Goal: Information Seeking & Learning: Learn about a topic

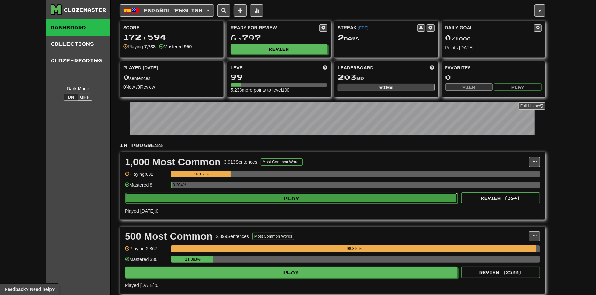
click at [271, 193] on button "Play" at bounding box center [291, 197] width 333 height 11
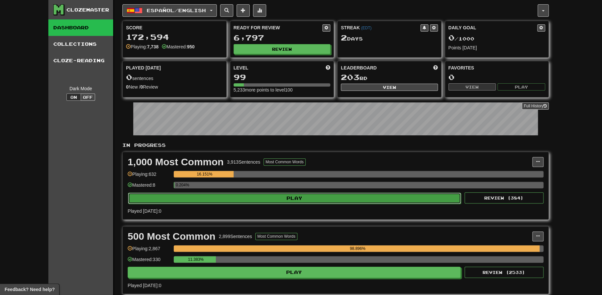
select select "**"
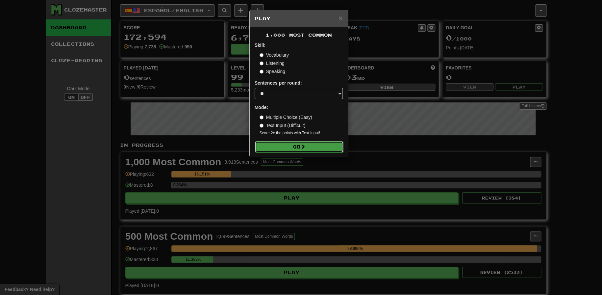
click at [295, 150] on button "Go" at bounding box center [299, 146] width 88 height 11
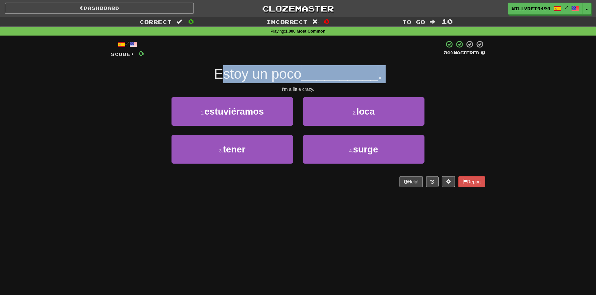
drag, startPoint x: 226, startPoint y: 80, endPoint x: 282, endPoint y: 85, distance: 56.5
click at [282, 85] on div "/ Score: 0 50 % Mastered Estoy un poco __________ . I'm a little crazy. 1 . est…" at bounding box center [298, 113] width 375 height 147
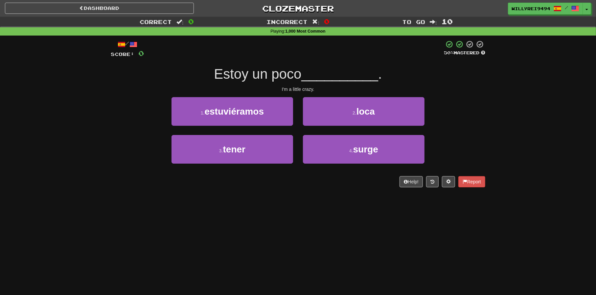
click at [288, 85] on div "/ Score: 0 50 % Mastered Estoy un poco __________ . I'm a little crazy. 1 . est…" at bounding box center [298, 113] width 375 height 147
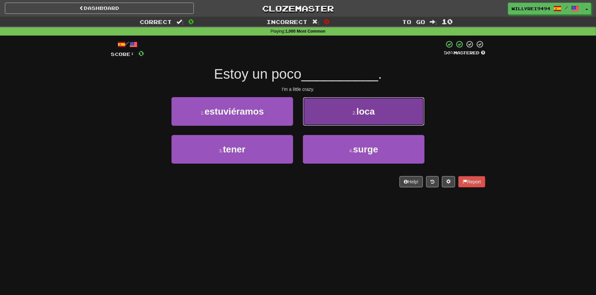
click at [358, 113] on span "loca" at bounding box center [366, 111] width 18 height 10
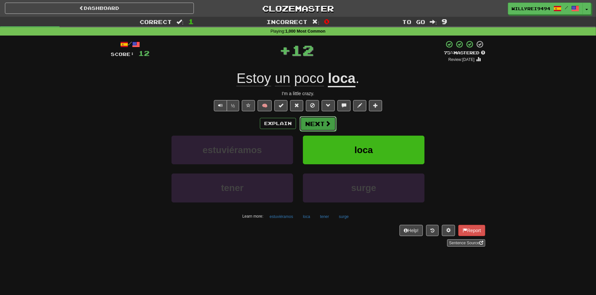
click at [312, 122] on button "Next" at bounding box center [318, 123] width 37 height 15
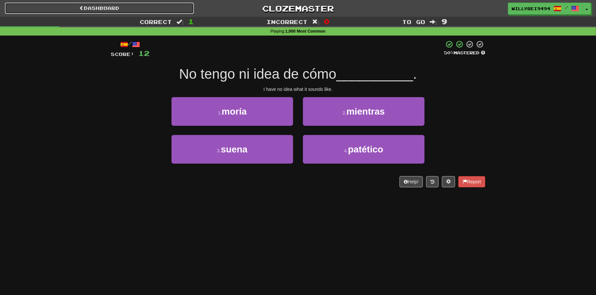
click at [152, 8] on link "Dashboard" at bounding box center [99, 8] width 189 height 11
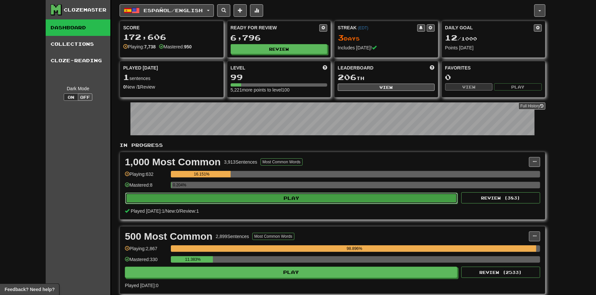
click at [261, 199] on button "Play" at bounding box center [291, 197] width 333 height 11
select select "**"
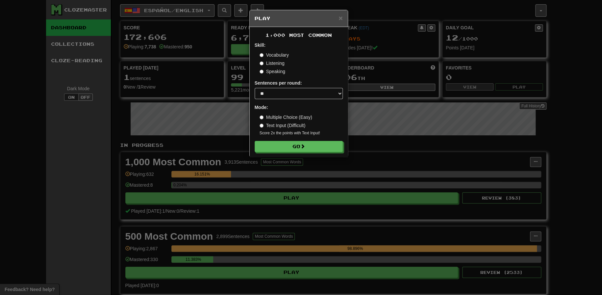
click at [274, 129] on label "Text Input (Difficult)" at bounding box center [282, 125] width 46 height 7
click at [282, 144] on button "Go" at bounding box center [299, 146] width 88 height 11
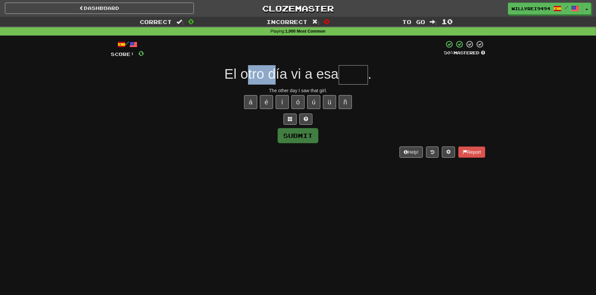
drag, startPoint x: 271, startPoint y: 78, endPoint x: 277, endPoint y: 78, distance: 5.6
click at [275, 78] on div "El otro día vi a esa ." at bounding box center [298, 74] width 375 height 19
click at [277, 78] on span "El otro día vi a esa" at bounding box center [282, 73] width 114 height 15
click at [350, 75] on input "text" at bounding box center [353, 74] width 29 height 19
type input "*"
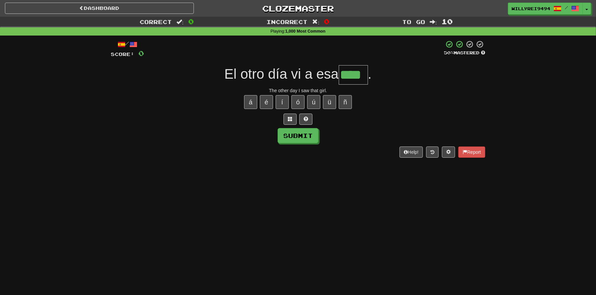
type input "****"
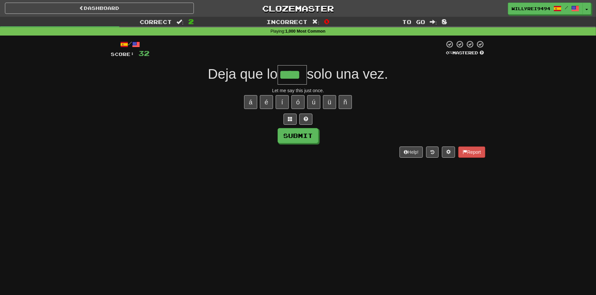
type input "****"
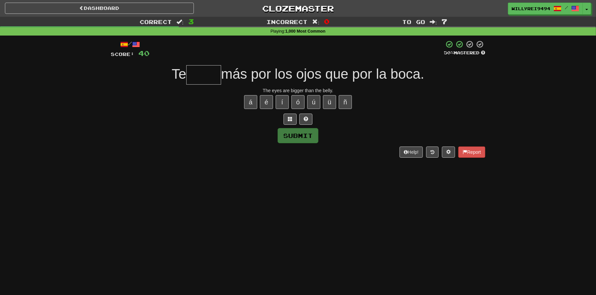
type input "*"
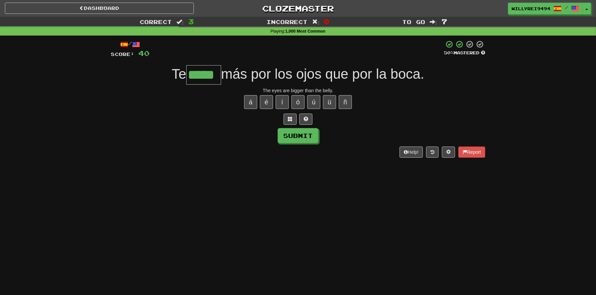
type input "*****"
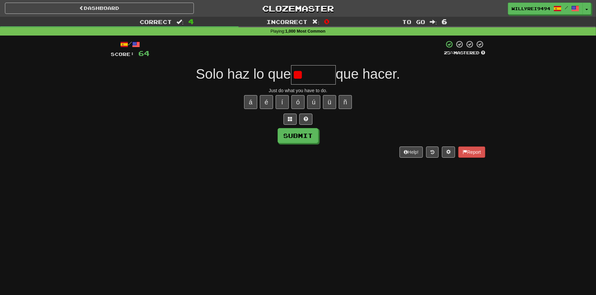
type input "*"
type input "******"
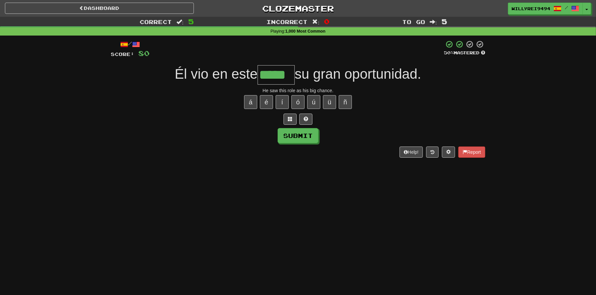
type input "*****"
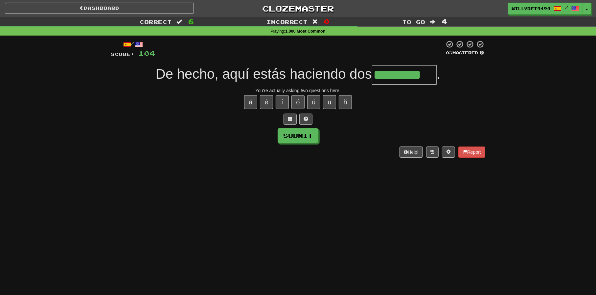
type input "*********"
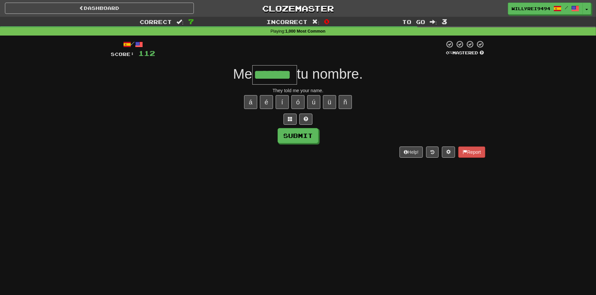
type input "*******"
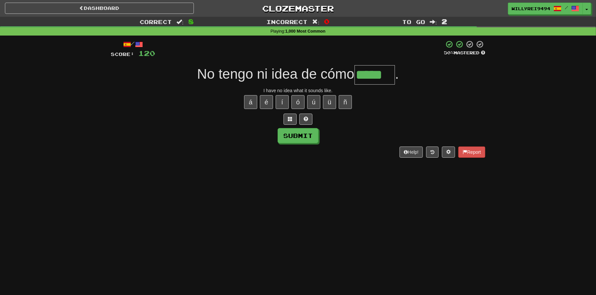
type input "*****"
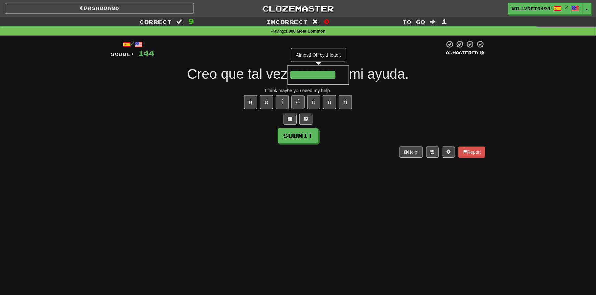
type input "*********"
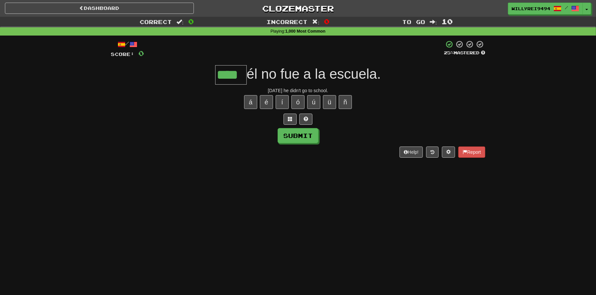
type input "****"
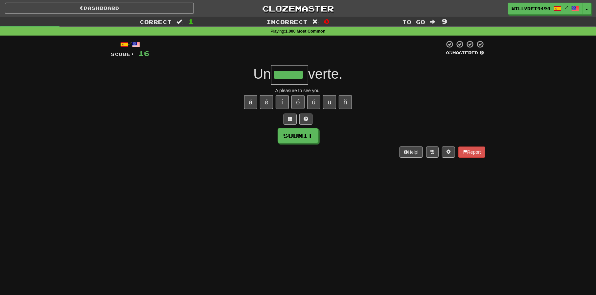
type input "*****"
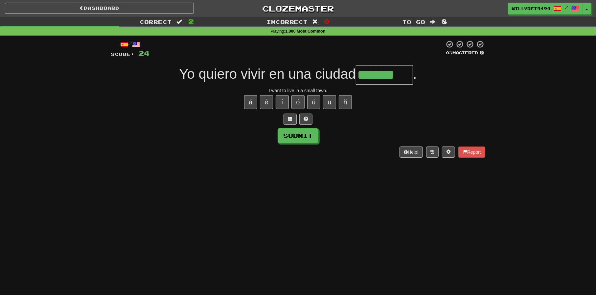
type input "*******"
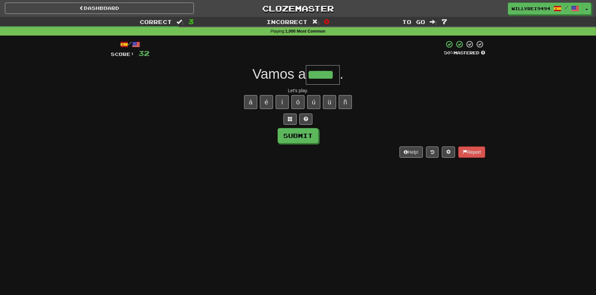
type input "*****"
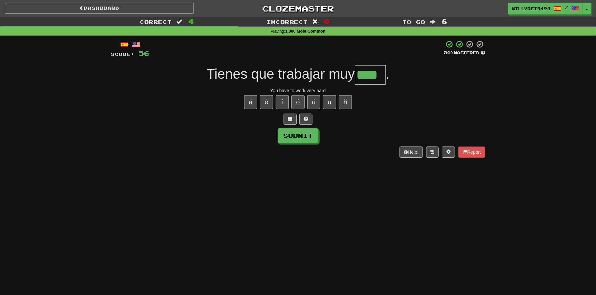
type input "****"
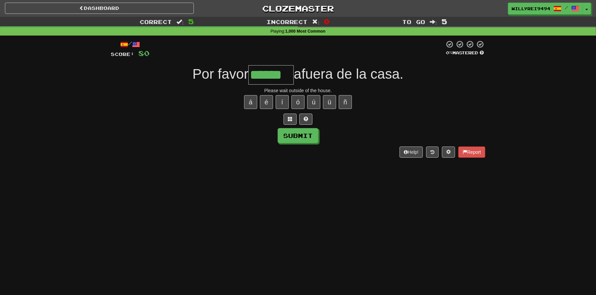
type input "******"
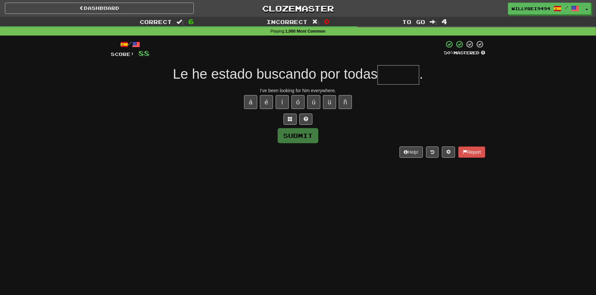
type input "*"
type input "******"
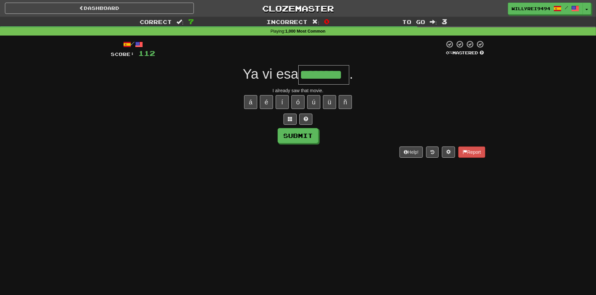
type input "********"
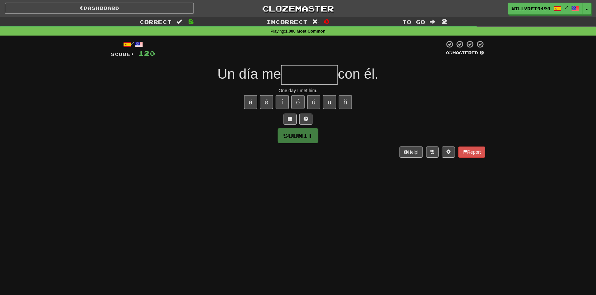
type input "*"
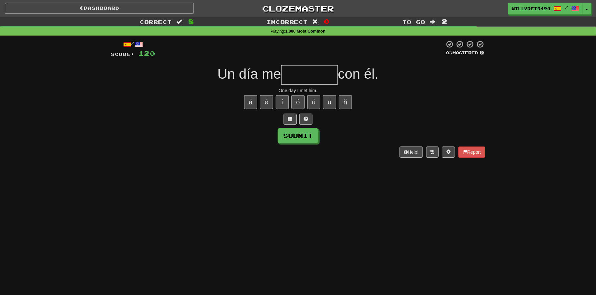
type input "*"
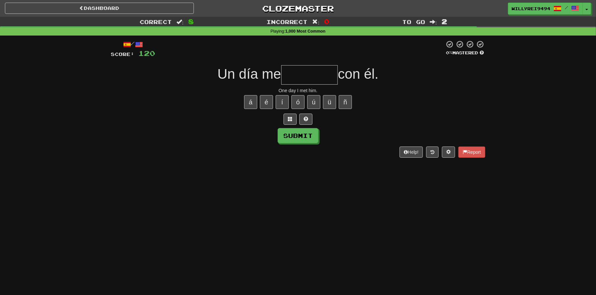
type input "*"
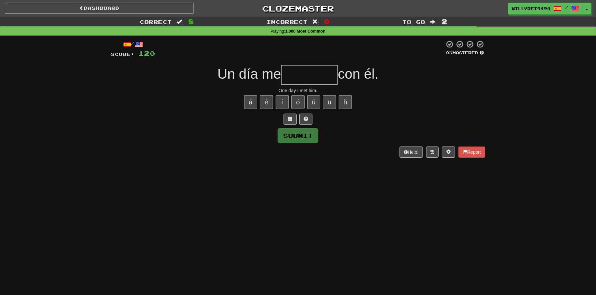
type input "*"
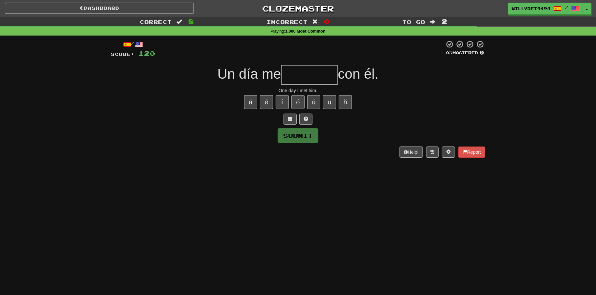
type input "*"
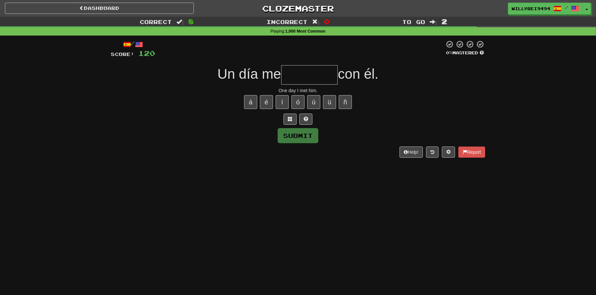
type input "*"
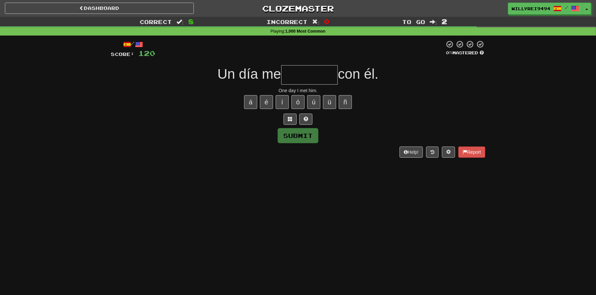
type input "*"
type input "********"
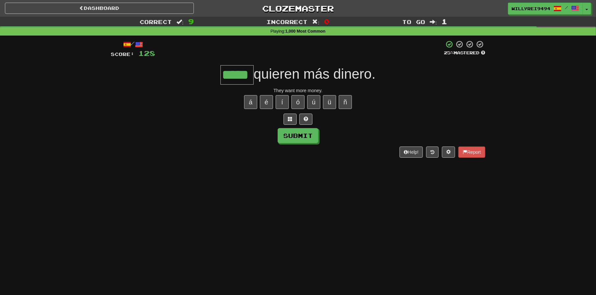
type input "*****"
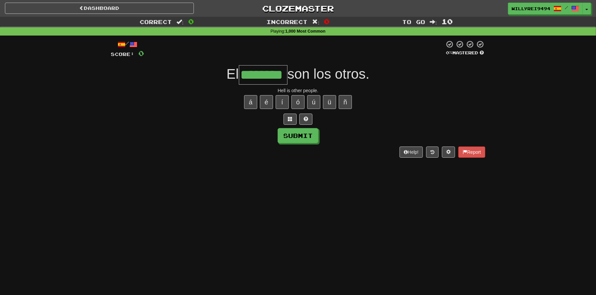
type input "********"
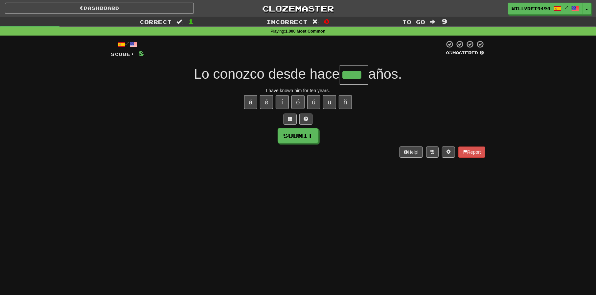
type input "****"
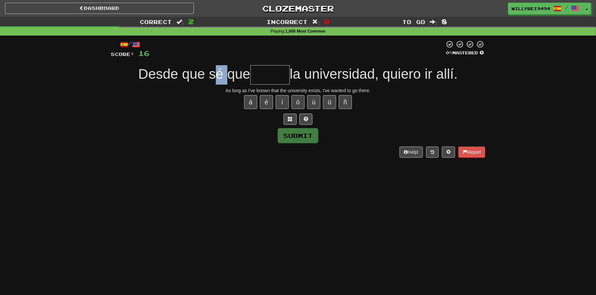
drag, startPoint x: 212, startPoint y: 77, endPoint x: 231, endPoint y: 77, distance: 19.1
click at [231, 77] on span "Desde que sé que" at bounding box center [194, 73] width 112 height 15
click at [264, 76] on input "text" at bounding box center [270, 74] width 39 height 19
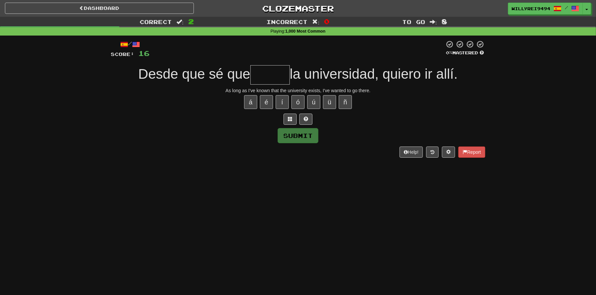
click at [264, 76] on input "text" at bounding box center [270, 74] width 39 height 19
drag, startPoint x: 301, startPoint y: 73, endPoint x: 329, endPoint y: 75, distance: 28.0
click at [329, 75] on span "la universidad, quiero ir allí." at bounding box center [374, 73] width 168 height 15
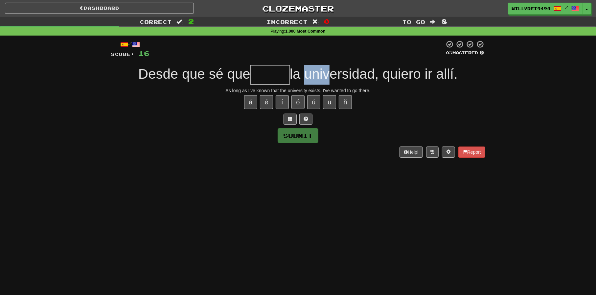
click at [329, 75] on span "la universidad, quiero ir allí." at bounding box center [374, 73] width 168 height 15
click at [258, 76] on input "text" at bounding box center [270, 74] width 39 height 19
type input "******"
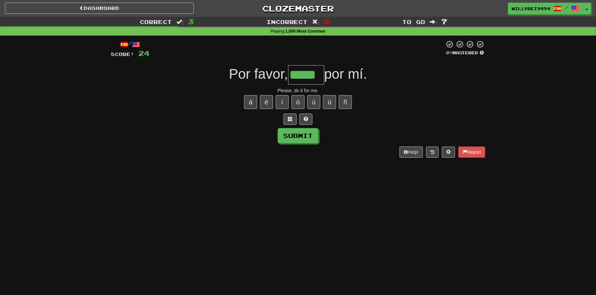
type input "*****"
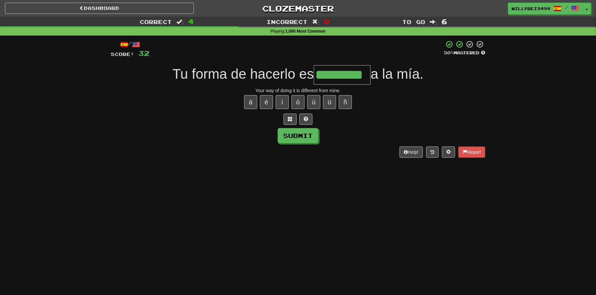
type input "*********"
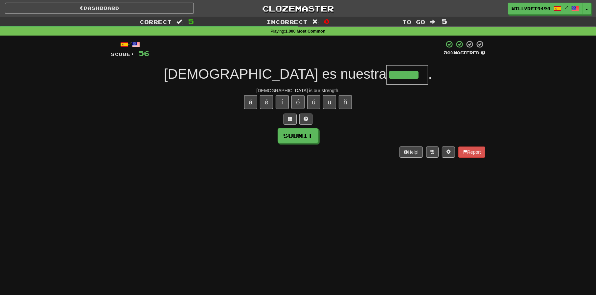
type input "******"
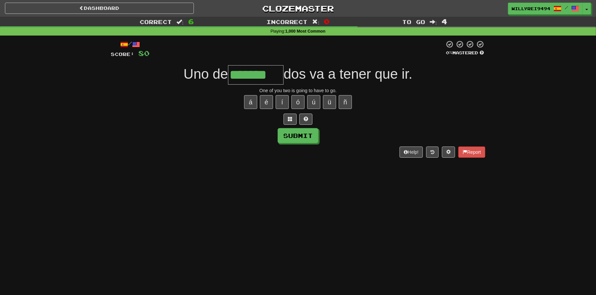
type input "********"
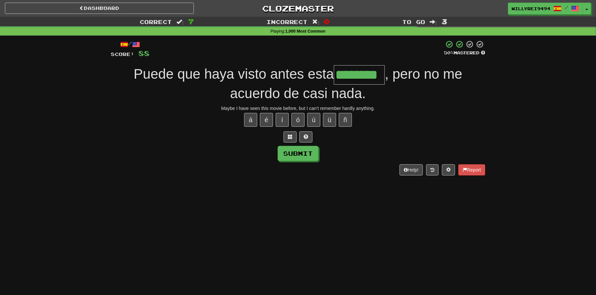
type input "********"
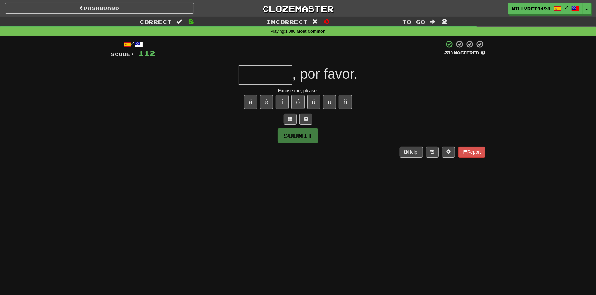
type input "*"
type input "*******"
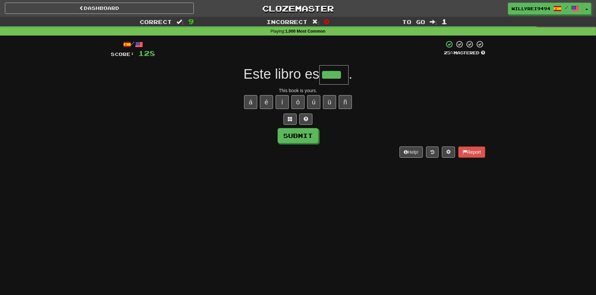
type input "****"
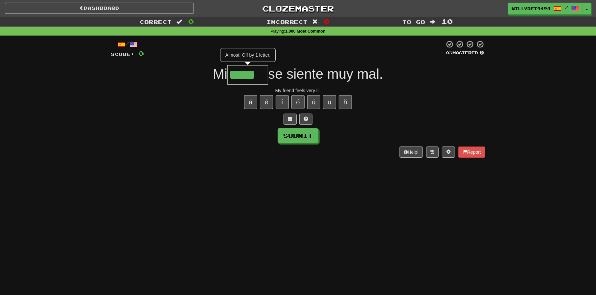
type input "*****"
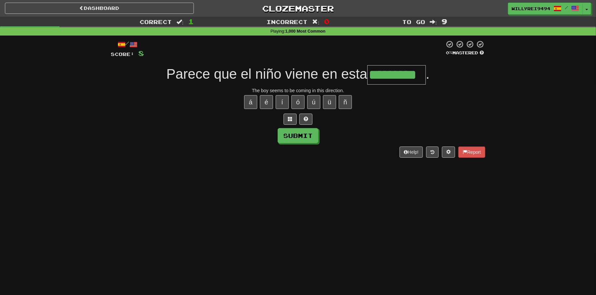
type input "*********"
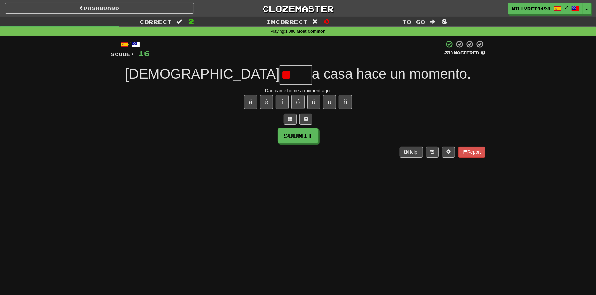
type input "*"
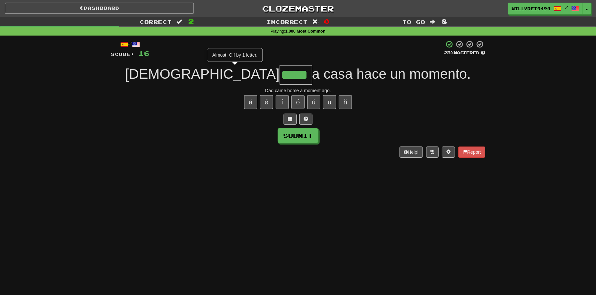
type input "*****"
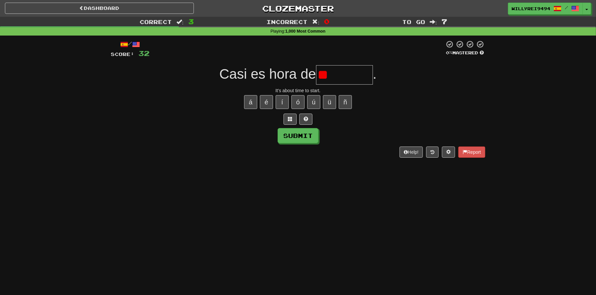
type input "*"
type input "*******"
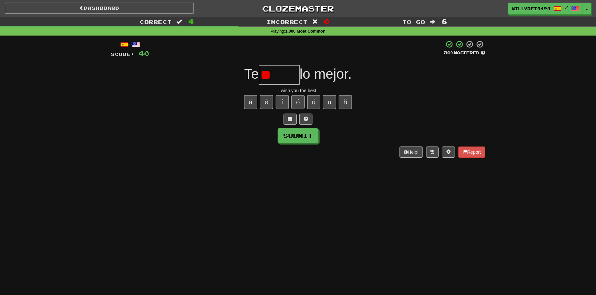
type input "*"
type input "*****"
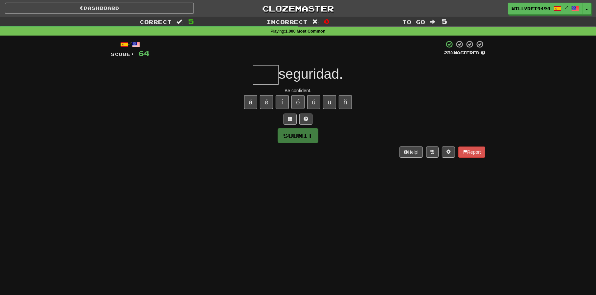
type input "*"
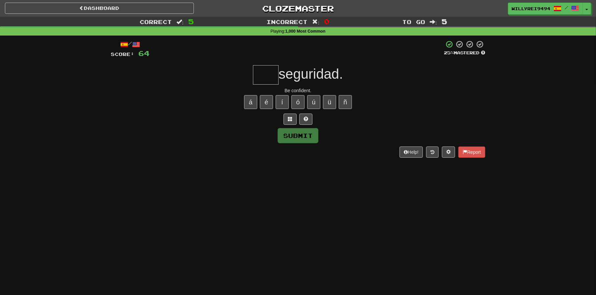
type input "*"
type input "***"
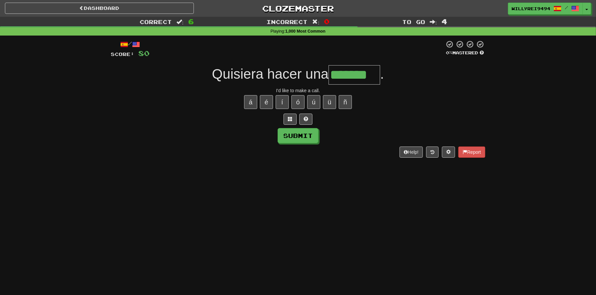
type input "*******"
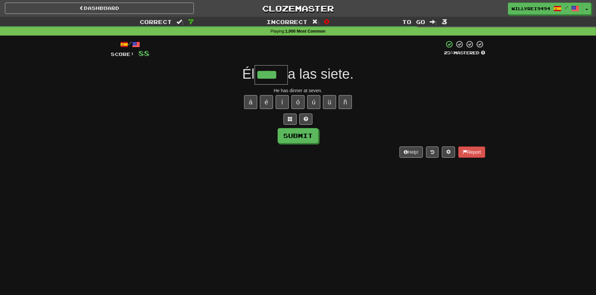
type input "****"
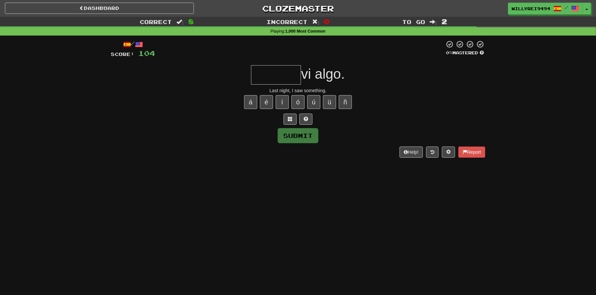
type input "*"
type input "******"
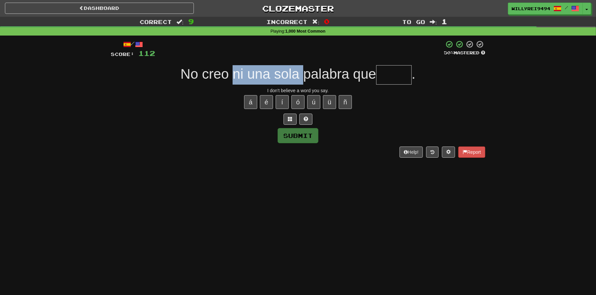
drag, startPoint x: 232, startPoint y: 81, endPoint x: 313, endPoint y: 74, distance: 80.6
click at [313, 74] on span "No creo ni una sola palabra que" at bounding box center [278, 73] width 196 height 15
click at [391, 76] on input "text" at bounding box center [394, 74] width 36 height 19
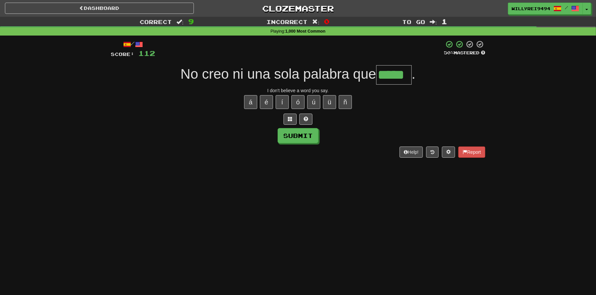
type input "*****"
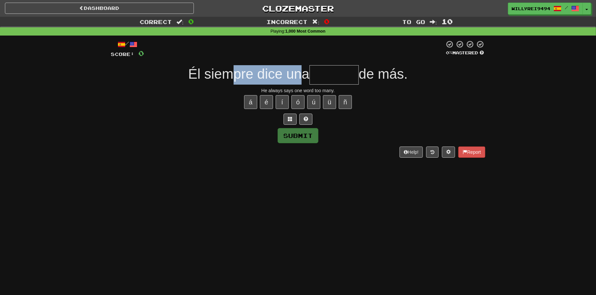
drag, startPoint x: 230, startPoint y: 76, endPoint x: 299, endPoint y: 79, distance: 69.4
click at [299, 79] on span "Él siempre dice una" at bounding box center [248, 73] width 121 height 15
click at [335, 75] on input "text" at bounding box center [334, 74] width 49 height 19
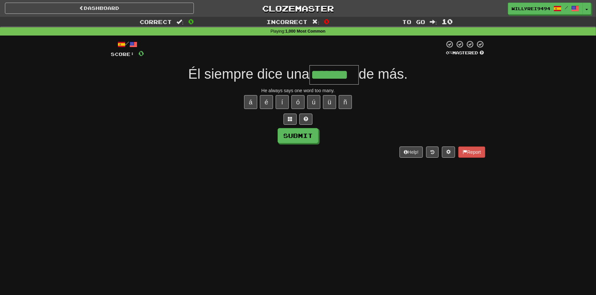
type input "*******"
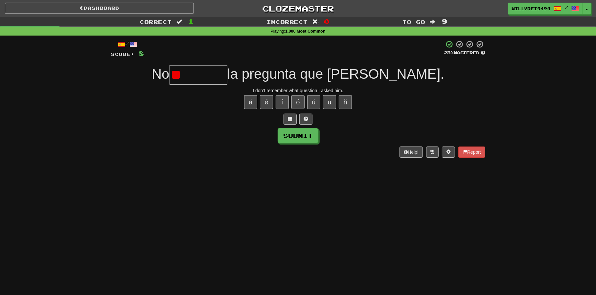
type input "*"
type input "********"
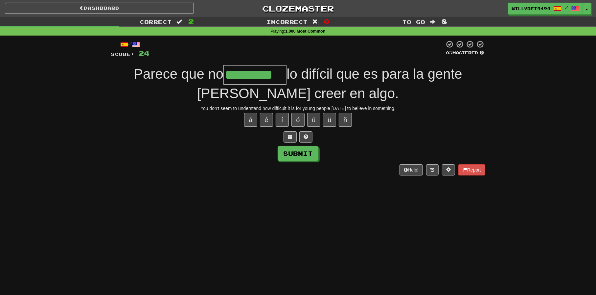
type input "*********"
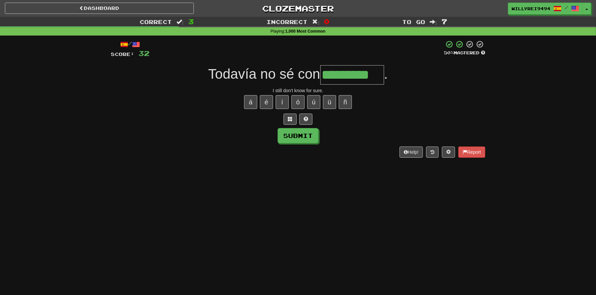
type input "*********"
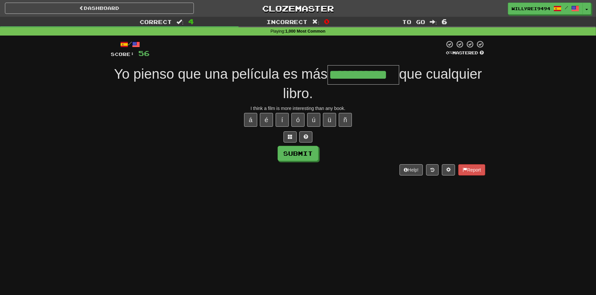
type input "**********"
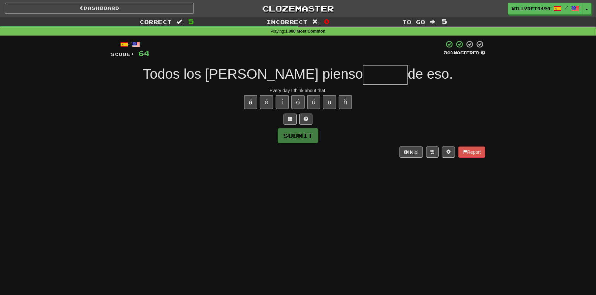
type input "*"
type input "******"
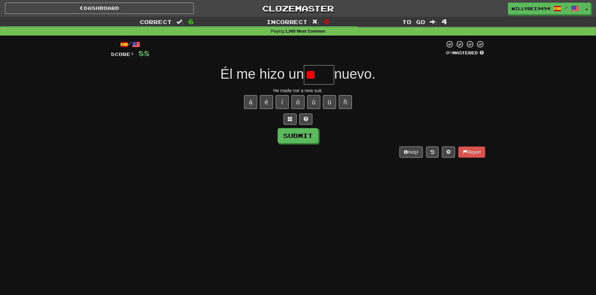
type input "*"
type input "*****"
type input "******"
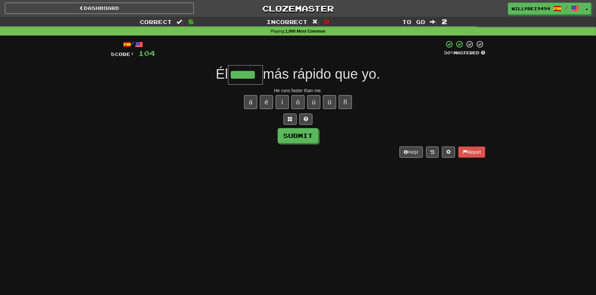
type input "*****"
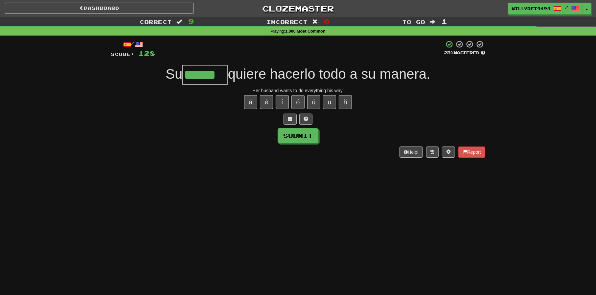
type input "******"
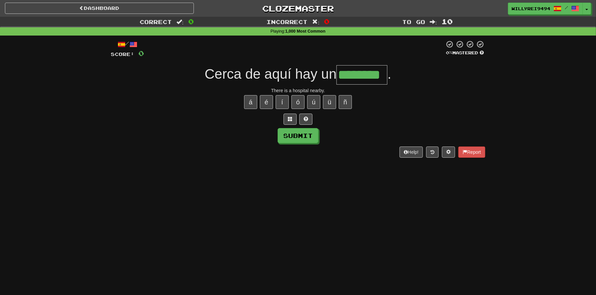
type input "********"
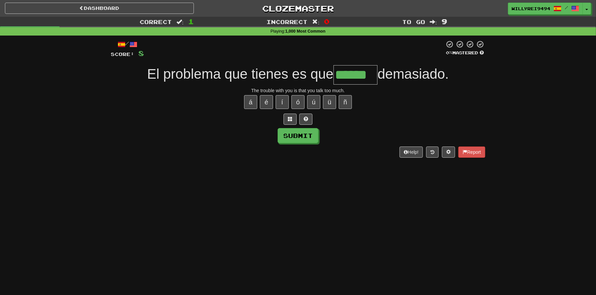
type input "******"
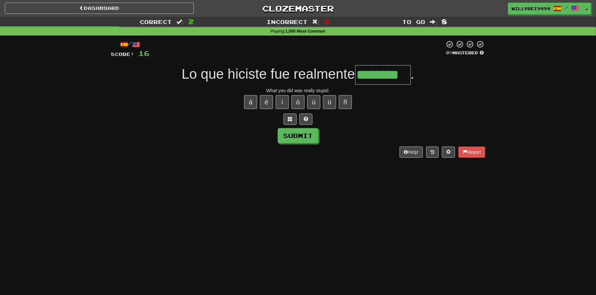
type input "********"
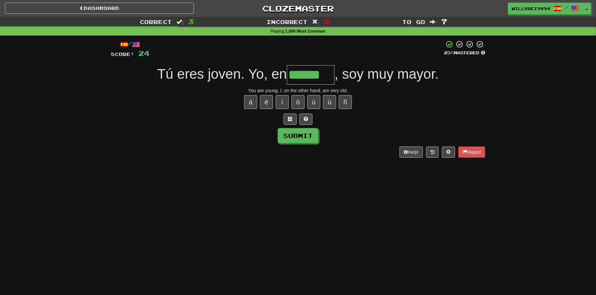
type input "******"
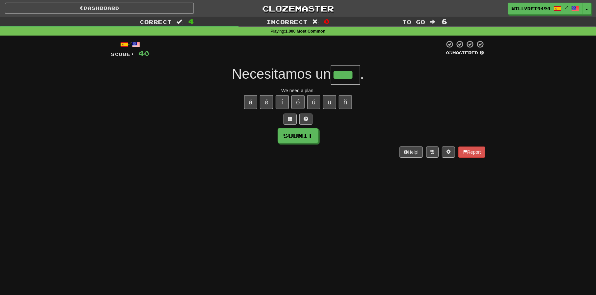
type input "****"
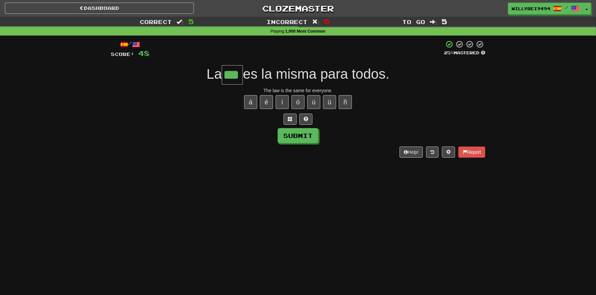
type input "***"
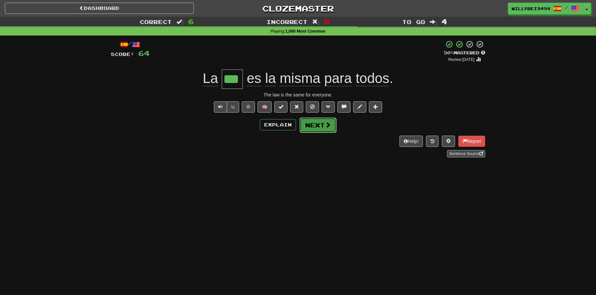
click at [314, 120] on button "Next" at bounding box center [318, 124] width 37 height 15
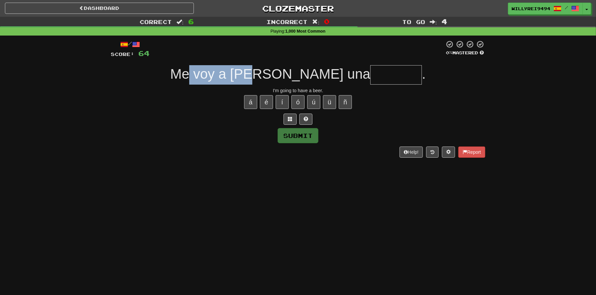
drag, startPoint x: 225, startPoint y: 76, endPoint x: 301, endPoint y: 84, distance: 77.1
click at [301, 84] on div "/ Score: 64 0 % Mastered Me voy a tomar una . I'm going to have a beer. á é í ó…" at bounding box center [298, 98] width 375 height 117
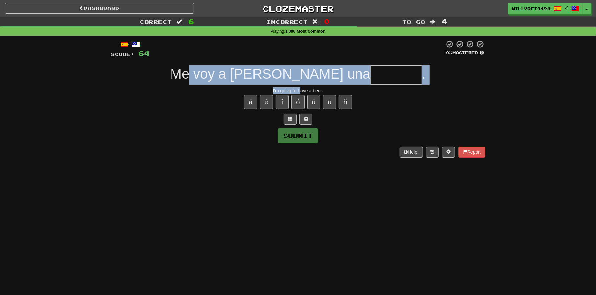
click at [306, 83] on div "Me voy a tomar una ." at bounding box center [298, 74] width 375 height 19
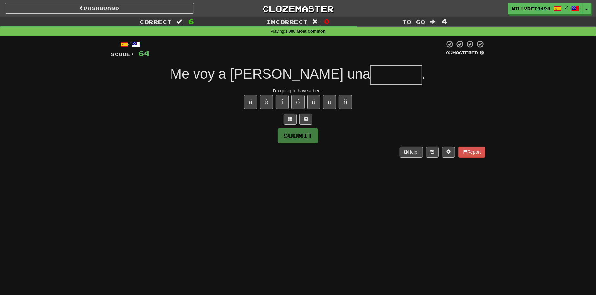
click at [371, 72] on input "text" at bounding box center [397, 74] width 52 height 19
type input "*******"
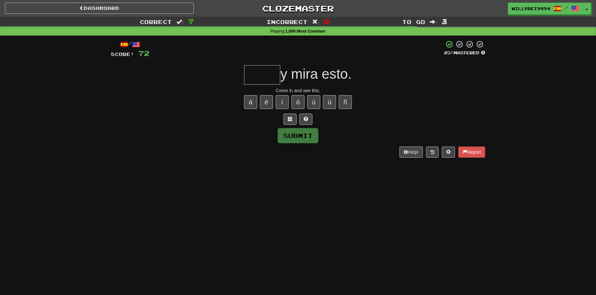
type input "*"
type input "*****"
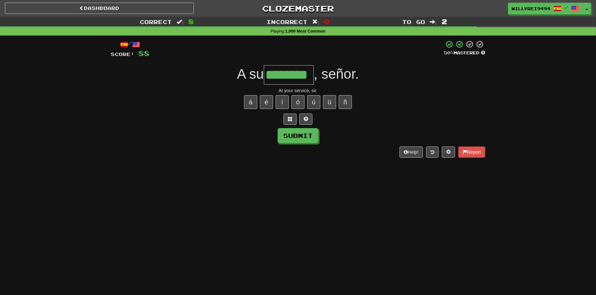
type input "********"
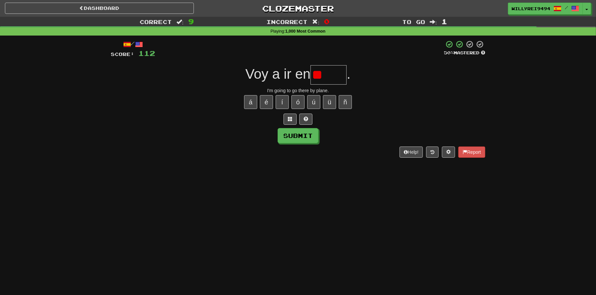
type input "*"
type input "*****"
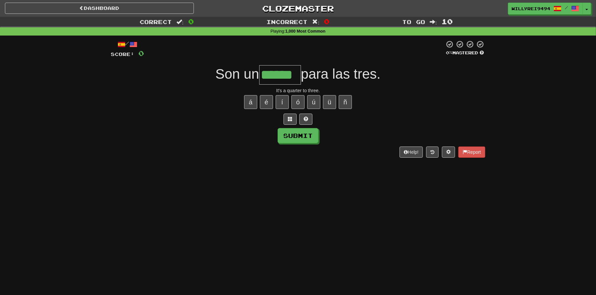
type input "******"
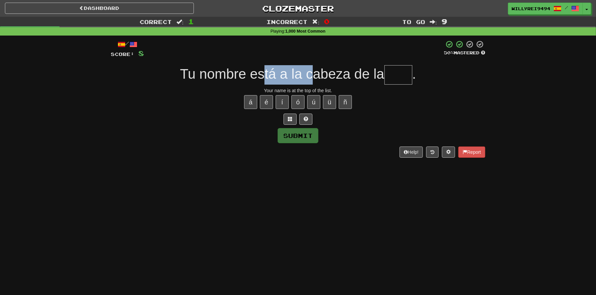
drag, startPoint x: 262, startPoint y: 75, endPoint x: 312, endPoint y: 75, distance: 50.0
click at [312, 75] on span "Tu nombre está a la cabeza de la" at bounding box center [282, 73] width 204 height 15
click at [394, 73] on input "text" at bounding box center [399, 74] width 28 height 19
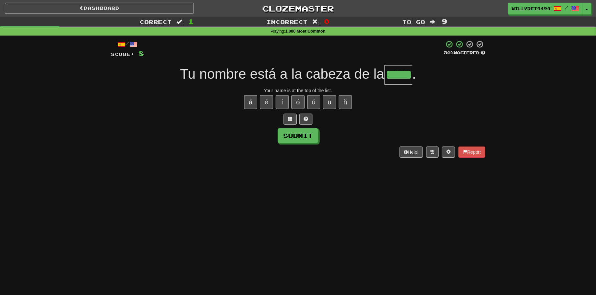
type input "*****"
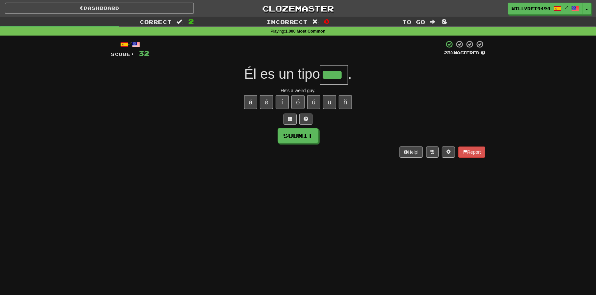
type input "****"
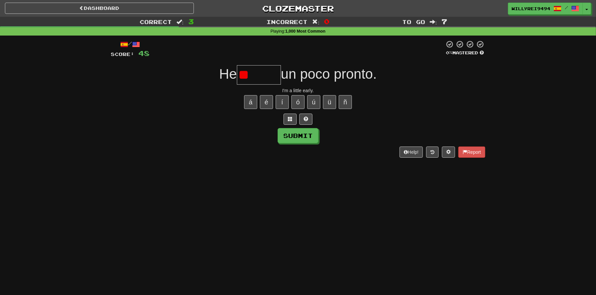
type input "*"
type input "******"
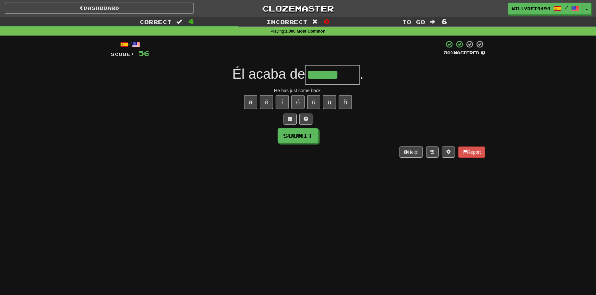
type input "********"
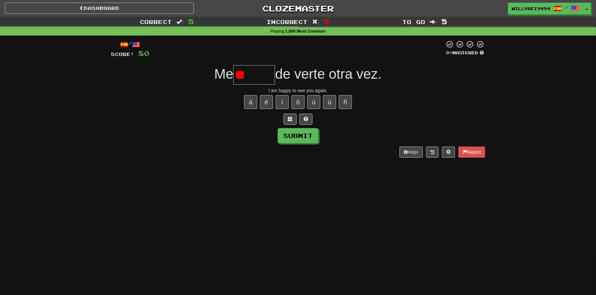
type input "*"
type input "******"
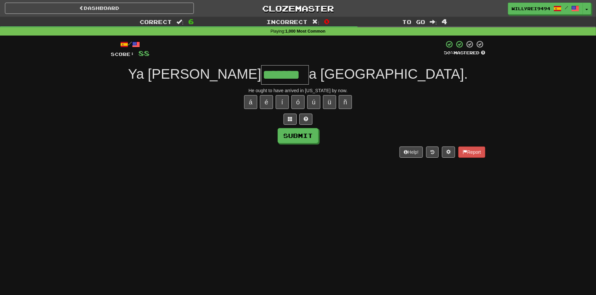
type input "*******"
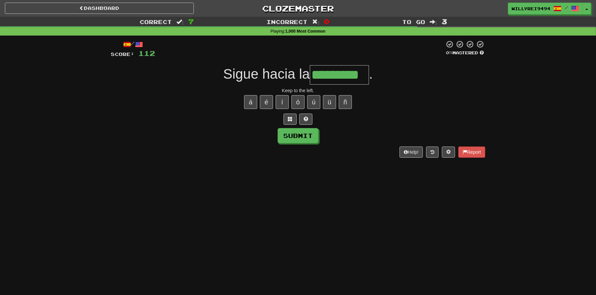
type input "*********"
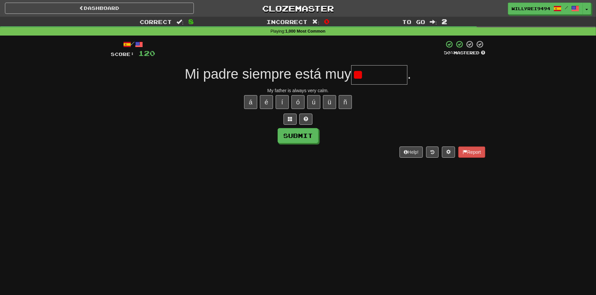
type input "*"
type input "*********"
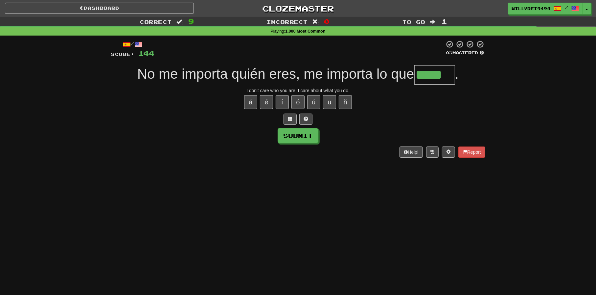
type input "*****"
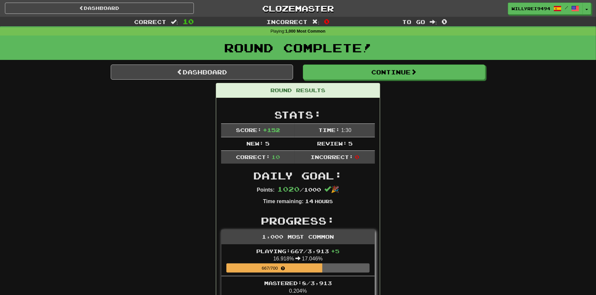
click at [276, 74] on link "Dashboard" at bounding box center [202, 71] width 182 height 15
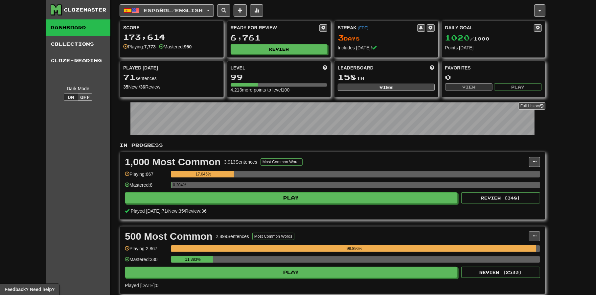
click at [188, 12] on span "Español / English" at bounding box center [173, 11] width 59 height 6
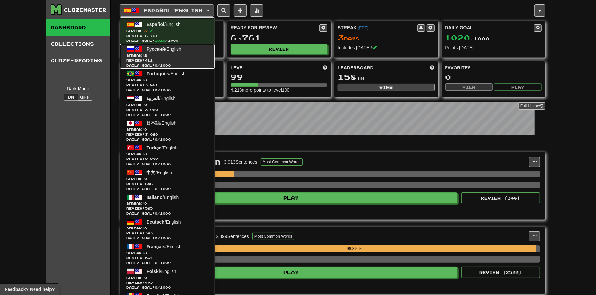
click at [176, 62] on span "Review: 481" at bounding box center [168, 60] width 82 height 5
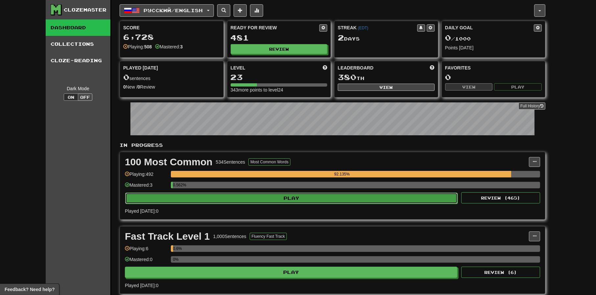
click at [279, 193] on button "Play" at bounding box center [291, 197] width 333 height 11
select select "**"
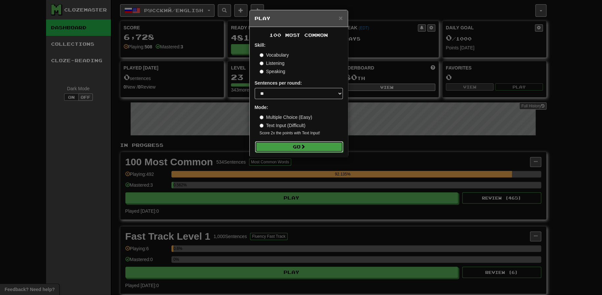
click at [285, 151] on button "Go" at bounding box center [299, 146] width 88 height 11
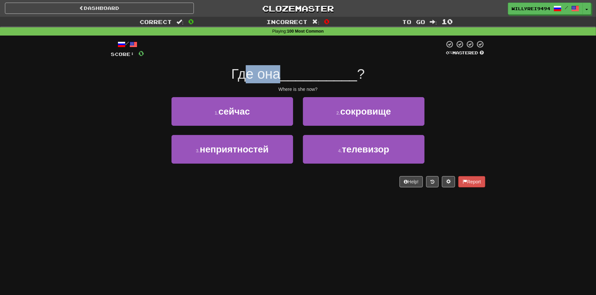
drag, startPoint x: 246, startPoint y: 69, endPoint x: 286, endPoint y: 75, distance: 40.5
click at [286, 75] on div "Где она __________ ?" at bounding box center [298, 74] width 375 height 18
click at [286, 75] on span "__________" at bounding box center [318, 73] width 77 height 15
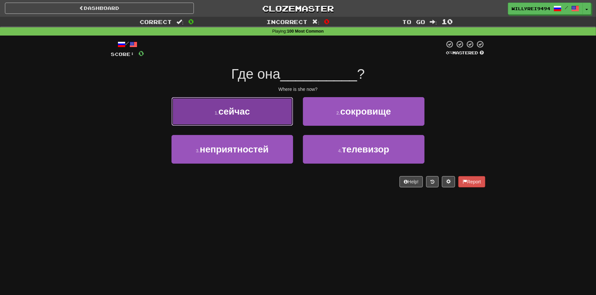
click at [268, 109] on button "1 . сейчас" at bounding box center [233, 111] width 122 height 29
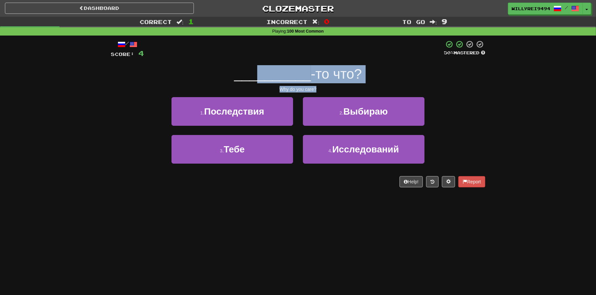
drag, startPoint x: 260, startPoint y: 76, endPoint x: 319, endPoint y: 85, distance: 60.3
click at [319, 85] on div "/ Score: 4 50 % Mastered __________ -то что? Why do you care? 1 . Последствия 2…" at bounding box center [298, 113] width 375 height 147
click at [319, 86] on div "Why do you care?" at bounding box center [298, 89] width 375 height 7
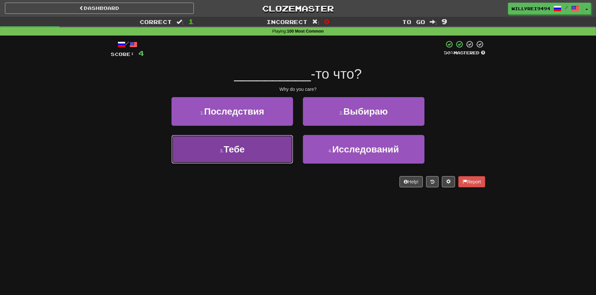
click at [269, 152] on button "3 . Тебе" at bounding box center [233, 149] width 122 height 29
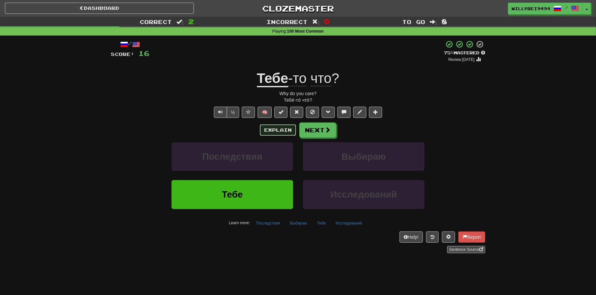
click at [269, 134] on button "Explain" at bounding box center [278, 129] width 36 height 11
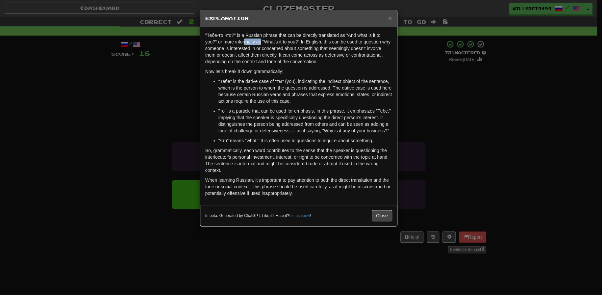
drag, startPoint x: 245, startPoint y: 40, endPoint x: 269, endPoint y: 45, distance: 23.8
click at [269, 45] on p ""Тебе-то что?" is a Russian phrase that can be directly translated as "And what…" at bounding box center [298, 48] width 187 height 33
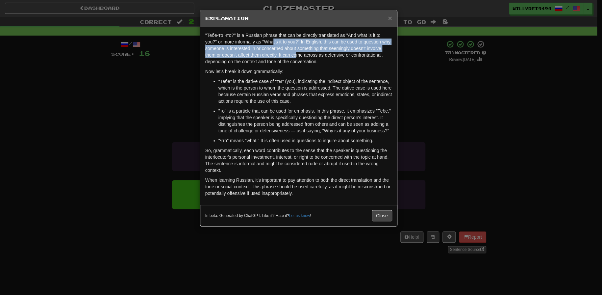
drag, startPoint x: 273, startPoint y: 44, endPoint x: 303, endPoint y: 56, distance: 32.5
click at [303, 56] on p ""Тебе-то что?" is a Russian phrase that can be directly translated as "And what…" at bounding box center [298, 48] width 187 height 33
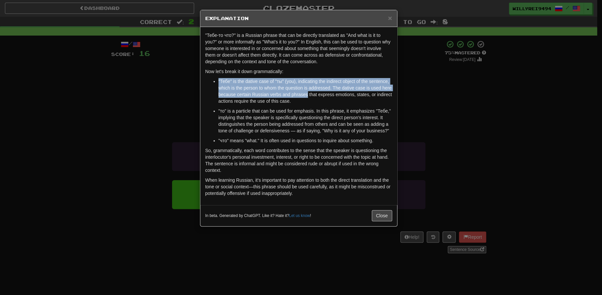
drag, startPoint x: 260, startPoint y: 75, endPoint x: 317, endPoint y: 96, distance: 60.3
click at [317, 96] on div ""Тебе-то что?" is a Russian phrase that can be directly translated as "And what…" at bounding box center [298, 116] width 197 height 178
click at [317, 96] on p ""Тебе" is the dative case of "ты" (you), indicating the indirect object of the …" at bounding box center [305, 91] width 174 height 26
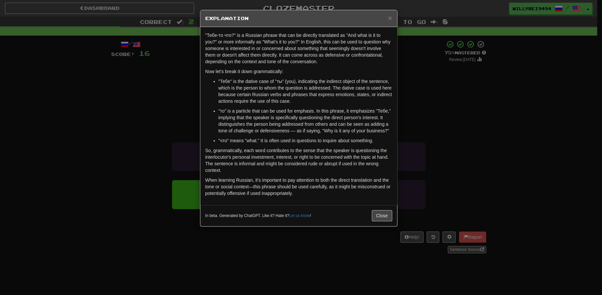
drag, startPoint x: 317, startPoint y: 93, endPoint x: 315, endPoint y: 104, distance: 11.1
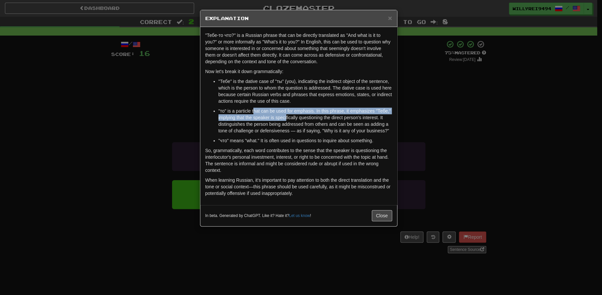
drag, startPoint x: 254, startPoint y: 112, endPoint x: 306, endPoint y: 120, distance: 52.3
click at [304, 120] on p ""то" is a particle that can be used for emphasis. In this phrase, it emphasizes…" at bounding box center [305, 121] width 174 height 26
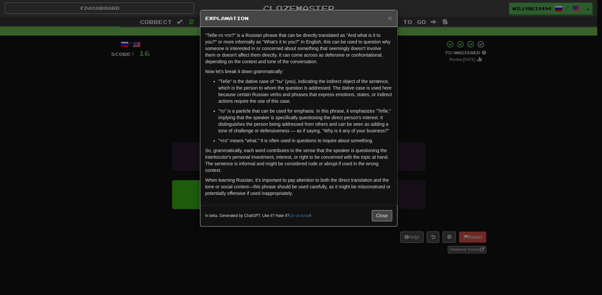
click at [306, 120] on p ""то" is a particle that can be used for emphasis. In this phrase, it emphasizes…" at bounding box center [305, 121] width 174 height 26
click at [305, 111] on p ""то" is a particle that can be used for emphasis. In this phrase, it emphasizes…" at bounding box center [305, 121] width 174 height 26
click at [376, 212] on button "Close" at bounding box center [382, 215] width 20 height 11
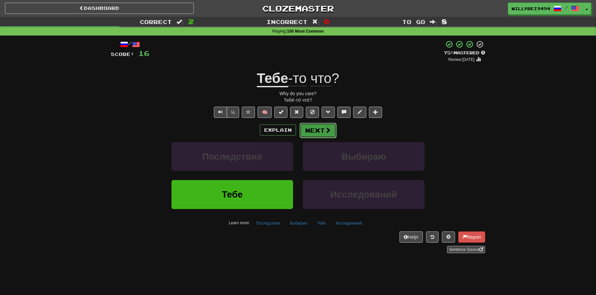
click at [322, 128] on button "Next" at bounding box center [318, 130] width 37 height 15
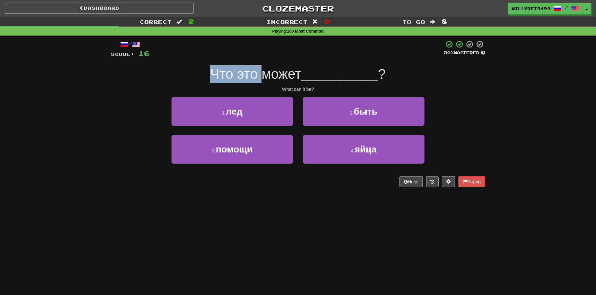
drag, startPoint x: 210, startPoint y: 70, endPoint x: 261, endPoint y: 71, distance: 50.7
click at [261, 71] on span "Что это может" at bounding box center [255, 73] width 91 height 15
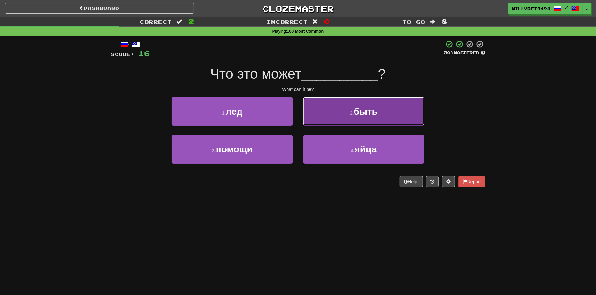
click at [329, 118] on button "2 . быть" at bounding box center [364, 111] width 122 height 29
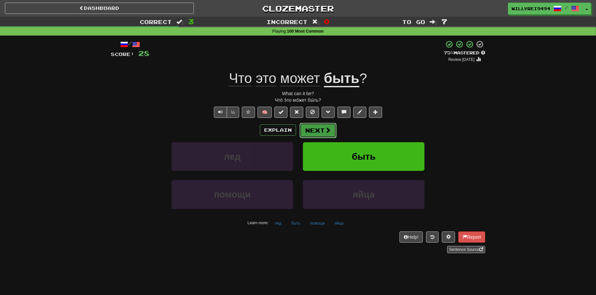
click at [319, 134] on button "Next" at bounding box center [318, 130] width 37 height 15
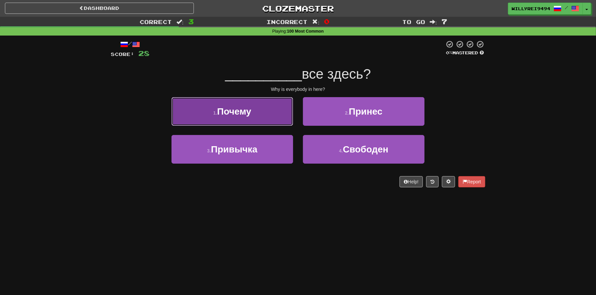
click at [267, 110] on button "1 . Почему" at bounding box center [233, 111] width 122 height 29
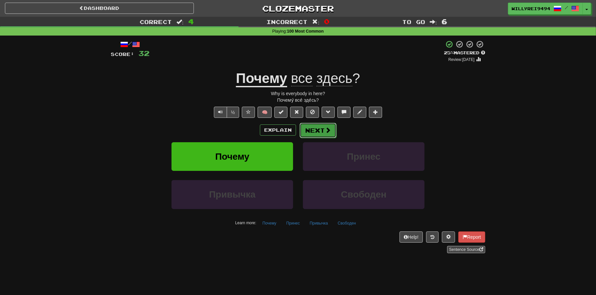
click at [319, 129] on button "Next" at bounding box center [318, 130] width 37 height 15
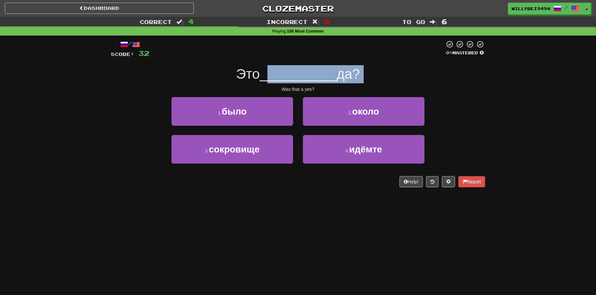
click at [265, 80] on div "/ Score: 32 0 % Mastered Это __________ да? Was that a yes? 1 . было 2 . около …" at bounding box center [298, 113] width 375 height 147
click at [265, 80] on span "__________" at bounding box center [298, 73] width 77 height 15
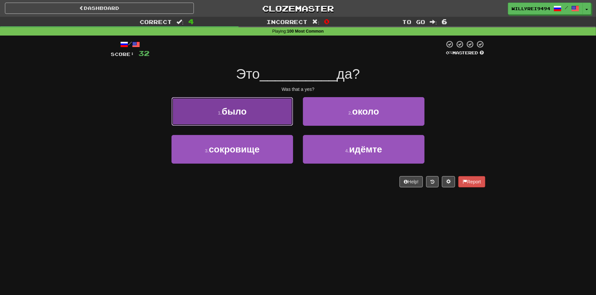
click at [262, 115] on button "1 . было" at bounding box center [233, 111] width 122 height 29
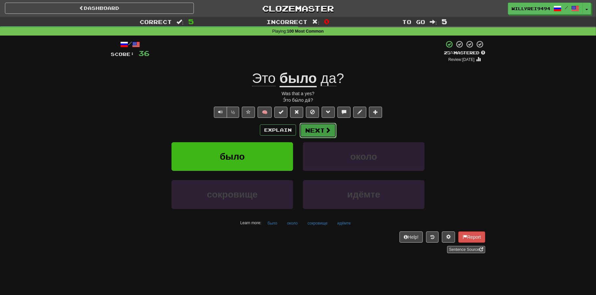
click at [325, 129] on span at bounding box center [328, 130] width 6 height 6
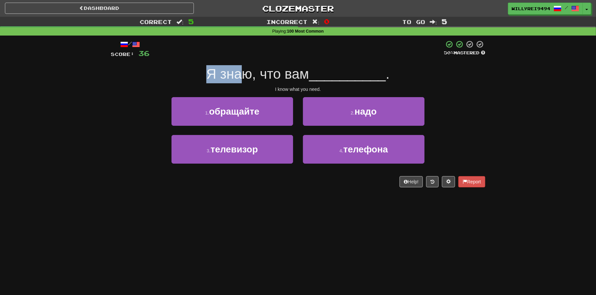
drag, startPoint x: 204, startPoint y: 80, endPoint x: 243, endPoint y: 80, distance: 39.1
click at [243, 80] on div "Я знаю, что вам __________ ." at bounding box center [298, 74] width 375 height 18
click at [243, 80] on span "Я знаю, что вам" at bounding box center [257, 73] width 103 height 15
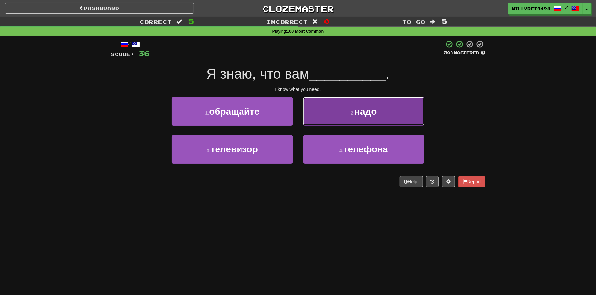
click at [347, 109] on button "2 . надо" at bounding box center [364, 111] width 122 height 29
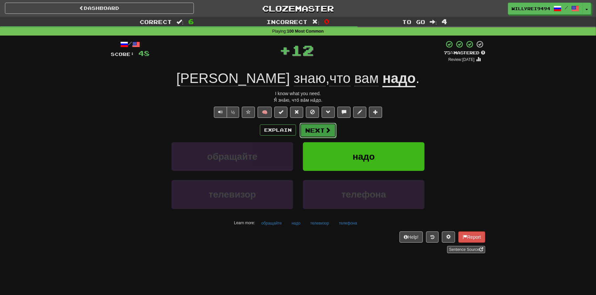
click at [324, 126] on button "Next" at bounding box center [318, 130] width 37 height 15
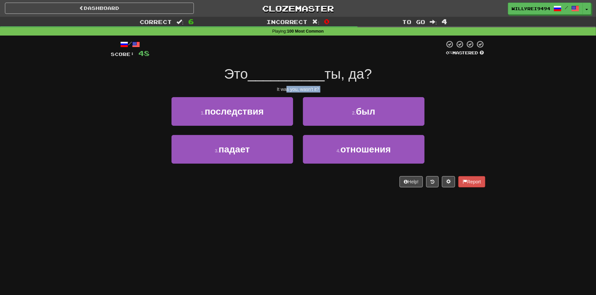
drag, startPoint x: 287, startPoint y: 90, endPoint x: 296, endPoint y: 90, distance: 8.9
click at [295, 90] on div "/ Score: 48 0 % Mastered Это __________ ты, да? It was you, wasn't it? 1 . посл…" at bounding box center [298, 113] width 375 height 147
click at [296, 90] on div "It was you, wasn't it?" at bounding box center [298, 89] width 375 height 7
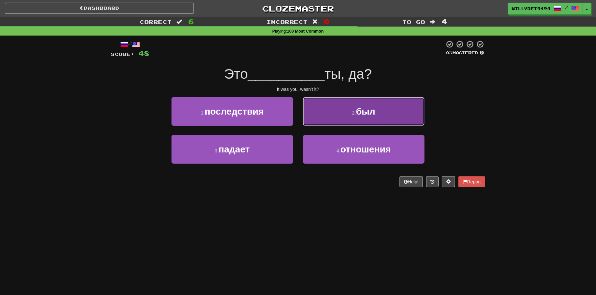
click at [317, 101] on button "2 . был" at bounding box center [364, 111] width 122 height 29
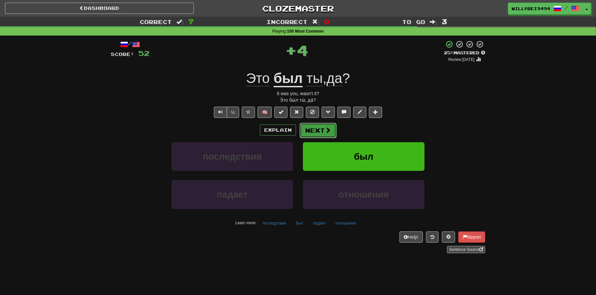
click at [325, 128] on span at bounding box center [328, 130] width 6 height 6
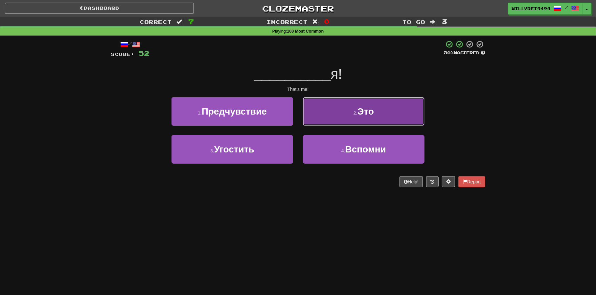
click at [328, 116] on button "2 . Это" at bounding box center [364, 111] width 122 height 29
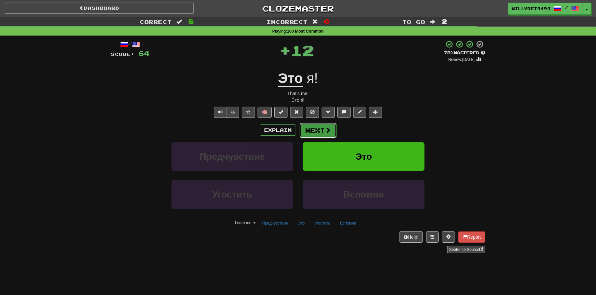
click at [313, 126] on button "Next" at bounding box center [318, 130] width 37 height 15
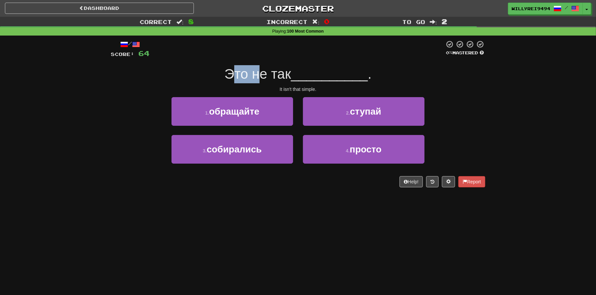
click at [284, 80] on span "Это не так" at bounding box center [258, 73] width 67 height 15
click at [291, 80] on span "Это не так" at bounding box center [258, 73] width 67 height 15
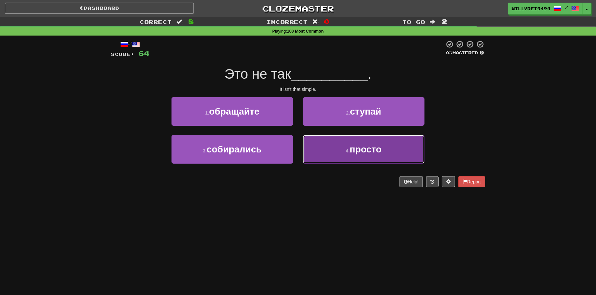
click at [354, 153] on span "просто" at bounding box center [366, 149] width 32 height 10
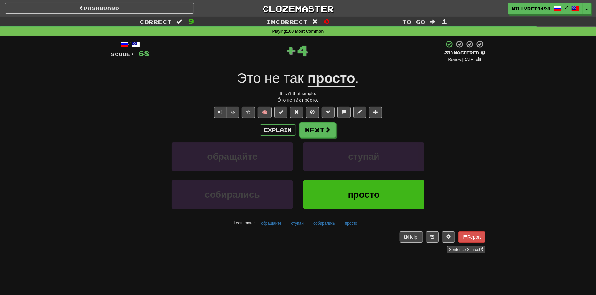
click at [323, 85] on u "просто" at bounding box center [332, 78] width 48 height 17
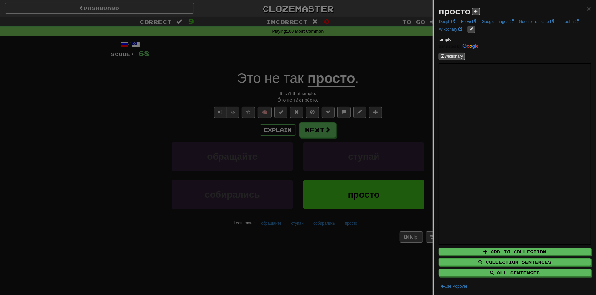
click at [350, 123] on div at bounding box center [298, 147] width 596 height 295
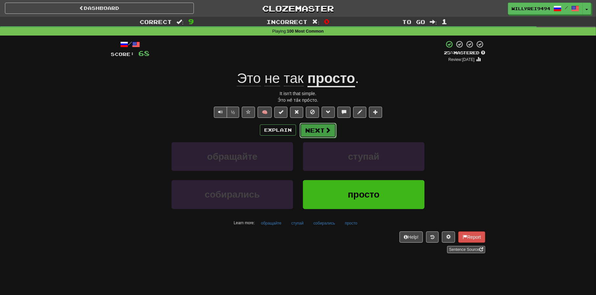
click at [307, 127] on button "Next" at bounding box center [318, 130] width 37 height 15
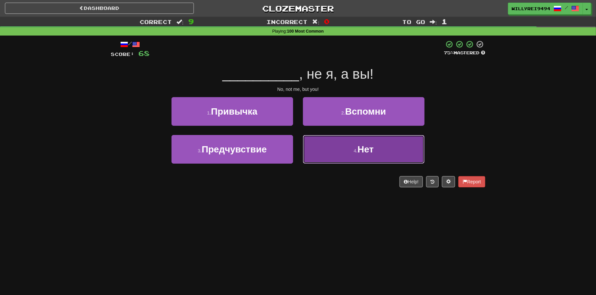
click at [348, 145] on button "4 . Нет" at bounding box center [364, 149] width 122 height 29
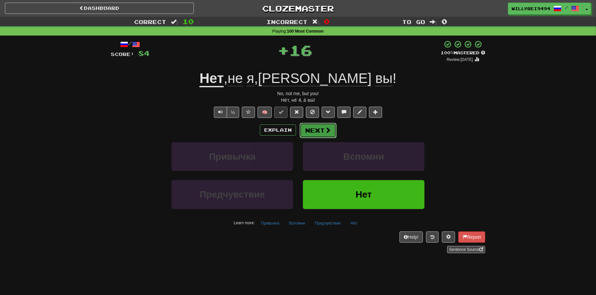
click at [312, 129] on button "Next" at bounding box center [318, 130] width 37 height 15
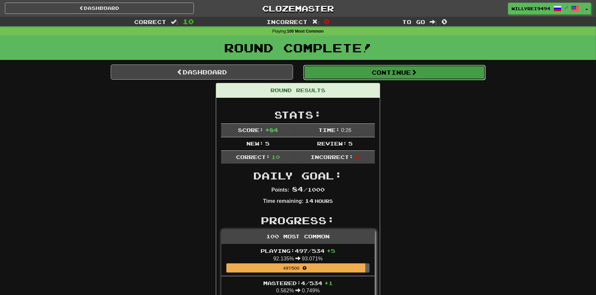
click at [339, 78] on button "Continue" at bounding box center [394, 72] width 182 height 15
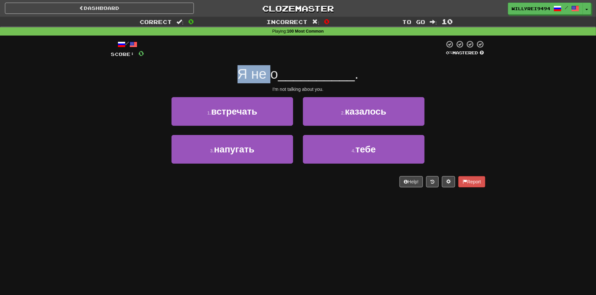
drag, startPoint x: 239, startPoint y: 66, endPoint x: 283, endPoint y: 68, distance: 43.4
click at [280, 68] on div "Я не о __________ ." at bounding box center [298, 74] width 375 height 18
click at [283, 68] on span "__________" at bounding box center [316, 73] width 77 height 15
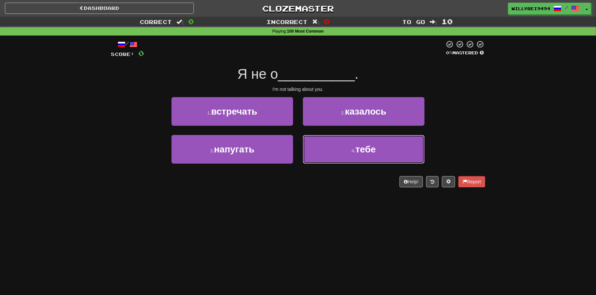
click at [347, 138] on button "4 . тебе" at bounding box center [364, 149] width 122 height 29
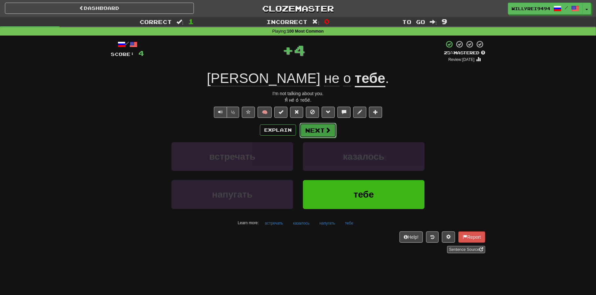
click at [324, 127] on button "Next" at bounding box center [318, 130] width 37 height 15
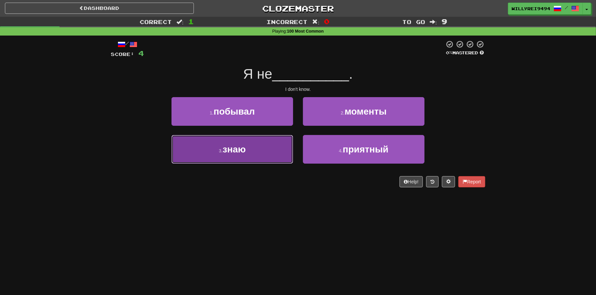
click at [276, 153] on button "3 . знаю" at bounding box center [233, 149] width 122 height 29
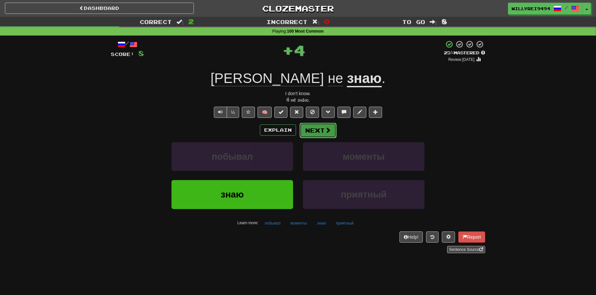
click at [309, 136] on button "Next" at bounding box center [318, 130] width 37 height 15
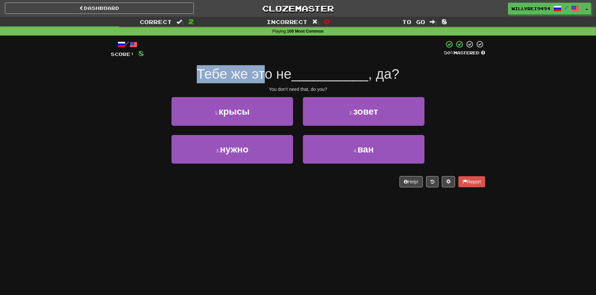
drag, startPoint x: 201, startPoint y: 81, endPoint x: 266, endPoint y: 78, distance: 64.9
click at [266, 78] on div "Тебе же это не __________ , да?" at bounding box center [298, 74] width 375 height 18
click at [266, 78] on span "Тебе же это не" at bounding box center [244, 73] width 95 height 15
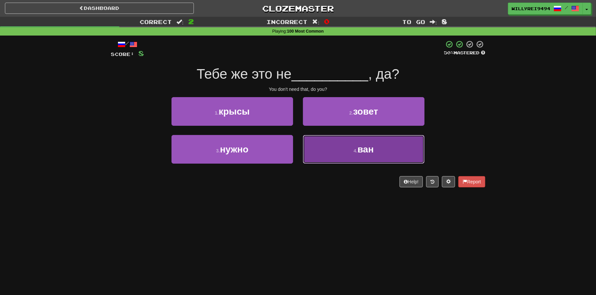
click at [354, 148] on button "4 . ван" at bounding box center [364, 149] width 122 height 29
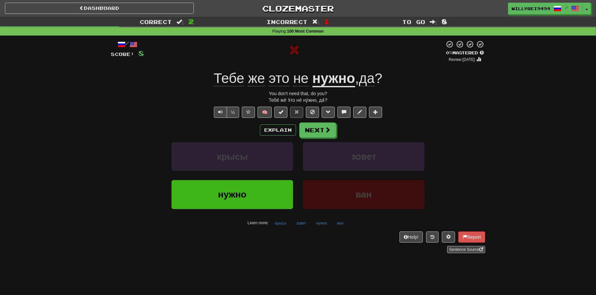
click at [332, 138] on div "Explain Next крысы зовет нужно ван Learn more: крысы зовет нужно ван" at bounding box center [298, 175] width 375 height 106
click at [329, 135] on button "Next" at bounding box center [318, 130] width 37 height 15
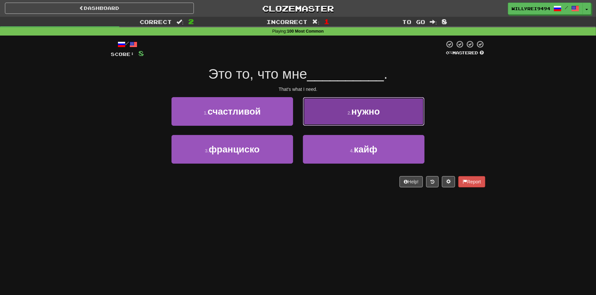
click at [338, 118] on button "2 . нужно" at bounding box center [364, 111] width 122 height 29
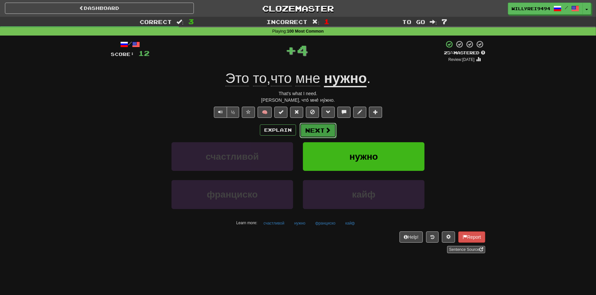
click at [329, 125] on button "Next" at bounding box center [318, 130] width 37 height 15
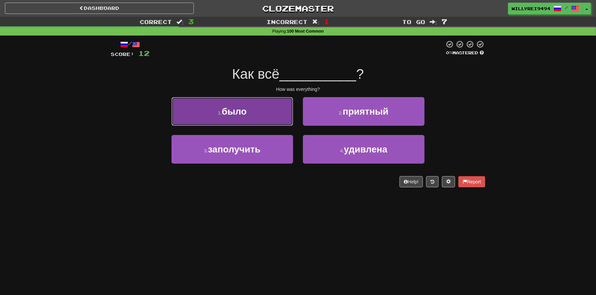
click at [283, 116] on button "1 . было" at bounding box center [233, 111] width 122 height 29
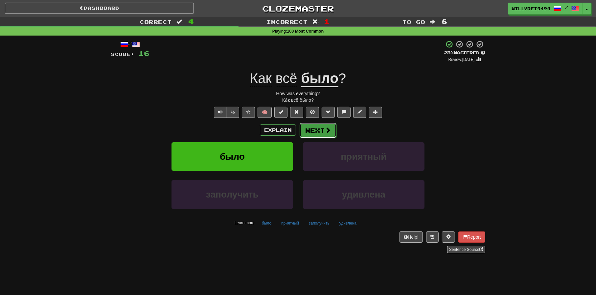
click at [327, 132] on span at bounding box center [328, 130] width 6 height 6
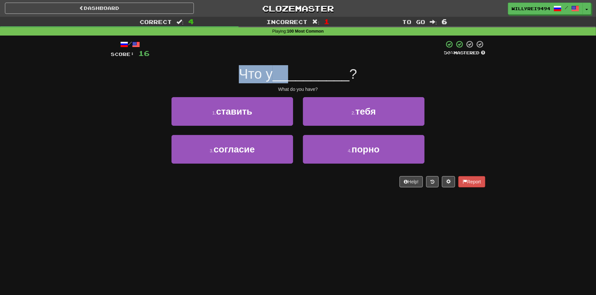
drag, startPoint x: 213, startPoint y: 72, endPoint x: 289, endPoint y: 77, distance: 76.1
click at [288, 77] on div "Что у __________ ?" at bounding box center [298, 74] width 375 height 18
click at [289, 77] on span "__________" at bounding box center [311, 73] width 77 height 15
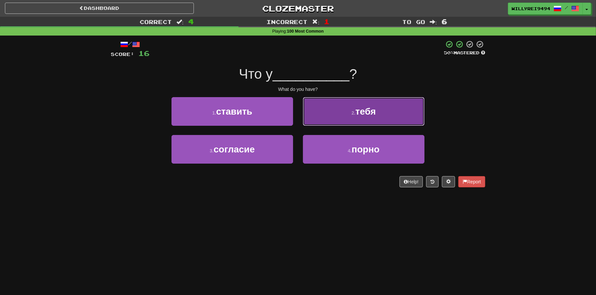
click at [341, 108] on button "2 . тебя" at bounding box center [364, 111] width 122 height 29
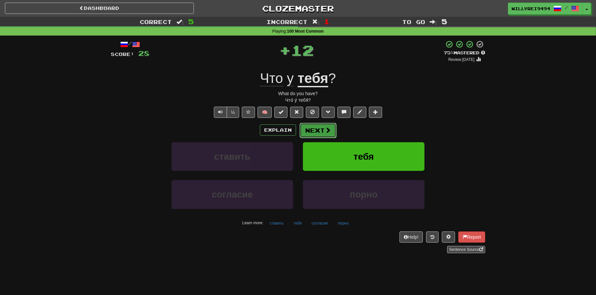
click at [327, 130] on span at bounding box center [328, 130] width 6 height 6
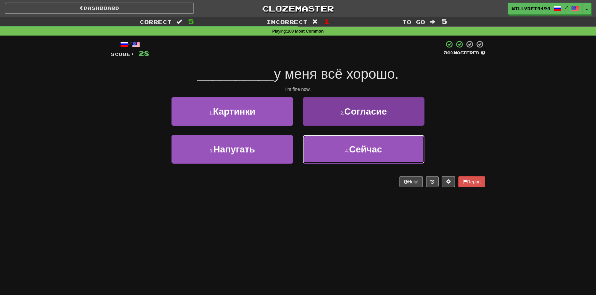
click at [390, 152] on button "4 . Сейчас" at bounding box center [364, 149] width 122 height 29
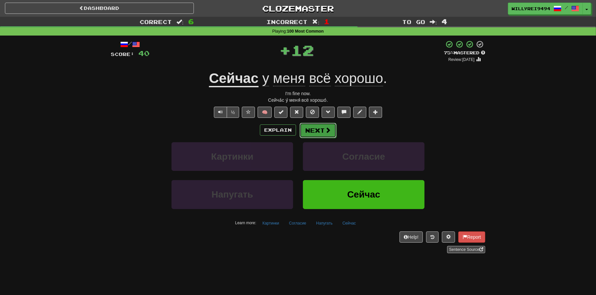
click at [323, 126] on button "Next" at bounding box center [318, 130] width 37 height 15
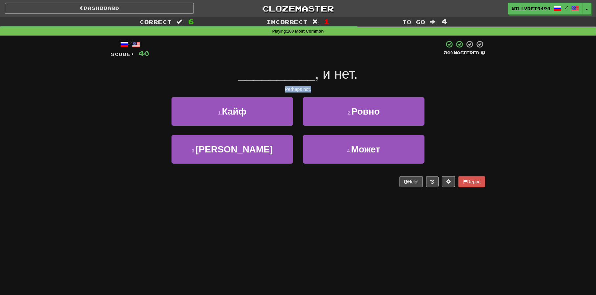
drag, startPoint x: 264, startPoint y: 84, endPoint x: 333, endPoint y: 90, distance: 69.3
click at [332, 90] on div "/ Score: 40 50 % Mastered __________ , и нет. Perhaps not. 1 . Кайф 2 . Ровно 3…" at bounding box center [298, 113] width 375 height 147
click at [333, 90] on div "Perhaps not." at bounding box center [298, 89] width 375 height 7
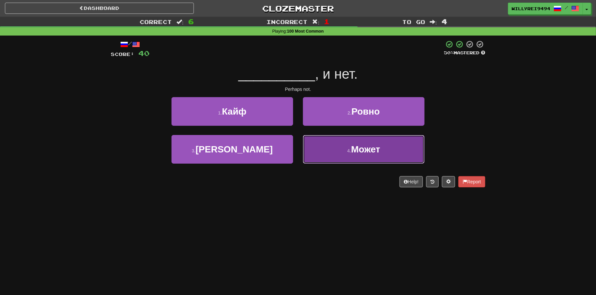
click at [357, 156] on button "4 . Может" at bounding box center [364, 149] width 122 height 29
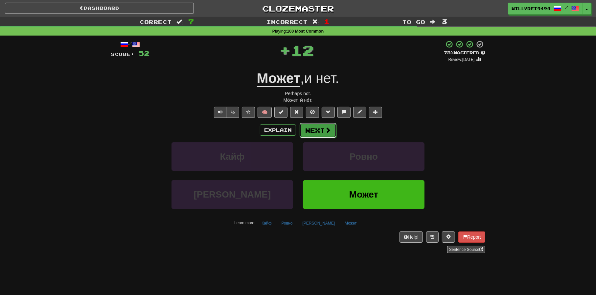
click at [325, 127] on span at bounding box center [328, 130] width 6 height 6
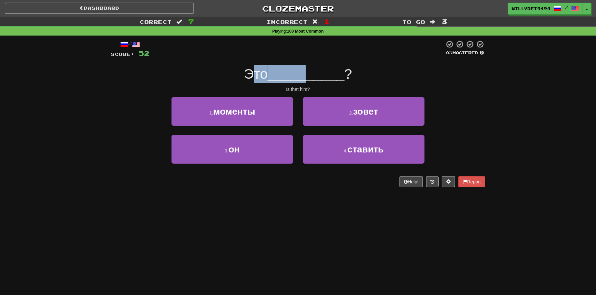
drag, startPoint x: 262, startPoint y: 79, endPoint x: 308, endPoint y: 80, distance: 45.7
click at [307, 80] on div "Это __________ ?" at bounding box center [298, 74] width 375 height 18
click at [309, 80] on span "__________" at bounding box center [306, 73] width 77 height 15
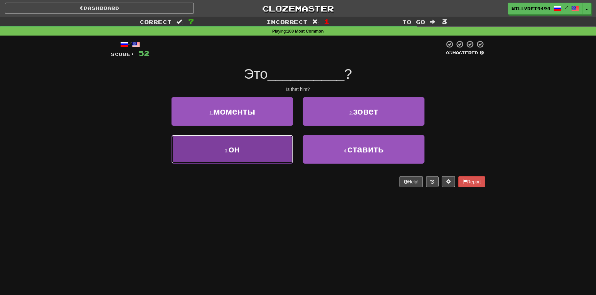
click at [275, 140] on button "3 . он" at bounding box center [233, 149] width 122 height 29
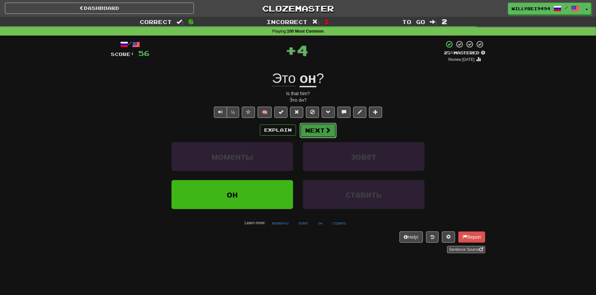
click at [319, 131] on button "Next" at bounding box center [318, 130] width 37 height 15
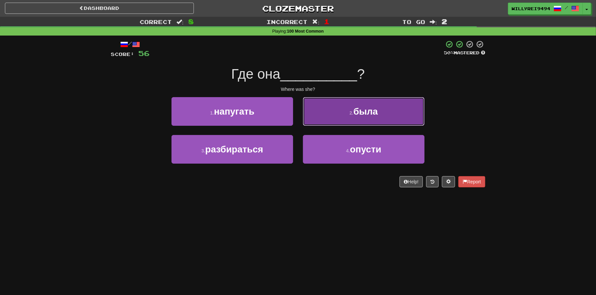
click at [372, 121] on button "2 . была" at bounding box center [364, 111] width 122 height 29
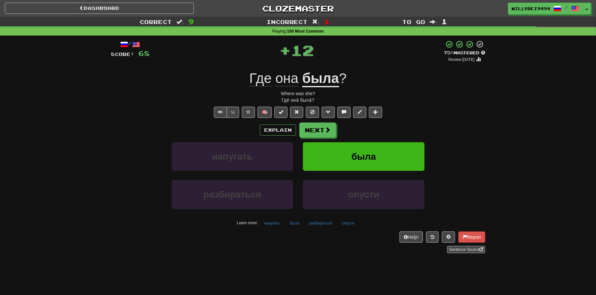
click at [344, 132] on div "Explain Next" at bounding box center [298, 129] width 375 height 15
click at [334, 131] on button "Next" at bounding box center [318, 130] width 37 height 15
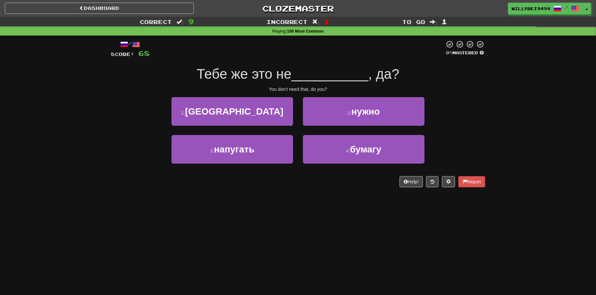
drag, startPoint x: 210, startPoint y: 77, endPoint x: 296, endPoint y: 81, distance: 85.6
click at [296, 81] on div "Тебе же это не __________ , да?" at bounding box center [298, 74] width 375 height 18
click at [296, 81] on span "__________" at bounding box center [330, 73] width 77 height 15
click at [301, 83] on div "Тебе же это не __________ , да?" at bounding box center [298, 74] width 375 height 18
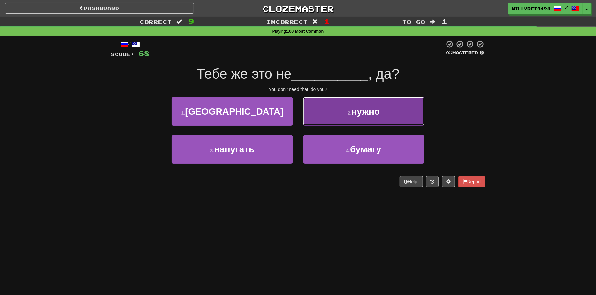
click at [346, 106] on button "2 . нужно" at bounding box center [364, 111] width 122 height 29
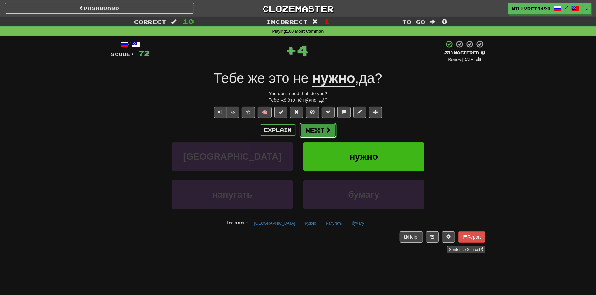
click at [330, 131] on span at bounding box center [328, 130] width 6 height 6
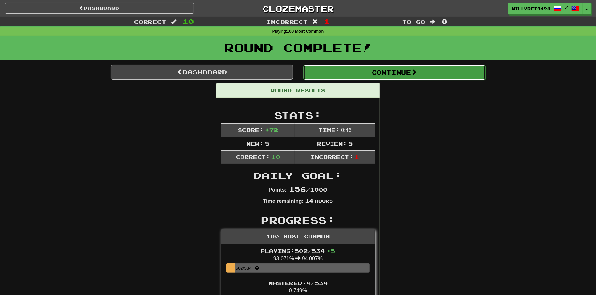
click at [348, 76] on button "Continue" at bounding box center [394, 72] width 182 height 15
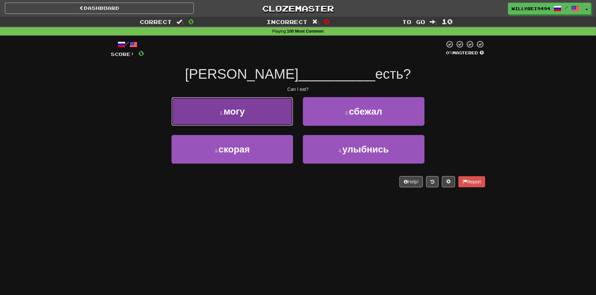
click at [280, 115] on button "1 . могу" at bounding box center [233, 111] width 122 height 29
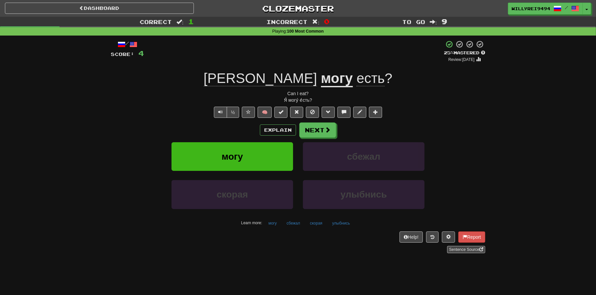
click at [321, 75] on u "могу" at bounding box center [337, 78] width 32 height 17
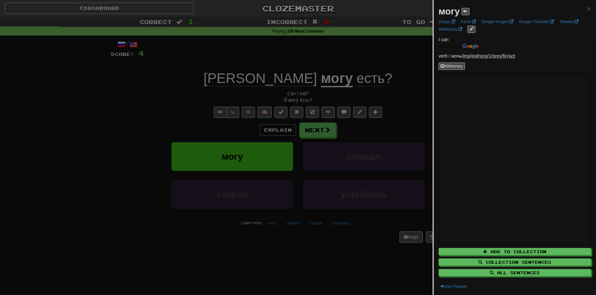
click at [362, 182] on div at bounding box center [298, 147] width 596 height 295
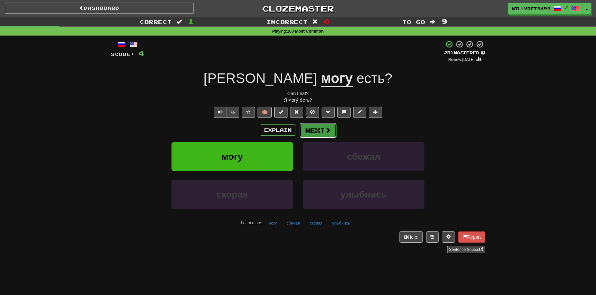
click at [327, 135] on button "Next" at bounding box center [318, 130] width 37 height 15
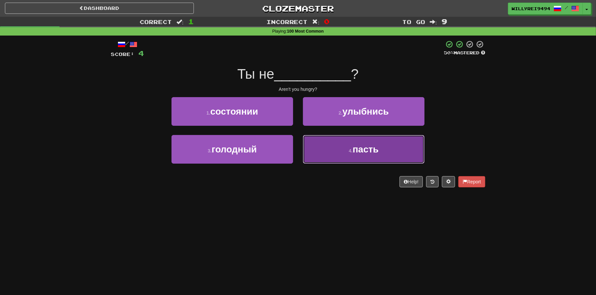
click at [330, 157] on button "4 . пасть" at bounding box center [364, 149] width 122 height 29
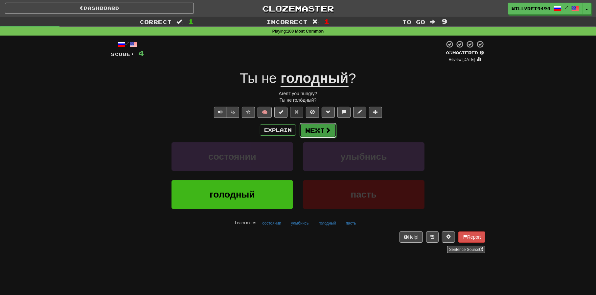
click at [312, 131] on button "Next" at bounding box center [318, 130] width 37 height 15
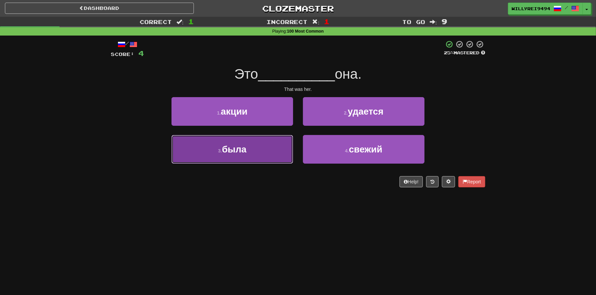
click at [271, 153] on button "3 . была" at bounding box center [233, 149] width 122 height 29
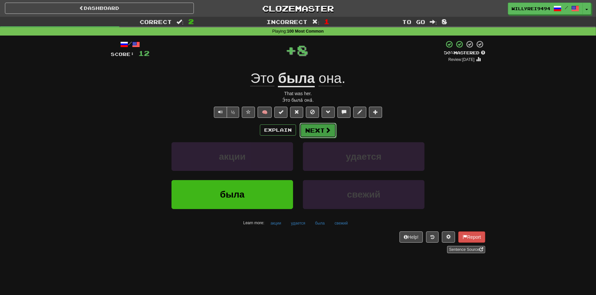
click at [319, 128] on button "Next" at bounding box center [318, 130] width 37 height 15
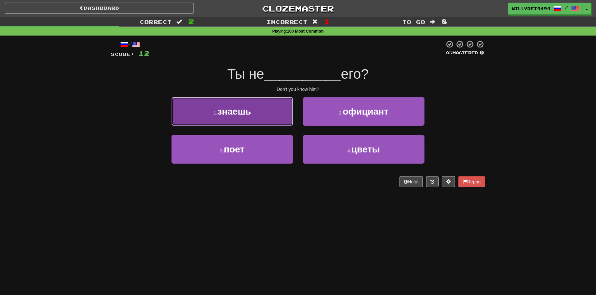
click at [256, 111] on button "1 . знаешь" at bounding box center [233, 111] width 122 height 29
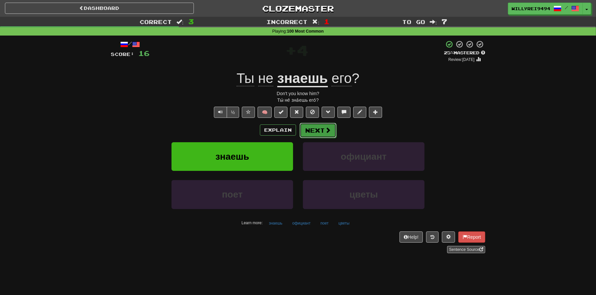
click at [313, 129] on button "Next" at bounding box center [318, 130] width 37 height 15
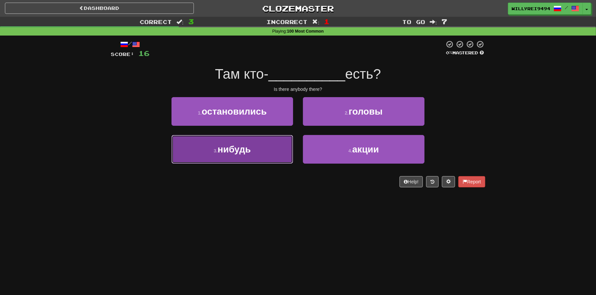
click at [262, 157] on button "3 . нибудь" at bounding box center [233, 149] width 122 height 29
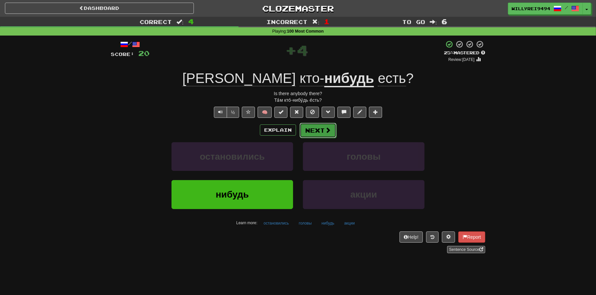
click at [329, 136] on button "Next" at bounding box center [318, 130] width 37 height 15
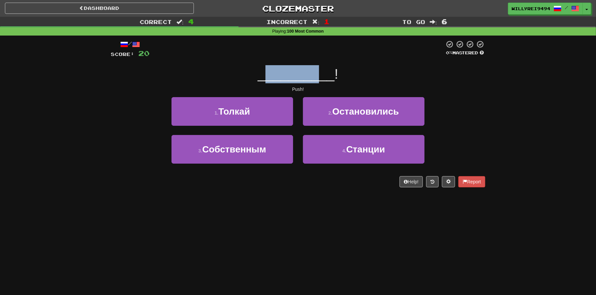
click at [331, 71] on span "__________" at bounding box center [296, 73] width 77 height 15
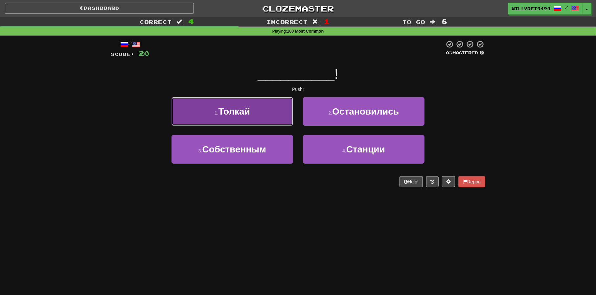
click at [265, 114] on button "1 . Толкай" at bounding box center [233, 111] width 122 height 29
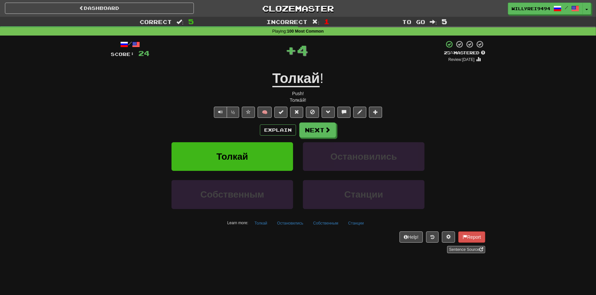
click at [285, 86] on u "Толкай" at bounding box center [297, 78] width 48 height 17
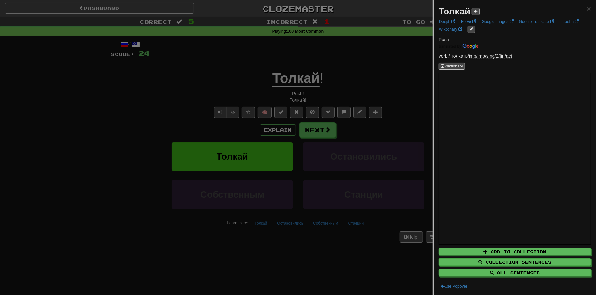
click at [380, 146] on div at bounding box center [298, 147] width 596 height 295
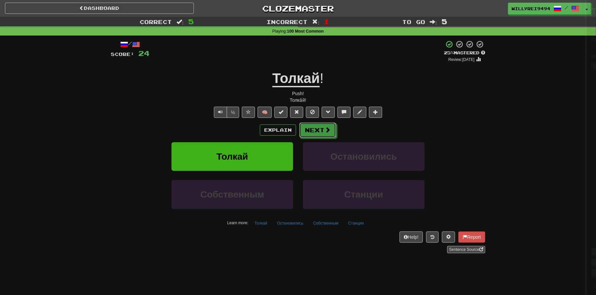
click at [325, 128] on span at bounding box center [328, 130] width 6 height 6
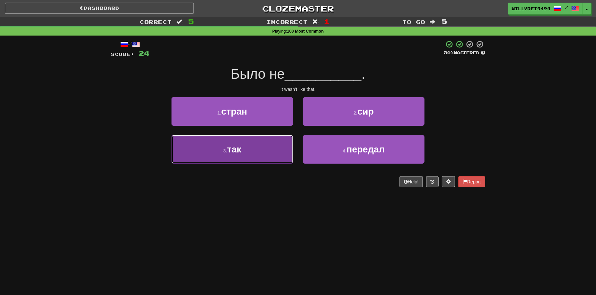
click at [272, 155] on button "3 . так" at bounding box center [233, 149] width 122 height 29
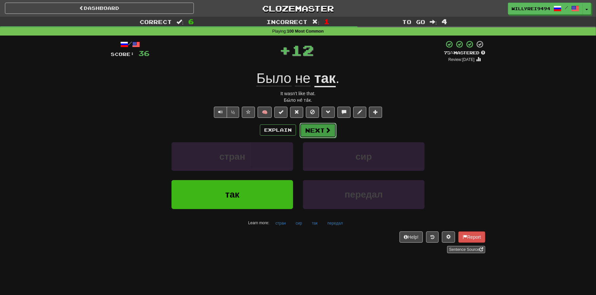
click at [317, 129] on button "Next" at bounding box center [318, 130] width 37 height 15
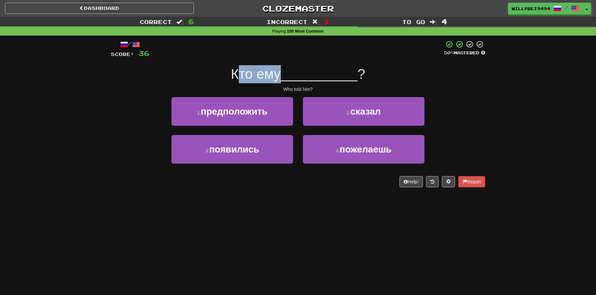
drag, startPoint x: 245, startPoint y: 77, endPoint x: 297, endPoint y: 77, distance: 51.6
click at [294, 77] on div "Кто ему __________ ?" at bounding box center [298, 74] width 375 height 18
click at [299, 77] on span "__________" at bounding box center [319, 73] width 77 height 15
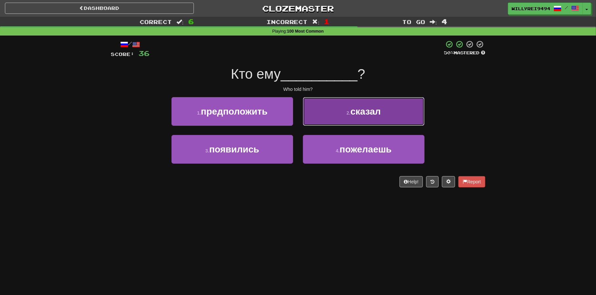
click at [323, 101] on button "2 . сказал" at bounding box center [364, 111] width 122 height 29
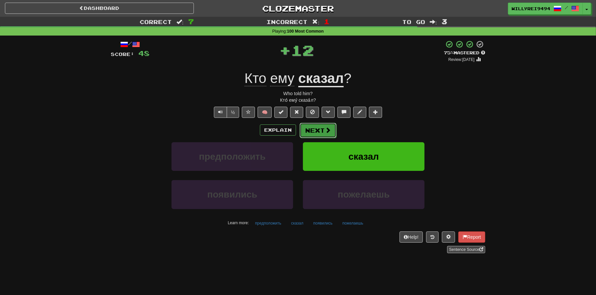
click at [325, 131] on span at bounding box center [328, 130] width 6 height 6
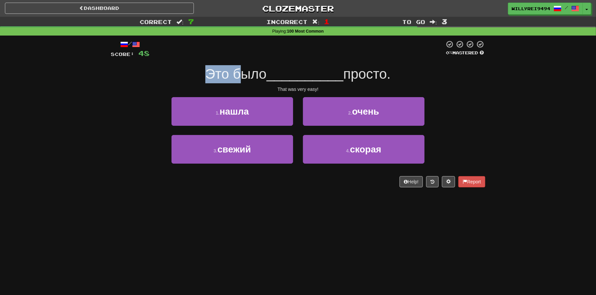
drag, startPoint x: 204, startPoint y: 74, endPoint x: 286, endPoint y: 84, distance: 82.4
click at [282, 83] on div "/ Score: 48 0 % Mastered Это было __________ просто. That was very easy! 1 . на…" at bounding box center [298, 113] width 375 height 147
click at [289, 84] on div "/ Score: 48 0 % Mastered Это было __________ просто. That was very easy! 1 . на…" at bounding box center [298, 113] width 375 height 147
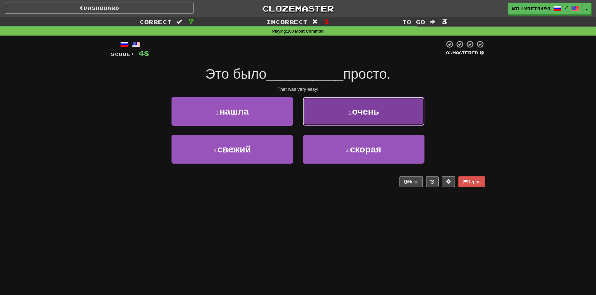
click at [334, 112] on button "2 . очень" at bounding box center [364, 111] width 122 height 29
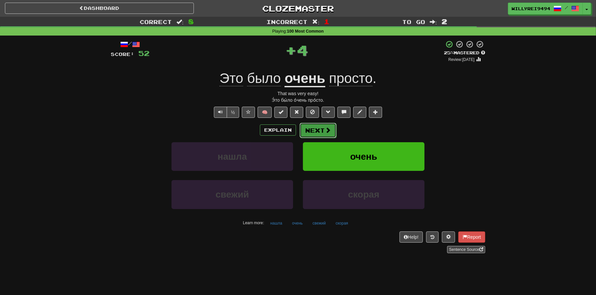
click at [319, 131] on button "Next" at bounding box center [318, 130] width 37 height 15
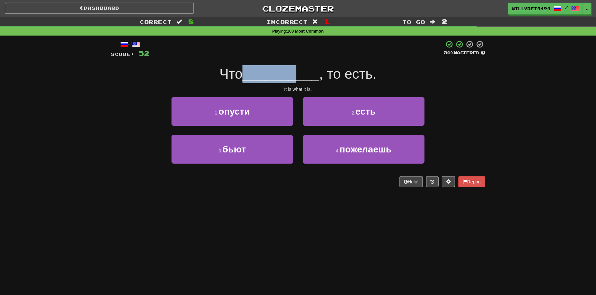
drag, startPoint x: 237, startPoint y: 75, endPoint x: 304, endPoint y: 79, distance: 66.5
click at [301, 79] on div "Что __________ , то есть." at bounding box center [298, 74] width 375 height 18
click at [304, 79] on span "__________" at bounding box center [281, 73] width 77 height 15
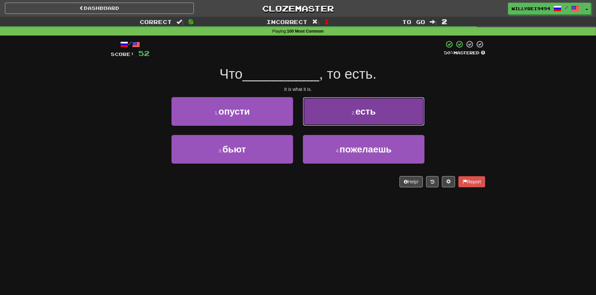
click at [337, 106] on button "2 . есть" at bounding box center [364, 111] width 122 height 29
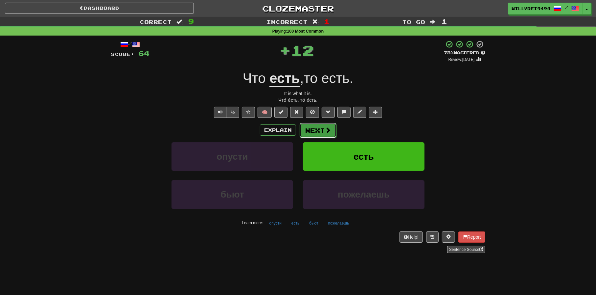
click at [320, 134] on button "Next" at bounding box center [318, 130] width 37 height 15
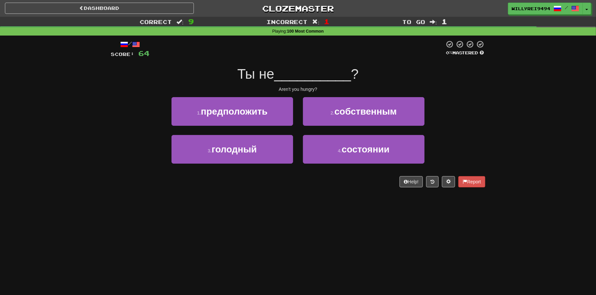
drag, startPoint x: 255, startPoint y: 71, endPoint x: 290, endPoint y: 74, distance: 35.7
click at [290, 74] on div "Ты не __________ ?" at bounding box center [298, 74] width 375 height 18
click at [290, 74] on span "__________" at bounding box center [313, 73] width 77 height 15
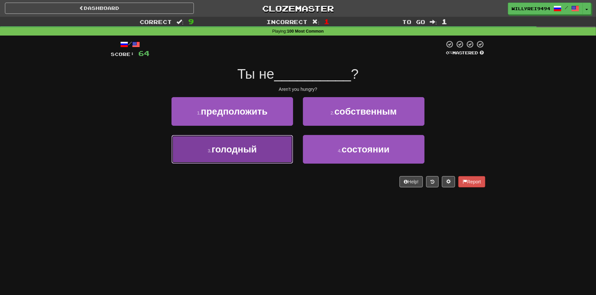
click at [232, 155] on button "3 . голодный" at bounding box center [233, 149] width 122 height 29
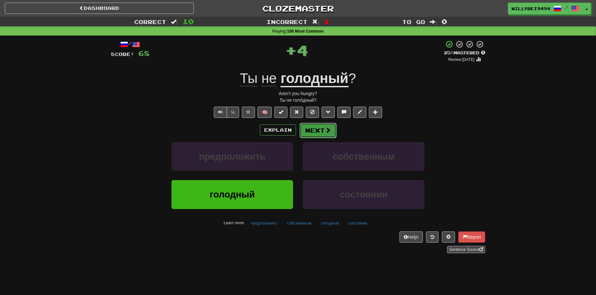
click at [319, 129] on button "Next" at bounding box center [318, 130] width 37 height 15
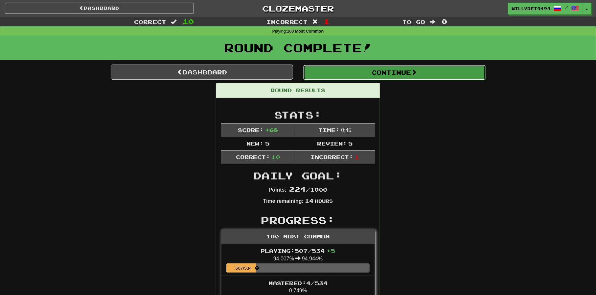
click at [329, 75] on button "Continue" at bounding box center [394, 72] width 182 height 15
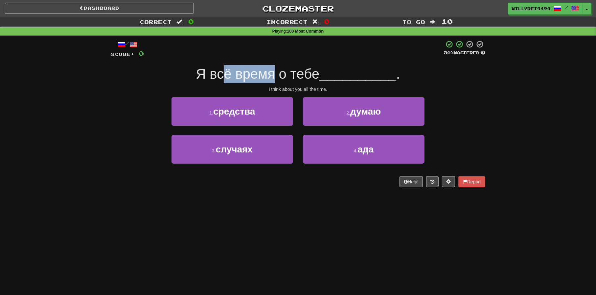
drag, startPoint x: 241, startPoint y: 74, endPoint x: 271, endPoint y: 74, distance: 29.9
click at [271, 74] on span "Я всё время о тебе" at bounding box center [258, 73] width 124 height 15
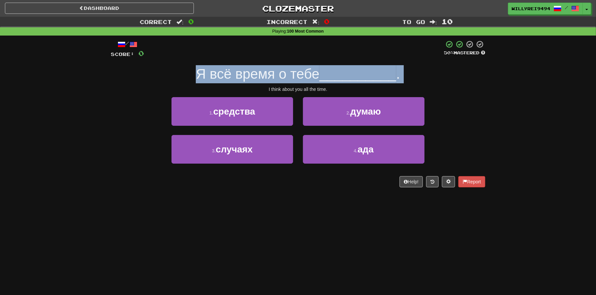
click at [282, 77] on span "Я всё время о тебе" at bounding box center [258, 73] width 124 height 15
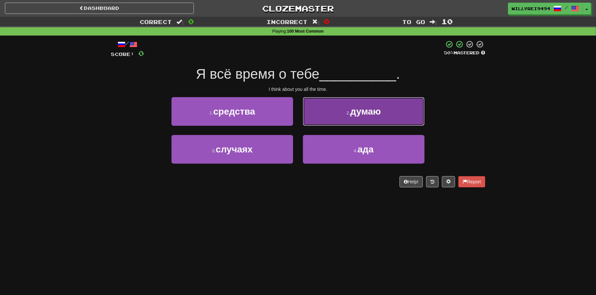
click at [341, 98] on button "2 . думаю" at bounding box center [364, 111] width 122 height 29
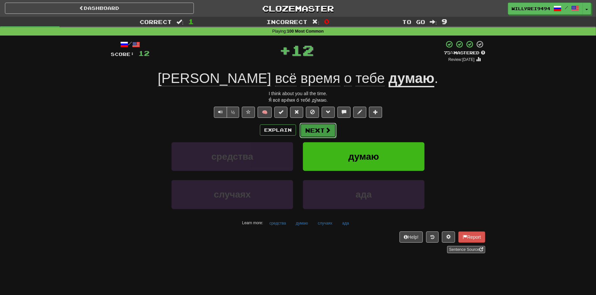
click at [320, 129] on button "Next" at bounding box center [318, 130] width 37 height 15
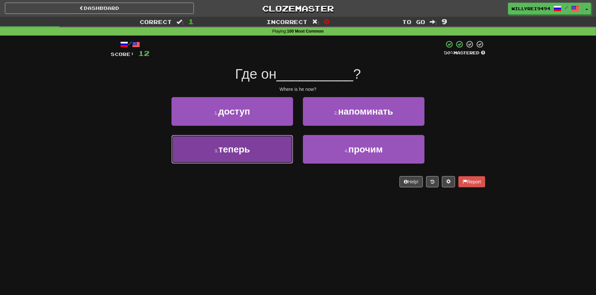
click at [276, 143] on button "3 . теперь" at bounding box center [233, 149] width 122 height 29
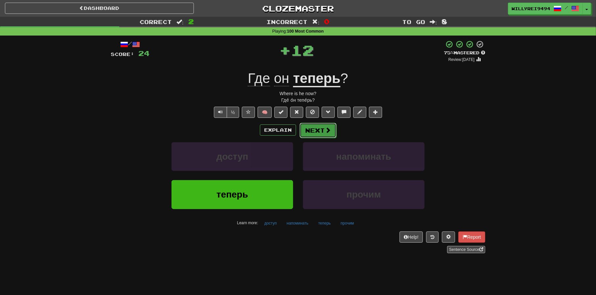
click at [324, 128] on button "Next" at bounding box center [318, 130] width 37 height 15
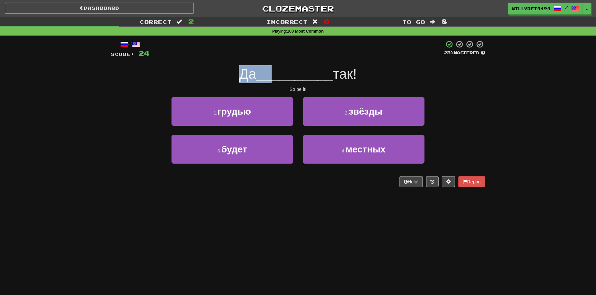
drag, startPoint x: 231, startPoint y: 69, endPoint x: 291, endPoint y: 64, distance: 59.3
click at [285, 65] on div "Да __________ так!" at bounding box center [298, 74] width 375 height 18
click at [291, 64] on div "/ Score: 24 25 % Mastered Да __________ так! So be it! 1 . грудью 2 . звёзды 3 …" at bounding box center [298, 113] width 375 height 147
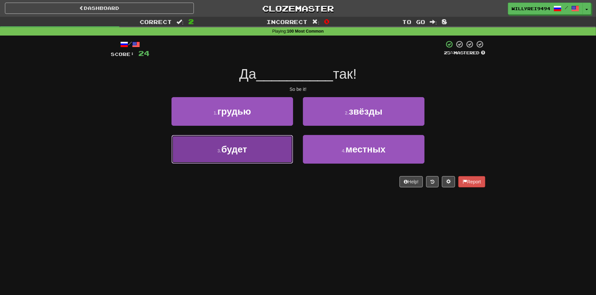
click at [240, 146] on span "будет" at bounding box center [235, 149] width 26 height 10
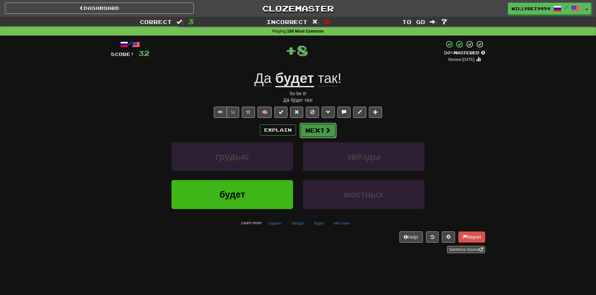
click at [321, 135] on button "Next" at bounding box center [318, 130] width 37 height 15
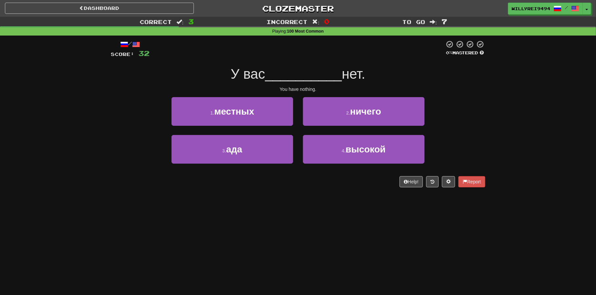
drag, startPoint x: 249, startPoint y: 78, endPoint x: 282, endPoint y: 81, distance: 34.1
click at [277, 81] on div "У вас __________ нет." at bounding box center [298, 74] width 375 height 18
click at [282, 81] on span "__________" at bounding box center [303, 73] width 77 height 15
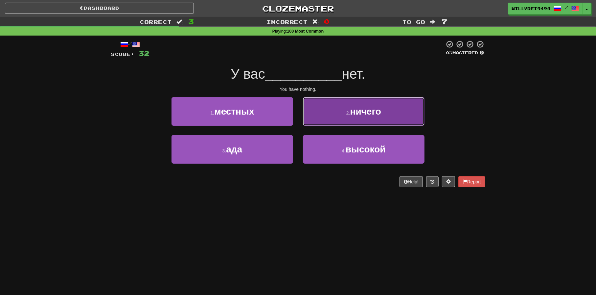
click at [341, 115] on button "2 . ничего" at bounding box center [364, 111] width 122 height 29
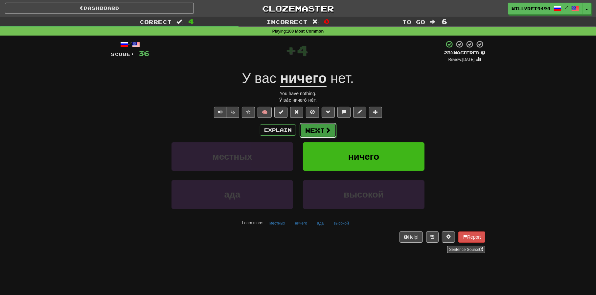
click at [323, 129] on button "Next" at bounding box center [318, 130] width 37 height 15
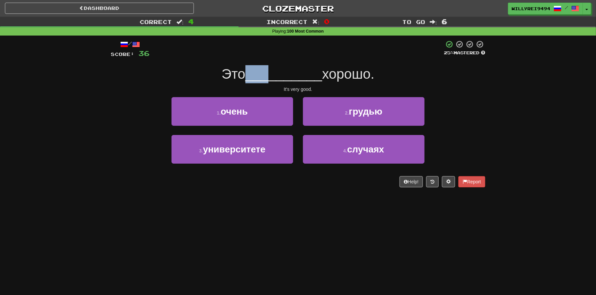
drag, startPoint x: 240, startPoint y: 80, endPoint x: 295, endPoint y: 83, distance: 54.7
click at [290, 83] on div "Это __________ хорошо." at bounding box center [298, 74] width 375 height 18
click at [295, 83] on div "/ Score: 36 25 % Mastered Это __________ хорошо. It's very good. 1 . очень 2 . …" at bounding box center [298, 113] width 375 height 147
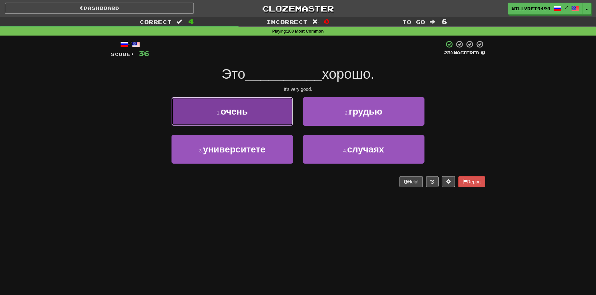
click at [269, 103] on button "1 . очень" at bounding box center [233, 111] width 122 height 29
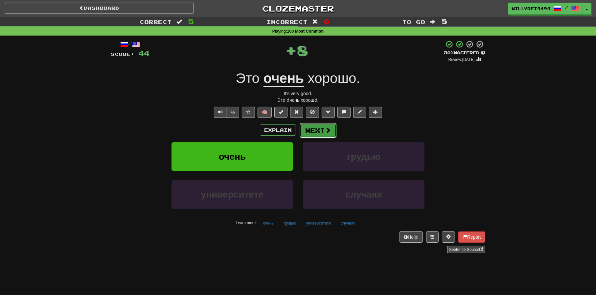
click at [323, 131] on button "Next" at bounding box center [318, 130] width 37 height 15
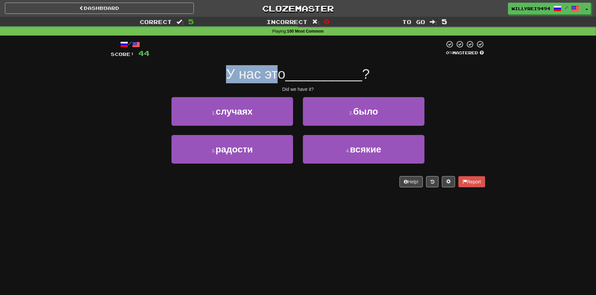
drag, startPoint x: 207, startPoint y: 69, endPoint x: 289, endPoint y: 81, distance: 82.9
click at [286, 81] on div "У нас это __________ ?" at bounding box center [298, 74] width 375 height 18
click at [289, 81] on span "__________" at bounding box center [324, 73] width 77 height 15
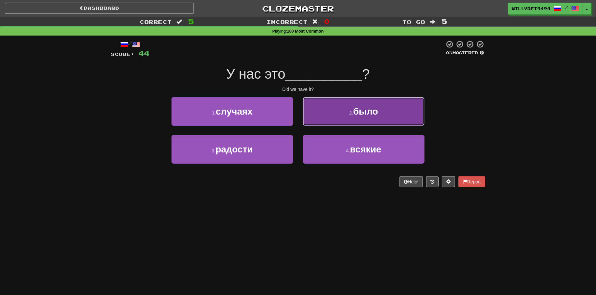
click at [357, 113] on span "было" at bounding box center [365, 111] width 25 height 10
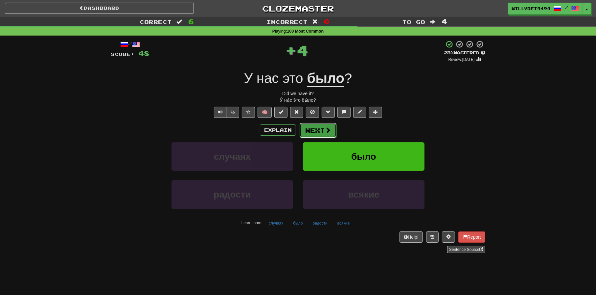
click at [311, 129] on button "Next" at bounding box center [318, 130] width 37 height 15
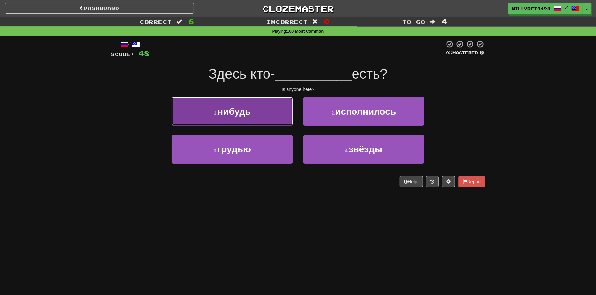
click at [249, 111] on span "нибудь" at bounding box center [234, 111] width 33 height 10
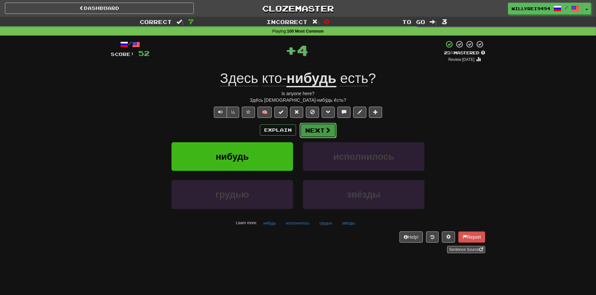
click at [315, 128] on button "Next" at bounding box center [318, 130] width 37 height 15
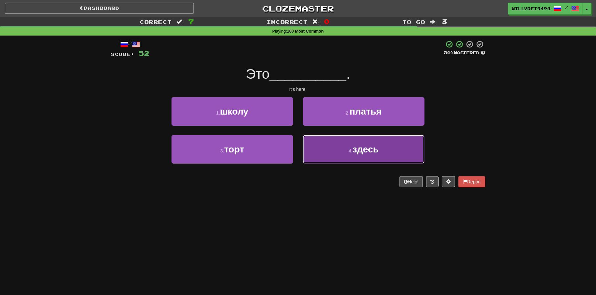
click at [342, 144] on button "4 . здесь" at bounding box center [364, 149] width 122 height 29
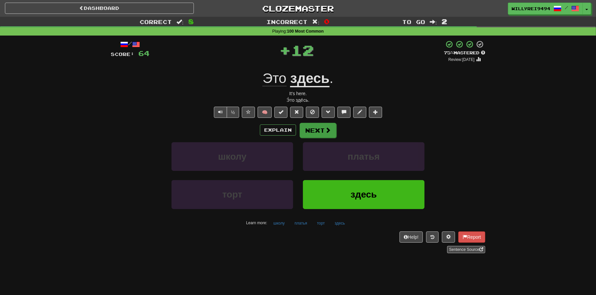
drag, startPoint x: 300, startPoint y: 120, endPoint x: 312, endPoint y: 126, distance: 12.6
click at [312, 126] on div "/ Score: 64 + 12 75 % Mastered Review: 2025-10-20 Это здесь . It's here. Э́то з…" at bounding box center [298, 146] width 375 height 213
click at [312, 126] on button "Next" at bounding box center [318, 130] width 37 height 15
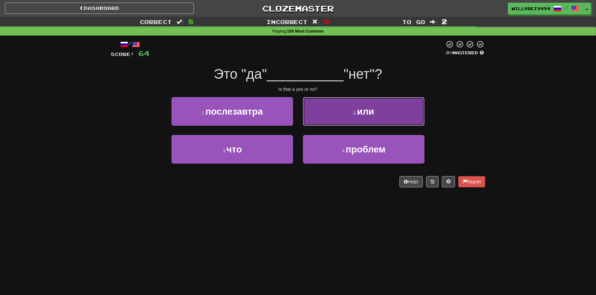
click at [321, 118] on button "2 . или" at bounding box center [364, 111] width 122 height 29
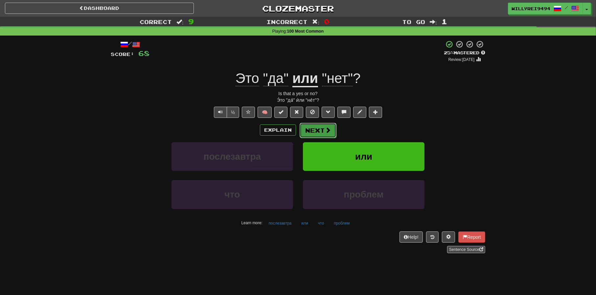
click at [318, 136] on button "Next" at bounding box center [318, 130] width 37 height 15
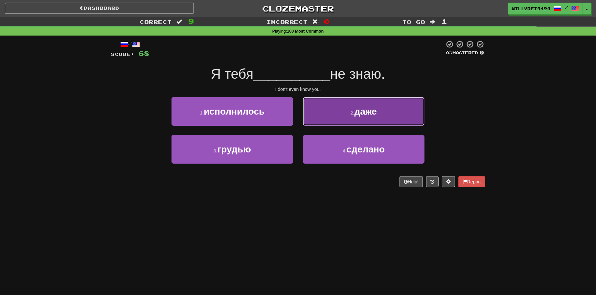
click at [332, 115] on button "2 . даже" at bounding box center [364, 111] width 122 height 29
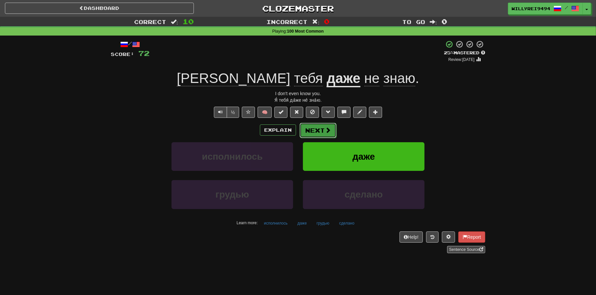
click at [329, 133] on button "Next" at bounding box center [318, 130] width 37 height 15
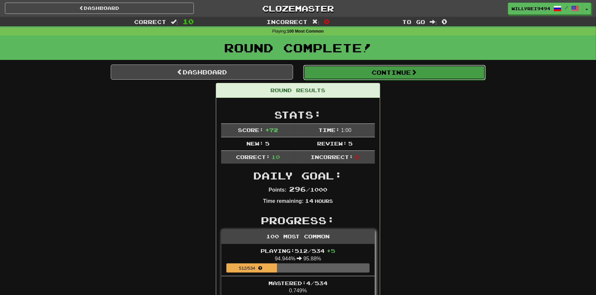
click at [344, 71] on button "Continue" at bounding box center [394, 72] width 182 height 15
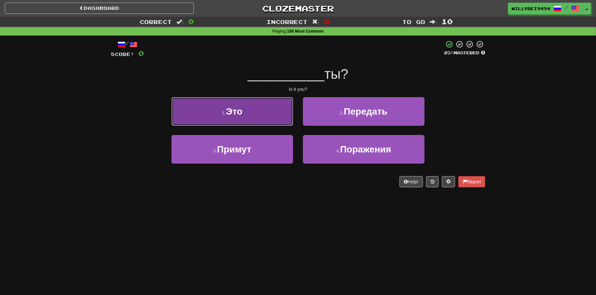
click at [245, 117] on button "1 . Это" at bounding box center [233, 111] width 122 height 29
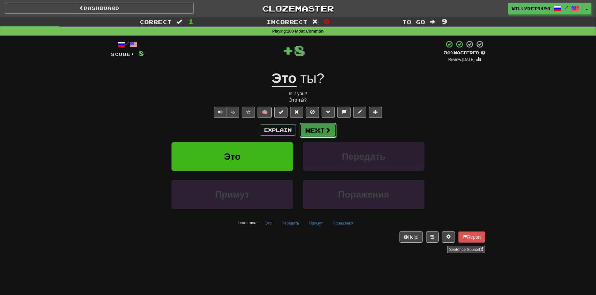
click at [317, 132] on button "Next" at bounding box center [318, 130] width 37 height 15
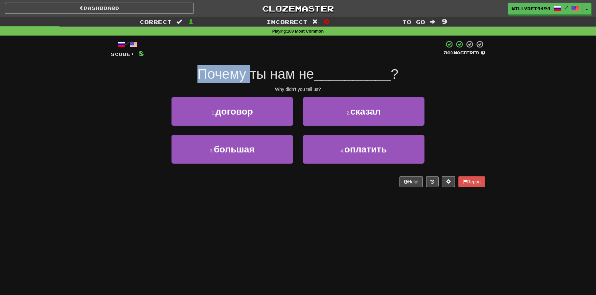
drag, startPoint x: 199, startPoint y: 70, endPoint x: 250, endPoint y: 73, distance: 51.0
click at [250, 73] on span "Почему ты нам не" at bounding box center [256, 73] width 117 height 15
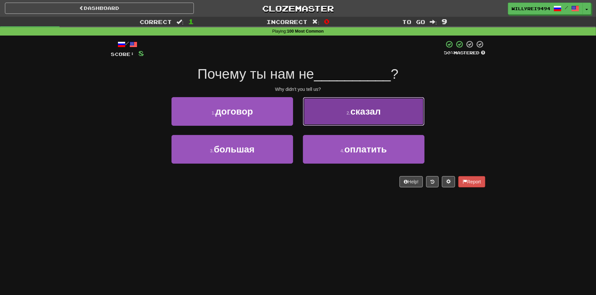
click at [340, 109] on button "2 . сказал" at bounding box center [364, 111] width 122 height 29
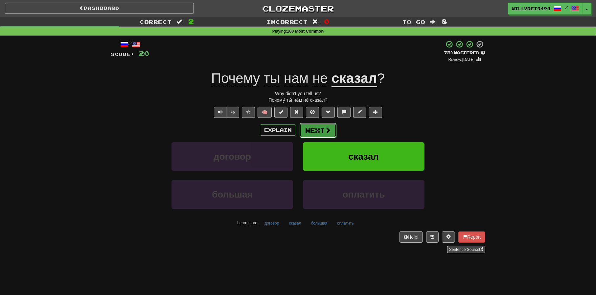
click at [315, 132] on button "Next" at bounding box center [318, 130] width 37 height 15
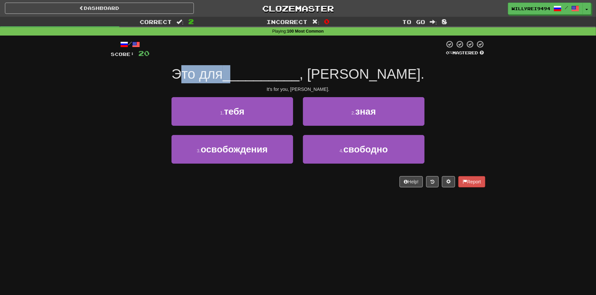
drag, startPoint x: 219, startPoint y: 78, endPoint x: 296, endPoint y: 83, distance: 77.1
click at [296, 83] on div "Это для __________ , Майк." at bounding box center [298, 74] width 375 height 18
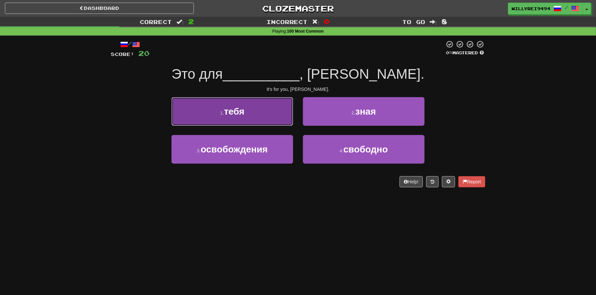
click at [255, 111] on button "1 . тебя" at bounding box center [233, 111] width 122 height 29
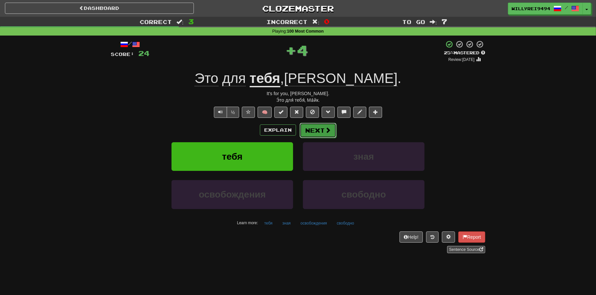
click at [323, 128] on button "Next" at bounding box center [318, 130] width 37 height 15
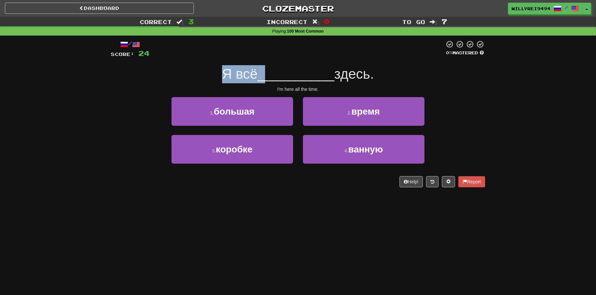
drag, startPoint x: 213, startPoint y: 67, endPoint x: 267, endPoint y: 74, distance: 54.7
click at [267, 74] on div "Я всё __________ здесь." at bounding box center [298, 74] width 375 height 18
click at [267, 74] on span "__________" at bounding box center [296, 73] width 77 height 15
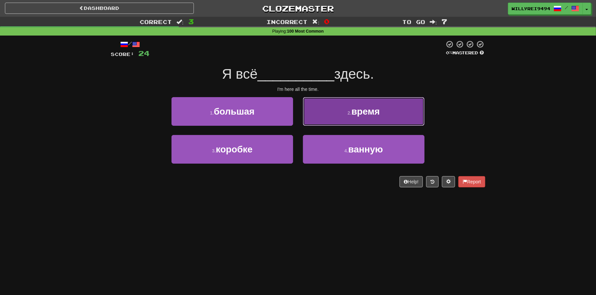
click at [331, 108] on button "2 . время" at bounding box center [364, 111] width 122 height 29
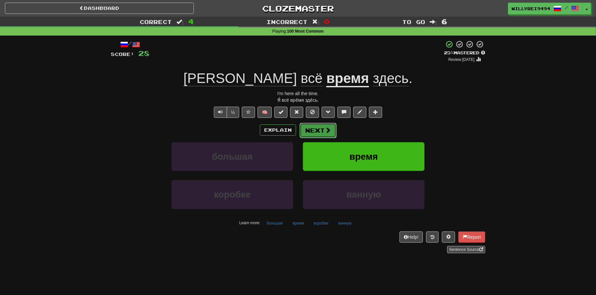
click at [318, 126] on button "Next" at bounding box center [318, 130] width 37 height 15
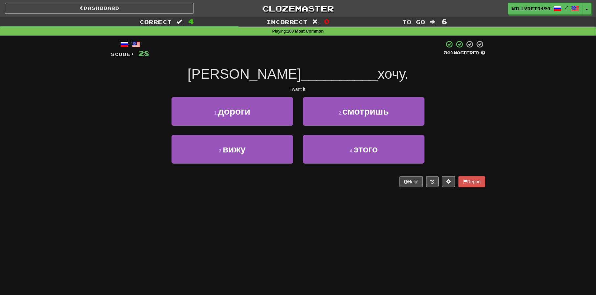
drag, startPoint x: 289, startPoint y: 87, endPoint x: 312, endPoint y: 90, distance: 23.9
click at [309, 90] on div "/ Score: 28 50 % Mastered Я __________ хочу. I want it. 1 . дороги 2 . смотришь…" at bounding box center [298, 113] width 375 height 147
click at [314, 90] on div "I want it." at bounding box center [298, 89] width 375 height 7
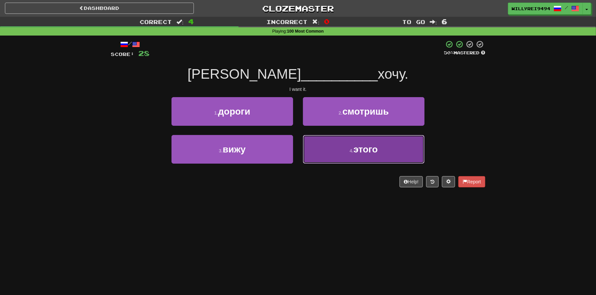
click at [337, 155] on button "4 . этого" at bounding box center [364, 149] width 122 height 29
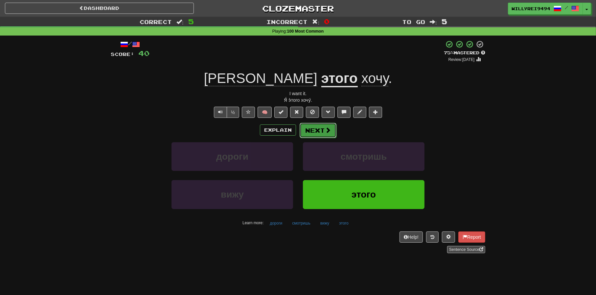
click at [331, 130] on button "Next" at bounding box center [318, 130] width 37 height 15
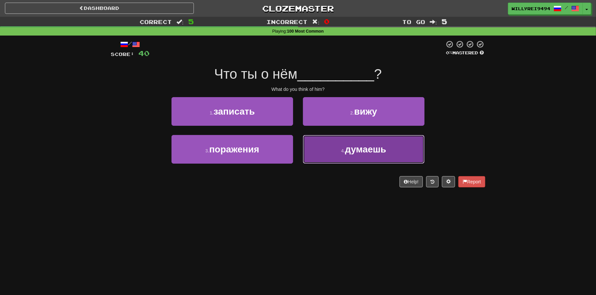
click at [333, 157] on button "4 . думаешь" at bounding box center [364, 149] width 122 height 29
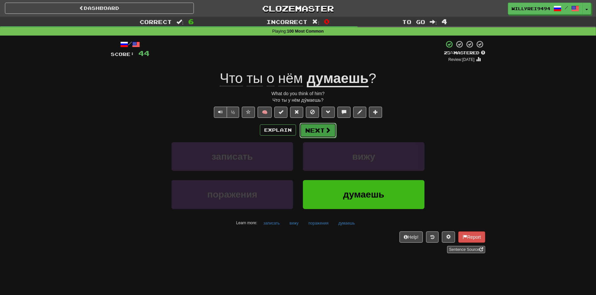
click at [325, 130] on span at bounding box center [328, 130] width 6 height 6
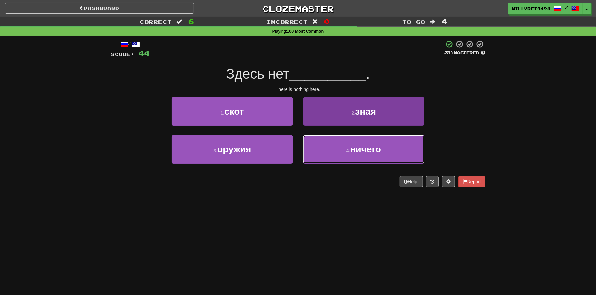
click at [341, 144] on button "4 . ничего" at bounding box center [364, 149] width 122 height 29
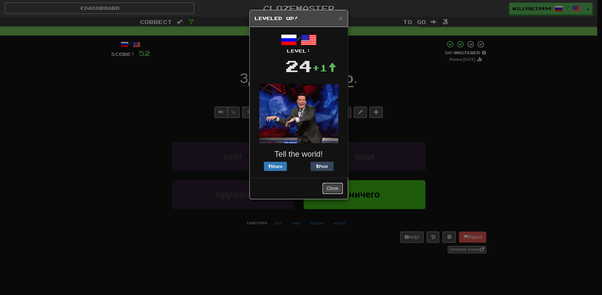
click at [330, 182] on button "Close" at bounding box center [332, 187] width 20 height 11
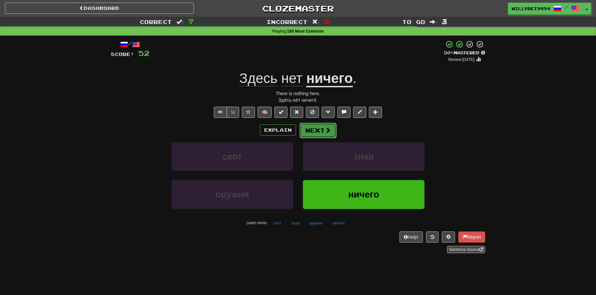
click at [325, 132] on span at bounding box center [328, 130] width 6 height 6
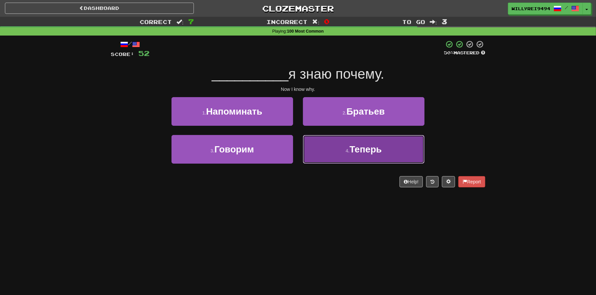
click at [345, 142] on button "4 . Теперь" at bounding box center [364, 149] width 122 height 29
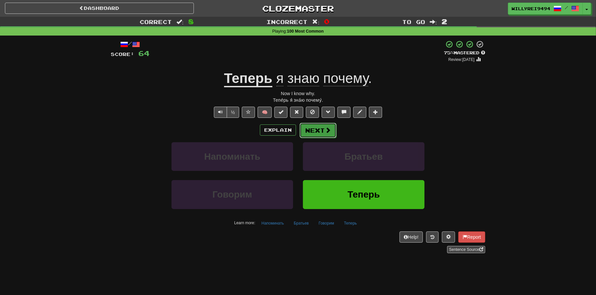
click at [328, 124] on button "Next" at bounding box center [318, 130] width 37 height 15
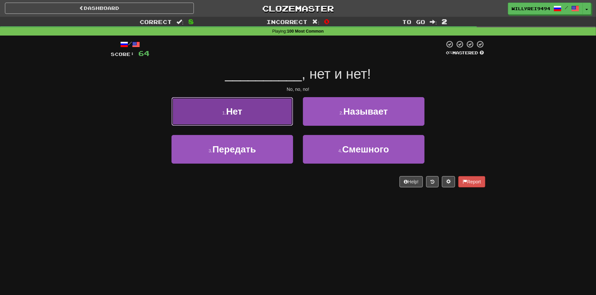
click at [282, 103] on button "1 . Нет" at bounding box center [233, 111] width 122 height 29
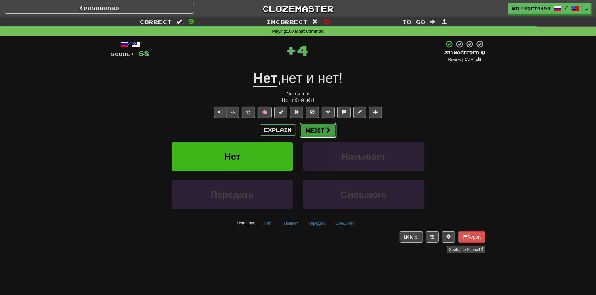
click at [324, 126] on button "Next" at bounding box center [318, 130] width 37 height 15
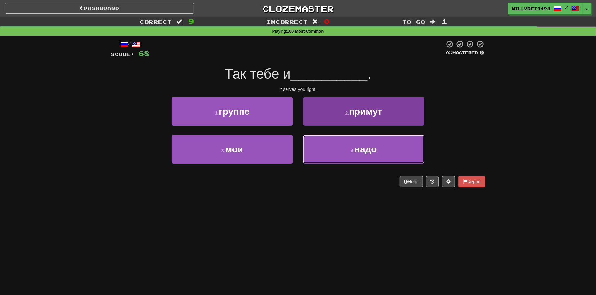
click at [333, 150] on button "4 . надо" at bounding box center [364, 149] width 122 height 29
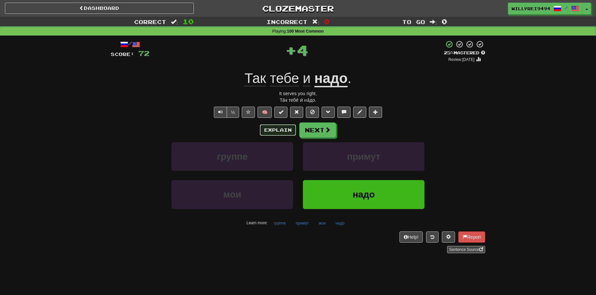
click at [282, 134] on button "Explain" at bounding box center [278, 129] width 36 height 11
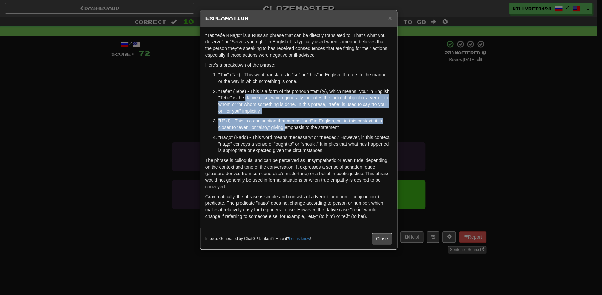
drag, startPoint x: 246, startPoint y: 95, endPoint x: 285, endPoint y: 130, distance: 52.2
click at [285, 130] on ol ""Так" (Tak) - This word translates to "so" or "thus" in English. It refers to t…" at bounding box center [298, 112] width 187 height 82
click at [285, 130] on p ""И" (I) - This is a conjunction that means "and" in English, but in this contex…" at bounding box center [305, 123] width 174 height 13
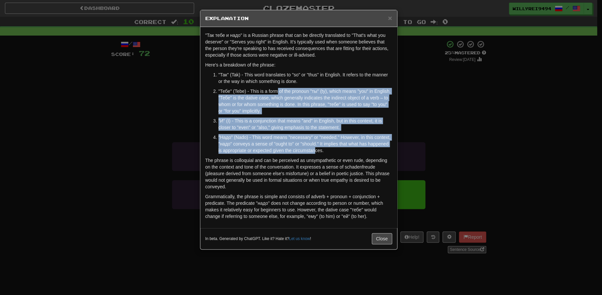
drag, startPoint x: 297, startPoint y: 120, endPoint x: 315, endPoint y: 152, distance: 36.1
click at [315, 152] on ol ""Так" (Tak) - This word translates to "so" or "thus" in English. It refers to t…" at bounding box center [298, 112] width 187 height 82
click at [315, 152] on p ""Надо" (Nado) - This word means "necessary" or "needed." However, in this conte…" at bounding box center [305, 144] width 174 height 20
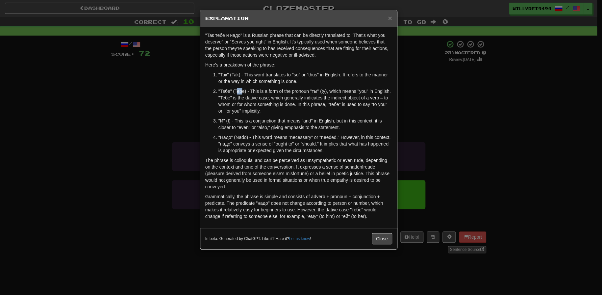
click at [269, 104] on p ""Тебе" (Tebe) - This is a form of the pronoun "ты" (ty), which means "you" in E…" at bounding box center [305, 101] width 174 height 26
click at [278, 108] on p ""Тебе" (Tebe) - This is a form of the pronoun "ты" (ty), which means "you" in E…" at bounding box center [305, 101] width 174 height 26
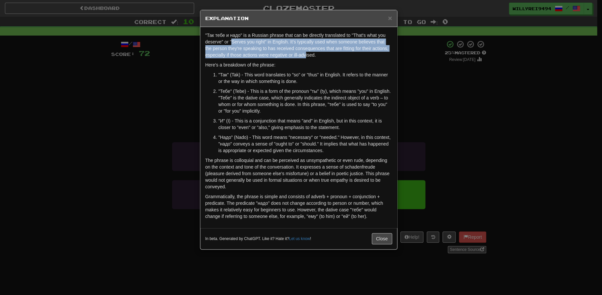
drag, startPoint x: 232, startPoint y: 39, endPoint x: 310, endPoint y: 56, distance: 79.1
click at [309, 56] on p ""Так тебе и надо" is a Russian phrase that can be directly translated to "That'…" at bounding box center [298, 45] width 187 height 26
click at [310, 56] on p ""Так тебе и надо" is a Russian phrase that can be directly translated to "That'…" at bounding box center [298, 45] width 187 height 26
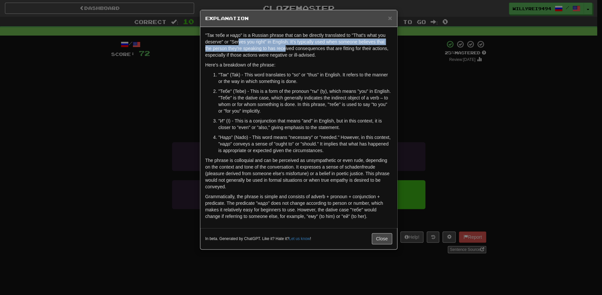
drag, startPoint x: 239, startPoint y: 42, endPoint x: 300, endPoint y: 51, distance: 61.7
click at [296, 51] on p ""Так тебе и надо" is a Russian phrase that can be directly translated to "That'…" at bounding box center [298, 45] width 187 height 26
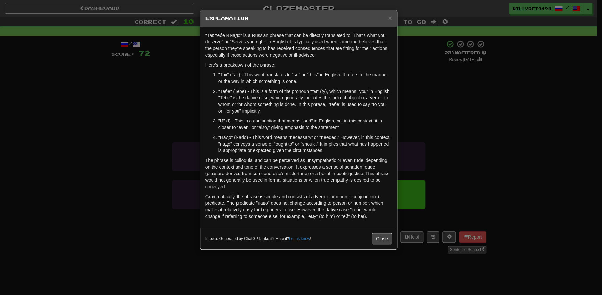
click at [300, 51] on p ""Так тебе и надо" is a Russian phrase that can be directly translated to "That'…" at bounding box center [298, 45] width 187 height 26
drag, startPoint x: 299, startPoint y: 51, endPoint x: 297, endPoint y: 82, distance: 31.0
drag, startPoint x: 262, startPoint y: 143, endPoint x: 311, endPoint y: 145, distance: 49.4
click at [311, 145] on p ""Надо" (Nado) - This word means "necessary" or "needed." However, in this conte…" at bounding box center [305, 144] width 174 height 20
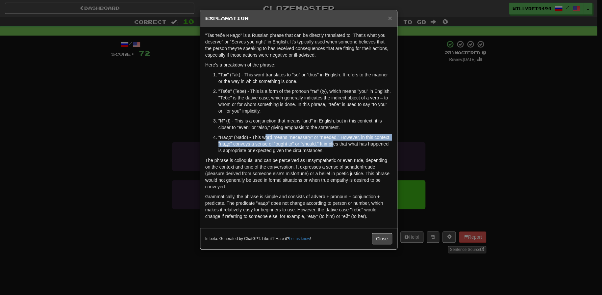
drag, startPoint x: 266, startPoint y: 135, endPoint x: 333, endPoint y: 142, distance: 67.8
click at [333, 142] on p ""Надо" (Nado) - This word means "necessary" or "needed." However, in this conte…" at bounding box center [305, 144] width 174 height 20
drag, startPoint x: 321, startPoint y: 134, endPoint x: 329, endPoint y: 145, distance: 13.6
click at [329, 145] on p ""Надо" (Nado) - This word means "necessary" or "needed." However, in this conte…" at bounding box center [305, 144] width 174 height 20
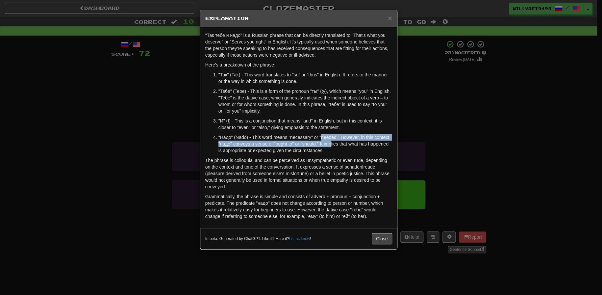
click at [329, 145] on p ""Надо" (Nado) - This word means "necessary" or "needed." However, in this conte…" at bounding box center [305, 144] width 174 height 20
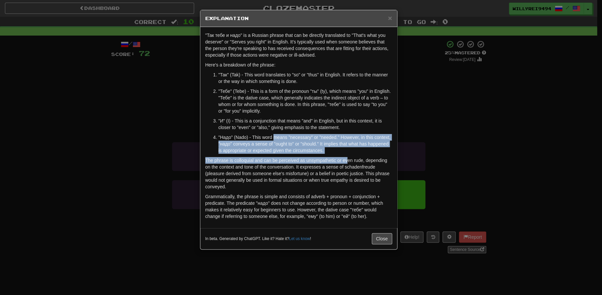
drag, startPoint x: 274, startPoint y: 137, endPoint x: 347, endPoint y: 157, distance: 75.5
click at [347, 157] on div ""Так тебе и надо" is a Russian phrase that can be directly translated to "That'…" at bounding box center [298, 127] width 197 height 201
click at [347, 157] on p "The phrase is colloquial and can be perceived as unsympathetic or even rude, de…" at bounding box center [298, 173] width 187 height 33
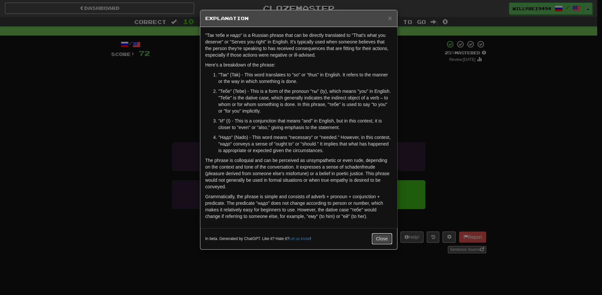
click at [379, 236] on button "Close" at bounding box center [382, 238] width 20 height 11
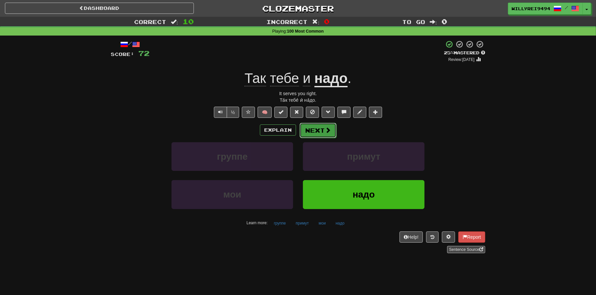
click at [316, 130] on button "Next" at bounding box center [318, 130] width 37 height 15
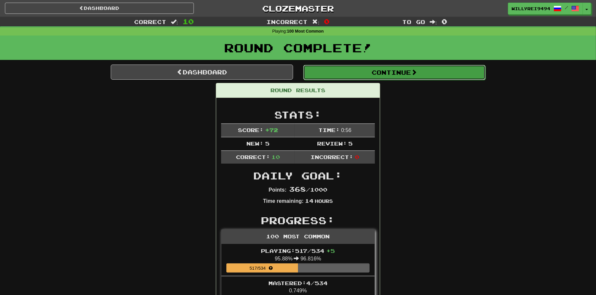
click at [328, 76] on button "Continue" at bounding box center [394, 72] width 182 height 15
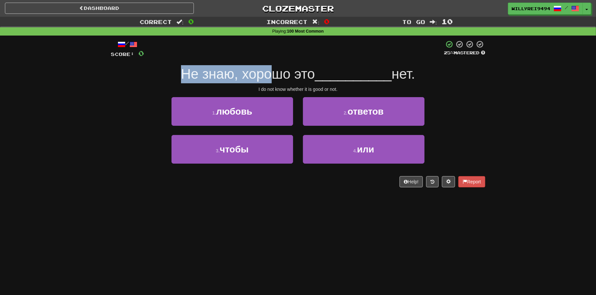
drag, startPoint x: 190, startPoint y: 69, endPoint x: 273, endPoint y: 83, distance: 84.0
click at [273, 83] on div "/ Score: 0 25 % Mastered Не знаю, хорошо это __________ нет. I do not know whet…" at bounding box center [298, 113] width 375 height 147
click at [273, 83] on div "Не знаю, хорошо это __________ нет." at bounding box center [298, 74] width 375 height 18
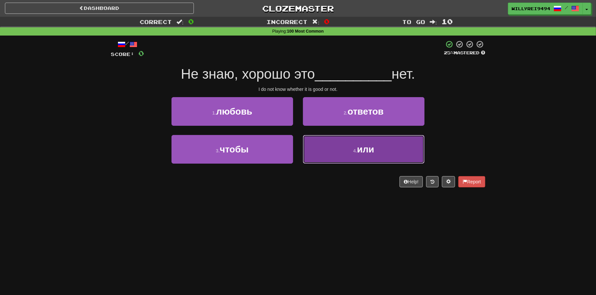
click at [349, 157] on button "4 . или" at bounding box center [364, 149] width 122 height 29
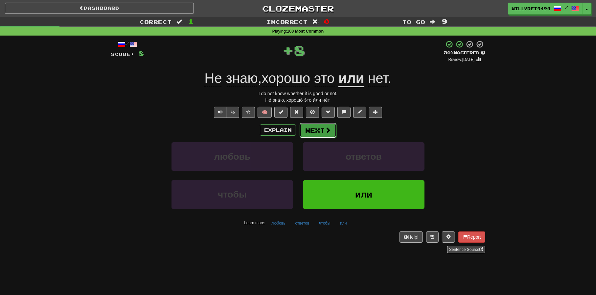
click at [326, 132] on span at bounding box center [328, 130] width 6 height 6
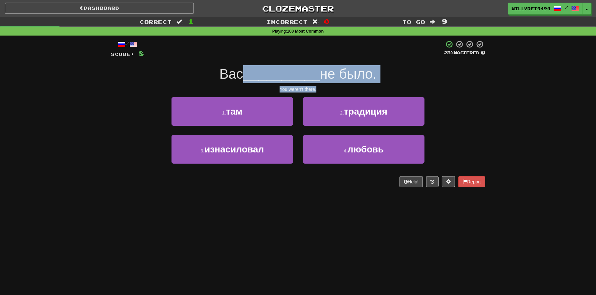
drag, startPoint x: 241, startPoint y: 77, endPoint x: 328, endPoint y: 86, distance: 87.7
click at [328, 86] on div "/ Score: 8 25 % Mastered Вас __________ не было. You weren't there. 1 . там 2 .…" at bounding box center [298, 113] width 375 height 147
click at [328, 86] on div "You weren't there." at bounding box center [298, 89] width 375 height 7
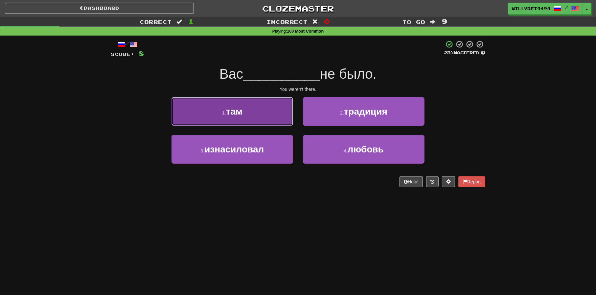
click at [266, 113] on button "1 . там" at bounding box center [233, 111] width 122 height 29
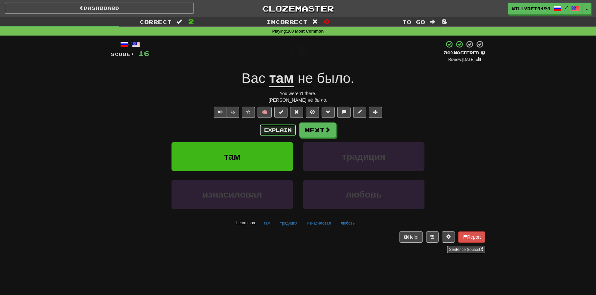
click at [292, 130] on button "Explain" at bounding box center [278, 129] width 36 height 11
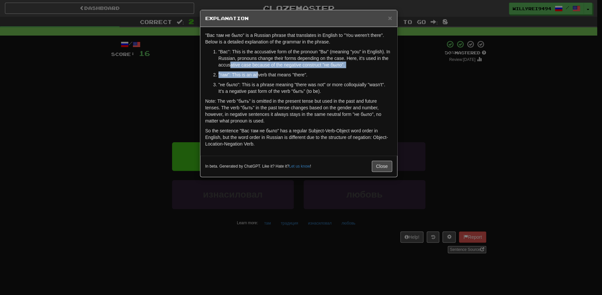
drag, startPoint x: 230, startPoint y: 67, endPoint x: 258, endPoint y: 74, distance: 28.8
click at [258, 74] on ol ""Вас": This is the accusative form of the pronoun "Вы" (meaning "you" in Englis…" at bounding box center [298, 71] width 187 height 46
click at [258, 74] on p ""там": This is an adverb that means "there"." at bounding box center [305, 74] width 174 height 7
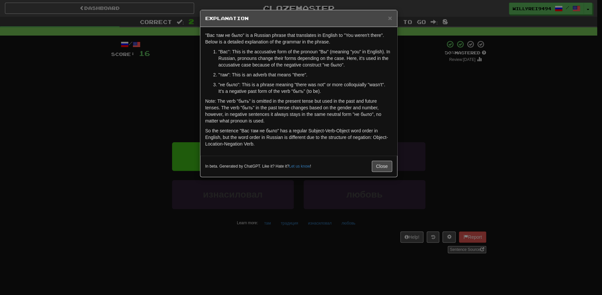
click at [398, 96] on div "× Explanation "Вас там не было" is a Russian phrase that translates in English …" at bounding box center [301, 147] width 602 height 295
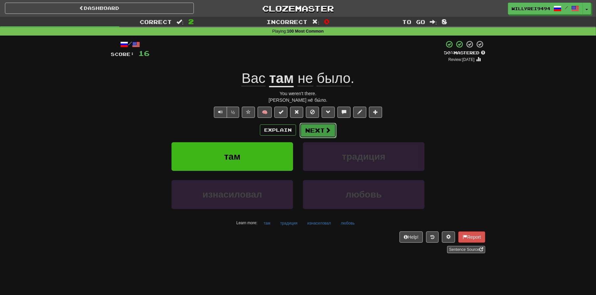
click at [325, 126] on button "Next" at bounding box center [318, 130] width 37 height 15
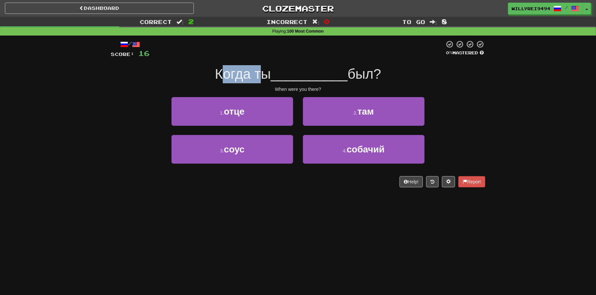
drag, startPoint x: 244, startPoint y: 75, endPoint x: 256, endPoint y: 77, distance: 12.2
click at [256, 77] on span "Когда ты" at bounding box center [243, 73] width 56 height 15
click at [220, 78] on span "Когда ты" at bounding box center [243, 73] width 56 height 15
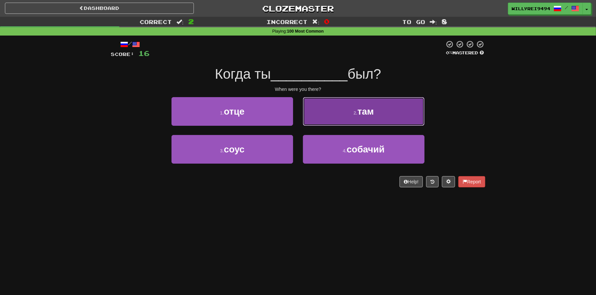
click at [380, 111] on button "2 . там" at bounding box center [364, 111] width 122 height 29
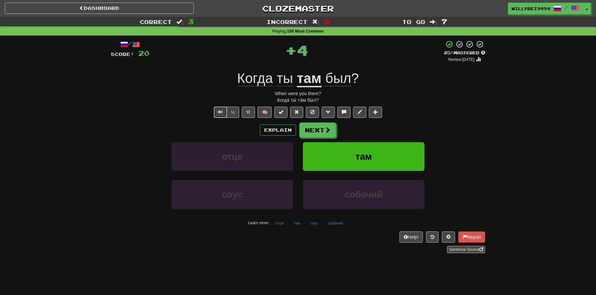
click at [224, 110] on button "Text-to-speech controls" at bounding box center [220, 112] width 13 height 11
click at [319, 132] on button "Next" at bounding box center [318, 130] width 37 height 15
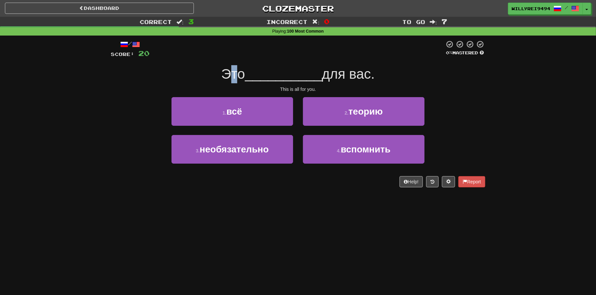
click at [266, 76] on div "Это __________ для вас." at bounding box center [298, 74] width 375 height 18
click at [277, 77] on span "__________" at bounding box center [283, 73] width 77 height 15
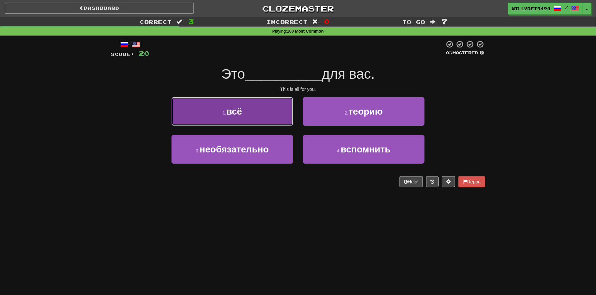
click at [280, 115] on button "1 . всё" at bounding box center [233, 111] width 122 height 29
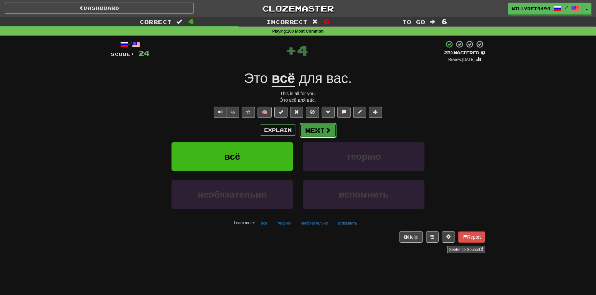
click at [325, 133] on span at bounding box center [328, 130] width 6 height 6
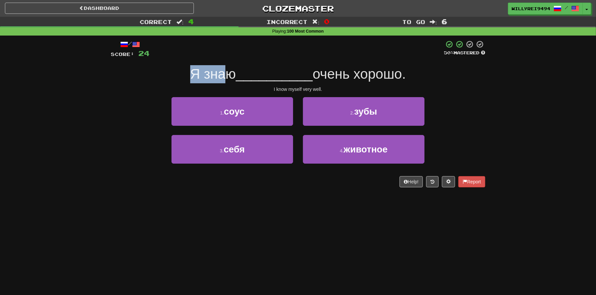
drag, startPoint x: 173, startPoint y: 68, endPoint x: 246, endPoint y: 75, distance: 73.6
click at [246, 75] on div "Я знаю __________ очень хорошо." at bounding box center [298, 74] width 375 height 18
click at [246, 75] on span "__________" at bounding box center [274, 73] width 77 height 15
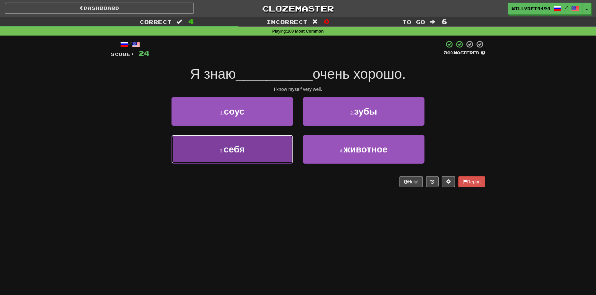
click at [290, 154] on button "3 . себя" at bounding box center [233, 149] width 122 height 29
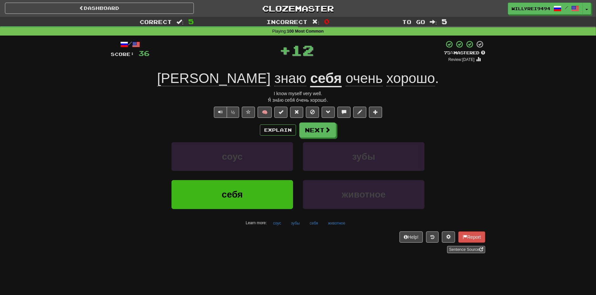
click at [310, 79] on u "себя" at bounding box center [326, 78] width 32 height 17
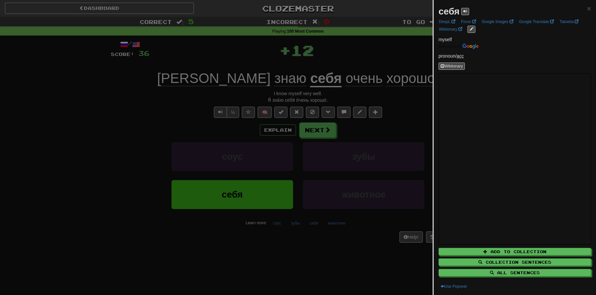
click at [377, 133] on div at bounding box center [298, 147] width 596 height 295
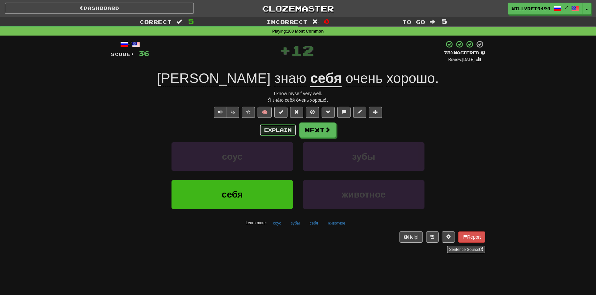
click at [283, 132] on button "Explain" at bounding box center [278, 129] width 36 height 11
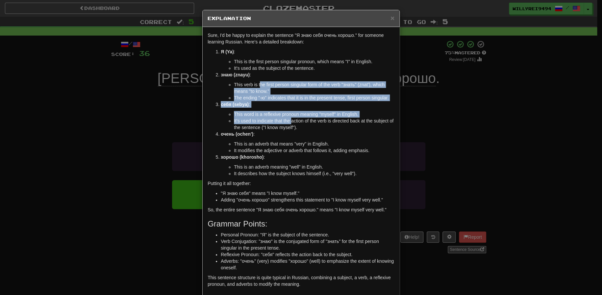
drag, startPoint x: 256, startPoint y: 86, endPoint x: 289, endPoint y: 124, distance: 49.4
click at [289, 124] on ol "Я (Ya) : This is the first person singular pronoun, which means "I" in English.…" at bounding box center [300, 112] width 187 height 128
click at [289, 124] on li "It's used to indicate that the action of the verb is directed back at the subje…" at bounding box center [314, 123] width 160 height 13
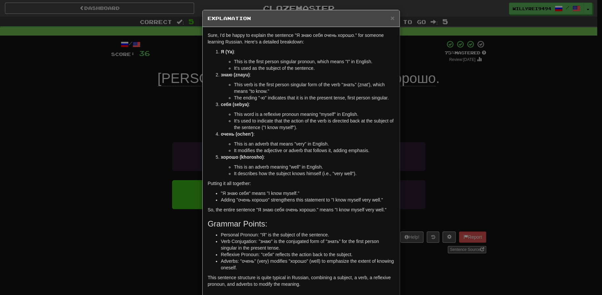
click at [486, 132] on div "× Explanation Sure, I'd be happy to explain the sentence "Я знаю себя очень хор…" at bounding box center [301, 147] width 602 height 295
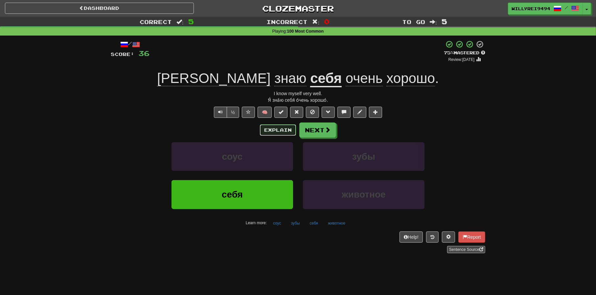
click at [282, 126] on button "Explain" at bounding box center [278, 129] width 36 height 11
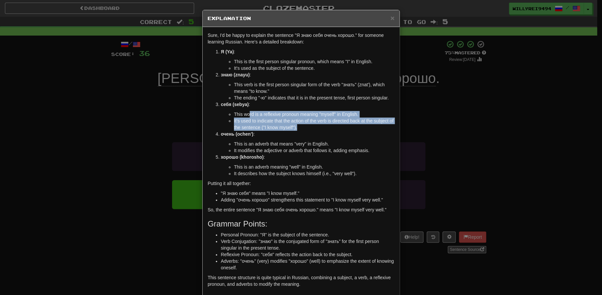
drag, startPoint x: 256, startPoint y: 115, endPoint x: 313, endPoint y: 128, distance: 58.2
click at [313, 128] on ul "This word is a reflexive pronoun meaning "myself" in English. It's used to indi…" at bounding box center [308, 121] width 174 height 20
click at [313, 128] on li "It's used to indicate that the action of the verb is directed back at the subje…" at bounding box center [314, 123] width 160 height 13
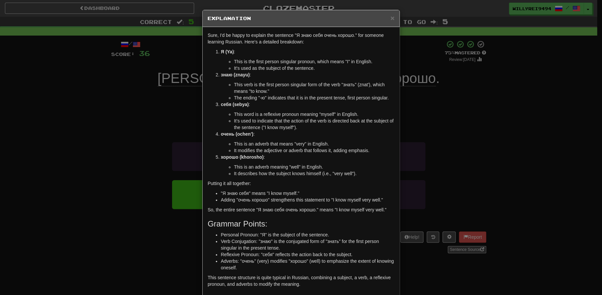
click at [443, 103] on div "× Explanation Sure, I'd be happy to explain the sentence "Я знаю себя очень хор…" at bounding box center [301, 147] width 602 height 295
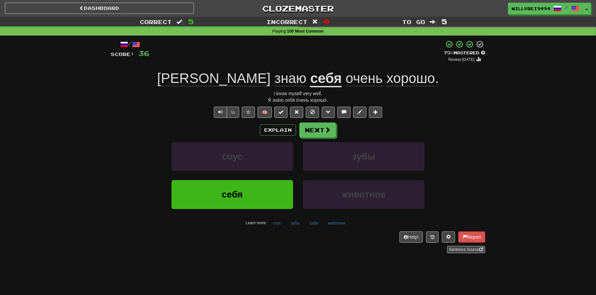
click at [310, 85] on u "себя" at bounding box center [326, 78] width 32 height 17
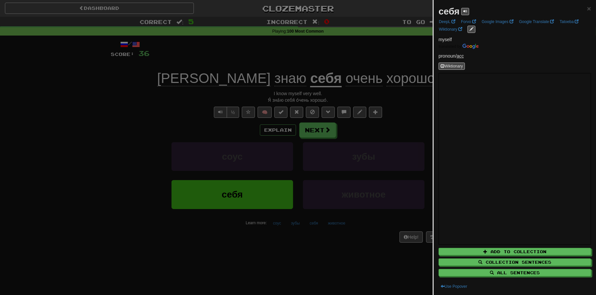
click at [387, 131] on div at bounding box center [298, 147] width 596 height 295
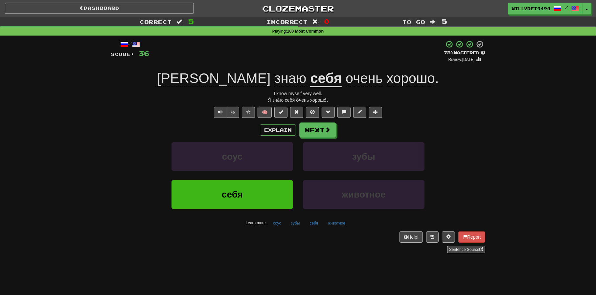
drag, startPoint x: 218, startPoint y: 118, endPoint x: 217, endPoint y: 114, distance: 4.4
click at [218, 117] on div "/ Score: 36 + 12 75 % Mastered Review: 2025-10-20 Я знаю себя очень хорошо . I …" at bounding box center [298, 146] width 375 height 213
click at [217, 114] on button "Text-to-speech controls" at bounding box center [220, 112] width 13 height 11
click at [316, 126] on button "Next" at bounding box center [318, 130] width 37 height 15
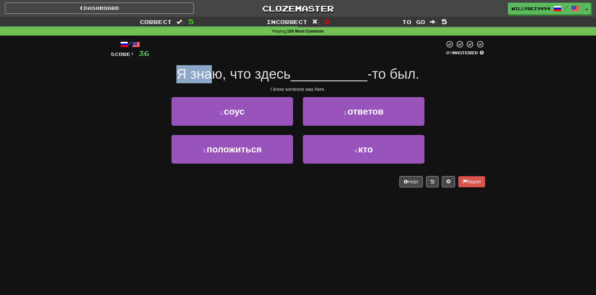
drag, startPoint x: 173, startPoint y: 74, endPoint x: 225, endPoint y: 71, distance: 51.3
click at [224, 71] on div "Я знаю, что здесь __________ -то был." at bounding box center [298, 74] width 375 height 18
click at [227, 73] on span "Я знаю, что здесь" at bounding box center [234, 73] width 114 height 15
drag, startPoint x: 235, startPoint y: 79, endPoint x: 247, endPoint y: 79, distance: 11.2
click at [244, 79] on span "Я знаю, что здесь" at bounding box center [234, 73] width 114 height 15
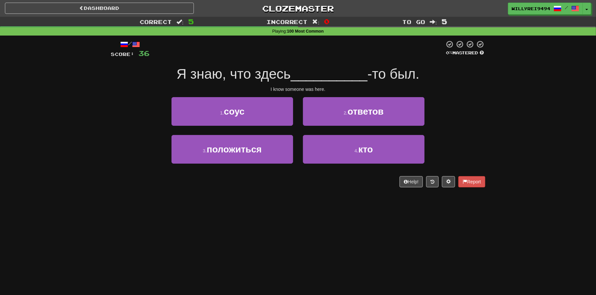
click at [298, 83] on div "Я знаю, что здесь __________ -то был." at bounding box center [298, 74] width 375 height 18
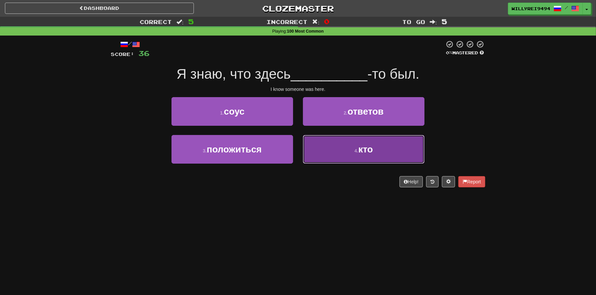
click at [348, 137] on button "4 . кто" at bounding box center [364, 149] width 122 height 29
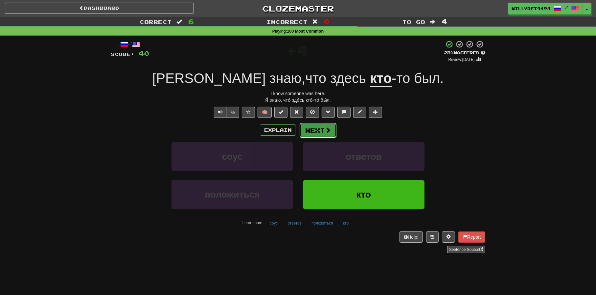
click at [322, 130] on button "Next" at bounding box center [318, 130] width 37 height 15
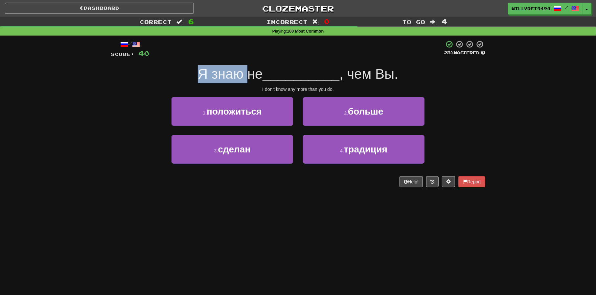
drag, startPoint x: 200, startPoint y: 76, endPoint x: 246, endPoint y: 79, distance: 45.5
click at [246, 79] on div "Я знаю не __________ , чем Вы." at bounding box center [298, 74] width 375 height 18
click at [246, 79] on span "Я знаю не" at bounding box center [230, 73] width 65 height 15
drag, startPoint x: 204, startPoint y: 72, endPoint x: 236, endPoint y: 74, distance: 32.6
click at [236, 74] on span "Я знаю не" at bounding box center [230, 73] width 65 height 15
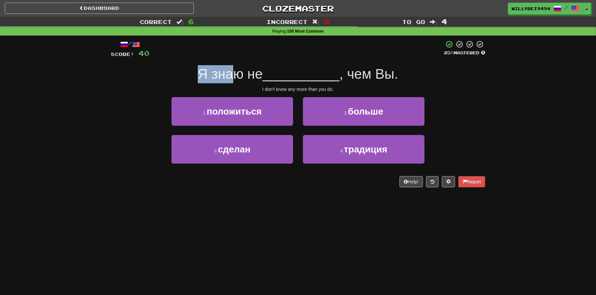
click at [236, 74] on span "Я знаю не" at bounding box center [230, 73] width 65 height 15
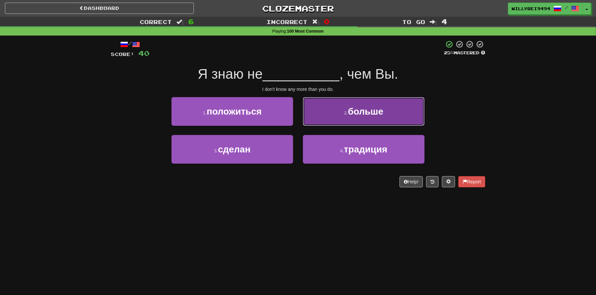
click at [348, 115] on small "2 ." at bounding box center [346, 112] width 4 height 5
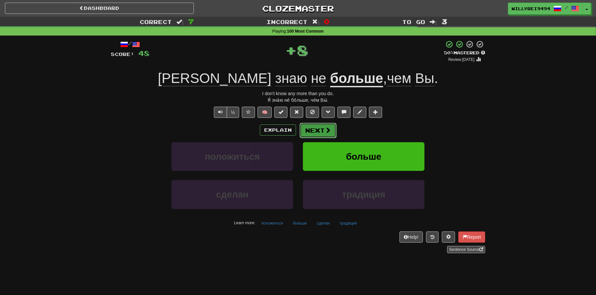
click at [326, 129] on span at bounding box center [328, 130] width 6 height 6
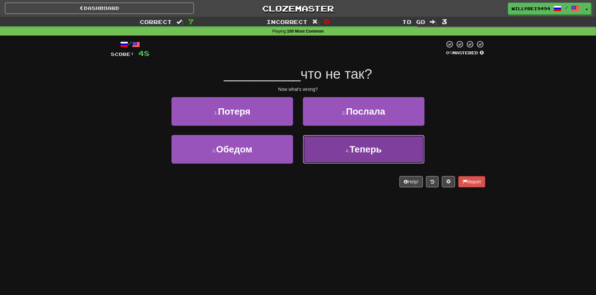
click at [351, 147] on span "Теперь" at bounding box center [366, 149] width 32 height 10
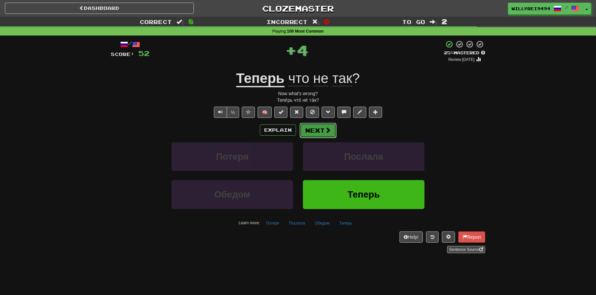
click at [325, 135] on button "Next" at bounding box center [318, 130] width 37 height 15
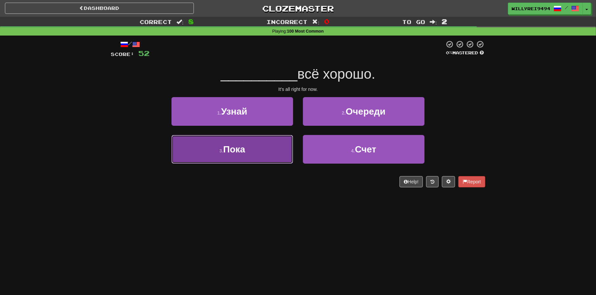
click at [261, 147] on button "3 . Пока" at bounding box center [233, 149] width 122 height 29
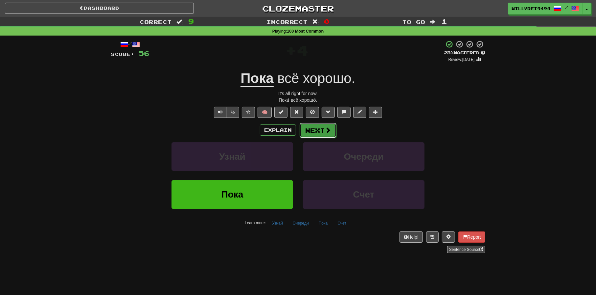
click at [316, 133] on button "Next" at bounding box center [318, 130] width 37 height 15
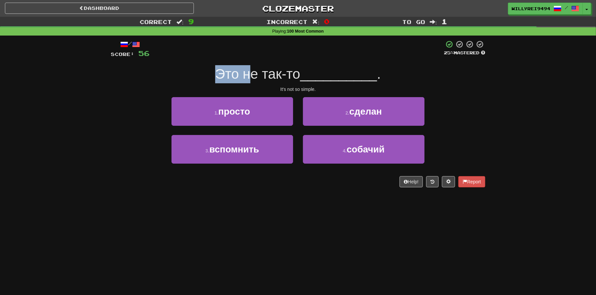
drag, startPoint x: 216, startPoint y: 72, endPoint x: 248, endPoint y: 70, distance: 31.9
click at [248, 70] on span "Это не так-то" at bounding box center [257, 73] width 85 height 15
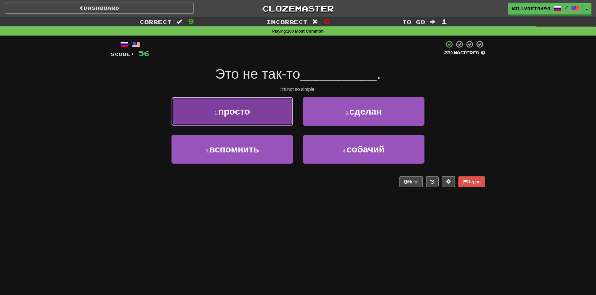
click at [263, 109] on button "1 . просто" at bounding box center [233, 111] width 122 height 29
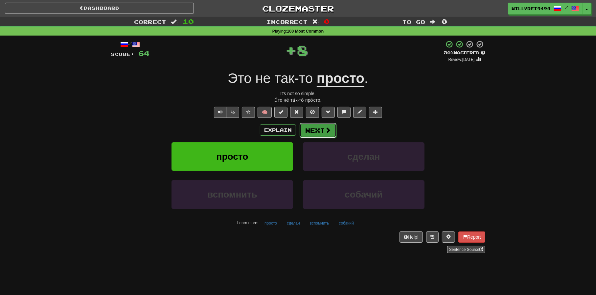
click at [328, 132] on span at bounding box center [328, 130] width 6 height 6
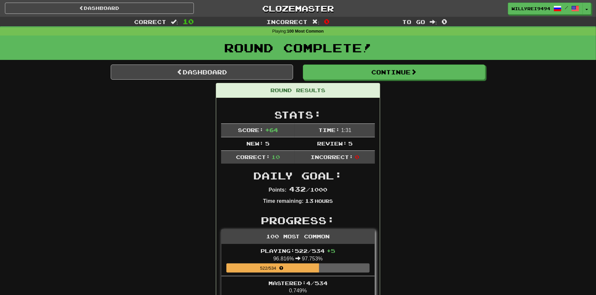
click at [362, 83] on div "Round Results" at bounding box center [298, 90] width 164 height 14
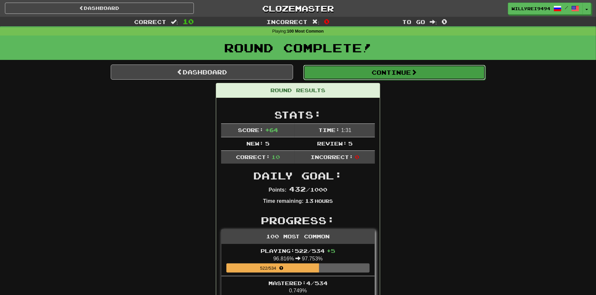
click at [363, 76] on button "Continue" at bounding box center [394, 72] width 182 height 15
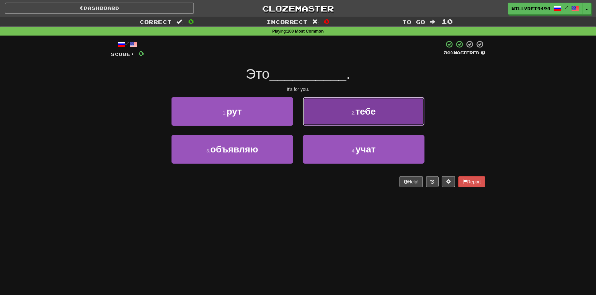
click at [356, 106] on span "тебе" at bounding box center [366, 111] width 20 height 10
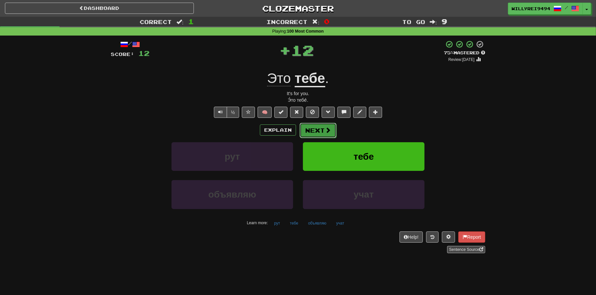
click at [327, 129] on span at bounding box center [328, 130] width 6 height 6
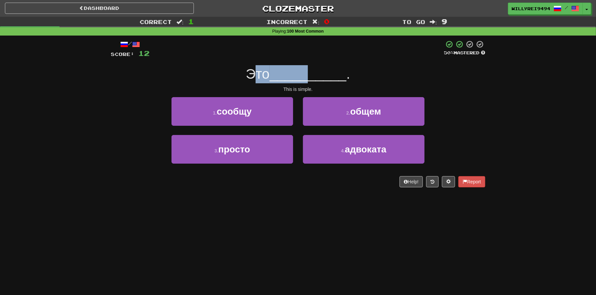
drag, startPoint x: 268, startPoint y: 80, endPoint x: 307, endPoint y: 82, distance: 38.8
click at [307, 82] on div "Это __________ ." at bounding box center [298, 74] width 375 height 18
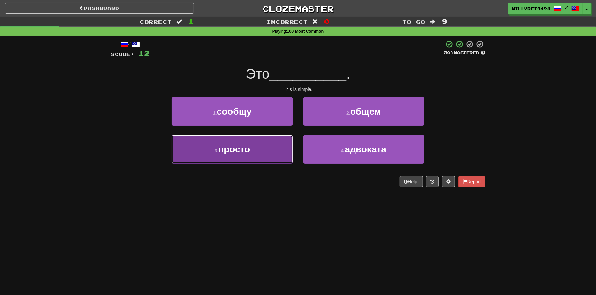
click at [263, 152] on button "3 . просто" at bounding box center [233, 149] width 122 height 29
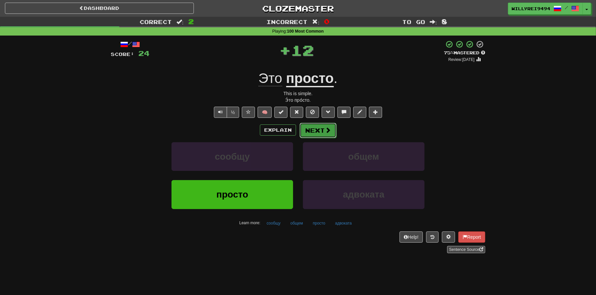
click at [325, 129] on span at bounding box center [328, 130] width 6 height 6
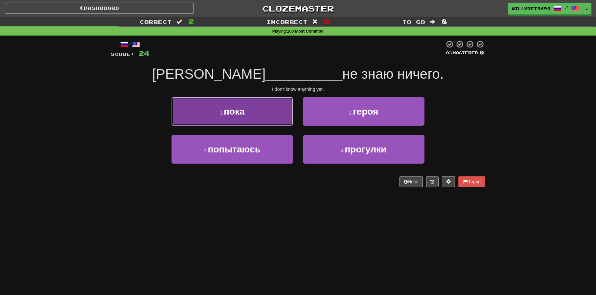
click at [266, 118] on button "1 . пока" at bounding box center [233, 111] width 122 height 29
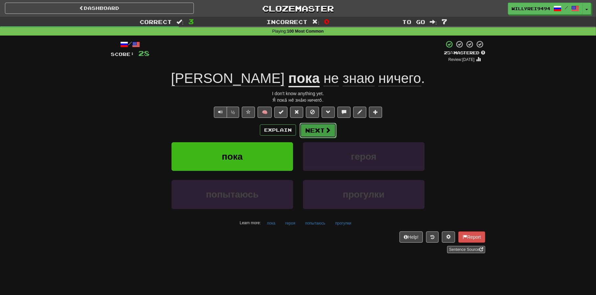
click at [312, 129] on button "Next" at bounding box center [318, 130] width 37 height 15
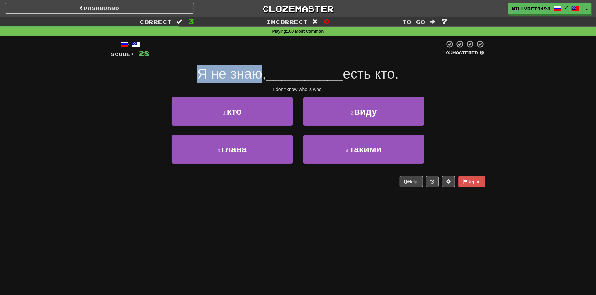
drag, startPoint x: 191, startPoint y: 74, endPoint x: 257, endPoint y: 70, distance: 66.5
click at [257, 70] on div "Я не знаю, __________ есть кто." at bounding box center [298, 74] width 375 height 18
click at [257, 70] on span "Я не знаю," at bounding box center [232, 73] width 69 height 15
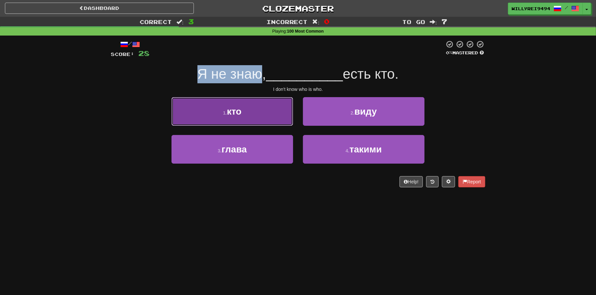
click at [268, 110] on button "1 . кто" at bounding box center [233, 111] width 122 height 29
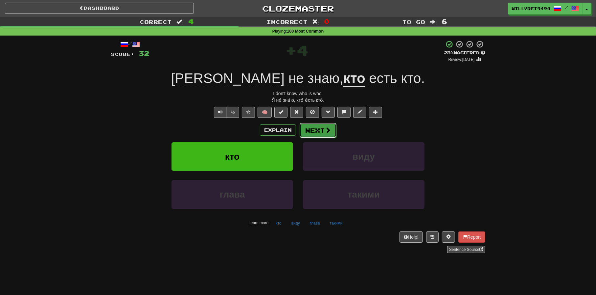
click at [318, 129] on button "Next" at bounding box center [318, 130] width 37 height 15
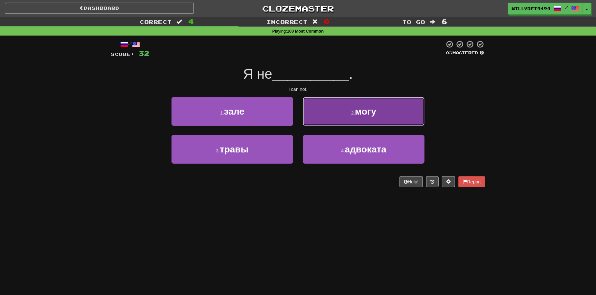
click at [328, 113] on button "2 . могу" at bounding box center [364, 111] width 122 height 29
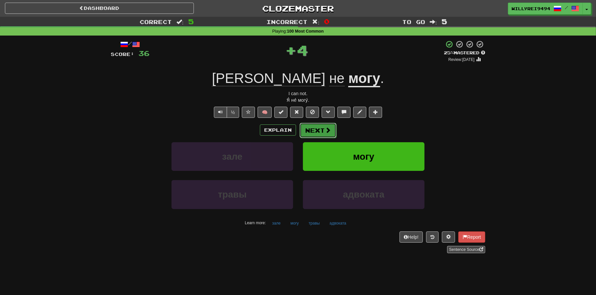
click at [324, 127] on button "Next" at bounding box center [318, 130] width 37 height 15
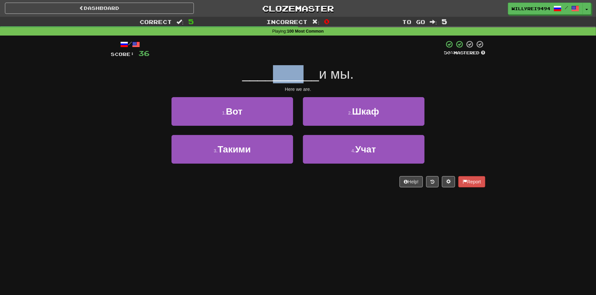
click at [302, 78] on span "__________" at bounding box center [280, 73] width 77 height 15
click at [307, 78] on span "__________" at bounding box center [280, 73] width 77 height 15
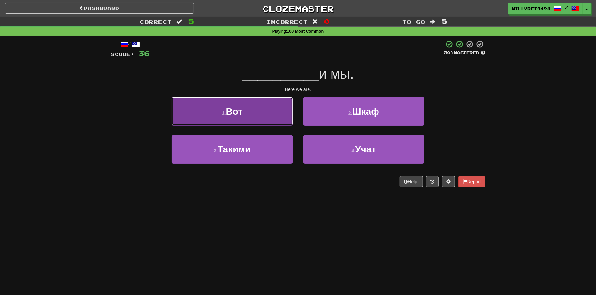
click at [285, 116] on button "1 . Вот" at bounding box center [233, 111] width 122 height 29
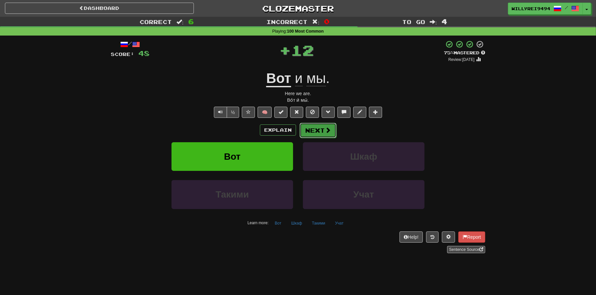
click at [318, 127] on button "Next" at bounding box center [318, 130] width 37 height 15
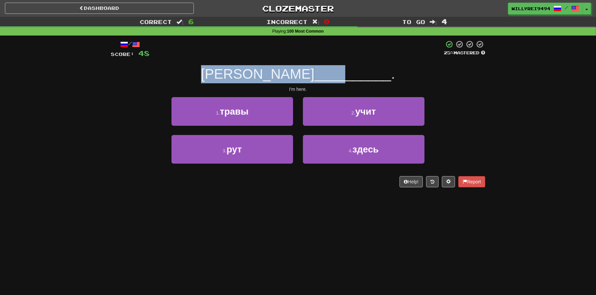
drag, startPoint x: 262, startPoint y: 74, endPoint x: 299, endPoint y: 77, distance: 37.3
click at [299, 77] on div "Я __________ ." at bounding box center [298, 74] width 375 height 18
click at [315, 77] on span "__________" at bounding box center [353, 73] width 77 height 15
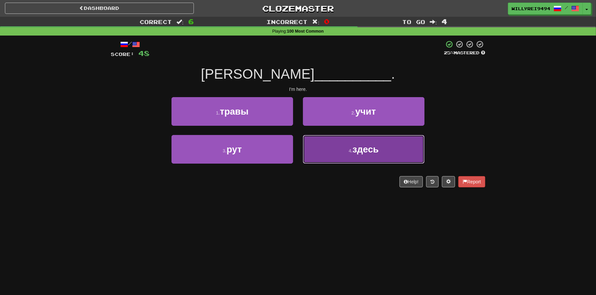
click at [335, 147] on button "4 . здесь" at bounding box center [364, 149] width 122 height 29
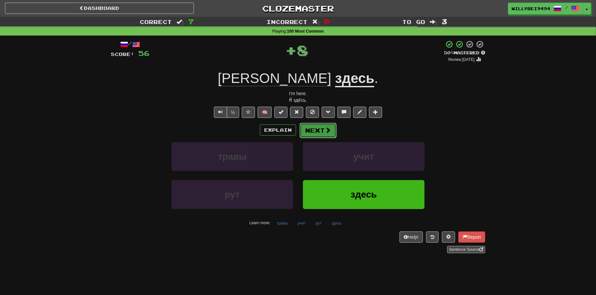
click at [330, 131] on span at bounding box center [328, 130] width 6 height 6
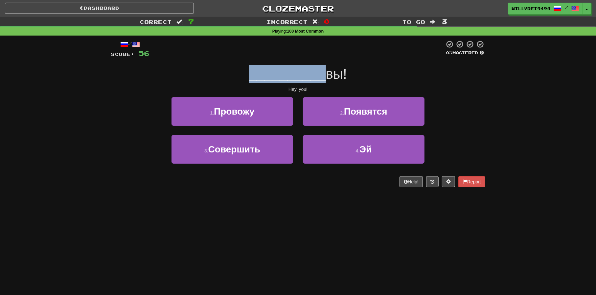
drag, startPoint x: 250, startPoint y: 67, endPoint x: 326, endPoint y: 77, distance: 76.5
click at [326, 77] on div "__________ вы!" at bounding box center [298, 74] width 375 height 18
click at [326, 77] on span "вы!" at bounding box center [336, 73] width 21 height 15
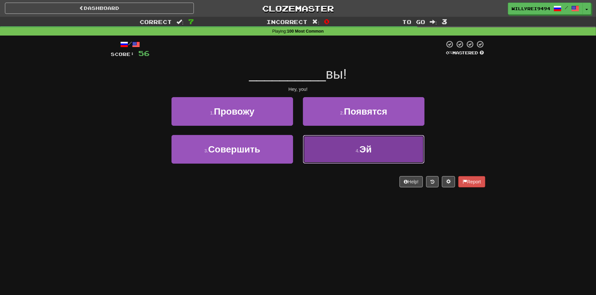
click at [363, 146] on span "Эй" at bounding box center [366, 149] width 12 height 10
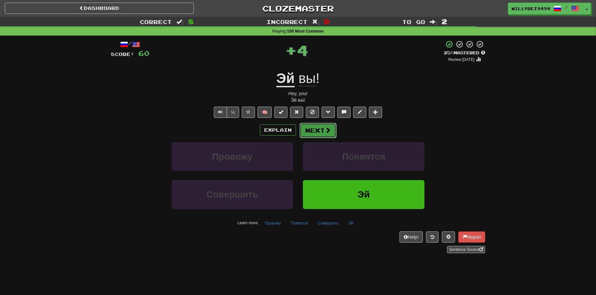
click at [327, 127] on span at bounding box center [328, 130] width 6 height 6
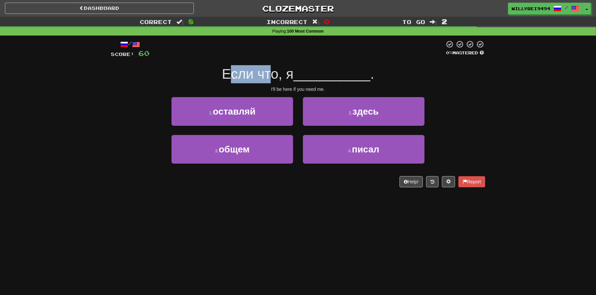
drag, startPoint x: 229, startPoint y: 65, endPoint x: 283, endPoint y: 74, distance: 54.4
click at [283, 74] on div "Если что, я __________ ." at bounding box center [298, 74] width 375 height 18
click at [283, 74] on span "Если что, я" at bounding box center [258, 73] width 72 height 15
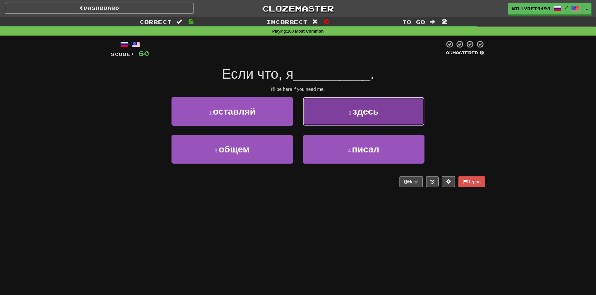
click at [343, 108] on button "2 . здесь" at bounding box center [364, 111] width 122 height 29
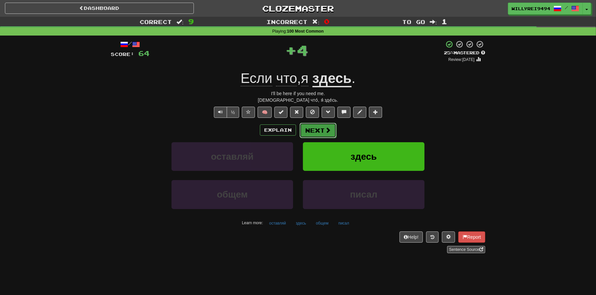
click at [319, 129] on button "Next" at bounding box center [318, 130] width 37 height 15
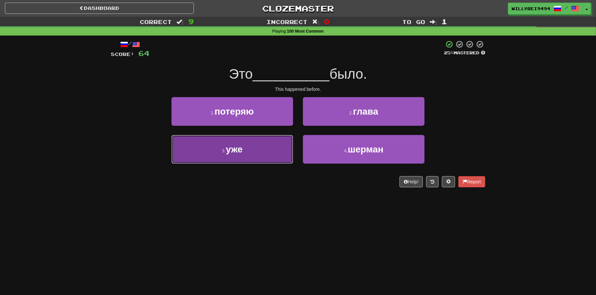
click at [247, 148] on button "3 . уже" at bounding box center [233, 149] width 122 height 29
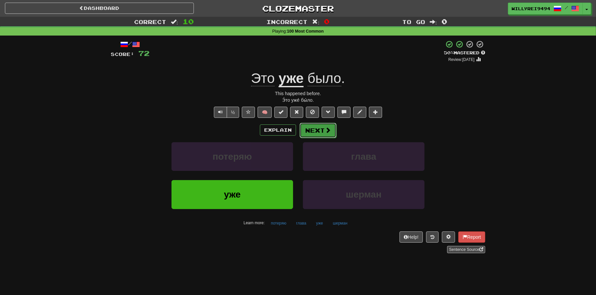
click at [314, 131] on button "Next" at bounding box center [318, 130] width 37 height 15
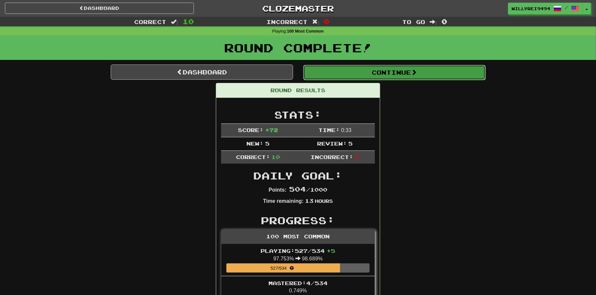
click at [351, 77] on button "Continue" at bounding box center [394, 72] width 182 height 15
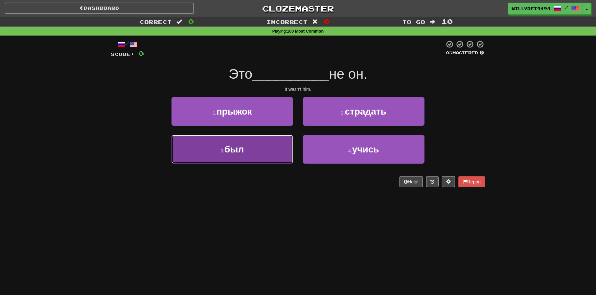
click at [279, 147] on button "3 . был" at bounding box center [233, 149] width 122 height 29
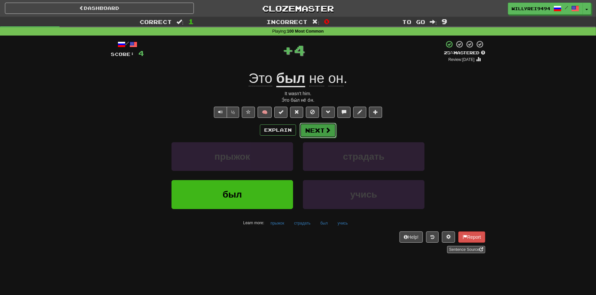
click at [320, 128] on button "Next" at bounding box center [318, 130] width 37 height 15
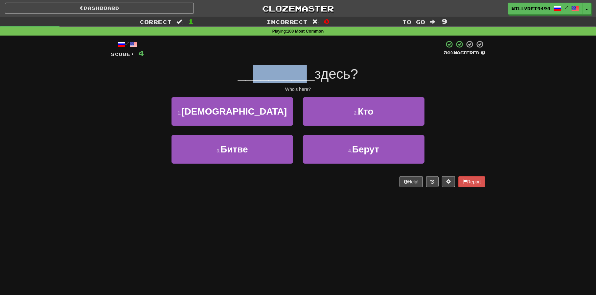
drag, startPoint x: 249, startPoint y: 80, endPoint x: 322, endPoint y: 72, distance: 73.1
click at [317, 74] on div "__________ здесь?" at bounding box center [298, 74] width 375 height 18
click at [322, 72] on span "здесь?" at bounding box center [336, 73] width 43 height 15
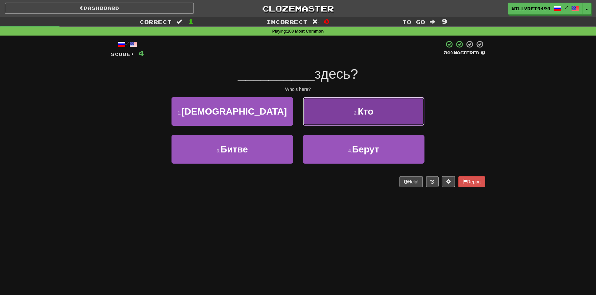
click at [344, 100] on button "2 . Кто" at bounding box center [364, 111] width 122 height 29
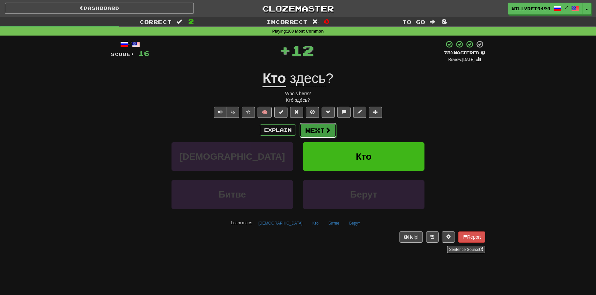
click at [325, 130] on span at bounding box center [328, 130] width 6 height 6
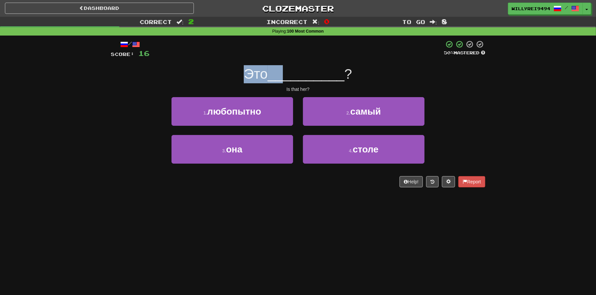
drag, startPoint x: 249, startPoint y: 71, endPoint x: 287, endPoint y: 72, distance: 38.1
click at [287, 72] on div "Это __________ ?" at bounding box center [298, 74] width 375 height 18
click at [287, 72] on span "__________" at bounding box center [306, 73] width 77 height 15
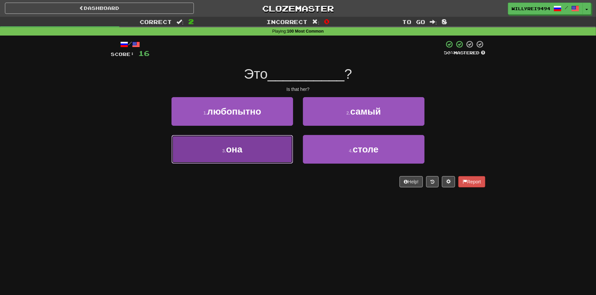
click at [265, 154] on button "3 . она" at bounding box center [233, 149] width 122 height 29
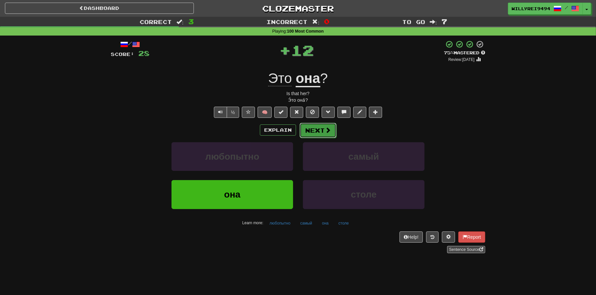
click at [308, 132] on button "Next" at bounding box center [318, 130] width 37 height 15
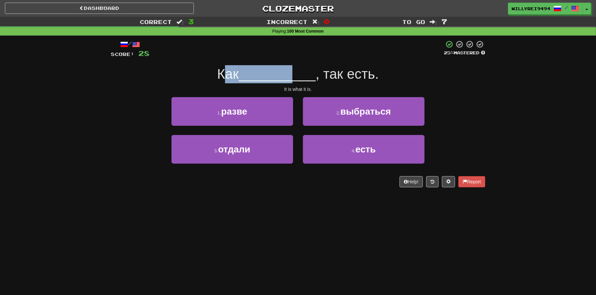
drag, startPoint x: 246, startPoint y: 69, endPoint x: 296, endPoint y: 72, distance: 50.1
click at [295, 72] on div "Как __________ , так есть." at bounding box center [298, 74] width 375 height 18
click at [296, 72] on span "__________" at bounding box center [277, 73] width 77 height 15
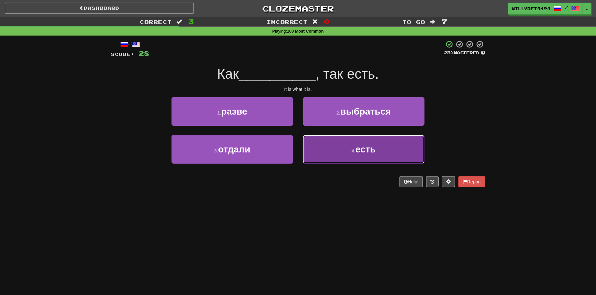
click at [348, 144] on button "4 . есть" at bounding box center [364, 149] width 122 height 29
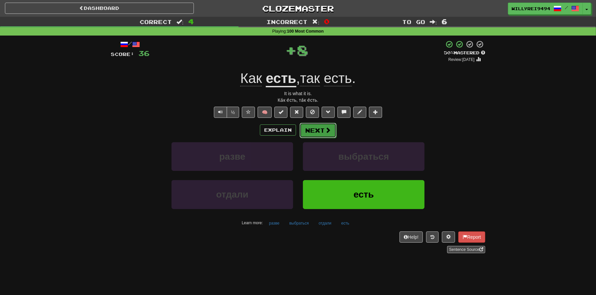
click at [329, 134] on button "Next" at bounding box center [318, 130] width 37 height 15
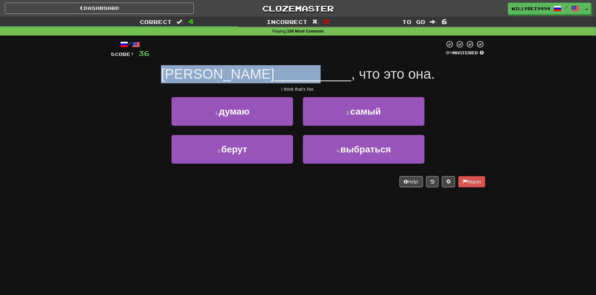
drag, startPoint x: 178, startPoint y: 78, endPoint x: 292, endPoint y: 82, distance: 114.1
click at [290, 82] on div "Я __________ , что это она." at bounding box center [298, 74] width 375 height 18
click at [292, 82] on span "__________" at bounding box center [313, 73] width 77 height 15
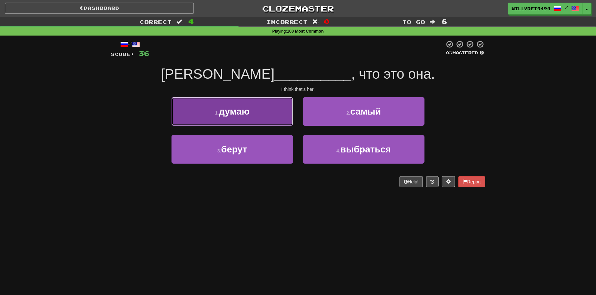
click at [278, 112] on button "1 . думаю" at bounding box center [233, 111] width 122 height 29
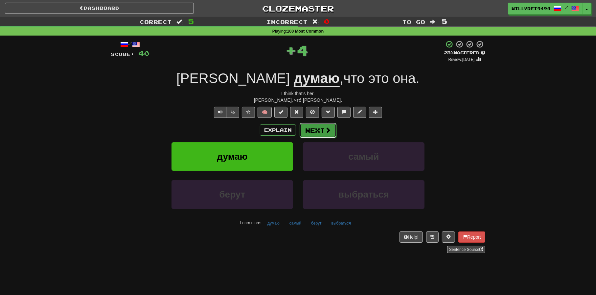
click at [323, 126] on button "Next" at bounding box center [318, 130] width 37 height 15
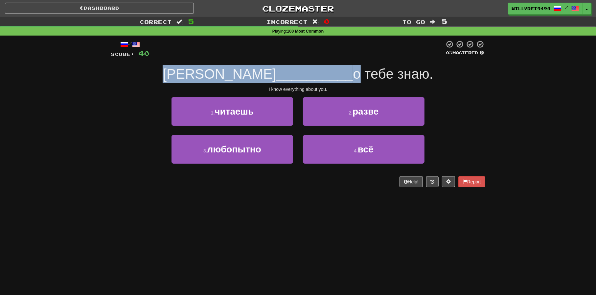
drag, startPoint x: 205, startPoint y: 68, endPoint x: 307, endPoint y: 74, distance: 101.7
click at [307, 74] on div "Я __________ о тебе знаю." at bounding box center [298, 74] width 375 height 18
click at [353, 74] on span "о тебе знаю." at bounding box center [393, 73] width 80 height 15
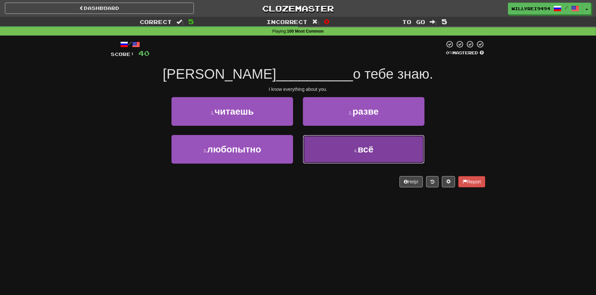
click at [367, 149] on span "всё" at bounding box center [366, 149] width 16 height 10
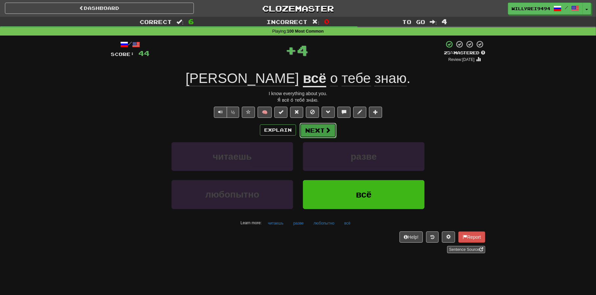
click at [325, 128] on span at bounding box center [328, 130] width 6 height 6
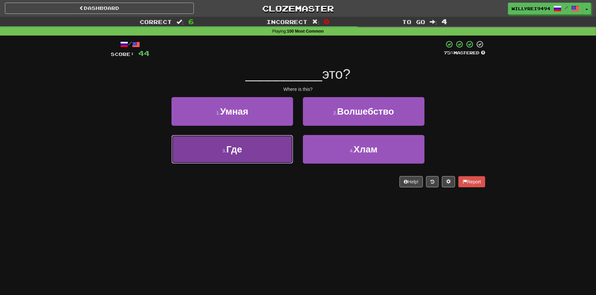
click at [278, 147] on button "3 . Где" at bounding box center [233, 149] width 122 height 29
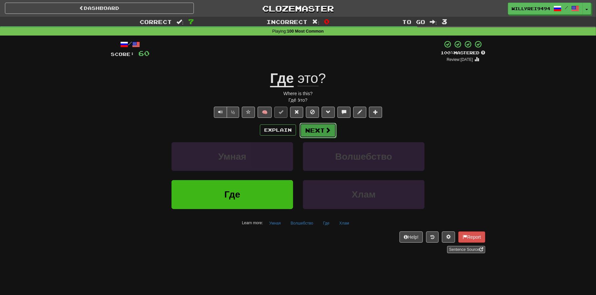
click at [316, 129] on button "Next" at bounding box center [318, 130] width 37 height 15
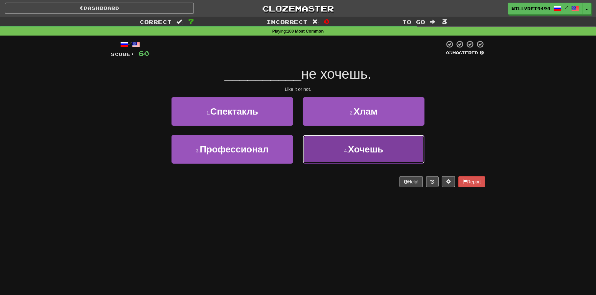
click at [373, 154] on span "Хочешь" at bounding box center [365, 149] width 35 height 10
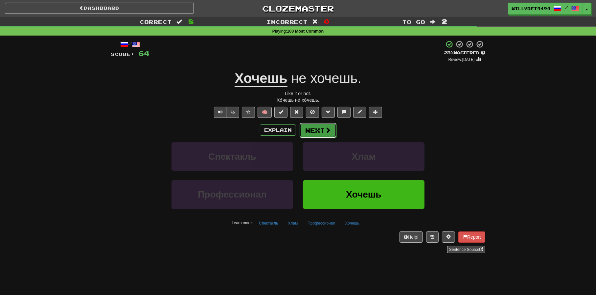
click at [326, 131] on span at bounding box center [328, 130] width 6 height 6
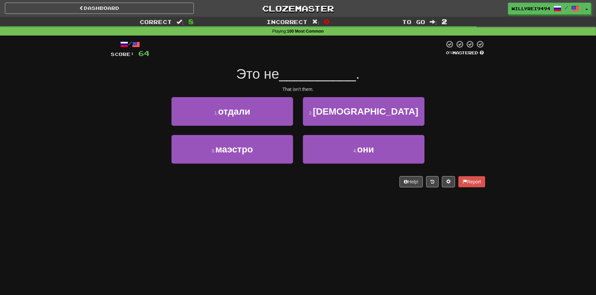
drag, startPoint x: 230, startPoint y: 74, endPoint x: 284, endPoint y: 78, distance: 53.4
click at [284, 78] on div "Это не __________ ." at bounding box center [298, 74] width 375 height 18
click at [284, 78] on span "__________" at bounding box center [317, 73] width 77 height 15
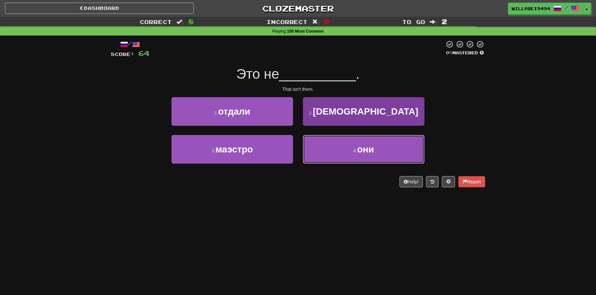
click at [368, 156] on button "4 . они" at bounding box center [364, 149] width 122 height 29
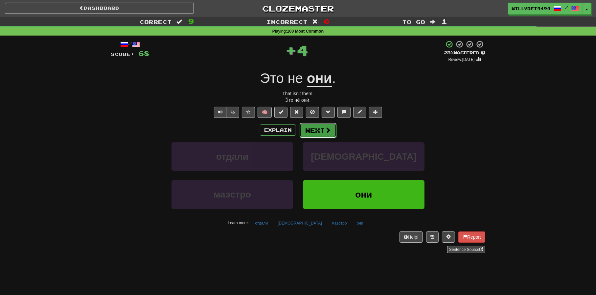
click at [321, 129] on button "Next" at bounding box center [318, 130] width 37 height 15
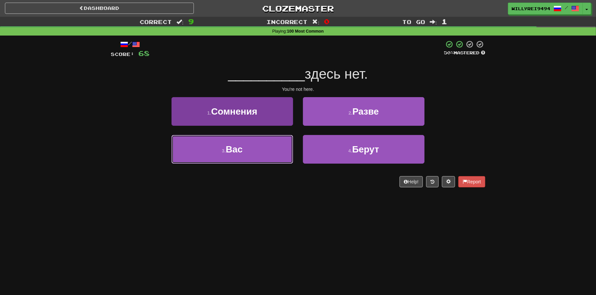
drag, startPoint x: 271, startPoint y: 148, endPoint x: 275, endPoint y: 146, distance: 3.8
click at [272, 147] on button "3 . Вас" at bounding box center [233, 149] width 122 height 29
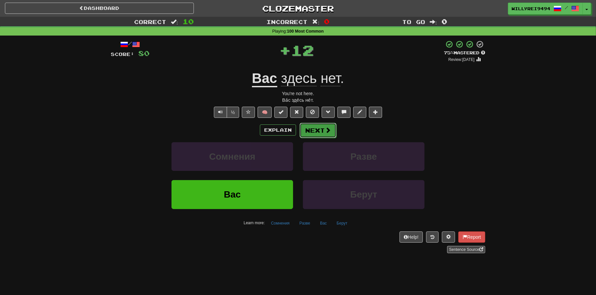
click at [318, 132] on button "Next" at bounding box center [318, 130] width 37 height 15
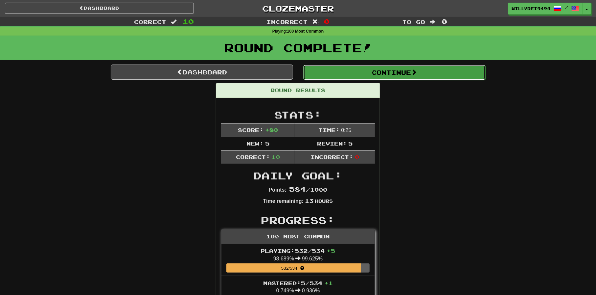
click at [338, 75] on button "Continue" at bounding box center [394, 72] width 182 height 15
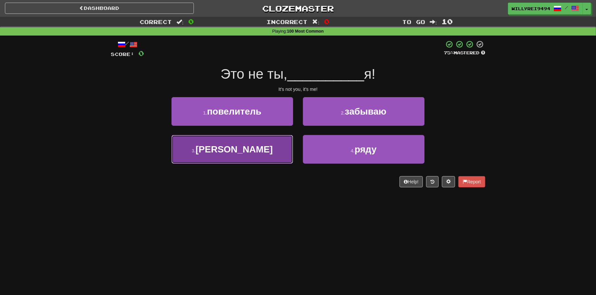
click at [278, 149] on button "3 . а" at bounding box center [233, 149] width 122 height 29
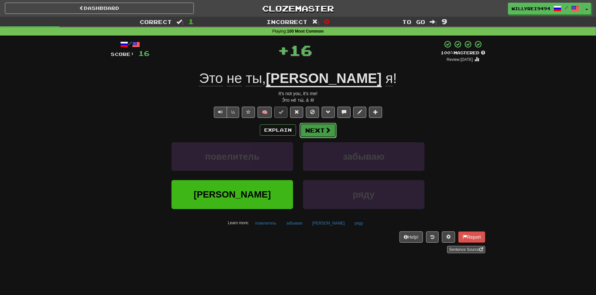
click at [328, 131] on span at bounding box center [328, 130] width 6 height 6
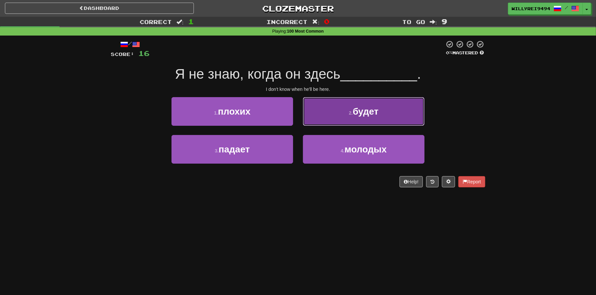
click at [339, 112] on button "2 . будет" at bounding box center [364, 111] width 122 height 29
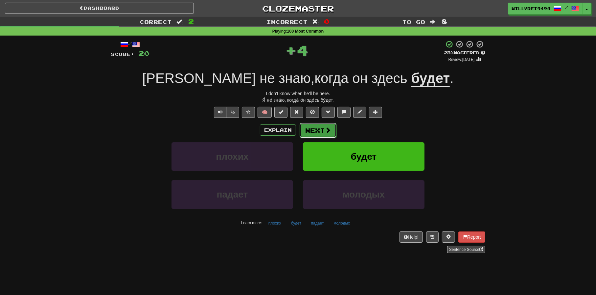
click at [323, 134] on button "Next" at bounding box center [318, 130] width 37 height 15
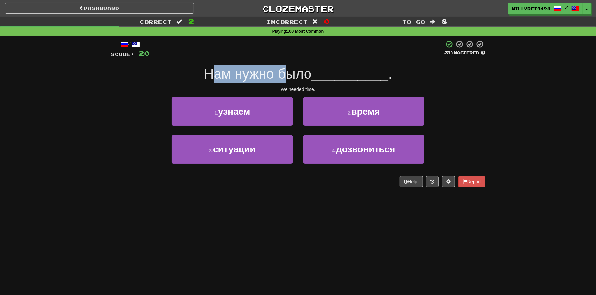
drag, startPoint x: 210, startPoint y: 70, endPoint x: 288, endPoint y: 77, distance: 78.2
click at [288, 77] on span "Нам нужно было" at bounding box center [258, 73] width 108 height 15
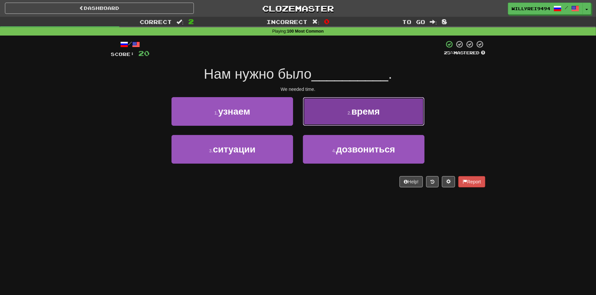
click at [325, 108] on button "2 . время" at bounding box center [364, 111] width 122 height 29
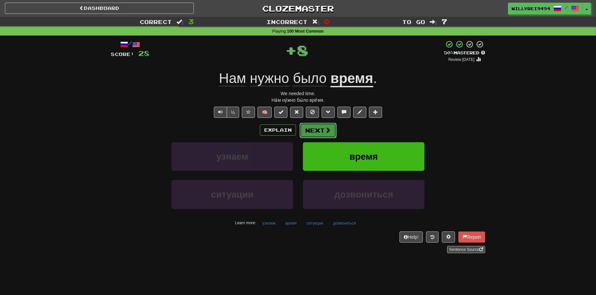
click at [320, 129] on button "Next" at bounding box center [318, 130] width 37 height 15
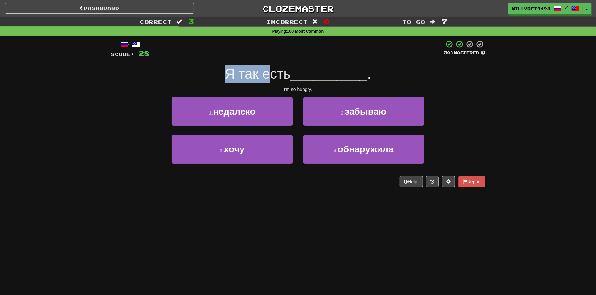
drag, startPoint x: 217, startPoint y: 65, endPoint x: 278, endPoint y: 68, distance: 60.9
click at [278, 68] on div "Я так есть __________ ." at bounding box center [298, 74] width 375 height 18
click at [278, 68] on span "Я так есть" at bounding box center [258, 73] width 66 height 15
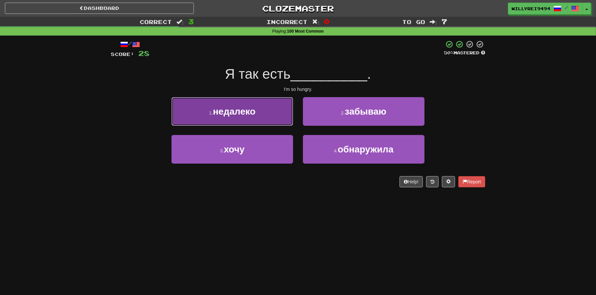
click at [246, 115] on span "недалеко" at bounding box center [234, 111] width 43 height 10
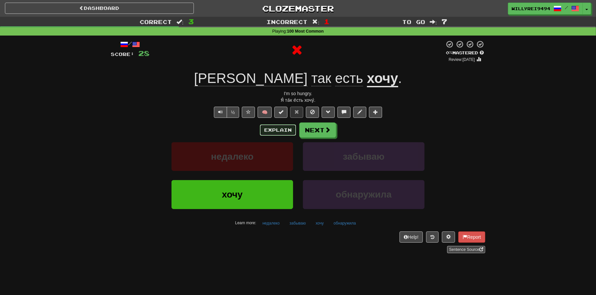
click at [286, 133] on button "Explain" at bounding box center [278, 129] width 36 height 11
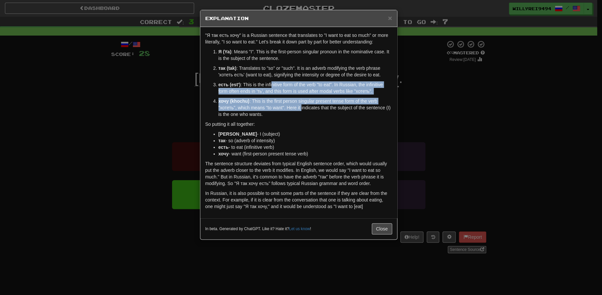
drag, startPoint x: 278, startPoint y: 88, endPoint x: 301, endPoint y: 109, distance: 31.9
click at [301, 109] on ol "Я (Ya) : Means "I". This is the first-person singular pronoun in the nominative…" at bounding box center [298, 82] width 187 height 69
click at [301, 109] on p "хочу (khochu) : This is the first person singular present tense form of the ver…" at bounding box center [305, 108] width 174 height 20
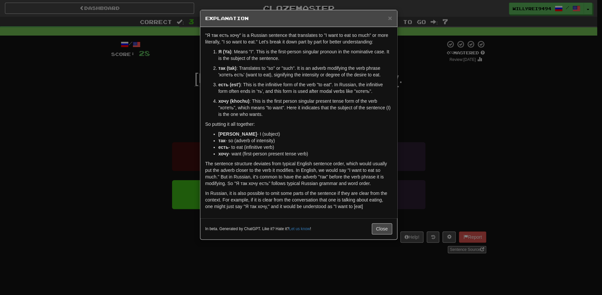
click at [436, 127] on div "× Explanation "Я так есть хочу" is a Russian sentence that translates to "I wan…" at bounding box center [301, 147] width 602 height 295
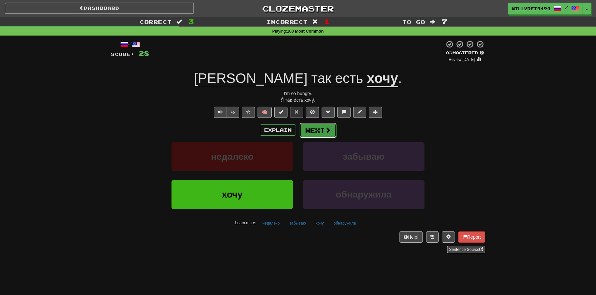
click at [318, 128] on button "Next" at bounding box center [318, 130] width 37 height 15
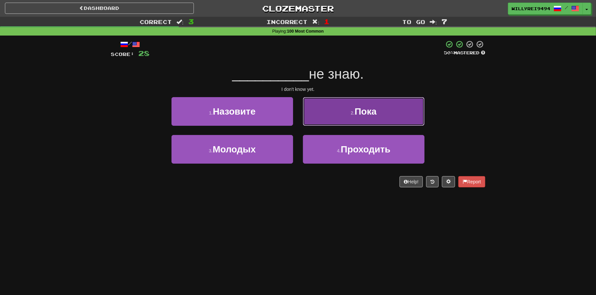
click at [331, 116] on button "2 . Пока" at bounding box center [364, 111] width 122 height 29
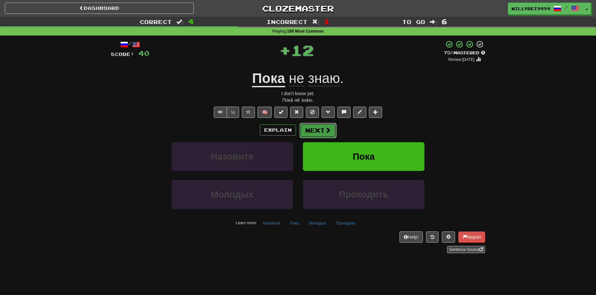
click at [326, 133] on span at bounding box center [328, 130] width 6 height 6
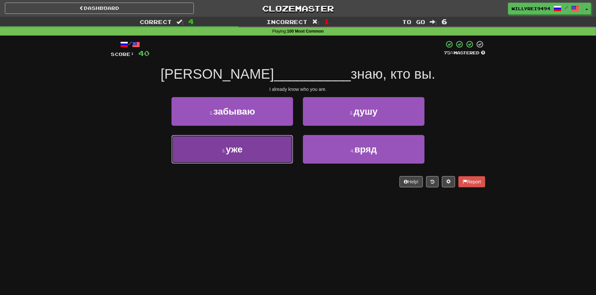
click at [280, 145] on button "3 . уже" at bounding box center [233, 149] width 122 height 29
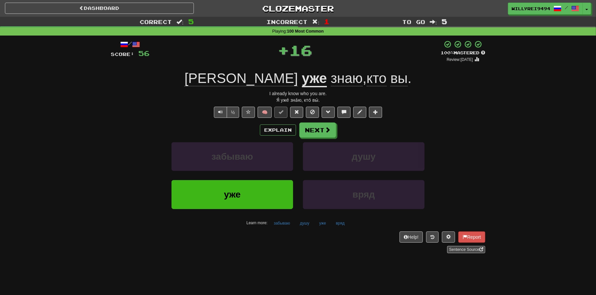
click at [302, 82] on u "уже" at bounding box center [314, 78] width 25 height 17
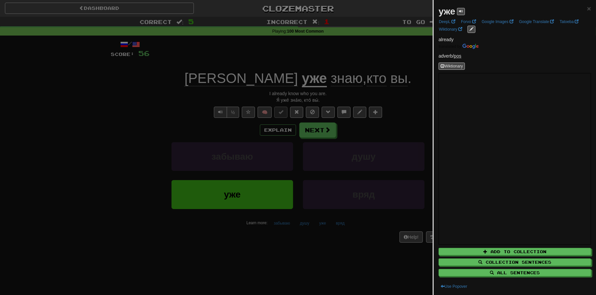
click at [272, 91] on div at bounding box center [298, 147] width 596 height 295
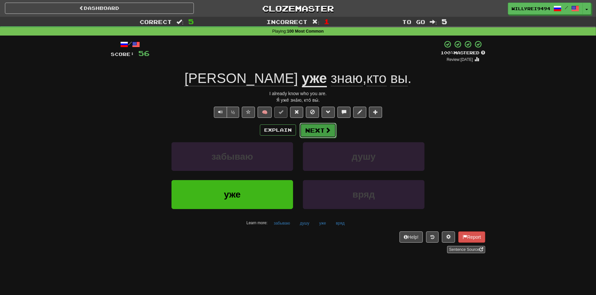
click at [325, 131] on span at bounding box center [328, 130] width 6 height 6
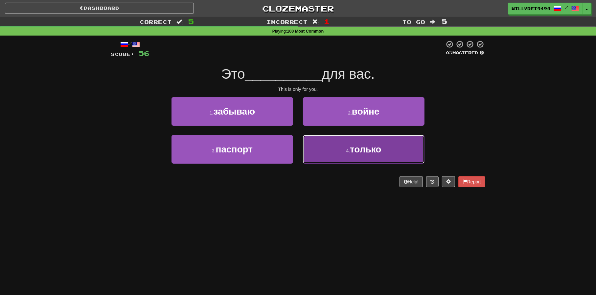
click at [372, 154] on span "только" at bounding box center [366, 149] width 32 height 10
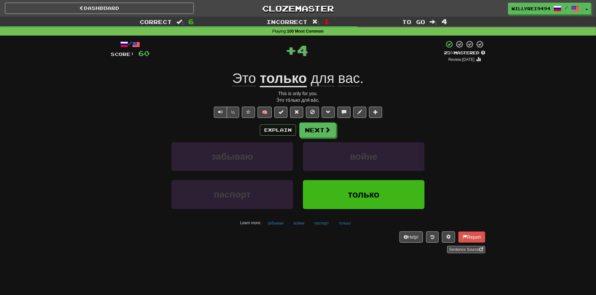
click at [293, 82] on u "только" at bounding box center [283, 78] width 47 height 17
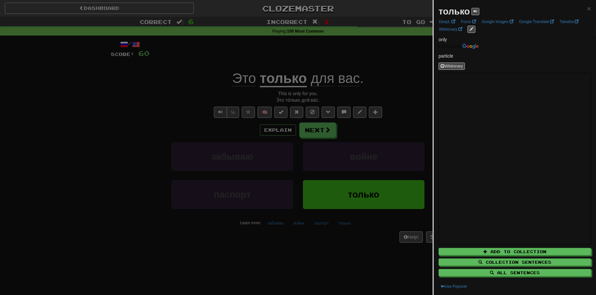
click at [390, 163] on div at bounding box center [298, 147] width 596 height 295
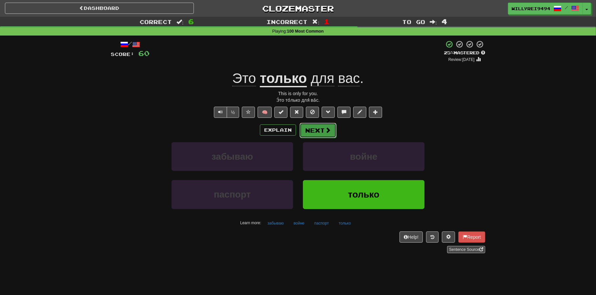
click at [329, 133] on button "Next" at bounding box center [318, 130] width 37 height 15
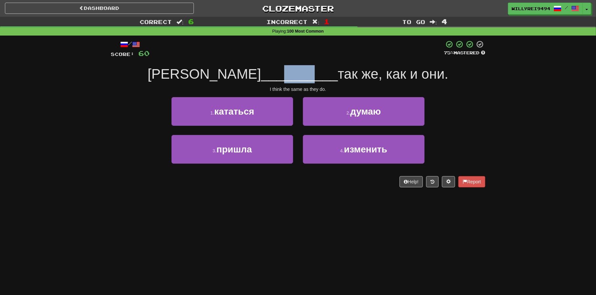
drag, startPoint x: 265, startPoint y: 83, endPoint x: 283, endPoint y: 84, distance: 17.8
click at [276, 84] on div "/ Score: 60 75 % Mastered Я __________ так же, как и они. I think the same as t…" at bounding box center [298, 113] width 375 height 147
click at [283, 84] on div "/ Score: 60 75 % Mastered Я __________ так же, как и они. I think the same as t…" at bounding box center [298, 113] width 375 height 147
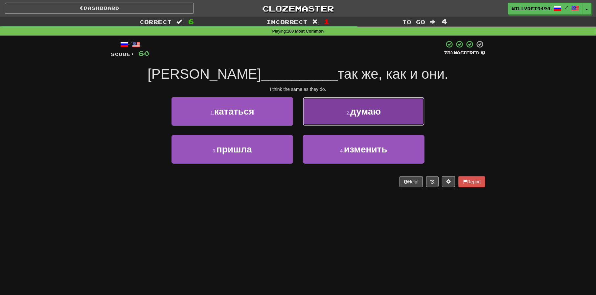
click at [342, 115] on button "2 . думаю" at bounding box center [364, 111] width 122 height 29
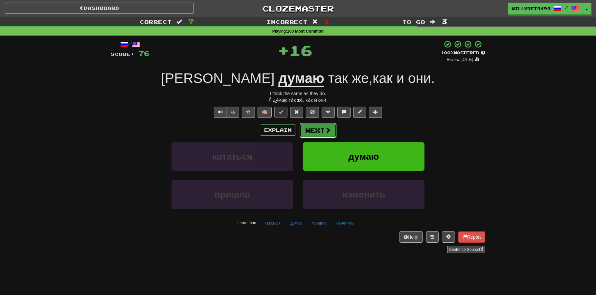
click at [320, 130] on button "Next" at bounding box center [318, 130] width 37 height 15
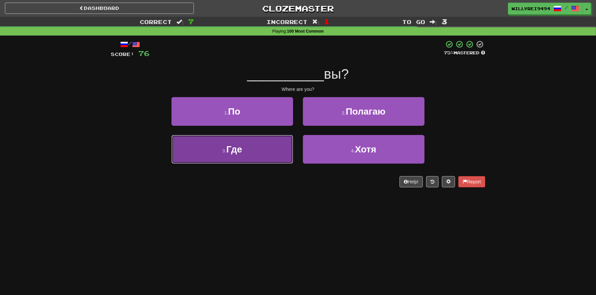
click at [289, 144] on button "3 . Где" at bounding box center [233, 149] width 122 height 29
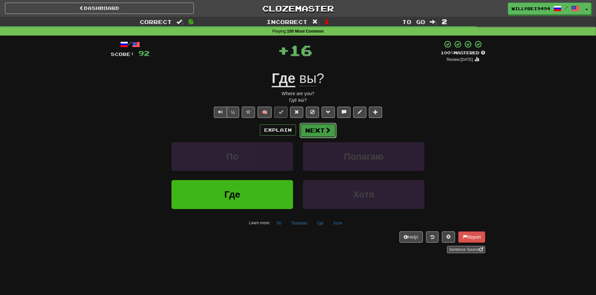
click at [316, 136] on button "Next" at bounding box center [318, 130] width 37 height 15
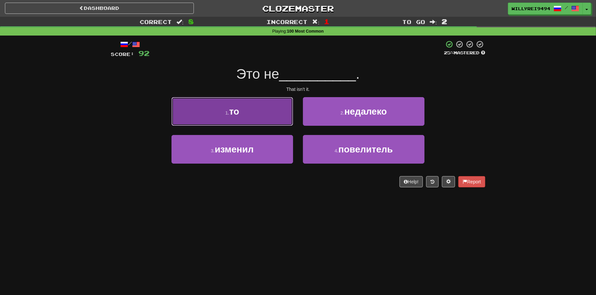
click at [275, 106] on button "1 . то" at bounding box center [233, 111] width 122 height 29
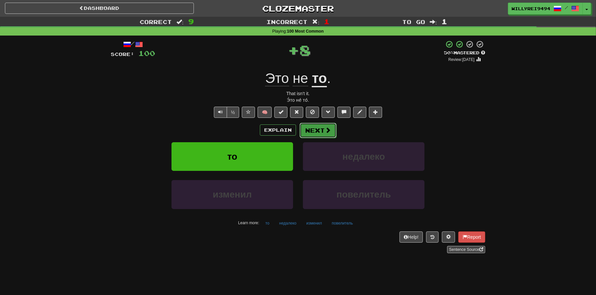
click at [327, 133] on button "Next" at bounding box center [318, 130] width 37 height 15
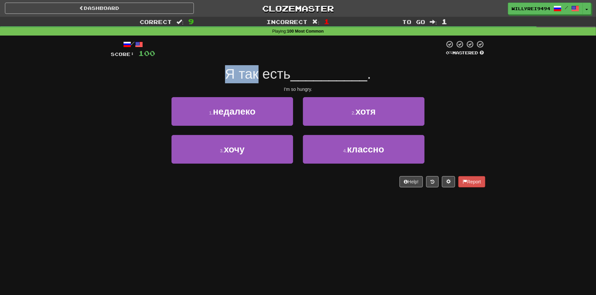
drag, startPoint x: 209, startPoint y: 67, endPoint x: 278, endPoint y: 79, distance: 70.0
click at [271, 78] on div "Я так есть __________ ." at bounding box center [298, 74] width 375 height 18
click at [278, 79] on span "Я так есть" at bounding box center [258, 73] width 66 height 15
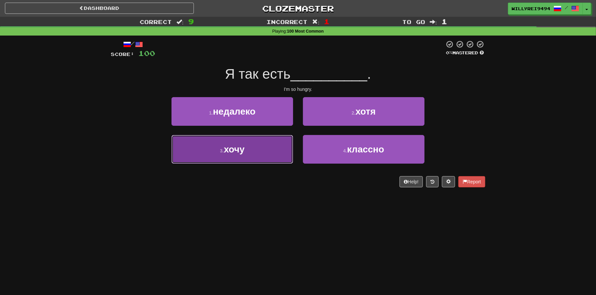
drag, startPoint x: 272, startPoint y: 141, endPoint x: 288, endPoint y: 144, distance: 16.6
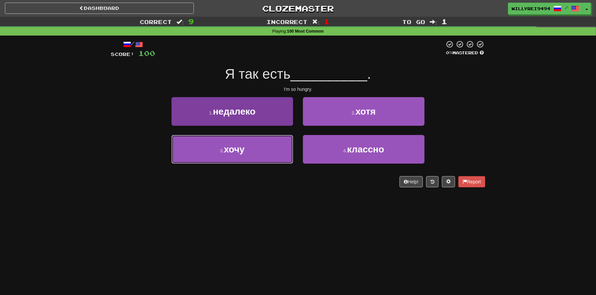
click at [272, 141] on button "3 . хочу" at bounding box center [233, 149] width 122 height 29
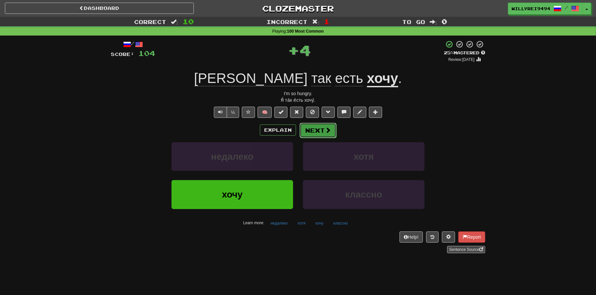
click at [325, 129] on span at bounding box center [328, 130] width 6 height 6
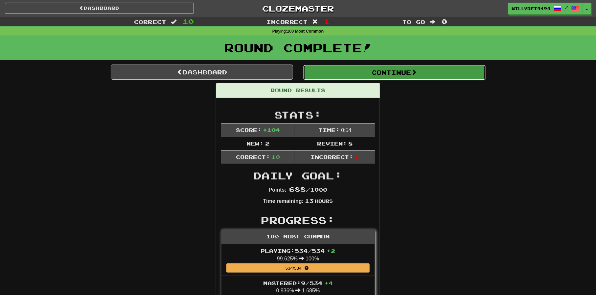
click at [337, 79] on button "Continue" at bounding box center [394, 72] width 182 height 15
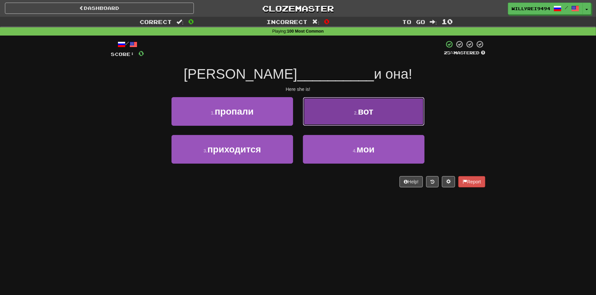
click at [358, 108] on button "2 . вот" at bounding box center [364, 111] width 122 height 29
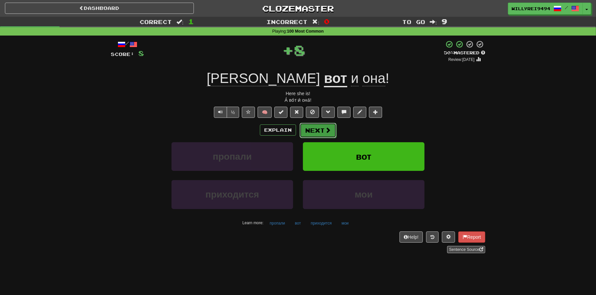
click at [322, 128] on button "Next" at bounding box center [318, 130] width 37 height 15
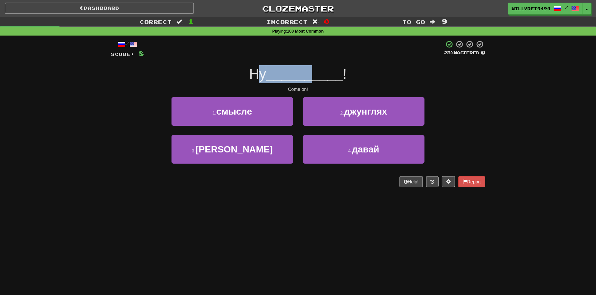
drag, startPoint x: 287, startPoint y: 74, endPoint x: 318, endPoint y: 70, distance: 31.4
click at [318, 70] on div "Ну __________ !" at bounding box center [298, 74] width 375 height 18
click at [318, 70] on span "__________" at bounding box center [304, 73] width 77 height 15
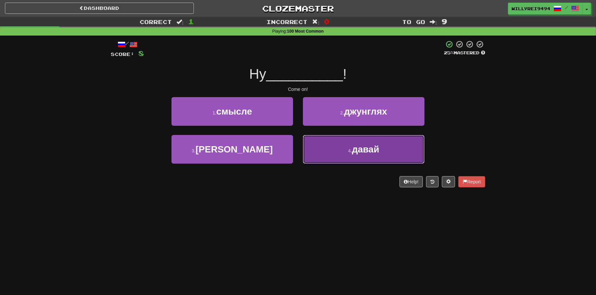
click at [350, 149] on small "4 ." at bounding box center [350, 150] width 4 height 5
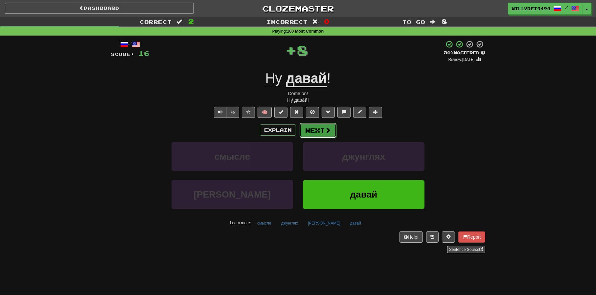
click at [327, 131] on span at bounding box center [328, 130] width 6 height 6
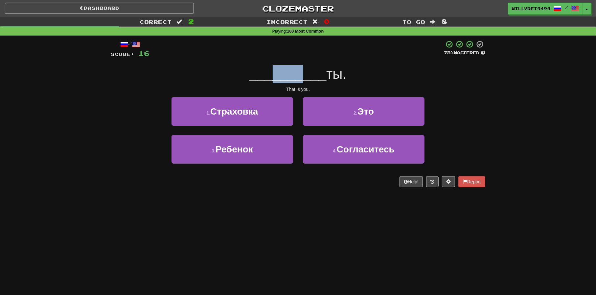
drag, startPoint x: 270, startPoint y: 81, endPoint x: 316, endPoint y: 75, distance: 46.4
click at [316, 75] on span "__________" at bounding box center [288, 73] width 77 height 15
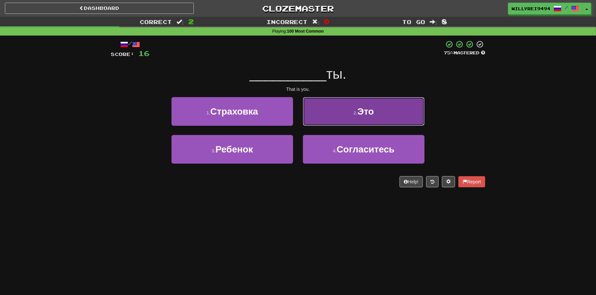
click at [341, 108] on button "2 . Это" at bounding box center [364, 111] width 122 height 29
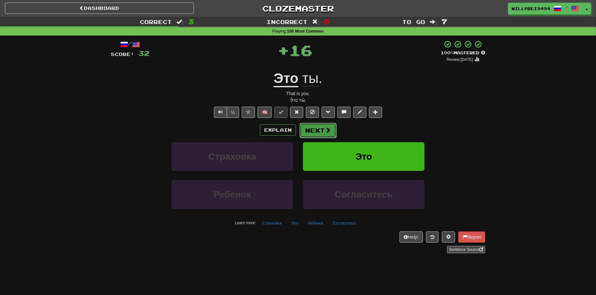
click at [329, 129] on span at bounding box center [328, 130] width 6 height 6
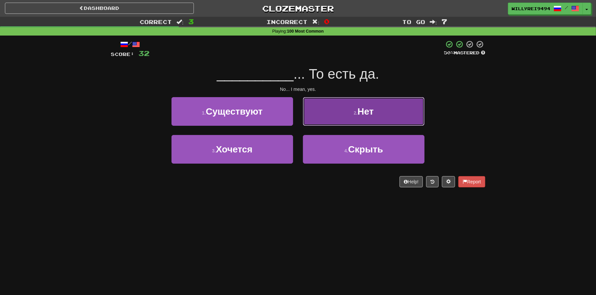
click at [347, 116] on button "2 . Нет" at bounding box center [364, 111] width 122 height 29
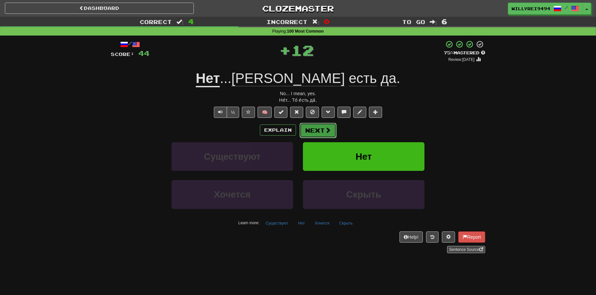
click at [329, 129] on span at bounding box center [328, 130] width 6 height 6
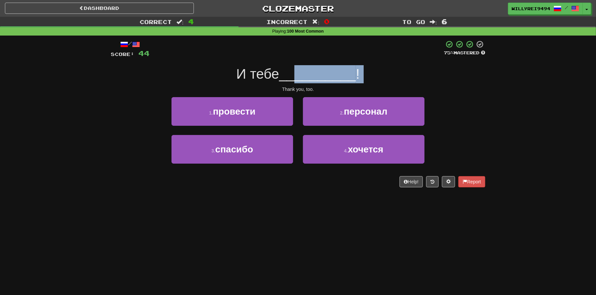
drag, startPoint x: 245, startPoint y: 83, endPoint x: 305, endPoint y: 79, distance: 60.0
click at [304, 79] on div "/ Score: 44 75 % Mastered И тебе __________ ! Thank you, too. 1 . провести 2 . …" at bounding box center [298, 113] width 375 height 147
click at [305, 79] on span "__________" at bounding box center [317, 73] width 77 height 15
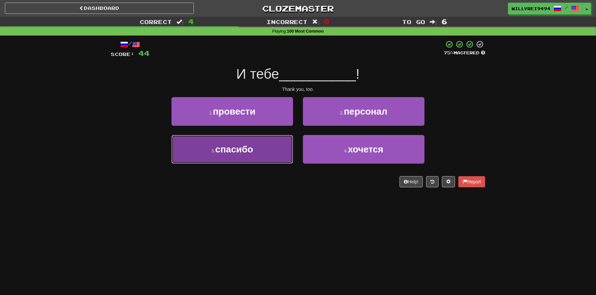
click at [271, 144] on button "3 . спасибо" at bounding box center [233, 149] width 122 height 29
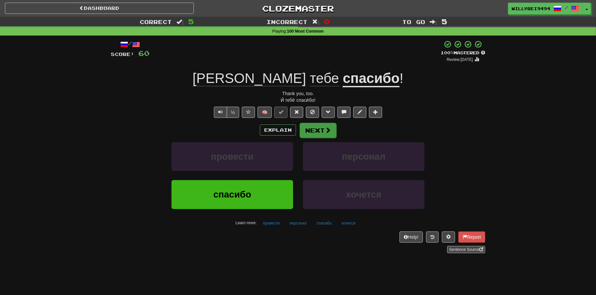
drag, startPoint x: 324, startPoint y: 138, endPoint x: 319, endPoint y: 130, distance: 9.4
click at [324, 138] on div "Explain Next провести персонал спасибо хочется Learn more: провести персонал сп…" at bounding box center [298, 175] width 375 height 106
click at [319, 130] on button "Next" at bounding box center [318, 130] width 37 height 15
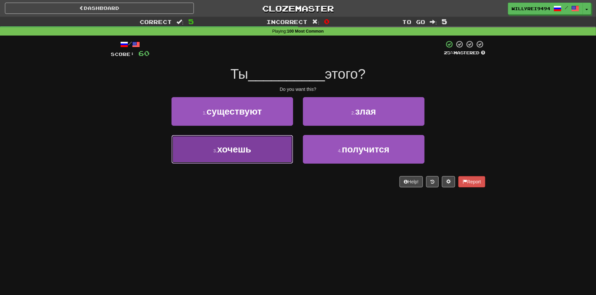
click at [272, 147] on button "3 . хочешь" at bounding box center [233, 149] width 122 height 29
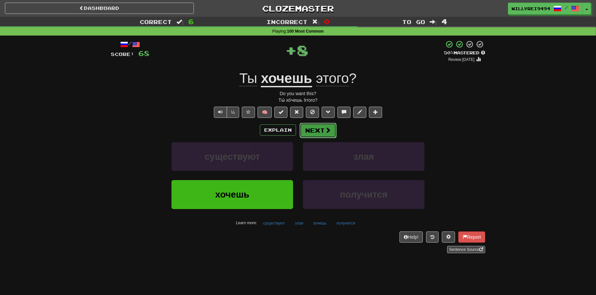
click at [323, 130] on button "Next" at bounding box center [318, 130] width 37 height 15
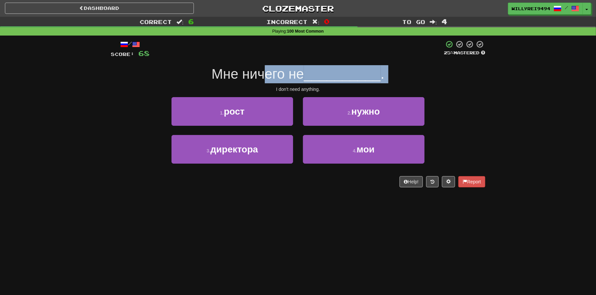
drag, startPoint x: 229, startPoint y: 80, endPoint x: 270, endPoint y: 79, distance: 41.1
click at [270, 79] on div "/ Score: 68 25 % Mastered Мне ничего не __________ . I don't need anything. 1 .…" at bounding box center [298, 113] width 375 height 147
click at [270, 79] on span "Мне ничего не" at bounding box center [258, 73] width 92 height 15
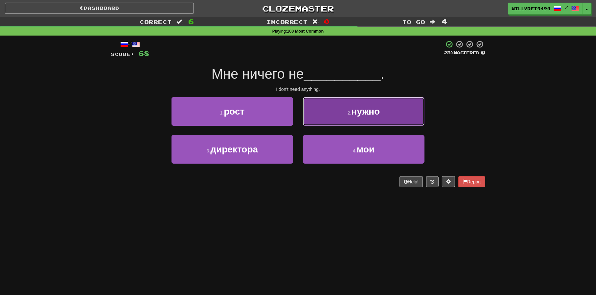
click at [344, 116] on button "2 . нужно" at bounding box center [364, 111] width 122 height 29
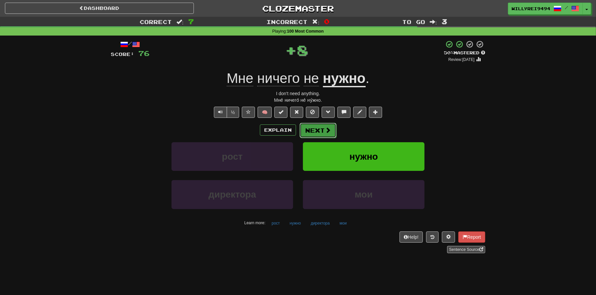
click at [318, 123] on button "Next" at bounding box center [318, 130] width 37 height 15
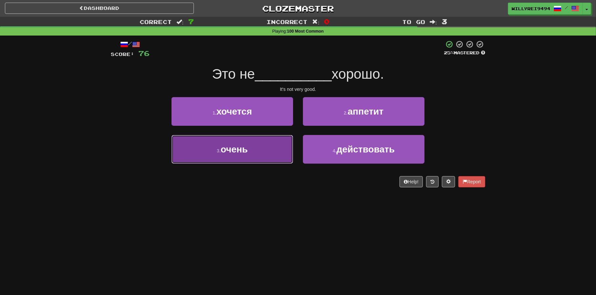
click at [275, 146] on button "3 . очень" at bounding box center [233, 149] width 122 height 29
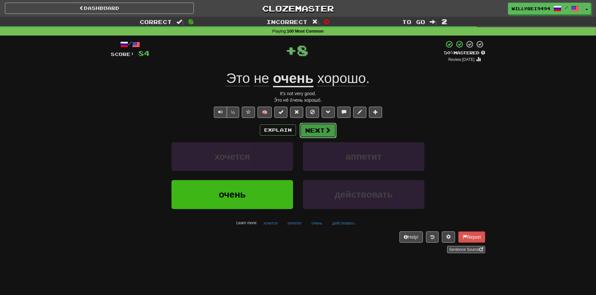
click at [316, 133] on button "Next" at bounding box center [318, 130] width 37 height 15
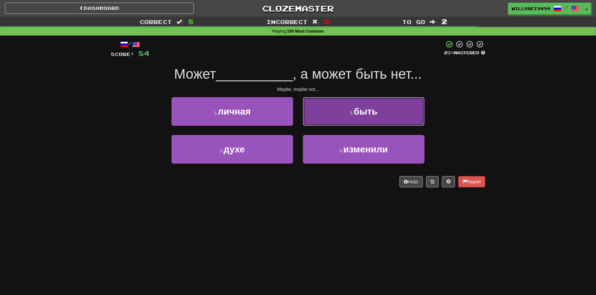
click at [348, 115] on button "2 . быть" at bounding box center [364, 111] width 122 height 29
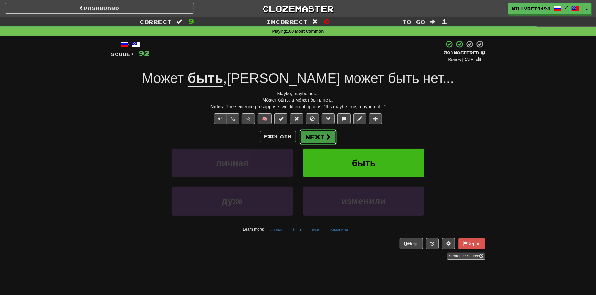
click at [323, 133] on button "Next" at bounding box center [318, 136] width 37 height 15
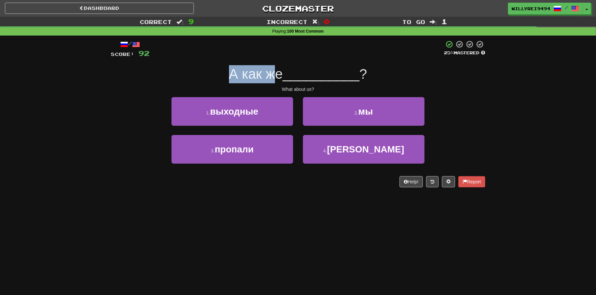
click at [279, 78] on div "А как же __________ ?" at bounding box center [298, 74] width 375 height 18
click at [279, 78] on span "А как же" at bounding box center [256, 73] width 54 height 15
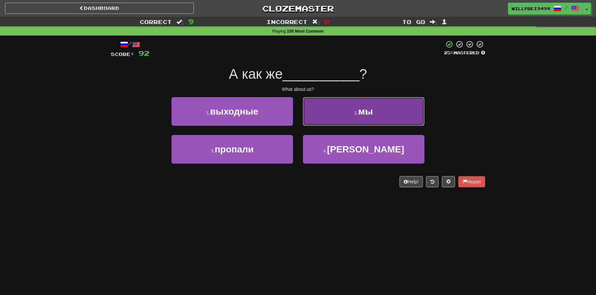
click at [336, 100] on button "2 . мы" at bounding box center [364, 111] width 122 height 29
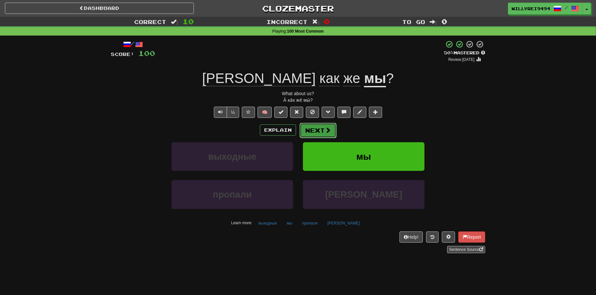
click at [334, 123] on button "Next" at bounding box center [318, 130] width 37 height 15
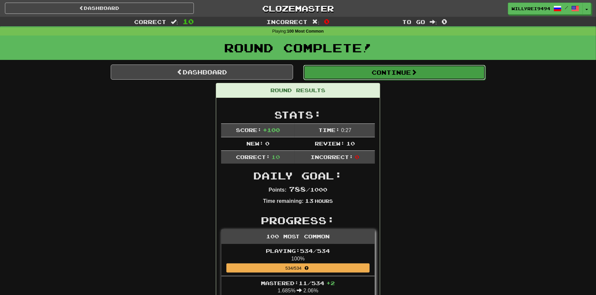
click at [322, 72] on button "Continue" at bounding box center [394, 72] width 182 height 15
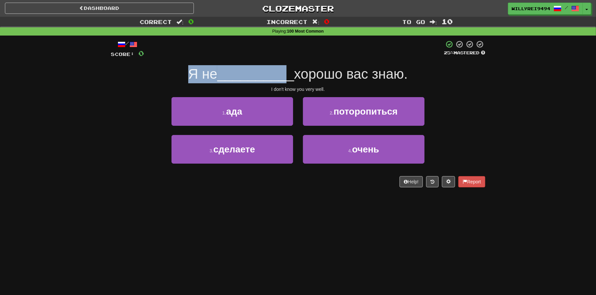
drag, startPoint x: 189, startPoint y: 70, endPoint x: 293, endPoint y: 74, distance: 104.0
click at [293, 74] on div "Я не __________ хорошо вас знаю." at bounding box center [298, 74] width 375 height 18
click at [293, 74] on span "__________" at bounding box center [255, 73] width 77 height 15
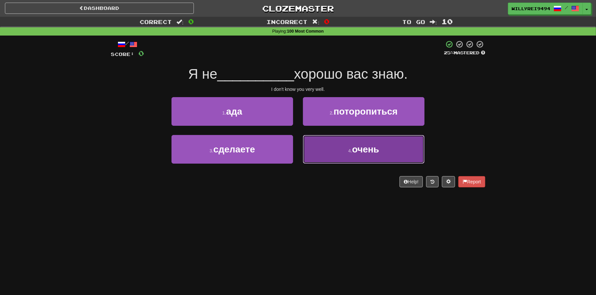
click at [341, 149] on button "4 . очень" at bounding box center [364, 149] width 122 height 29
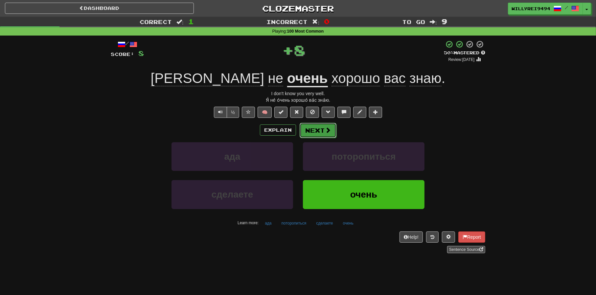
click at [321, 130] on button "Next" at bounding box center [318, 130] width 37 height 15
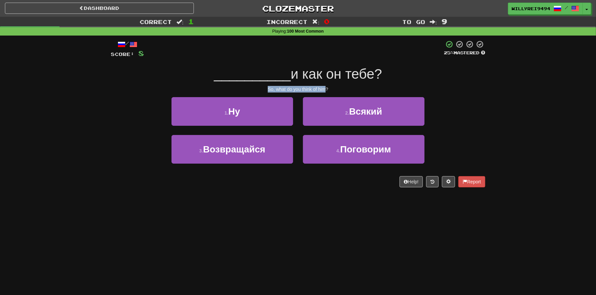
drag, startPoint x: 272, startPoint y: 85, endPoint x: 335, endPoint y: 86, distance: 63.5
click at [335, 86] on div "So, what do you think of him?" at bounding box center [298, 89] width 375 height 7
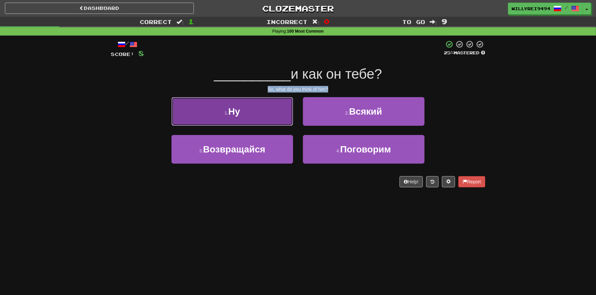
click at [270, 117] on button "1 . Ну" at bounding box center [233, 111] width 122 height 29
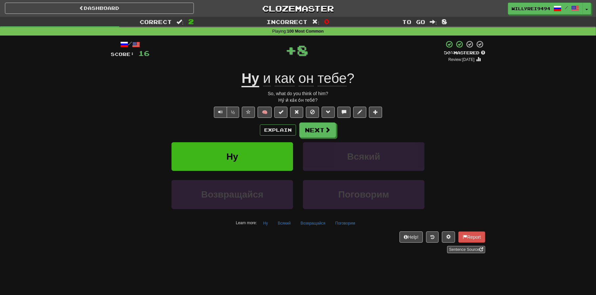
click at [367, 127] on div "Explain Next" at bounding box center [298, 129] width 375 height 15
click at [323, 128] on button "Next" at bounding box center [318, 130] width 37 height 15
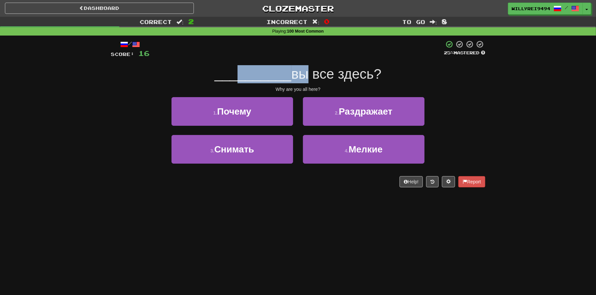
drag, startPoint x: 233, startPoint y: 73, endPoint x: 310, endPoint y: 78, distance: 77.8
click at [310, 78] on div "__________ вы все здесь?" at bounding box center [298, 74] width 375 height 18
click at [310, 78] on span "вы все здесь?" at bounding box center [337, 73] width 90 height 15
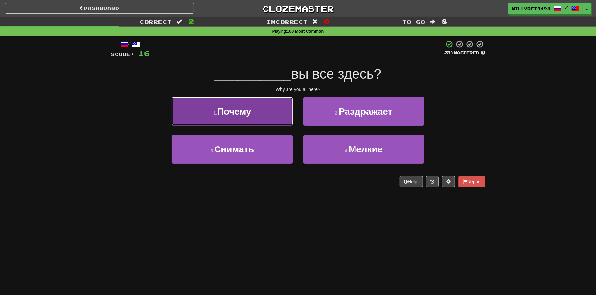
click at [252, 117] on button "1 . Почему" at bounding box center [233, 111] width 122 height 29
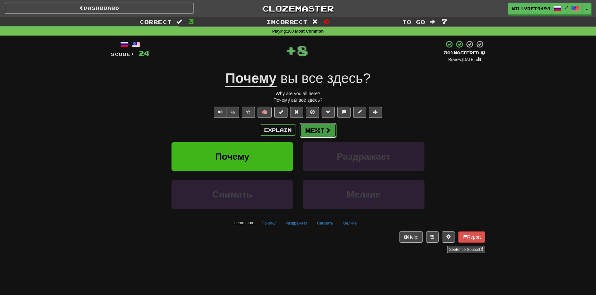
click at [328, 132] on span at bounding box center [328, 130] width 6 height 6
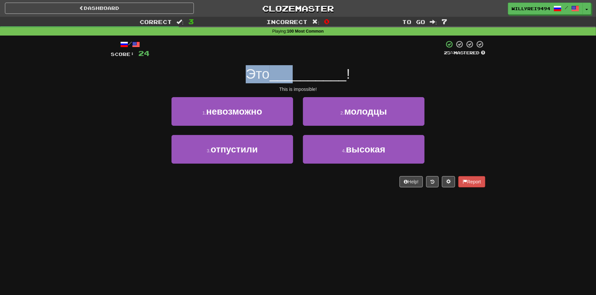
drag, startPoint x: 240, startPoint y: 66, endPoint x: 296, endPoint y: 75, distance: 56.6
click at [296, 75] on div "Это __________ !" at bounding box center [298, 74] width 375 height 18
click at [296, 75] on span "__________" at bounding box center [308, 73] width 77 height 15
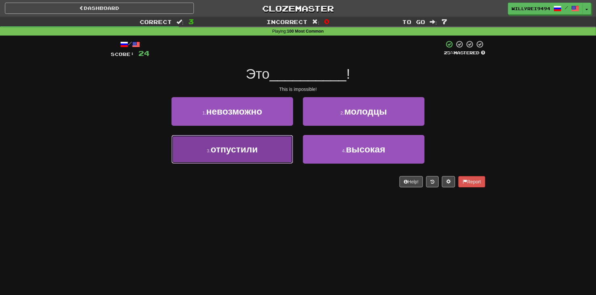
click at [252, 153] on span "отпустили" at bounding box center [234, 149] width 47 height 10
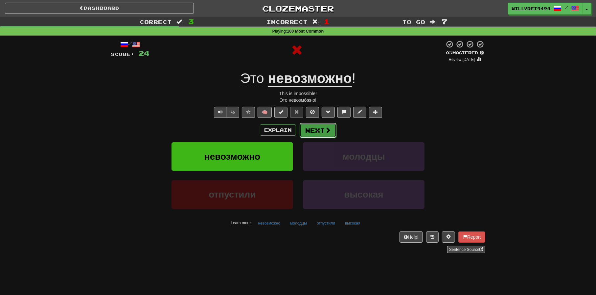
click at [316, 135] on button "Next" at bounding box center [318, 130] width 37 height 15
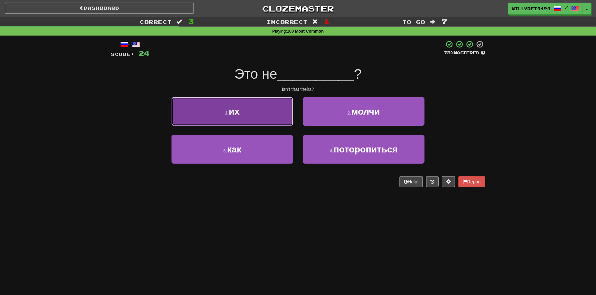
click at [260, 118] on button "1 . их" at bounding box center [233, 111] width 122 height 29
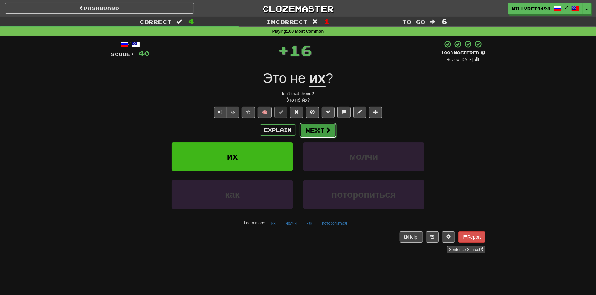
click at [308, 132] on button "Next" at bounding box center [318, 130] width 37 height 15
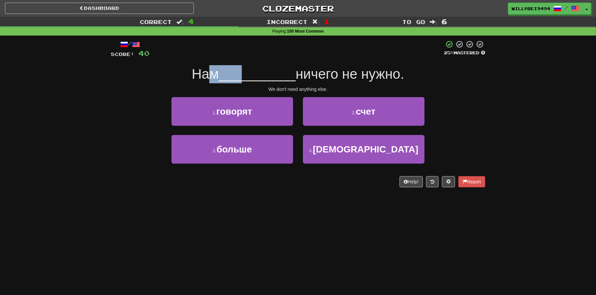
drag, startPoint x: 239, startPoint y: 80, endPoint x: 258, endPoint y: 79, distance: 19.1
click at [253, 80] on div "Нам __________ ничего не нужно." at bounding box center [298, 74] width 375 height 18
click at [258, 79] on span "__________" at bounding box center [257, 73] width 77 height 15
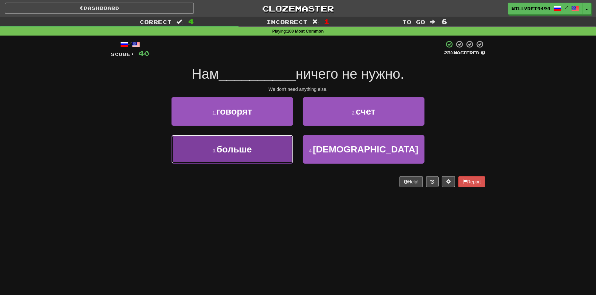
click at [254, 144] on button "3 . больше" at bounding box center [233, 149] width 122 height 29
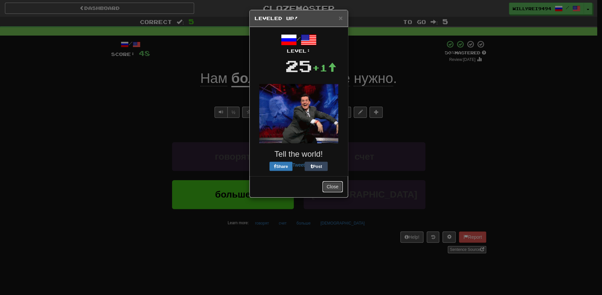
click at [334, 186] on button "Close" at bounding box center [332, 186] width 20 height 11
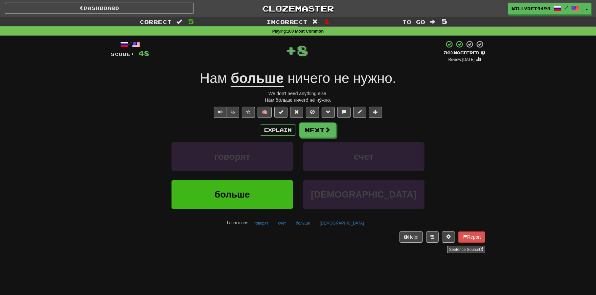
click at [322, 141] on div "Explain Next говорят счет больше русских Learn more: говорят счет больше русских" at bounding box center [298, 175] width 375 height 106
click at [321, 138] on div "Explain Next говорят счет больше русских Learn more: говорят счет больше русских" at bounding box center [298, 175] width 375 height 106
click at [321, 133] on button "Next" at bounding box center [318, 130] width 37 height 15
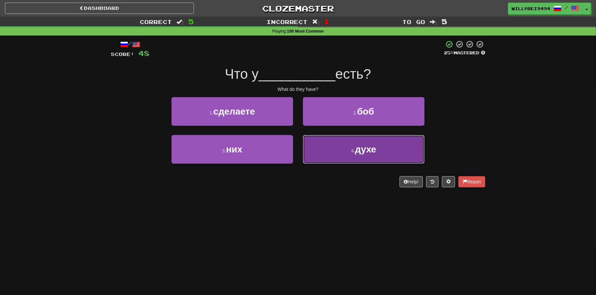
click at [341, 148] on button "4 . духе" at bounding box center [364, 149] width 122 height 29
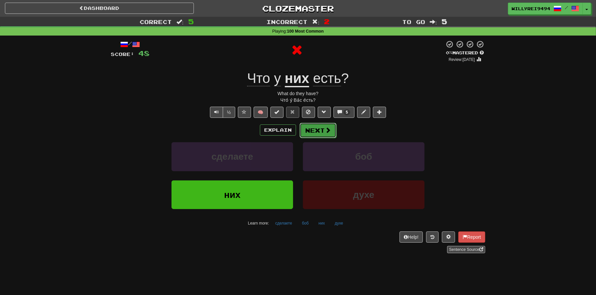
click at [322, 136] on button "Next" at bounding box center [318, 130] width 37 height 15
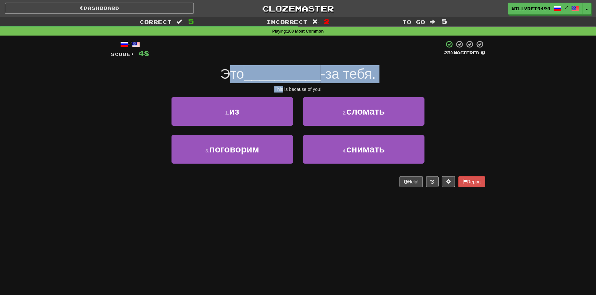
drag, startPoint x: 225, startPoint y: 83, endPoint x: 283, endPoint y: 84, distance: 58.2
click at [283, 84] on div "/ Score: 48 25 % Mastered Это __________ -за тебя. This is because of you! 1 . …" at bounding box center [298, 113] width 375 height 147
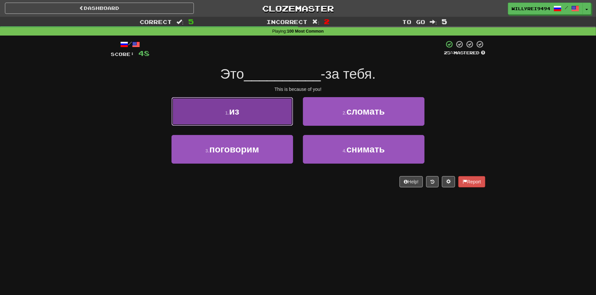
click at [279, 115] on button "1 . из" at bounding box center [233, 111] width 122 height 29
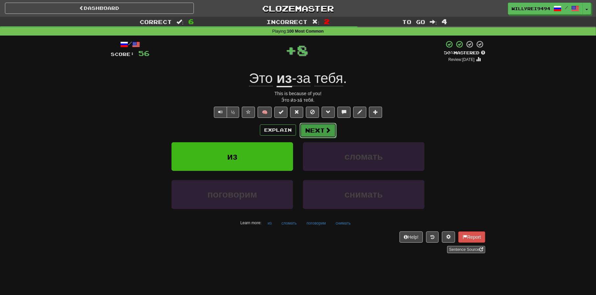
click at [313, 129] on button "Next" at bounding box center [318, 130] width 37 height 15
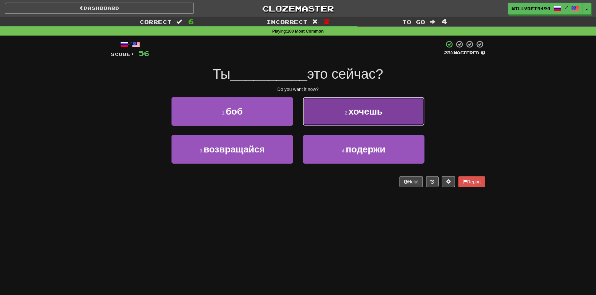
click at [337, 119] on button "2 . хочешь" at bounding box center [364, 111] width 122 height 29
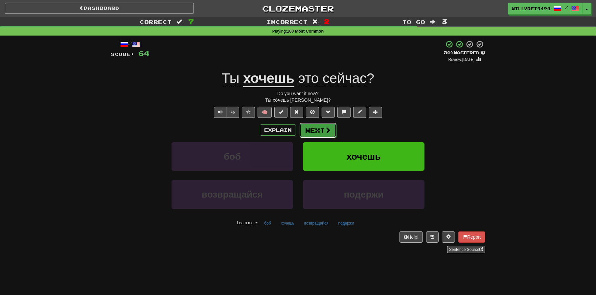
click at [330, 136] on button "Next" at bounding box center [318, 130] width 37 height 15
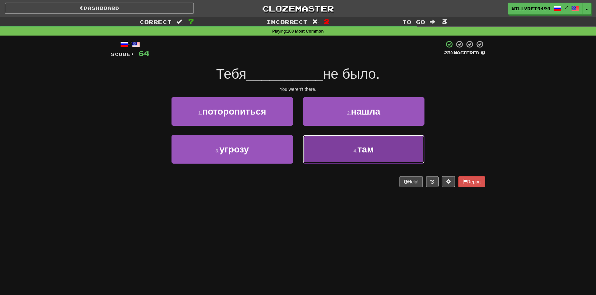
click at [335, 143] on button "4 . там" at bounding box center [364, 149] width 122 height 29
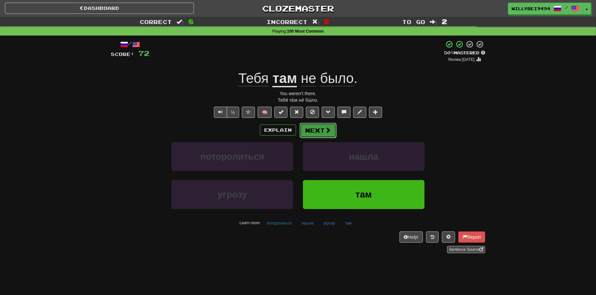
click at [322, 133] on button "Next" at bounding box center [318, 130] width 37 height 15
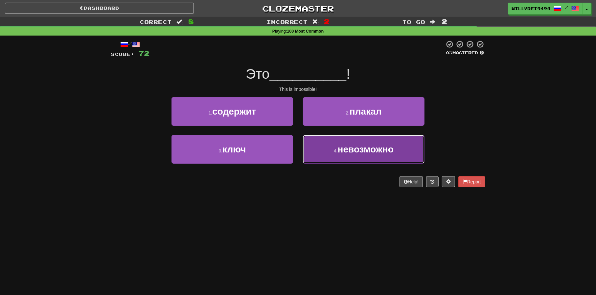
click at [366, 155] on button "4 . невозможно" at bounding box center [364, 149] width 122 height 29
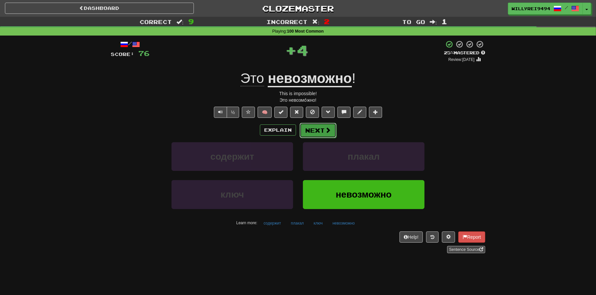
click at [319, 128] on button "Next" at bounding box center [318, 130] width 37 height 15
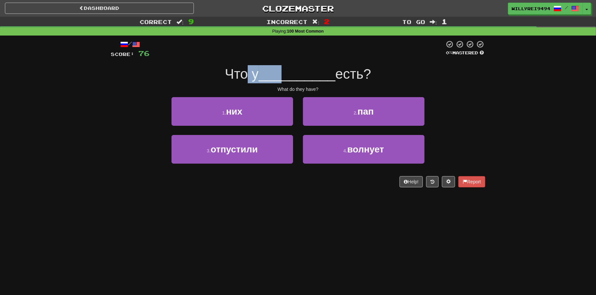
drag, startPoint x: 241, startPoint y: 80, endPoint x: 296, endPoint y: 79, distance: 54.9
click at [295, 79] on div "Что у __________ есть?" at bounding box center [298, 74] width 375 height 18
click at [296, 79] on span "__________" at bounding box center [297, 73] width 77 height 15
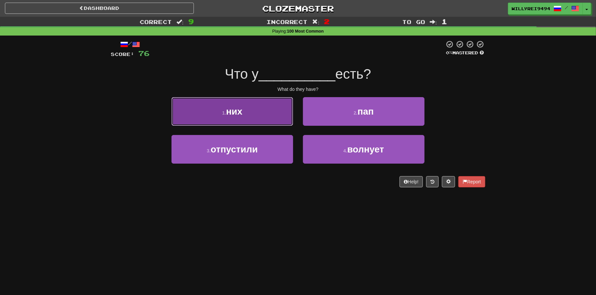
click at [273, 113] on button "1 . них" at bounding box center [233, 111] width 122 height 29
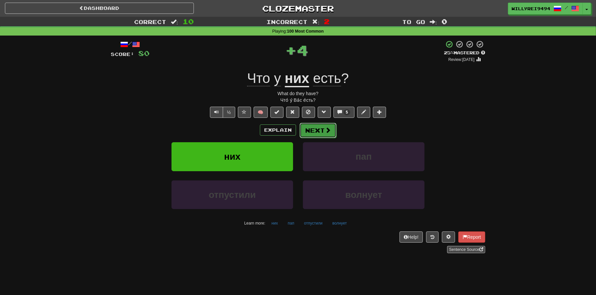
click at [321, 129] on button "Next" at bounding box center [318, 130] width 37 height 15
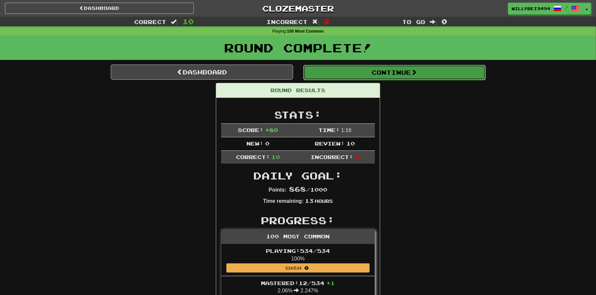
click at [340, 76] on button "Continue" at bounding box center [394, 72] width 182 height 15
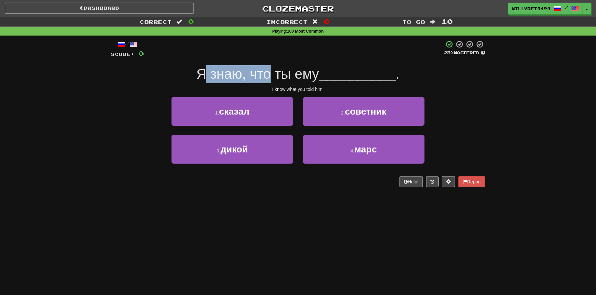
drag, startPoint x: 204, startPoint y: 70, endPoint x: 266, endPoint y: 79, distance: 62.7
click at [266, 79] on span "Я знаю, что ты ему" at bounding box center [258, 73] width 123 height 15
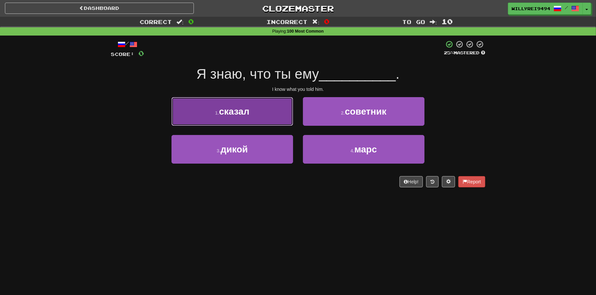
click at [238, 122] on button "1 . сказал" at bounding box center [233, 111] width 122 height 29
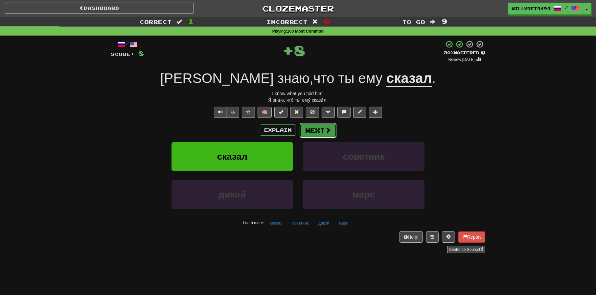
click at [319, 131] on button "Next" at bounding box center [318, 130] width 37 height 15
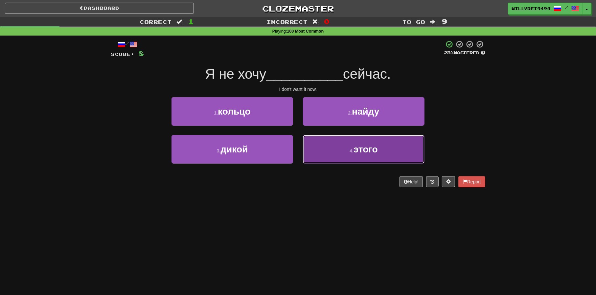
click at [326, 156] on button "4 . этого" at bounding box center [364, 149] width 122 height 29
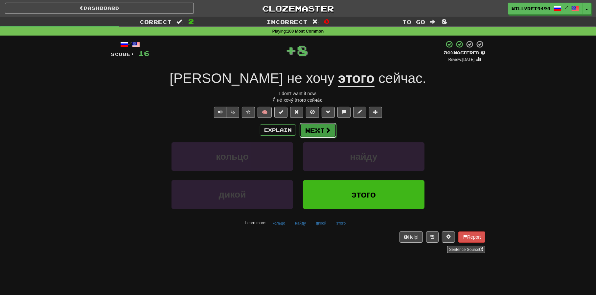
click at [318, 129] on button "Next" at bounding box center [318, 130] width 37 height 15
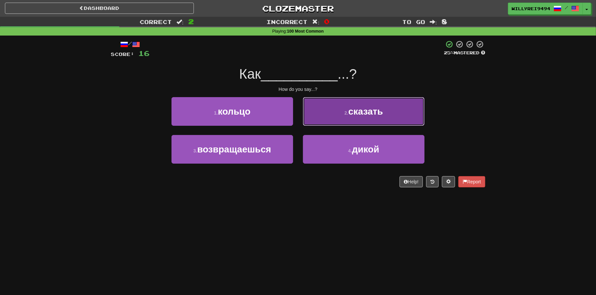
click at [339, 117] on button "2 . сказать" at bounding box center [364, 111] width 122 height 29
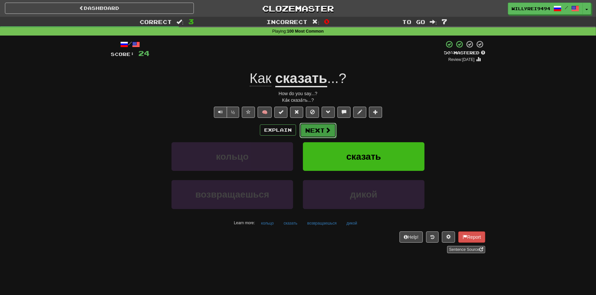
click at [323, 130] on button "Next" at bounding box center [318, 130] width 37 height 15
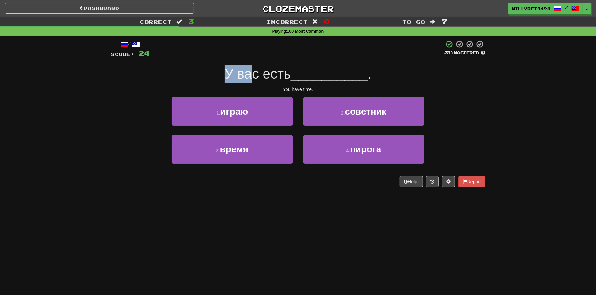
drag, startPoint x: 224, startPoint y: 80, endPoint x: 253, endPoint y: 77, distance: 29.7
click at [253, 77] on span "У вас есть" at bounding box center [258, 73] width 66 height 15
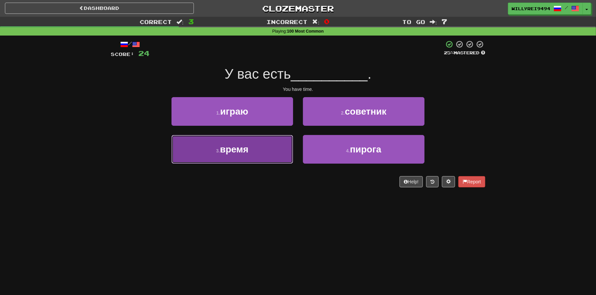
click at [275, 150] on button "3 . время" at bounding box center [233, 149] width 122 height 29
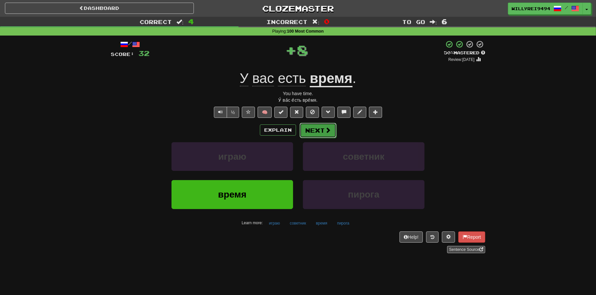
click at [317, 132] on button "Next" at bounding box center [318, 130] width 37 height 15
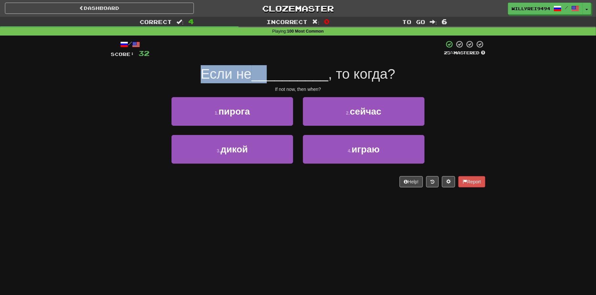
drag, startPoint x: 203, startPoint y: 77, endPoint x: 266, endPoint y: 78, distance: 62.5
click at [266, 78] on div "Если не __________ , то когда?" at bounding box center [298, 74] width 375 height 18
click at [266, 78] on span "__________" at bounding box center [290, 73] width 77 height 15
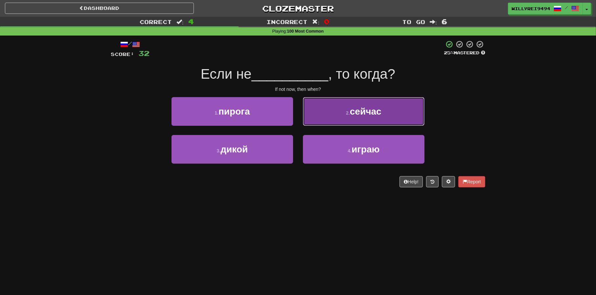
click at [344, 114] on button "2 . сейчас" at bounding box center [364, 111] width 122 height 29
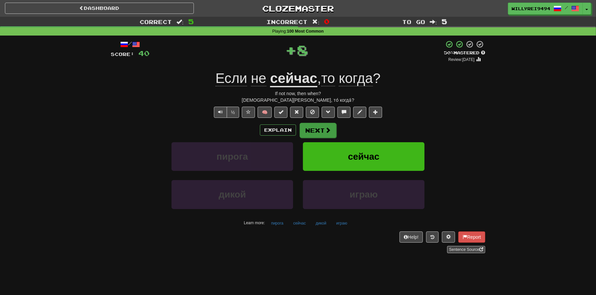
click at [308, 122] on div "Explain Next" at bounding box center [298, 129] width 375 height 15
click at [319, 134] on button "Next" at bounding box center [318, 130] width 37 height 15
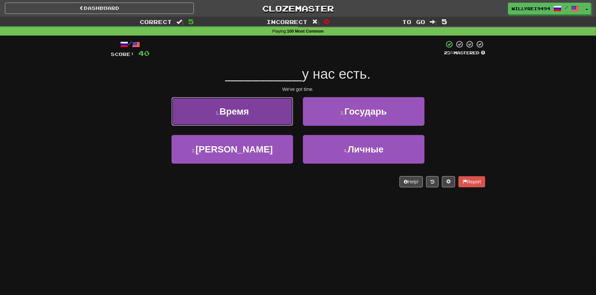
click at [275, 104] on button "1 . Время" at bounding box center [233, 111] width 122 height 29
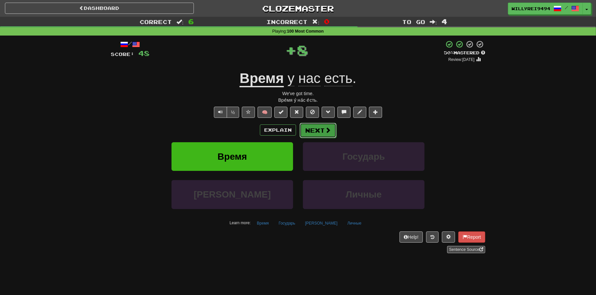
click at [313, 126] on button "Next" at bounding box center [318, 130] width 37 height 15
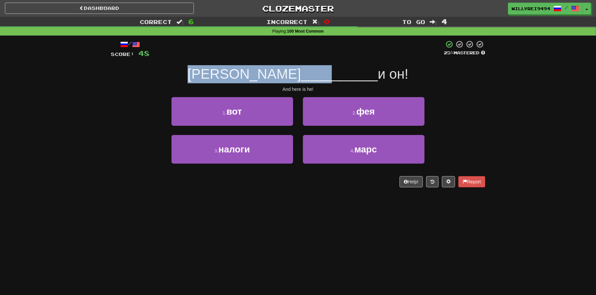
drag, startPoint x: 221, startPoint y: 65, endPoint x: 282, endPoint y: 69, distance: 61.3
click at [282, 69] on div "А __________ и он!" at bounding box center [298, 74] width 375 height 18
drag, startPoint x: 282, startPoint y: 69, endPoint x: 281, endPoint y: 73, distance: 4.7
click at [301, 69] on span "__________" at bounding box center [339, 73] width 77 height 15
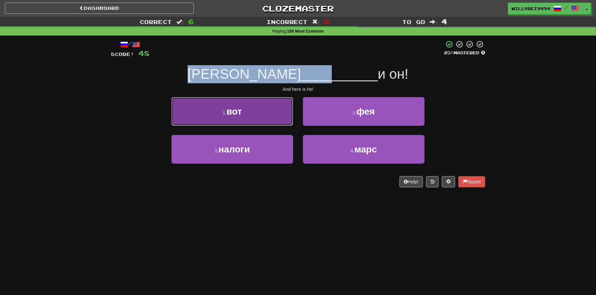
click at [266, 112] on button "1 . вот" at bounding box center [233, 111] width 122 height 29
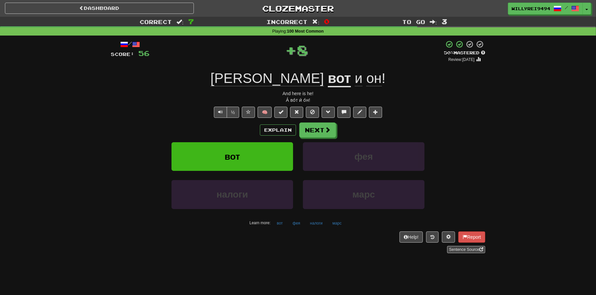
click at [312, 121] on div "/ Score: 56 + 8 50 % Mastered Review: 2025-09-30 А вот и он ! And here is he! А…" at bounding box center [298, 146] width 375 height 213
click at [315, 127] on button "Next" at bounding box center [318, 130] width 37 height 15
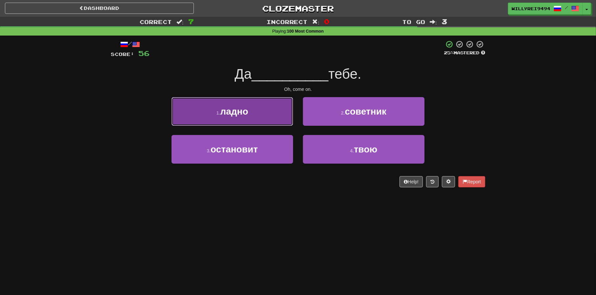
click at [263, 117] on button "1 . ладно" at bounding box center [233, 111] width 122 height 29
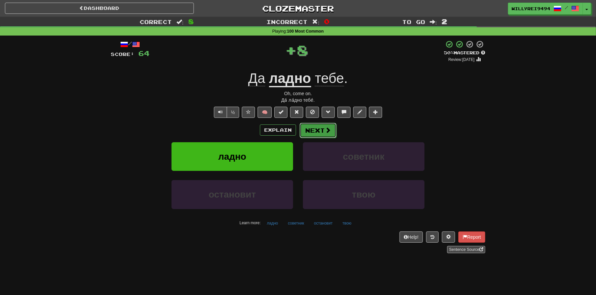
click at [327, 129] on span at bounding box center [328, 130] width 6 height 6
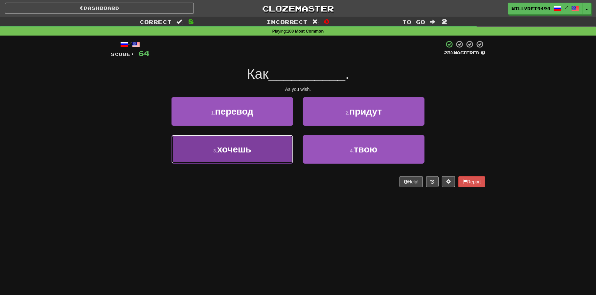
click at [280, 148] on button "3 . хочешь" at bounding box center [233, 149] width 122 height 29
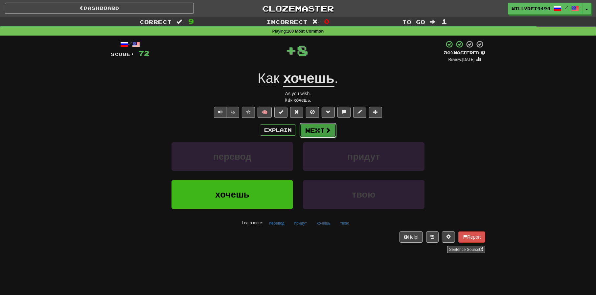
click at [316, 132] on button "Next" at bounding box center [318, 130] width 37 height 15
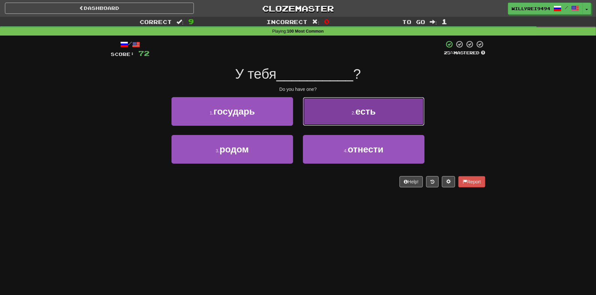
click at [341, 122] on button "2 . есть" at bounding box center [364, 111] width 122 height 29
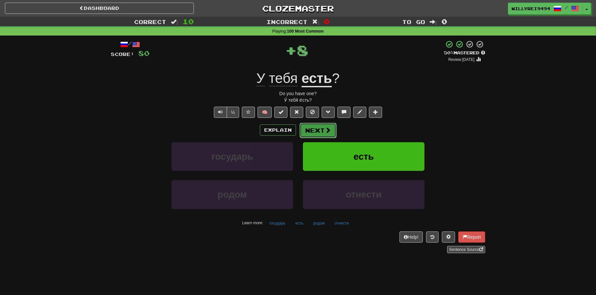
click at [322, 123] on button "Next" at bounding box center [318, 130] width 37 height 15
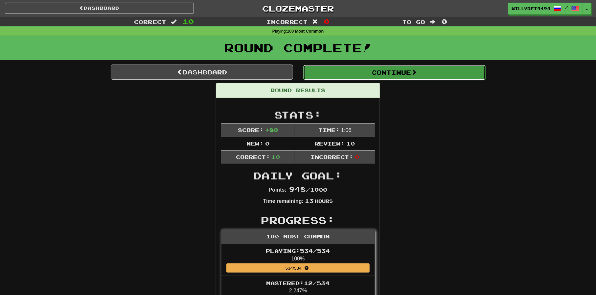
click at [378, 71] on button "Continue" at bounding box center [394, 72] width 182 height 15
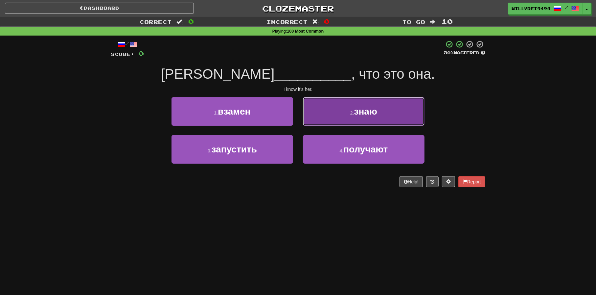
click at [353, 110] on button "2 . знаю" at bounding box center [364, 111] width 122 height 29
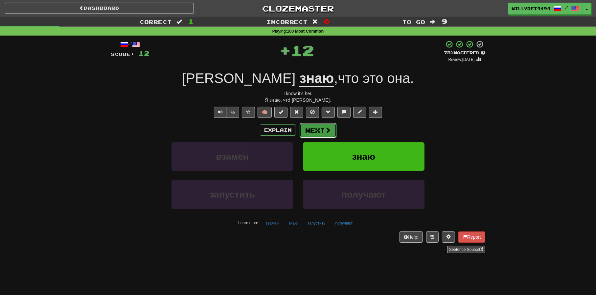
click at [323, 130] on button "Next" at bounding box center [318, 130] width 37 height 15
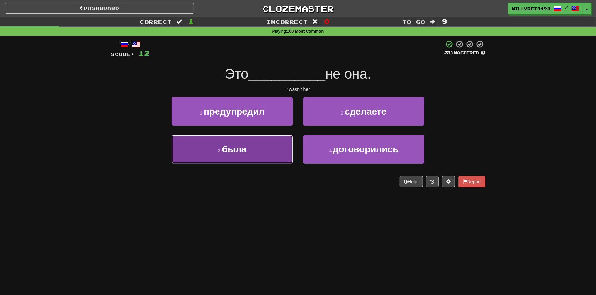
click at [277, 149] on button "3 . была" at bounding box center [233, 149] width 122 height 29
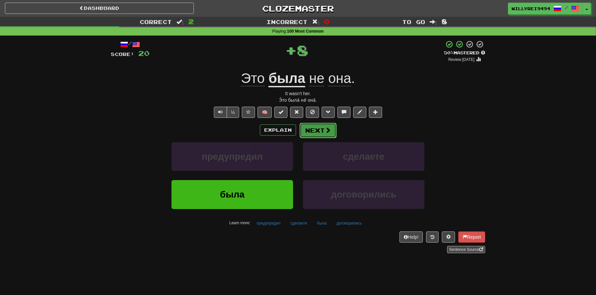
click at [327, 131] on span at bounding box center [328, 130] width 6 height 6
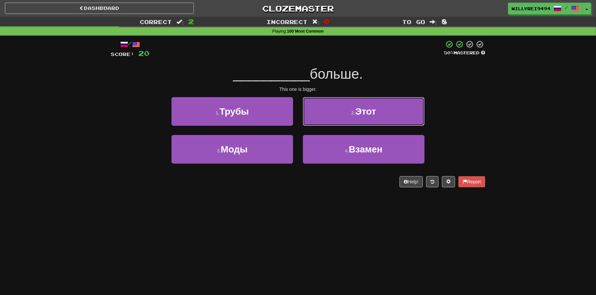
click at [322, 116] on button "2 . Этот" at bounding box center [364, 111] width 122 height 29
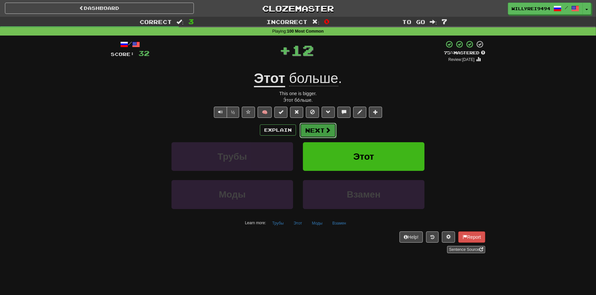
click at [326, 135] on button "Next" at bounding box center [318, 130] width 37 height 15
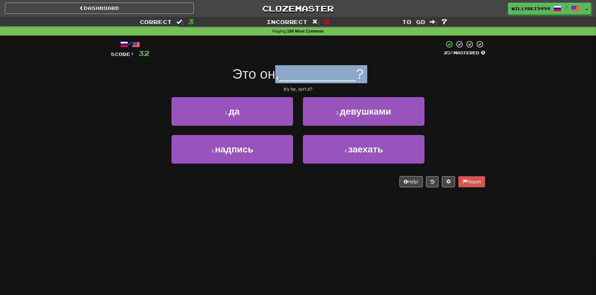
drag, startPoint x: 251, startPoint y: 80, endPoint x: 272, endPoint y: 81, distance: 21.4
click at [272, 81] on div "/ Score: 32 25 % Mastered Это он, __________ ? It's he, isn't it? 1 . да 2 . де…" at bounding box center [298, 113] width 375 height 147
click at [272, 81] on span "Это он," at bounding box center [255, 73] width 47 height 15
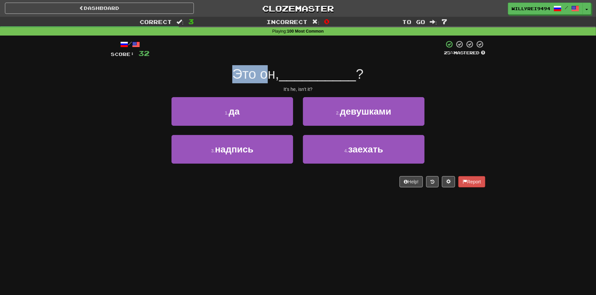
drag, startPoint x: 235, startPoint y: 69, endPoint x: 270, endPoint y: 72, distance: 34.9
click at [270, 72] on div "Это он, __________ ?" at bounding box center [298, 74] width 375 height 18
click at [270, 72] on span "Это он," at bounding box center [255, 73] width 47 height 15
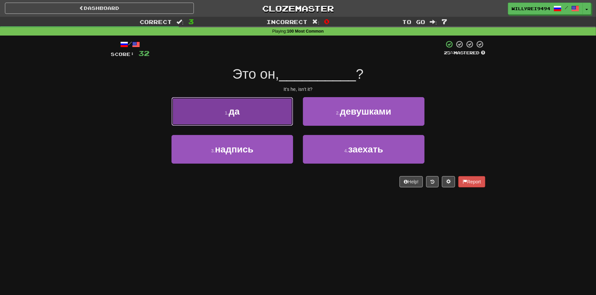
click at [265, 116] on button "1 . да" at bounding box center [233, 111] width 122 height 29
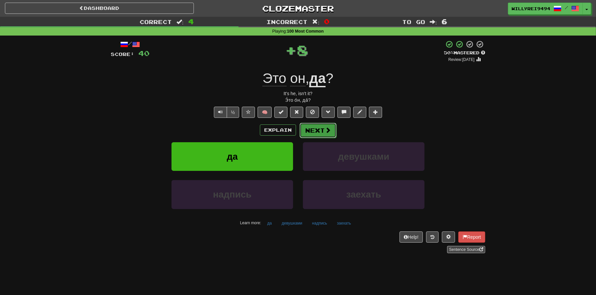
click at [320, 126] on button "Next" at bounding box center [318, 130] width 37 height 15
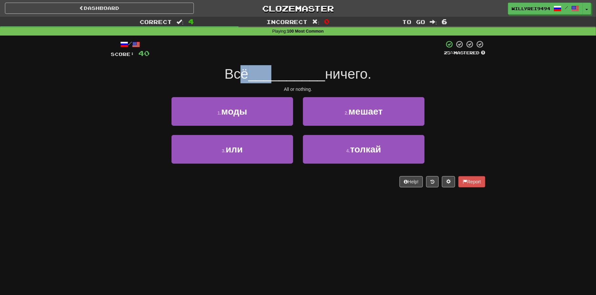
drag, startPoint x: 255, startPoint y: 76, endPoint x: 288, endPoint y: 82, distance: 34.1
click at [286, 81] on div "Всё __________ ничего." at bounding box center [298, 74] width 375 height 18
click at [288, 82] on span "__________" at bounding box center [287, 73] width 77 height 15
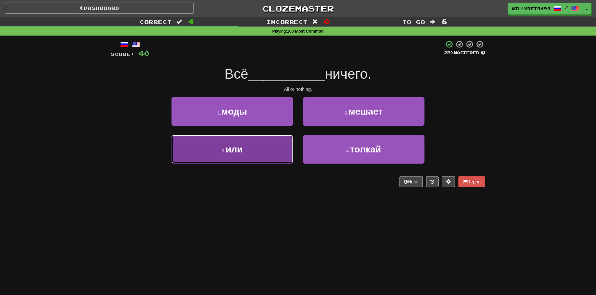
click at [264, 145] on button "3 . или" at bounding box center [233, 149] width 122 height 29
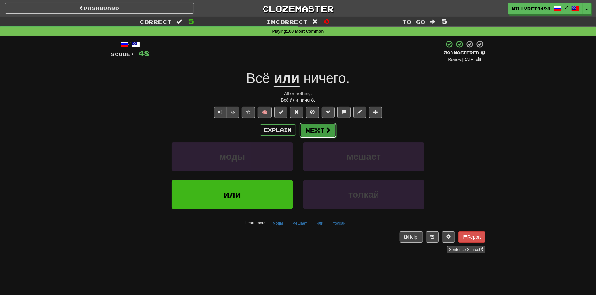
click at [319, 128] on button "Next" at bounding box center [318, 130] width 37 height 15
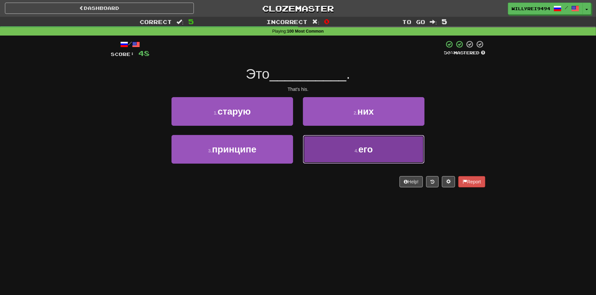
click at [332, 142] on button "4 . его" at bounding box center [364, 149] width 122 height 29
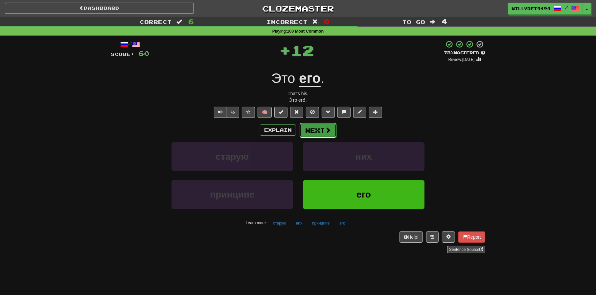
click at [328, 131] on span at bounding box center [328, 130] width 6 height 6
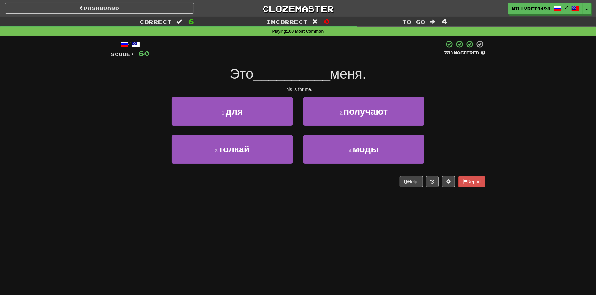
drag, startPoint x: 240, startPoint y: 67, endPoint x: 248, endPoint y: 71, distance: 8.4
click at [248, 71] on div "Это __________ меня." at bounding box center [298, 74] width 375 height 18
click at [248, 71] on span "Это" at bounding box center [242, 73] width 24 height 15
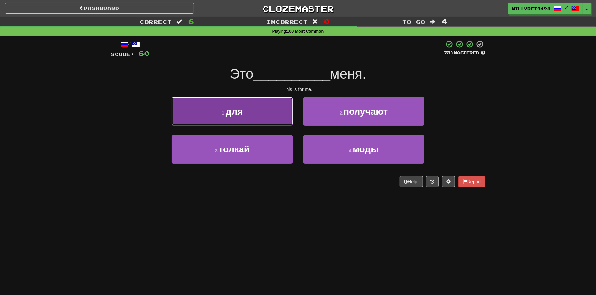
click at [267, 108] on button "1 . для" at bounding box center [233, 111] width 122 height 29
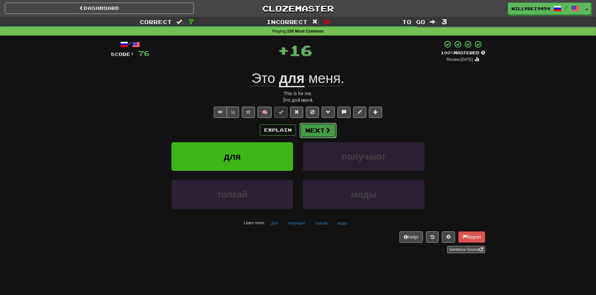
click at [320, 127] on button "Next" at bounding box center [318, 130] width 37 height 15
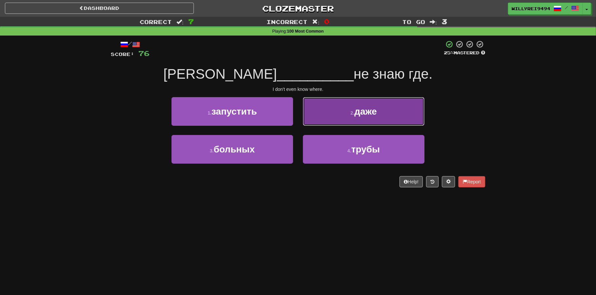
click at [343, 120] on button "2 . даже" at bounding box center [364, 111] width 122 height 29
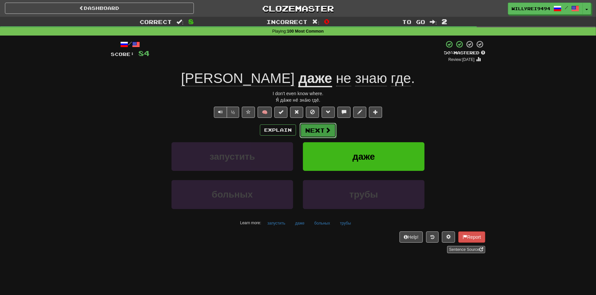
click at [333, 132] on button "Next" at bounding box center [318, 130] width 37 height 15
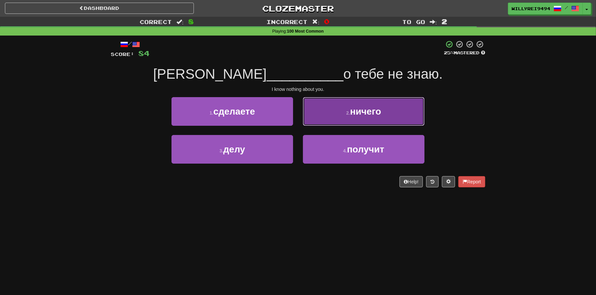
click at [339, 120] on button "2 . ничего" at bounding box center [364, 111] width 122 height 29
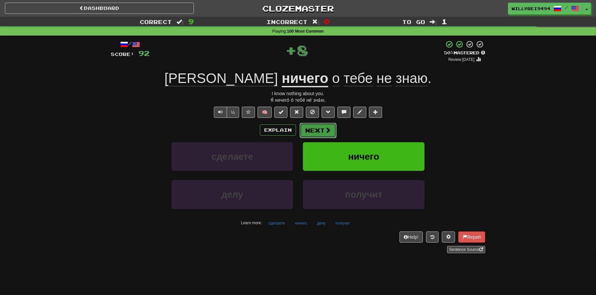
click at [325, 127] on span at bounding box center [328, 130] width 6 height 6
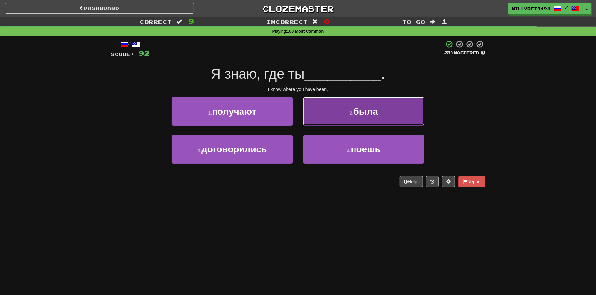
click at [350, 103] on button "2 . была" at bounding box center [364, 111] width 122 height 29
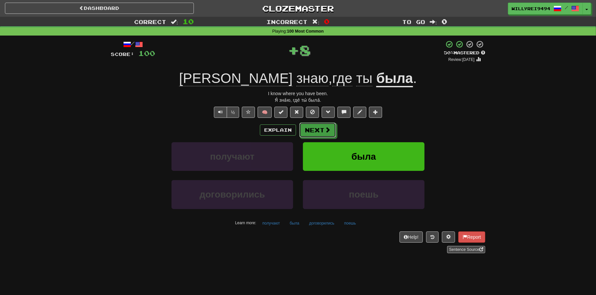
click at [327, 131] on span at bounding box center [328, 130] width 6 height 6
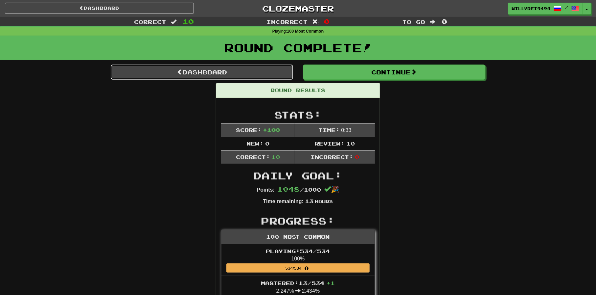
click at [230, 66] on link "Dashboard" at bounding box center [202, 71] width 182 height 15
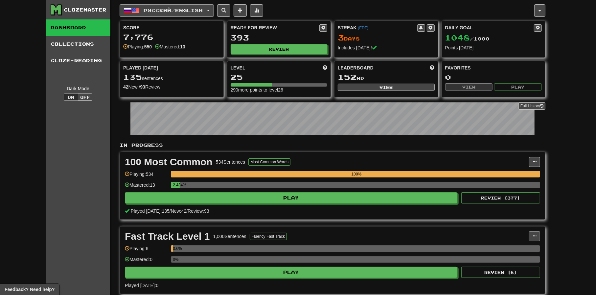
click at [181, 12] on span "Русский / English" at bounding box center [173, 11] width 59 height 6
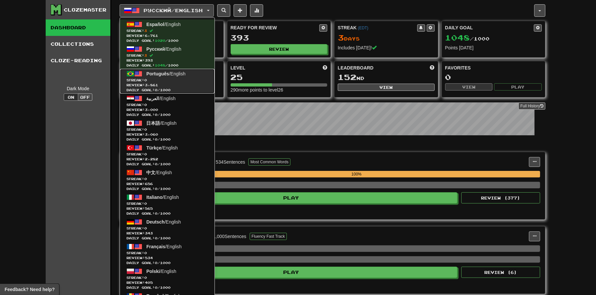
click at [173, 78] on span "Streak: 0" at bounding box center [168, 80] width 82 height 5
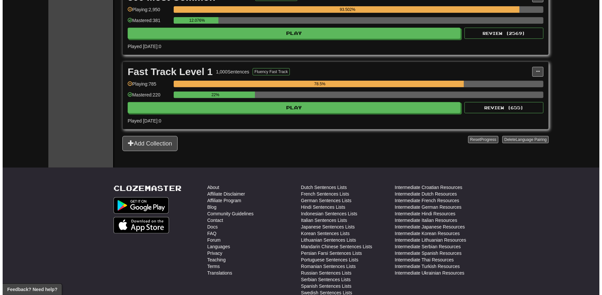
scroll to position [66, 0]
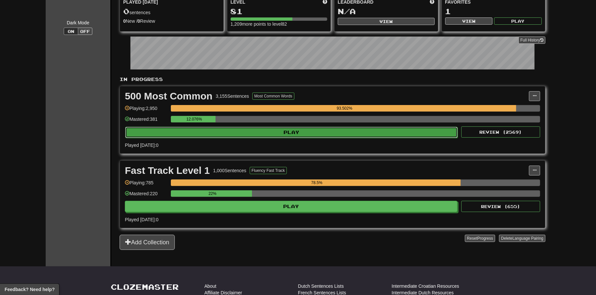
click at [269, 130] on button "Play" at bounding box center [291, 132] width 333 height 11
select select "**"
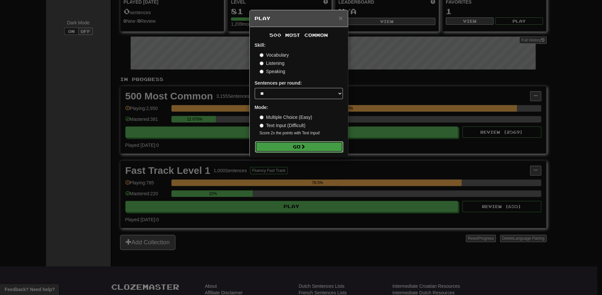
click at [292, 147] on button "Go" at bounding box center [299, 146] width 88 height 11
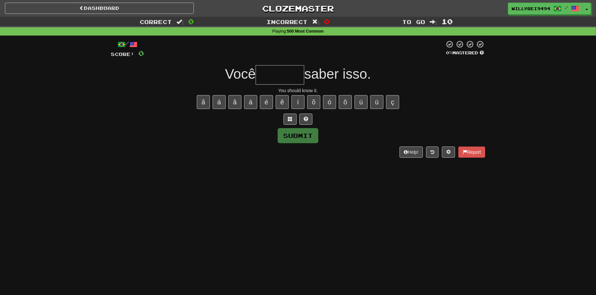
drag, startPoint x: 215, startPoint y: 74, endPoint x: 290, endPoint y: 79, distance: 75.5
click at [290, 79] on div "Você saber isso." at bounding box center [298, 74] width 375 height 19
click at [290, 79] on input "text" at bounding box center [280, 74] width 49 height 19
click at [293, 79] on input "text" at bounding box center [280, 74] width 49 height 19
type input "*******"
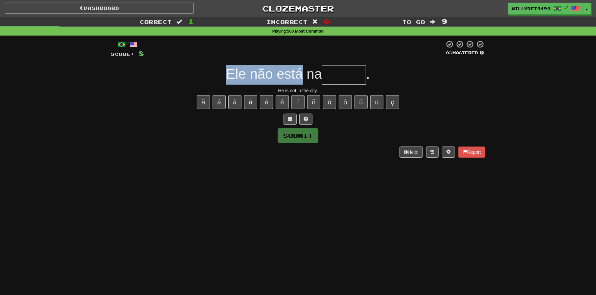
drag, startPoint x: 233, startPoint y: 75, endPoint x: 299, endPoint y: 83, distance: 66.6
click at [299, 83] on div "Ele não está na ." at bounding box center [298, 74] width 375 height 19
click at [347, 73] on input "text" at bounding box center [344, 74] width 44 height 19
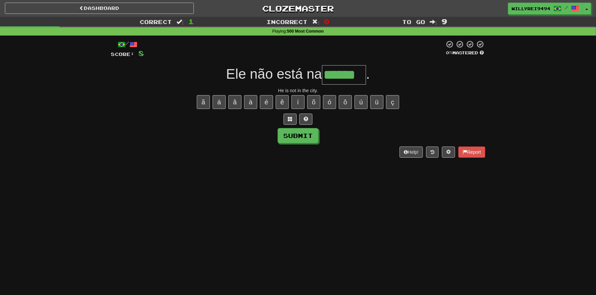
type input "******"
type input "*****"
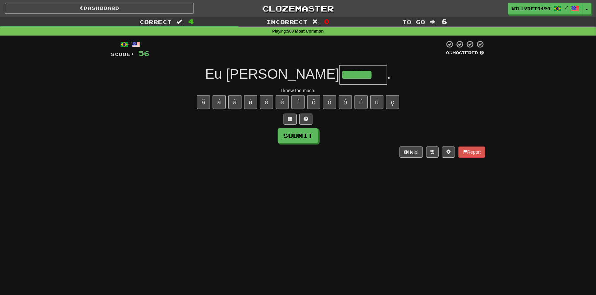
type input "******"
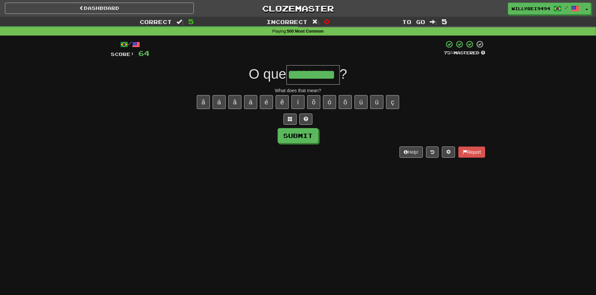
type input "*********"
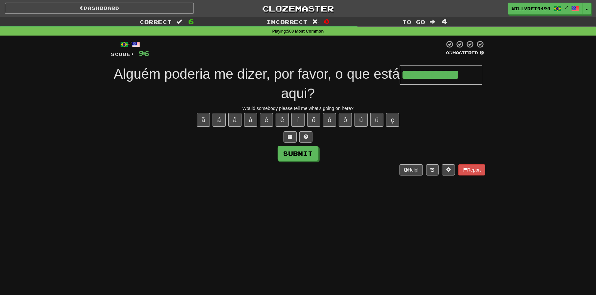
type input "**********"
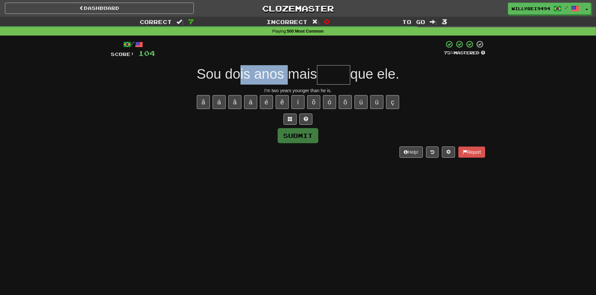
drag, startPoint x: 236, startPoint y: 68, endPoint x: 291, endPoint y: 78, distance: 55.6
click at [291, 78] on span "Sou dois anos mais" at bounding box center [257, 73] width 121 height 15
click at [343, 76] on input "text" at bounding box center [333, 74] width 33 height 19
type input "*"
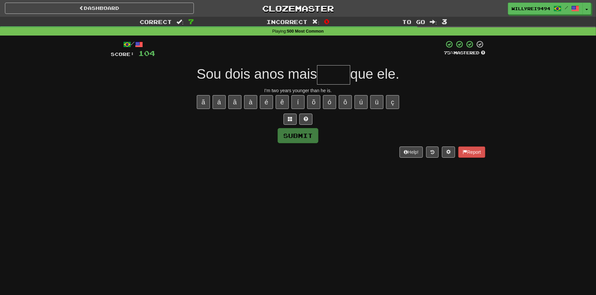
type input "*"
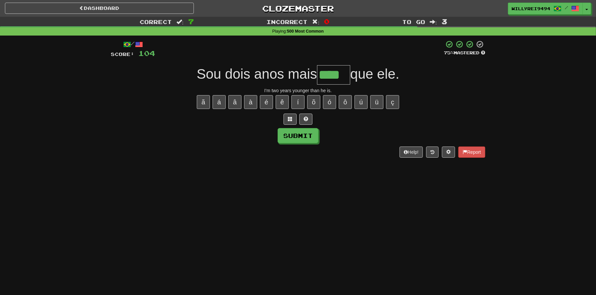
type input "****"
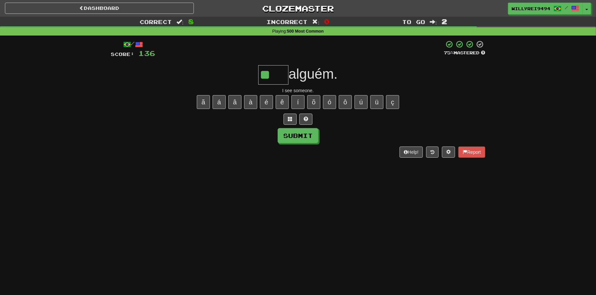
type input "*"
type input "****"
type input "*****"
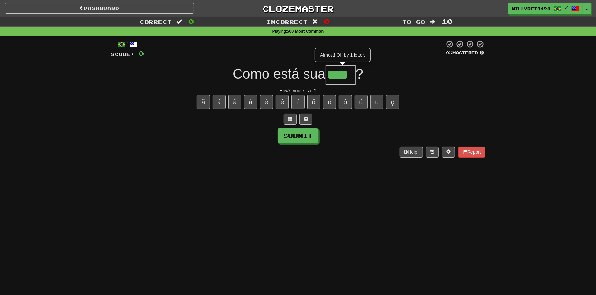
type input "****"
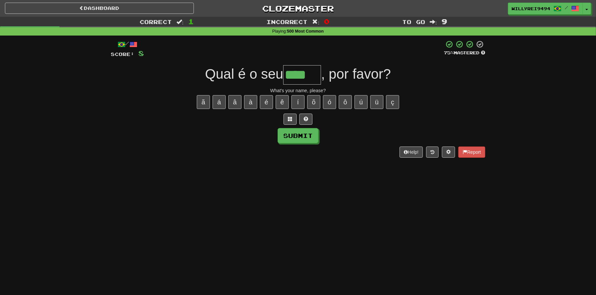
type input "****"
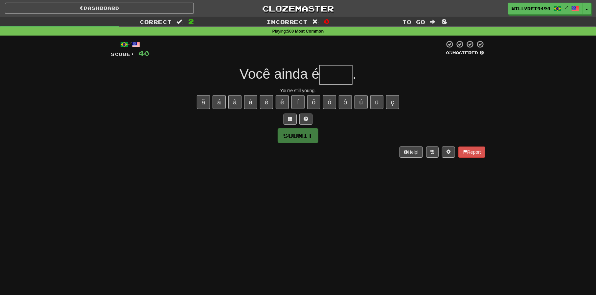
type input "*"
type input "****"
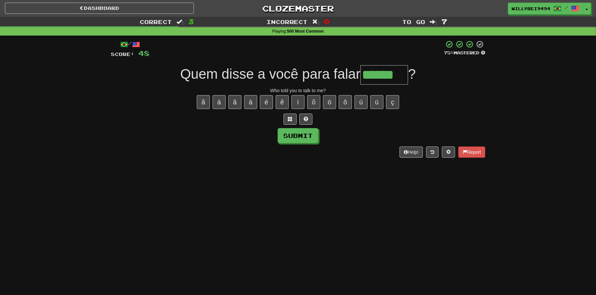
type input "******"
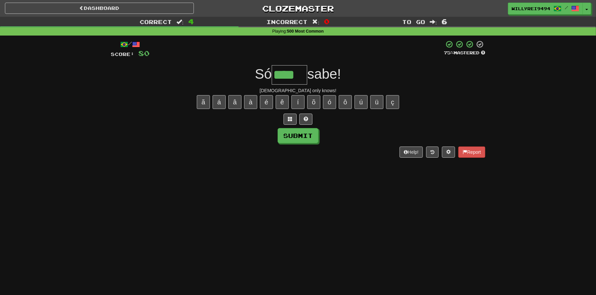
type input "****"
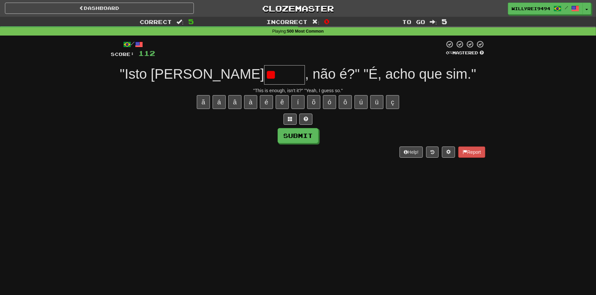
type input "*"
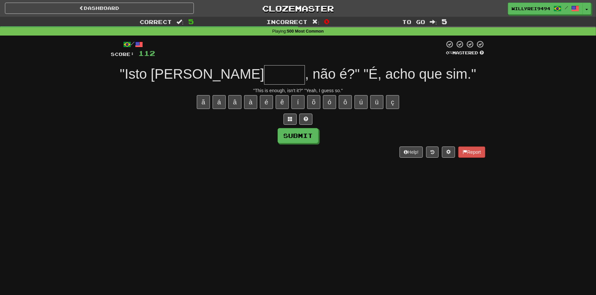
type input "*"
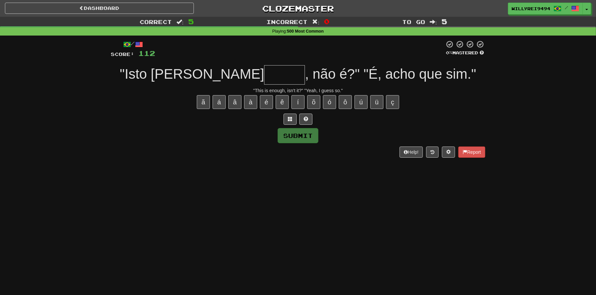
type input "*"
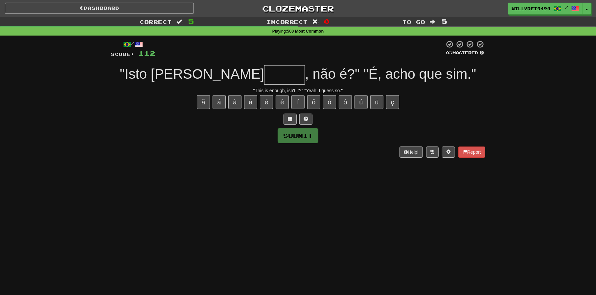
type input "*"
click at [288, 116] on span at bounding box center [290, 118] width 5 height 5
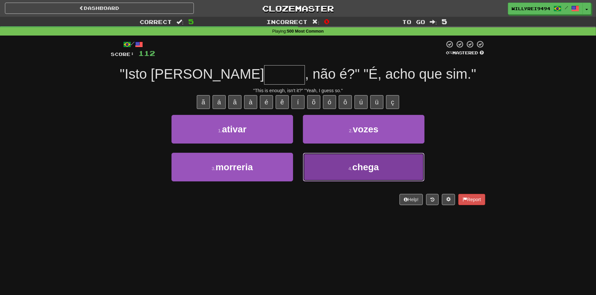
click at [321, 166] on button "4 . chega" at bounding box center [364, 167] width 122 height 29
type input "*****"
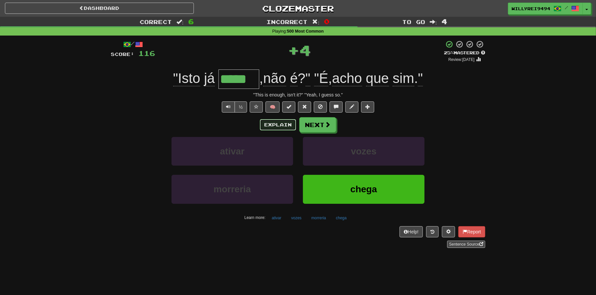
click at [266, 119] on button "Explain" at bounding box center [278, 124] width 36 height 11
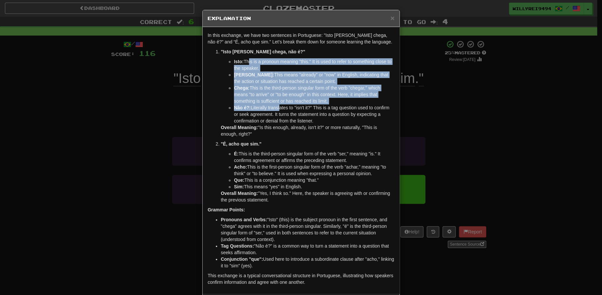
drag, startPoint x: 244, startPoint y: 63, endPoint x: 276, endPoint y: 106, distance: 53.3
click at [276, 106] on ul "Isto: This is a pronoun meaning "this." It is used to refer to something close …" at bounding box center [308, 91] width 174 height 66
click at [276, 106] on li "Não é?: Literally translates to "isn't it?" This is a tag question used to conf…" at bounding box center [314, 114] width 160 height 20
drag, startPoint x: 280, startPoint y: 61, endPoint x: 296, endPoint y: 106, distance: 46.9
click at [296, 106] on ul "Isto: This is a pronoun meaning "this." It is used to refer to something close …" at bounding box center [308, 91] width 174 height 66
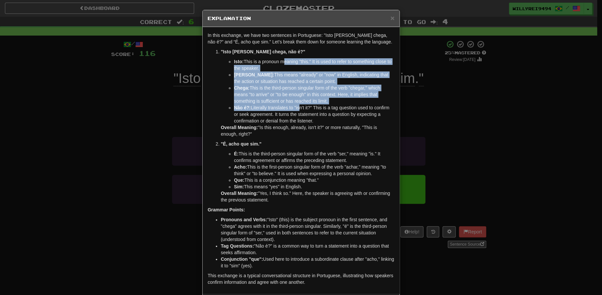
click at [296, 106] on li "Não é?: Literally translates to "isn't it?" This is a tag question used to conf…" at bounding box center [314, 114] width 160 height 20
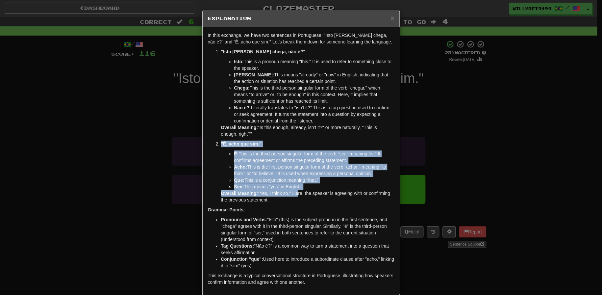
drag, startPoint x: 288, startPoint y: 140, endPoint x: 295, endPoint y: 193, distance: 53.8
click at [295, 193] on ol ""Isto já chega, não é?" Isto: This is a pronoun meaning "this." It is used to r…" at bounding box center [300, 125] width 187 height 155
click at [295, 193] on p "Overall Meaning: "Yes, I think so." Here, the speaker is agreeing with or confi…" at bounding box center [308, 196] width 174 height 13
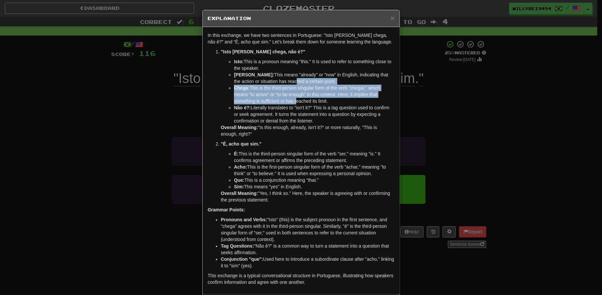
drag, startPoint x: 265, startPoint y: 81, endPoint x: 292, endPoint y: 103, distance: 34.5
click at [292, 103] on ul "Isto: This is a pronoun meaning "this." It is used to refer to something close …" at bounding box center [308, 91] width 174 height 66
click at [292, 103] on li "Chega: This is the third-person singular form of the verb "chegar," which means…" at bounding box center [314, 94] width 160 height 20
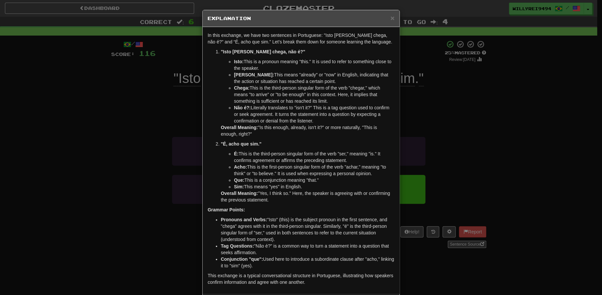
drag, startPoint x: 319, startPoint y: 97, endPoint x: 335, endPoint y: 103, distance: 17.4
click at [335, 103] on li "Chega: This is the third-person singular form of the verb "chegar," which means…" at bounding box center [314, 94] width 160 height 20
click at [414, 105] on div "× Explanation In this exchange, we have two sentences in Portuguese: "Isto já c…" at bounding box center [301, 147] width 602 height 295
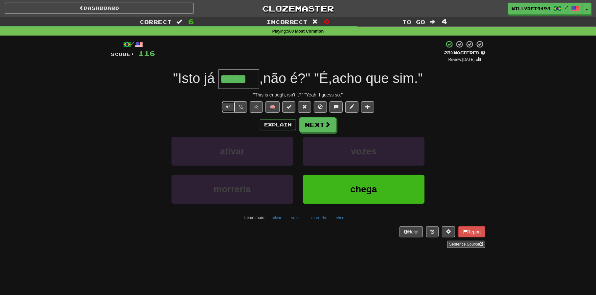
click at [227, 107] on span "Text-to-speech controls" at bounding box center [228, 106] width 5 height 5
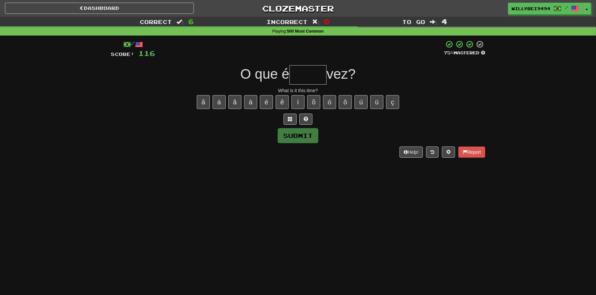
type input "*"
type input "*****"
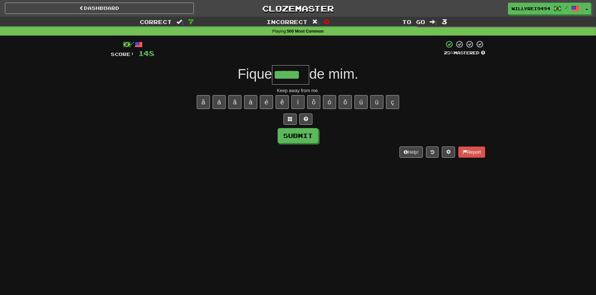
type input "*****"
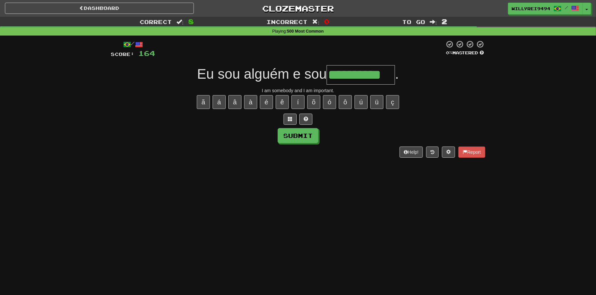
type input "**********"
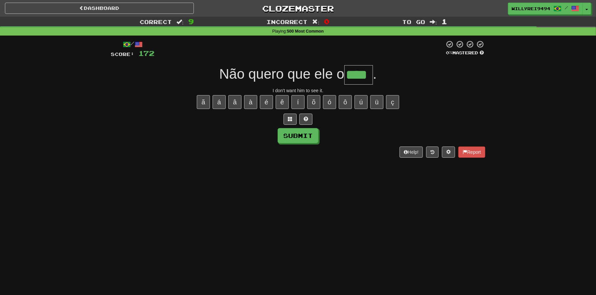
type input "****"
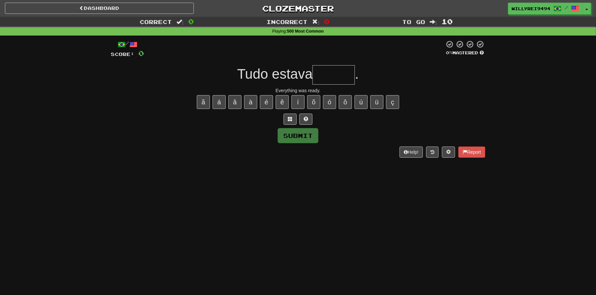
type input "*"
type input "******"
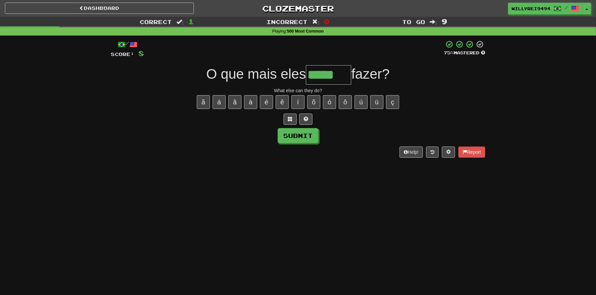
type input "*****"
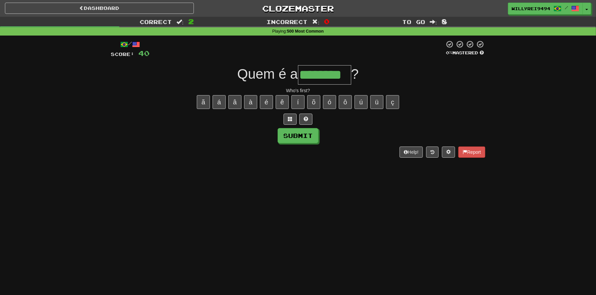
type input "********"
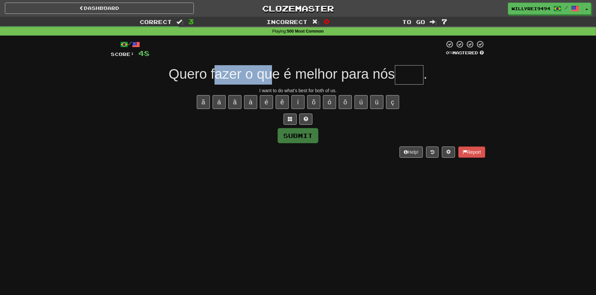
drag, startPoint x: 215, startPoint y: 75, endPoint x: 275, endPoint y: 76, distance: 59.2
click at [275, 76] on span "Quero fazer o que é melhor para nós" at bounding box center [282, 73] width 227 height 15
click at [408, 79] on input "text" at bounding box center [409, 74] width 29 height 19
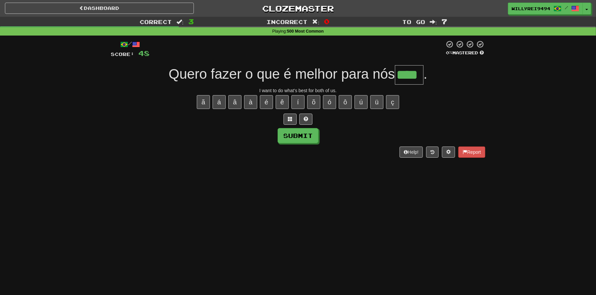
type input "****"
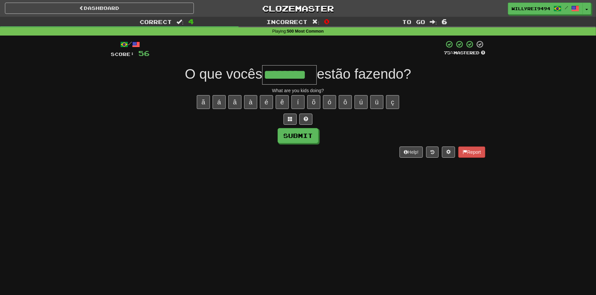
type input "********"
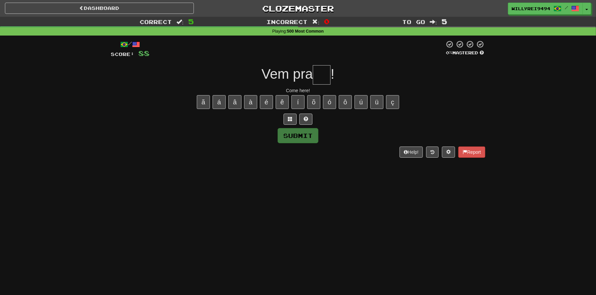
type input "*"
type input "**"
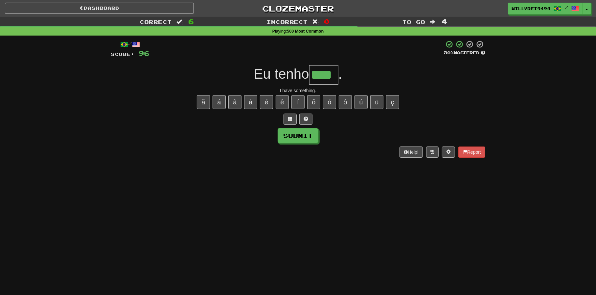
type input "****"
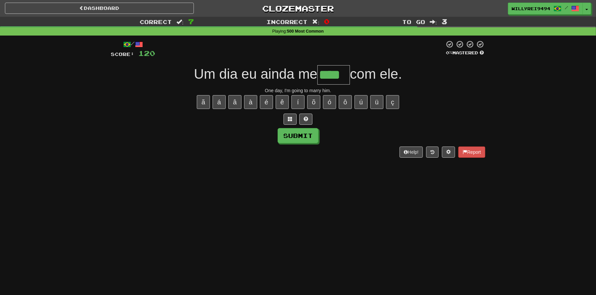
type input "****"
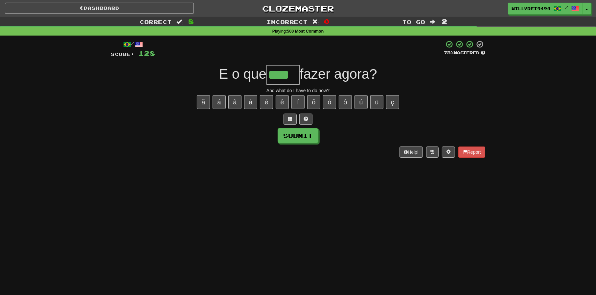
type input "****"
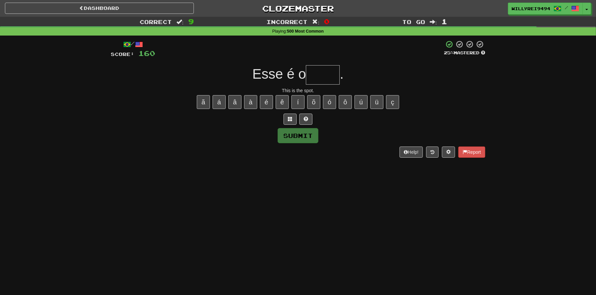
type input "*"
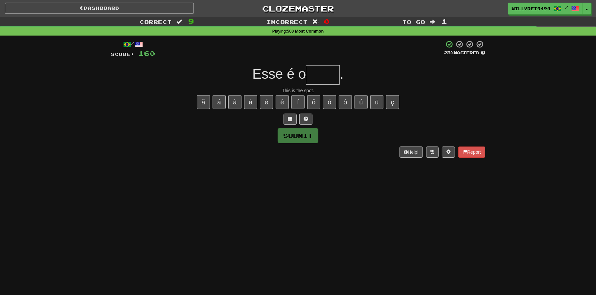
type input "*"
type input "*****"
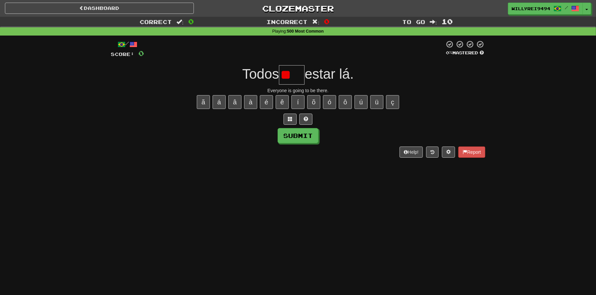
type input "*"
type input "***"
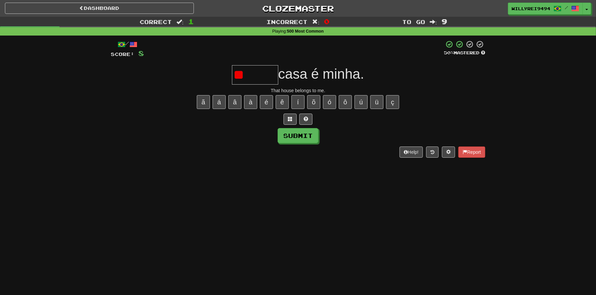
type input "*"
type input "******"
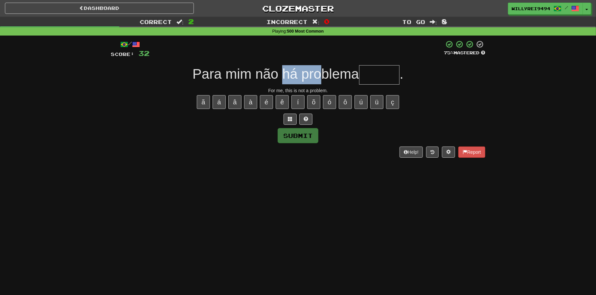
drag, startPoint x: 281, startPoint y: 74, endPoint x: 318, endPoint y: 79, distance: 37.5
click at [318, 79] on span "Para mim não há problema" at bounding box center [276, 73] width 167 height 15
click at [371, 80] on input "text" at bounding box center [379, 74] width 41 height 19
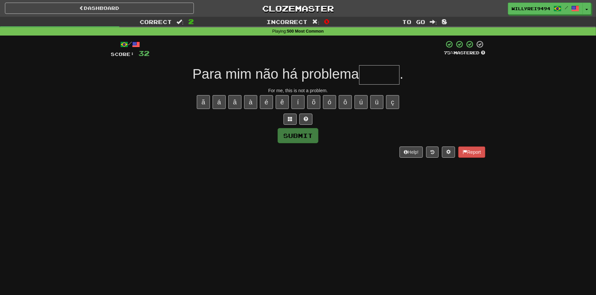
click at [371, 80] on input "text" at bounding box center [379, 74] width 41 height 19
type input "*"
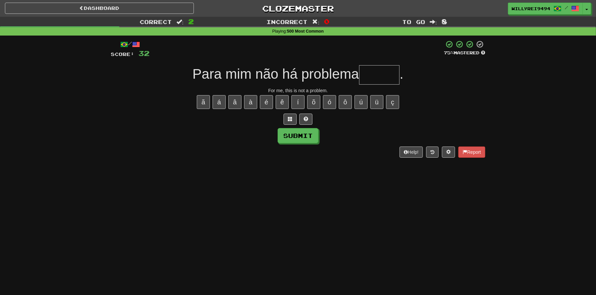
type input "*"
type input "*****"
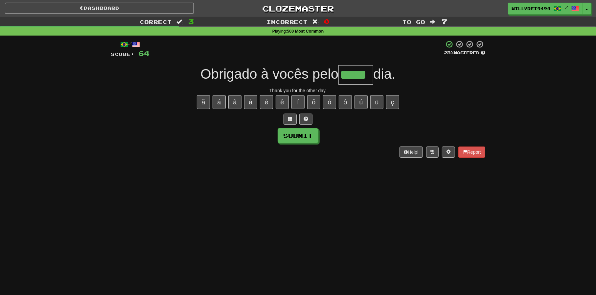
type input "*****"
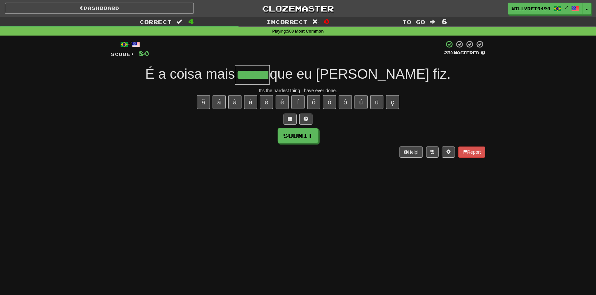
type input "*******"
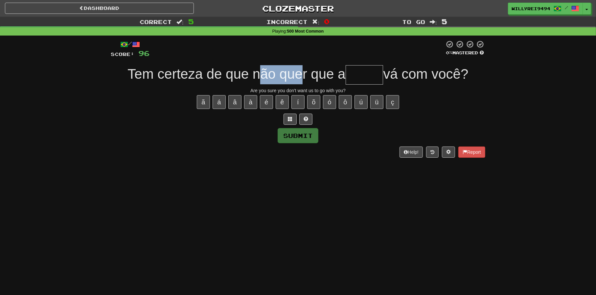
drag, startPoint x: 253, startPoint y: 63, endPoint x: 300, endPoint y: 73, distance: 47.1
click at [300, 73] on div "/ Score: 96 0 % Mastered Tem certeza de que não quer que a vá com você? Are you…" at bounding box center [298, 98] width 375 height 117
click at [300, 73] on span "Tem certeza de que não quer que a" at bounding box center [237, 73] width 218 height 15
click at [372, 72] on input "text" at bounding box center [365, 74] width 38 height 19
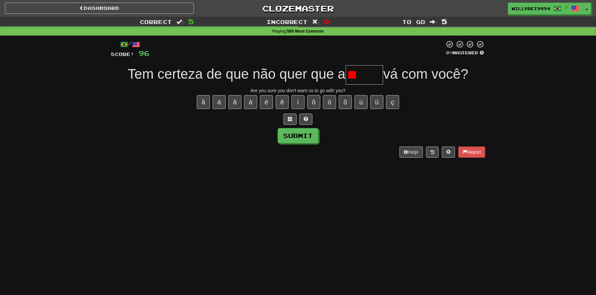
type input "*"
type input "*****"
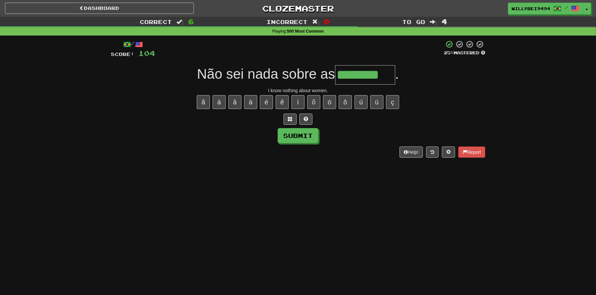
type input "********"
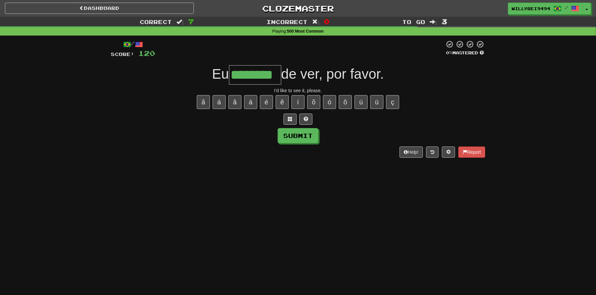
type input "********"
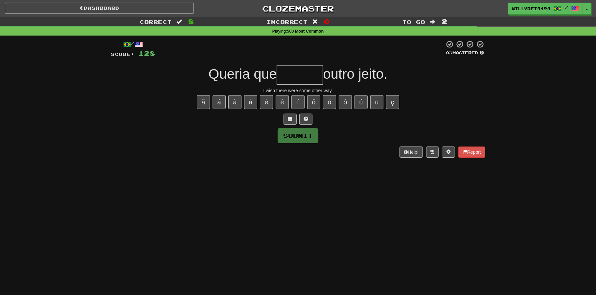
type input "*"
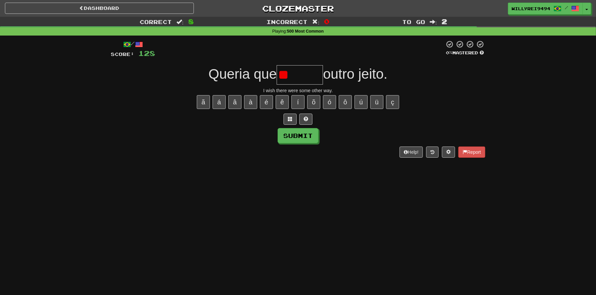
type input "*"
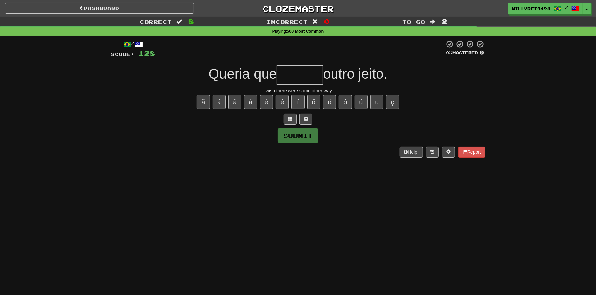
type input "*"
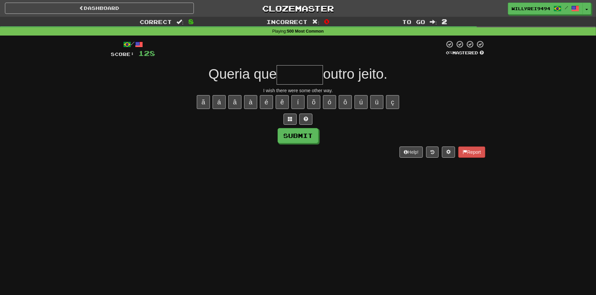
type input "*"
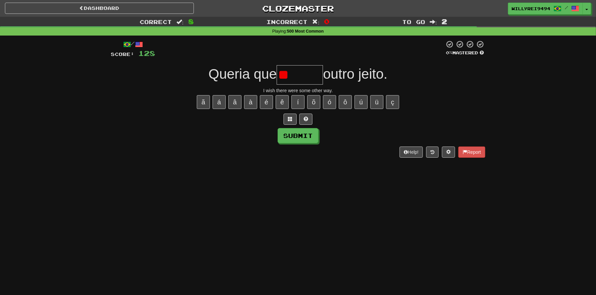
type input "*"
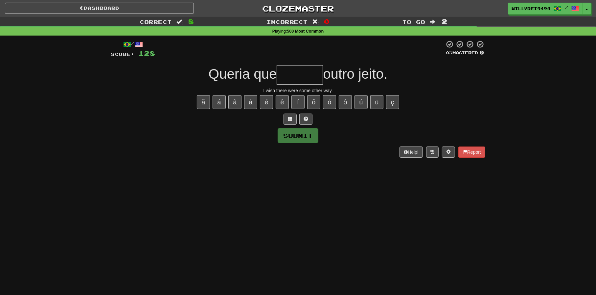
type input "*"
type input "*******"
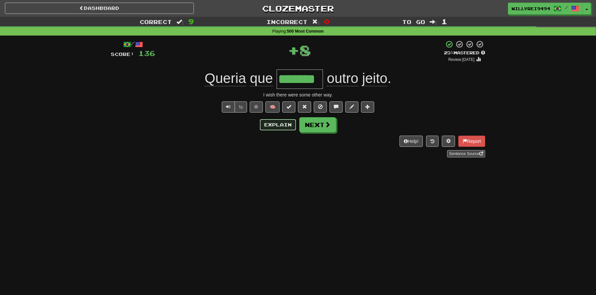
click at [274, 123] on button "Explain" at bounding box center [278, 124] width 36 height 11
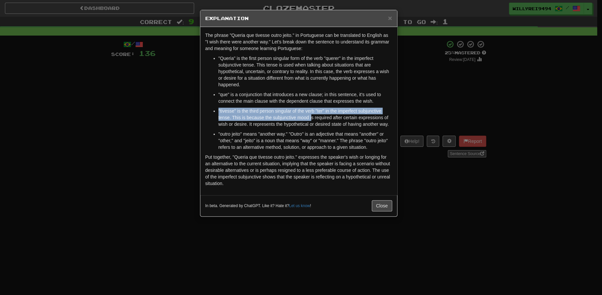
drag, startPoint x: 253, startPoint y: 106, endPoint x: 311, endPoint y: 117, distance: 58.8
click at [311, 117] on ul ""Queria" is the first person singular form of the verb "querer" in the imperfec…" at bounding box center [298, 102] width 187 height 95
click at [311, 117] on p ""tivesse" is the third person singular of the verb "ter" in the imperfect subju…" at bounding box center [305, 118] width 174 height 20
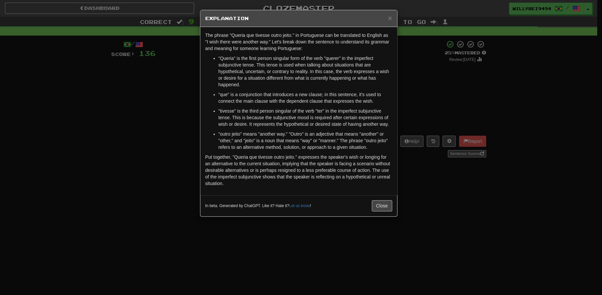
click at [424, 113] on div "× Explanation The phrase "Queria que tivesse outro jeito." in Portuguese can be…" at bounding box center [301, 147] width 602 height 295
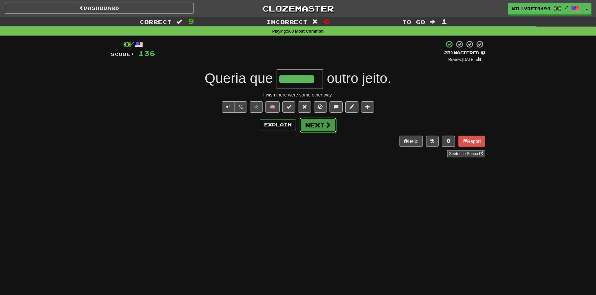
click at [322, 127] on button "Next" at bounding box center [318, 124] width 37 height 15
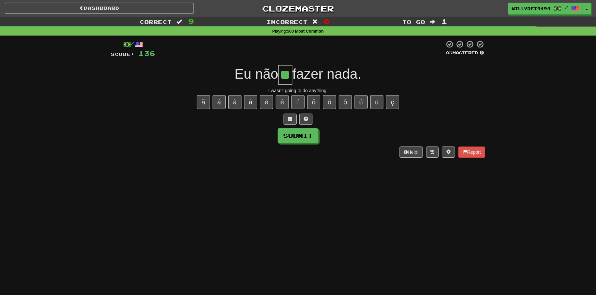
type input "**"
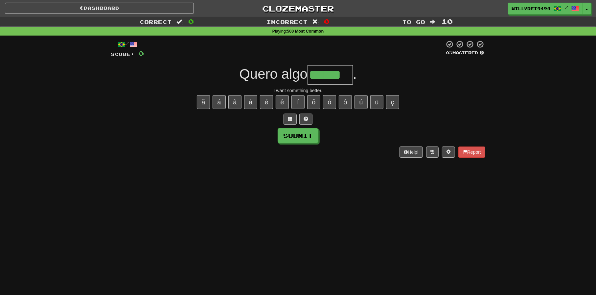
type input "******"
type input "*****"
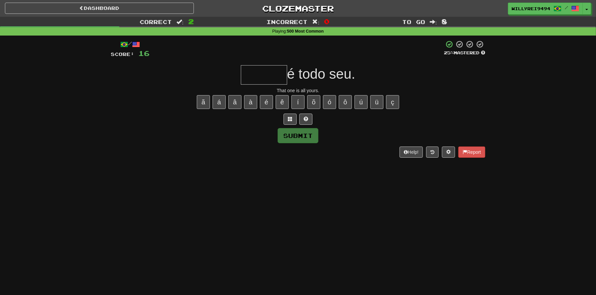
type input "*"
type input "******"
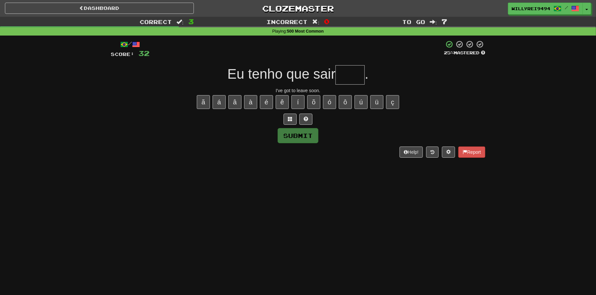
type input "*"
type input "****"
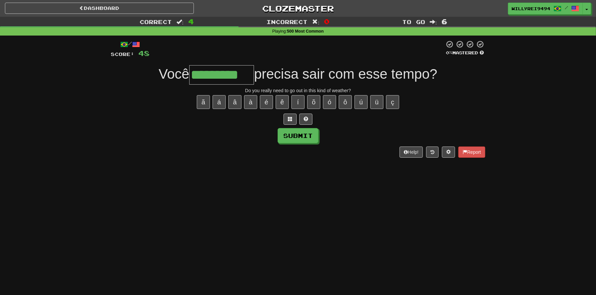
type input "*********"
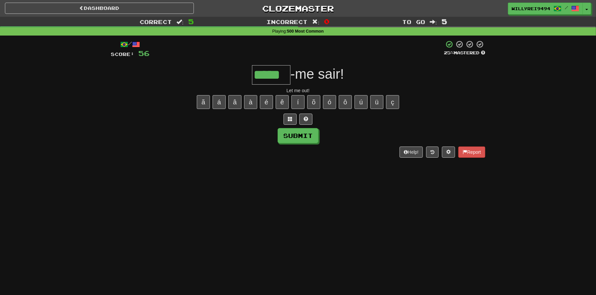
type input "*****"
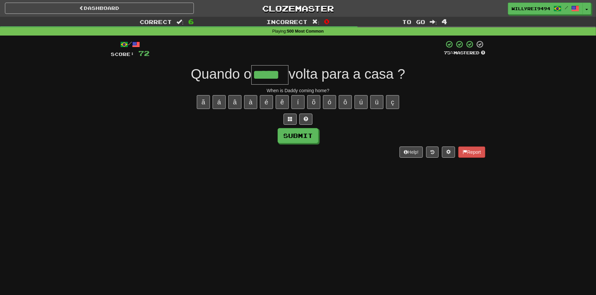
type input "*****"
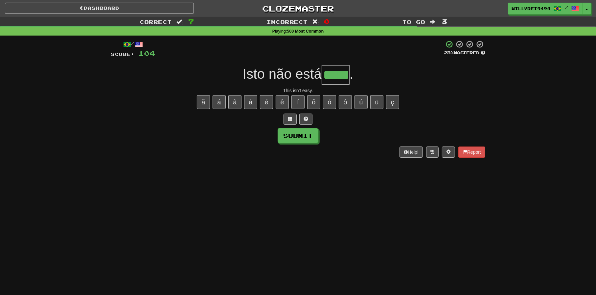
type input "*****"
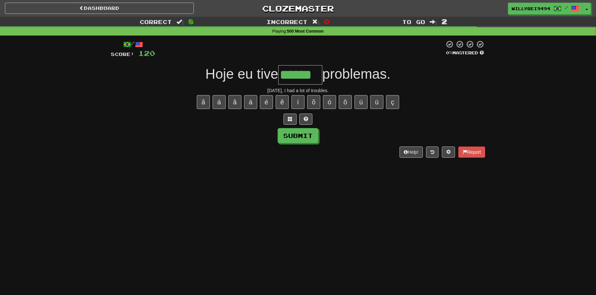
type input "******"
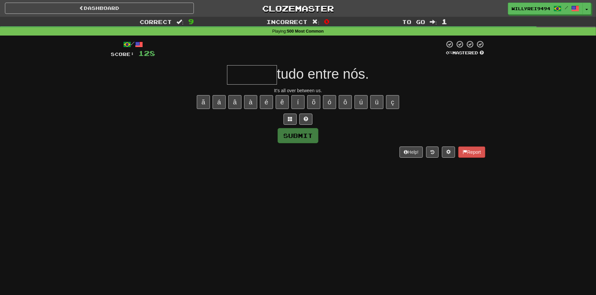
type input "*"
type input "******"
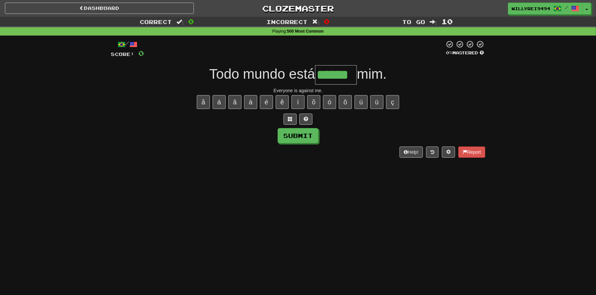
type input "******"
type input "***"
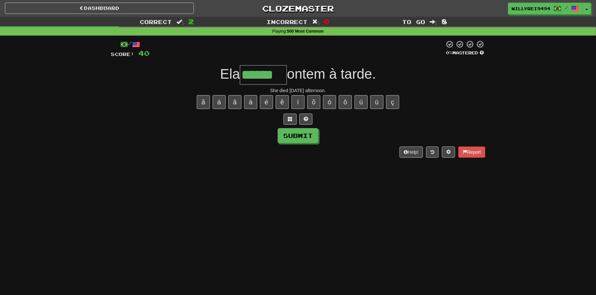
type input "******"
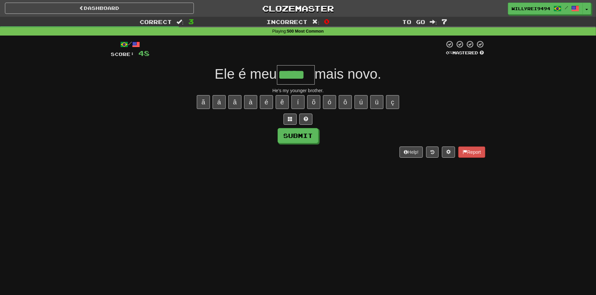
type input "*****"
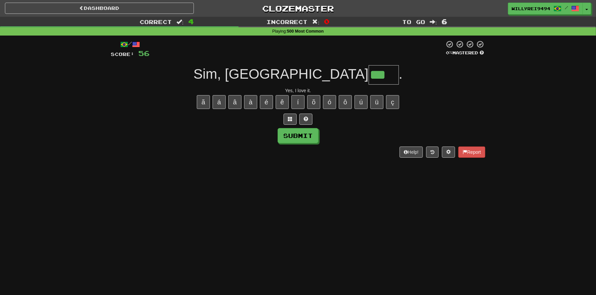
type input "***"
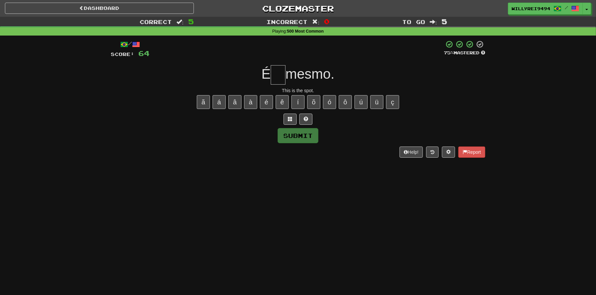
type input "*"
type input "**"
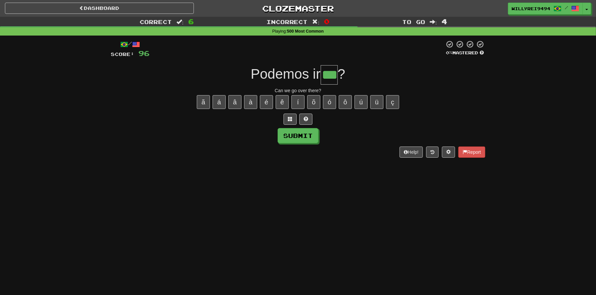
type input "***"
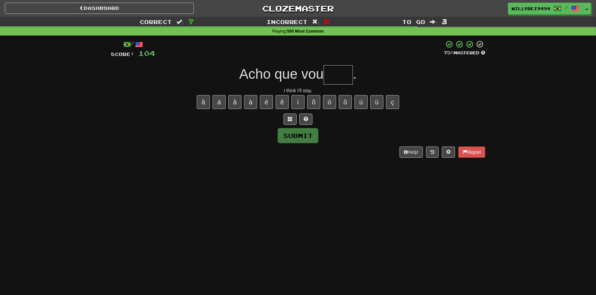
type input "*"
type input "*****"
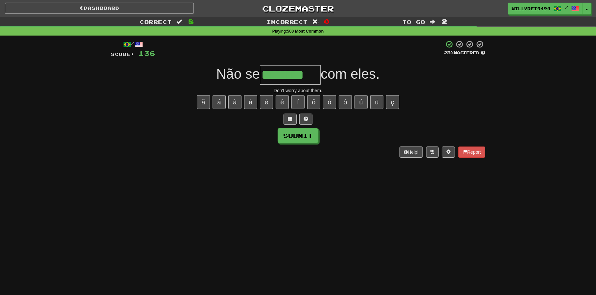
type input "********"
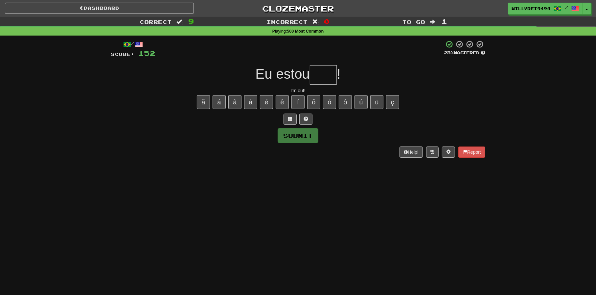
type input "*"
type input "****"
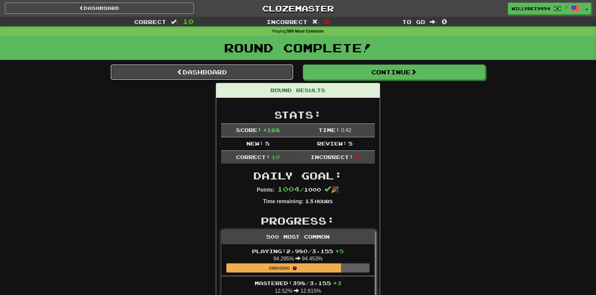
click at [233, 67] on link "Dashboard" at bounding box center [202, 71] width 182 height 15
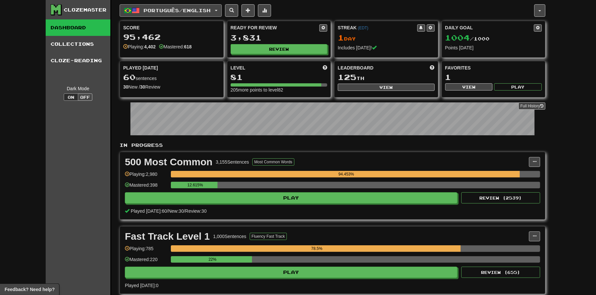
click at [189, 12] on span "Português / English" at bounding box center [177, 11] width 67 height 6
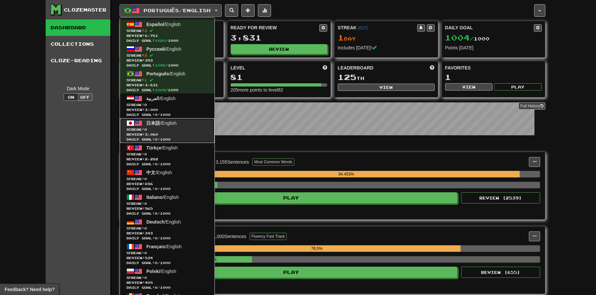
click at [168, 126] on link "日本語 / English Streak: 0 Review: 3,060 Daily Goal: 0 / 1000" at bounding box center [167, 130] width 95 height 25
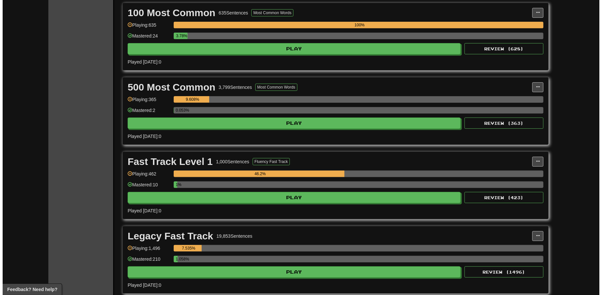
scroll to position [149, 0]
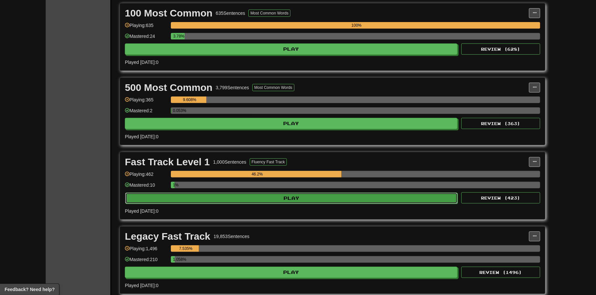
click at [312, 196] on button "Play" at bounding box center [291, 197] width 333 height 11
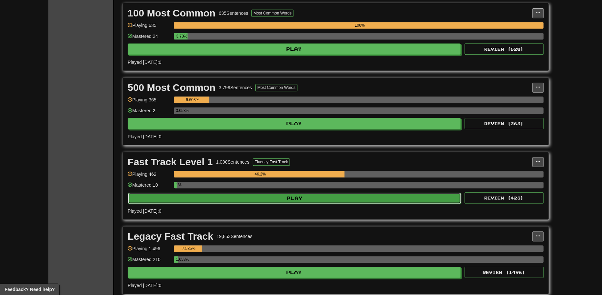
select select "**"
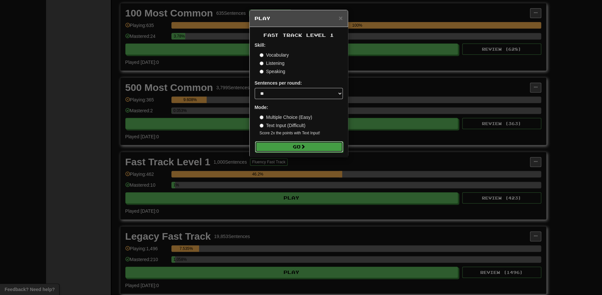
click at [299, 142] on button "Go" at bounding box center [299, 146] width 88 height 11
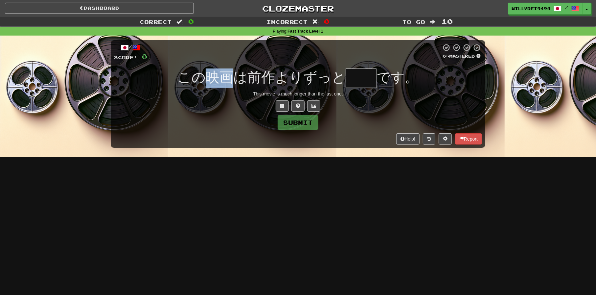
drag, startPoint x: 210, startPoint y: 67, endPoint x: 235, endPoint y: 78, distance: 27.1
click at [235, 78] on div "/ Score: 0 0 % Mastered この映画は前作よりずっと です。 This movie is much longer than the las…" at bounding box center [298, 93] width 375 height 107
click at [235, 78] on span "この映画は前作よりずっと" at bounding box center [262, 76] width 168 height 15
drag, startPoint x: 212, startPoint y: 79, endPoint x: 233, endPoint y: 80, distance: 21.1
click at [233, 80] on span "この映画は前作よりずっと" at bounding box center [262, 76] width 168 height 15
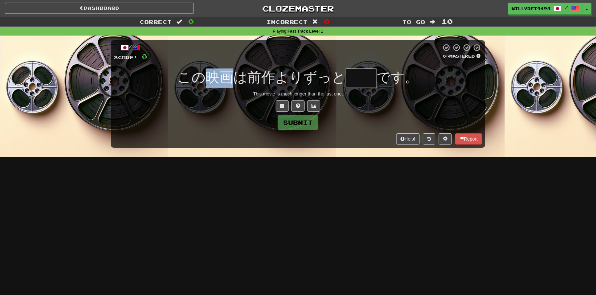
click at [233, 80] on span "この映画は前作よりずっと" at bounding box center [262, 76] width 168 height 15
drag, startPoint x: 252, startPoint y: 82, endPoint x: 271, endPoint y: 83, distance: 19.4
click at [271, 83] on span "この映画は前作よりずっと" at bounding box center [262, 76] width 168 height 15
click at [358, 82] on input "text" at bounding box center [361, 77] width 31 height 19
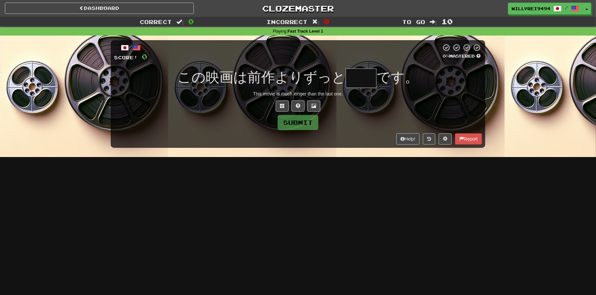
click at [358, 82] on input "text" at bounding box center [361, 77] width 31 height 19
type input "**"
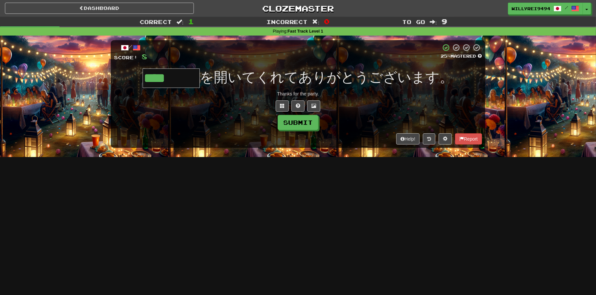
type input "****"
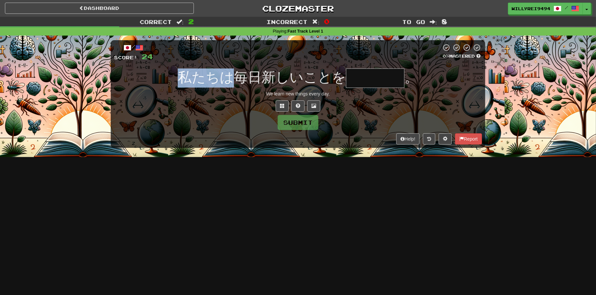
drag, startPoint x: 178, startPoint y: 77, endPoint x: 242, endPoint y: 78, distance: 64.1
click at [242, 78] on div "私たちは毎日新しいことを 。" at bounding box center [298, 77] width 368 height 19
click at [242, 78] on span "私たちは毎日新しいことを" at bounding box center [262, 76] width 168 height 15
click at [389, 84] on input "text" at bounding box center [375, 77] width 59 height 19
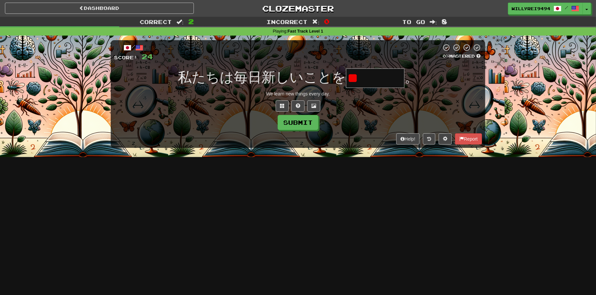
type input "*"
type input "****"
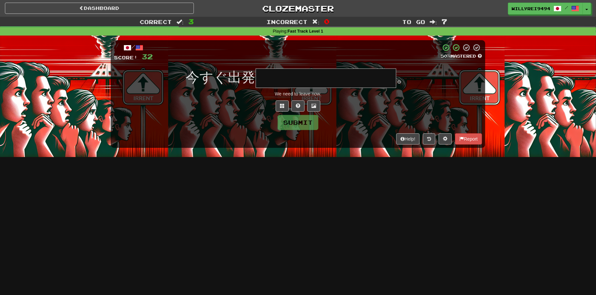
type input "*"
type input "**********"
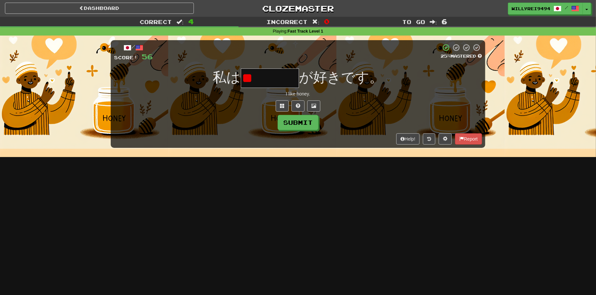
type input "*"
click at [281, 103] on span at bounding box center [282, 105] width 5 height 5
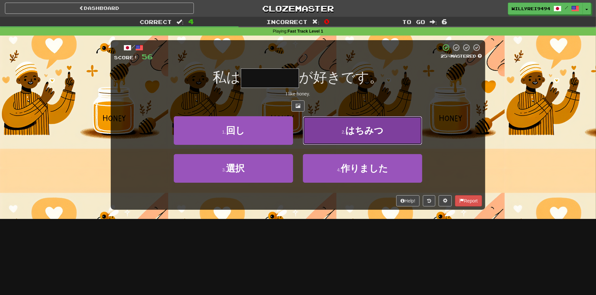
click at [337, 134] on button "2 . はちみつ" at bounding box center [362, 130] width 119 height 29
type input "****"
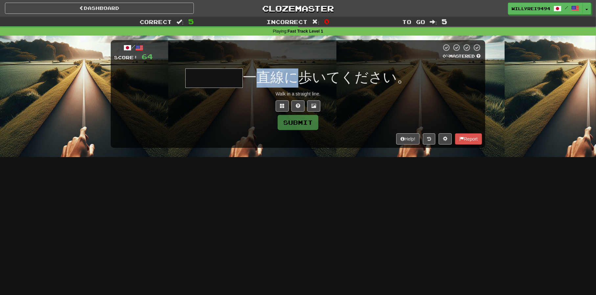
drag, startPoint x: 258, startPoint y: 71, endPoint x: 300, endPoint y: 82, distance: 43.0
click at [300, 82] on span "一直線に歩いてください。" at bounding box center [327, 76] width 168 height 15
drag, startPoint x: 241, startPoint y: 74, endPoint x: 264, endPoint y: 81, distance: 24.2
click at [264, 81] on div "一直線に歩いてください。" at bounding box center [298, 77] width 368 height 19
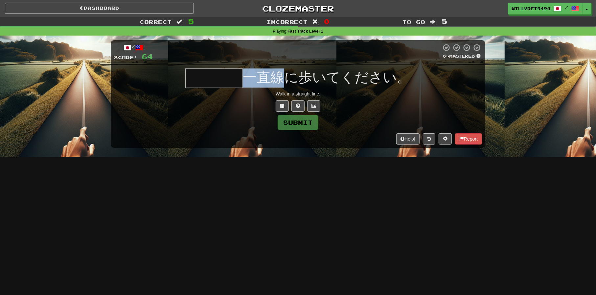
drag, startPoint x: 250, startPoint y: 80, endPoint x: 282, endPoint y: 78, distance: 32.3
click at [282, 78] on span "一直線に歩いてください。" at bounding box center [327, 76] width 168 height 15
click at [228, 79] on input "text" at bounding box center [214, 77] width 58 height 19
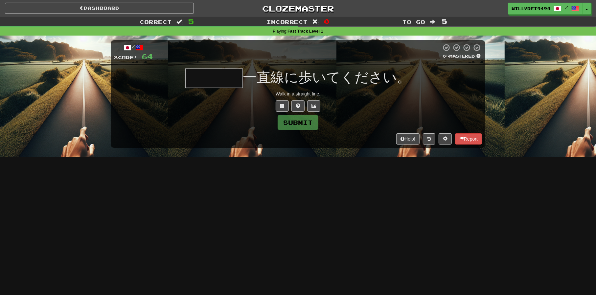
click at [228, 79] on input "text" at bounding box center [214, 77] width 58 height 19
click at [280, 100] on button at bounding box center [282, 105] width 13 height 11
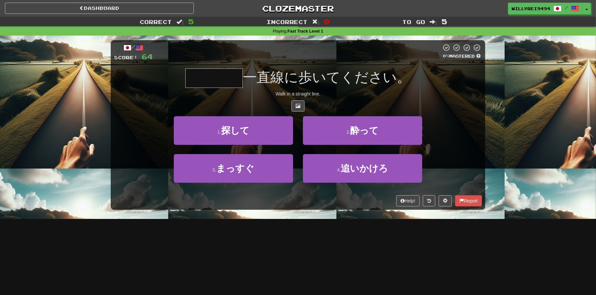
click at [267, 183] on div "3 . まっすぐ" at bounding box center [233, 173] width 129 height 38
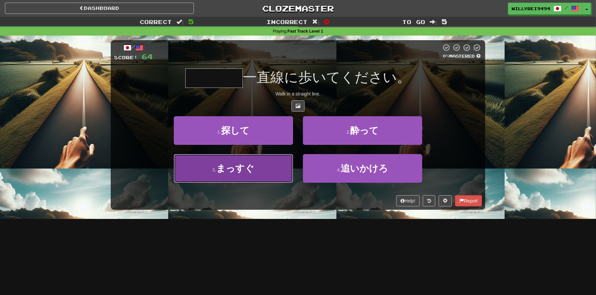
click at [264, 175] on button "3 . まっすぐ" at bounding box center [233, 168] width 119 height 29
type input "****"
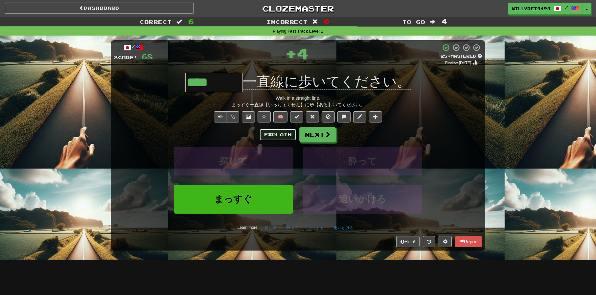
click at [275, 131] on button "Explain" at bounding box center [278, 134] width 36 height 11
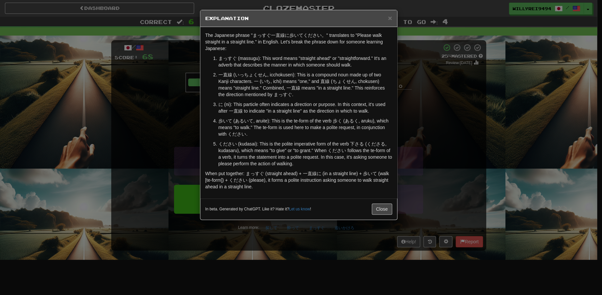
click at [429, 123] on div "× Explanation The Japanese phrase "まっすぐ一直線に歩いてください。" translates to "Please walk…" at bounding box center [301, 147] width 602 height 295
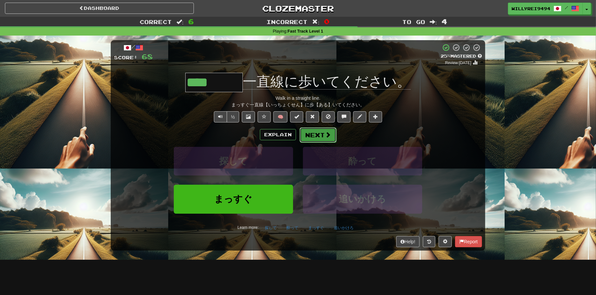
click at [322, 134] on button "Next" at bounding box center [318, 134] width 37 height 15
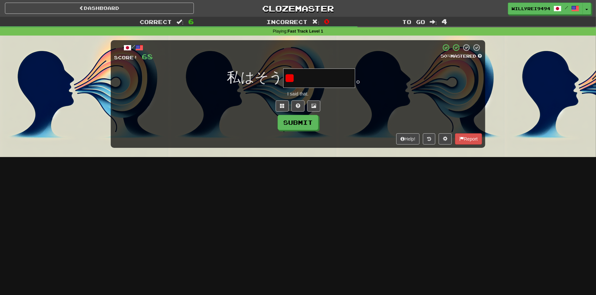
type input "*"
type input "*****"
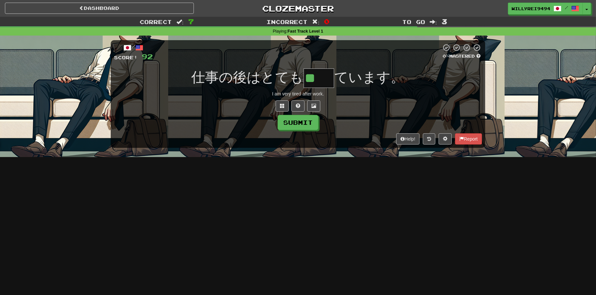
type input "**"
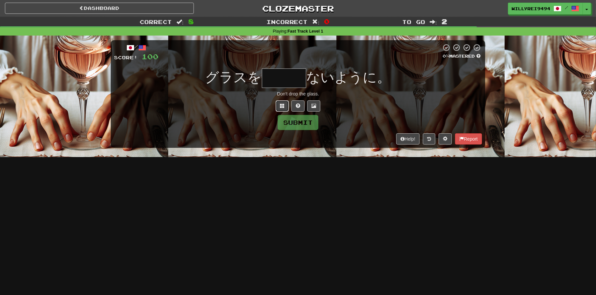
click at [282, 108] on button at bounding box center [282, 105] width 13 height 11
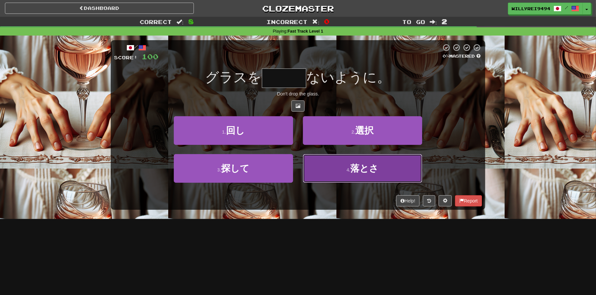
click at [345, 170] on button "4 . 落とさ" at bounding box center [362, 168] width 119 height 29
type input "***"
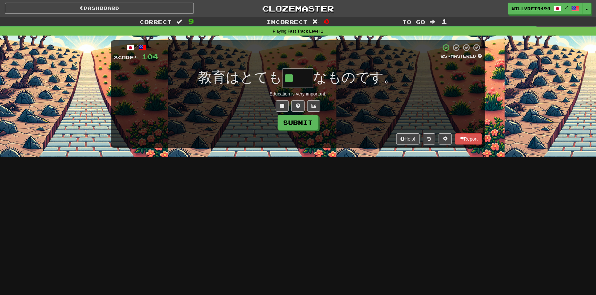
type input "**"
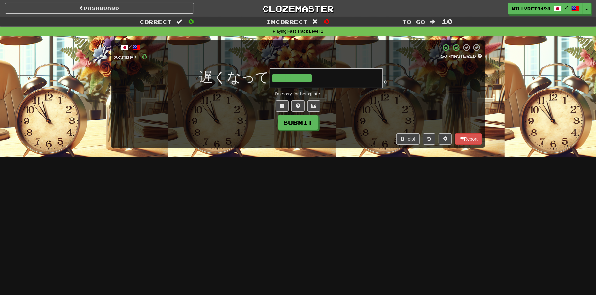
type input "********"
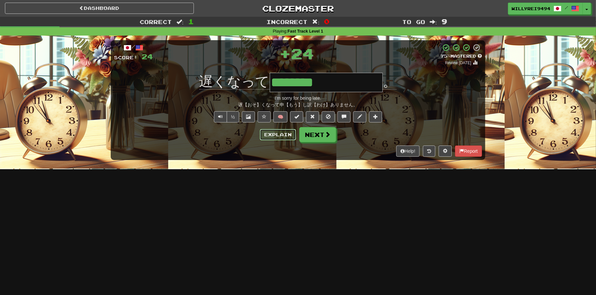
click at [279, 135] on button "Explain" at bounding box center [278, 134] width 36 height 11
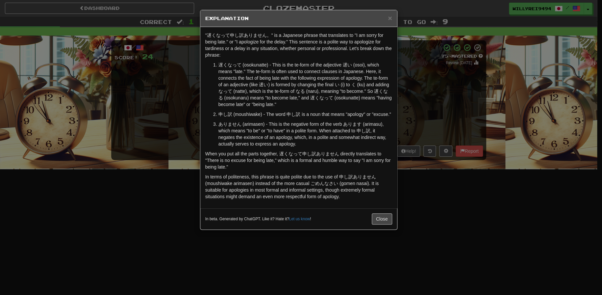
click at [421, 91] on div "× Explanation "遅くなって申し訳ありません。" is a Japanese phrase that translates to "I am so…" at bounding box center [301, 147] width 602 height 295
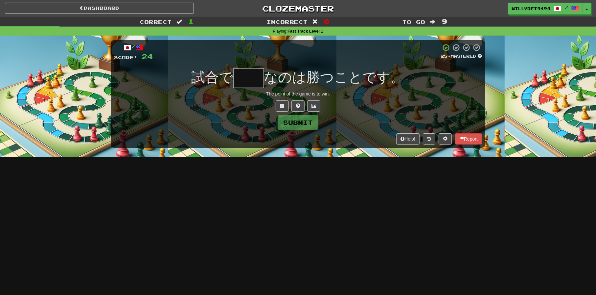
drag, startPoint x: 237, startPoint y: 82, endPoint x: 234, endPoint y: 83, distance: 3.4
click at [237, 82] on input "text" at bounding box center [248, 77] width 31 height 19
drag, startPoint x: 195, startPoint y: 76, endPoint x: 220, endPoint y: 76, distance: 25.0
click at [220, 76] on span "試合で" at bounding box center [213, 76] width 42 height 15
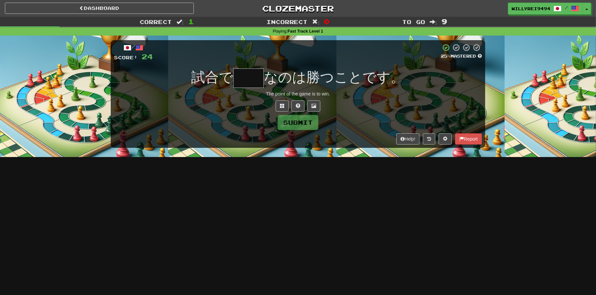
click at [254, 77] on input "text" at bounding box center [248, 77] width 31 height 19
click at [287, 106] on button at bounding box center [282, 105] width 13 height 11
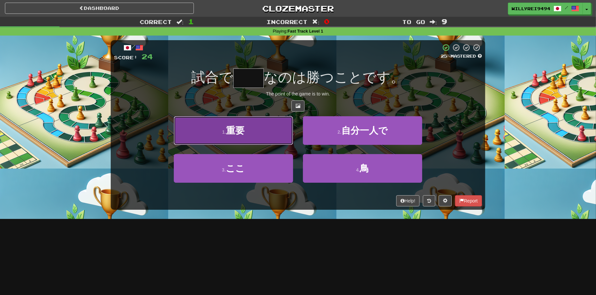
click at [247, 132] on button "1 . 重要" at bounding box center [233, 130] width 119 height 29
type input "**"
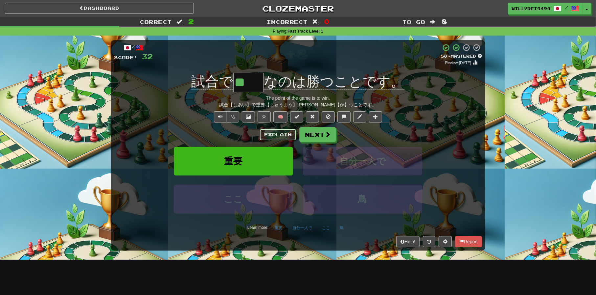
click at [278, 132] on button "Explain" at bounding box center [278, 134] width 36 height 11
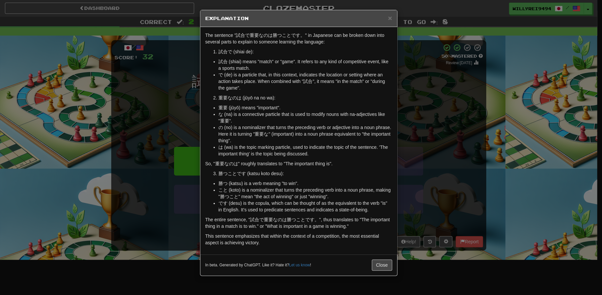
click at [417, 158] on div "× Explanation The sentence "試合で重要なのは勝つことです。" in Japanese can be broken down int…" at bounding box center [301, 147] width 602 height 295
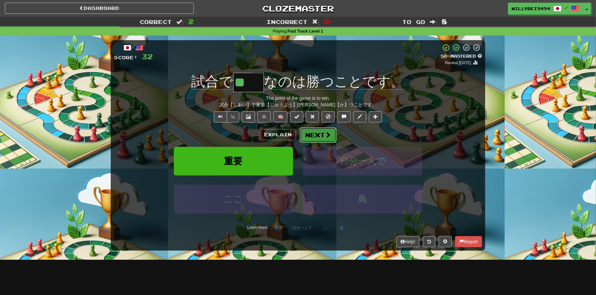
click at [310, 140] on button "Next" at bounding box center [318, 134] width 37 height 15
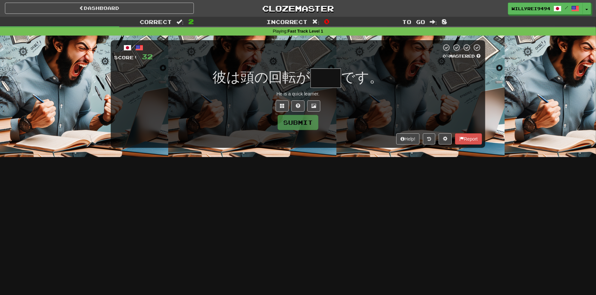
click at [333, 86] on input "text" at bounding box center [326, 77] width 31 height 19
click at [336, 81] on input "text" at bounding box center [326, 77] width 31 height 19
type input "*"
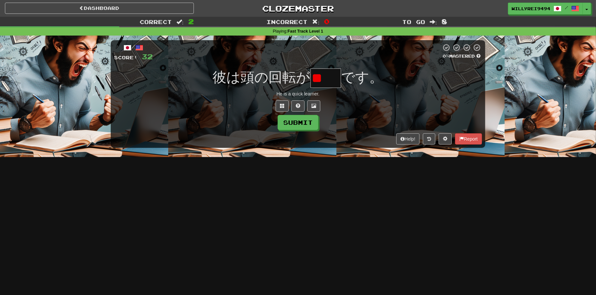
type input "*"
click at [283, 112] on div "/ Score: 32 0 % Mastered 彼は頭の回転が です。 He is a quick learner. Submit Help! Report" at bounding box center [298, 93] width 375 height 107
click at [281, 109] on button at bounding box center [282, 105] width 13 height 11
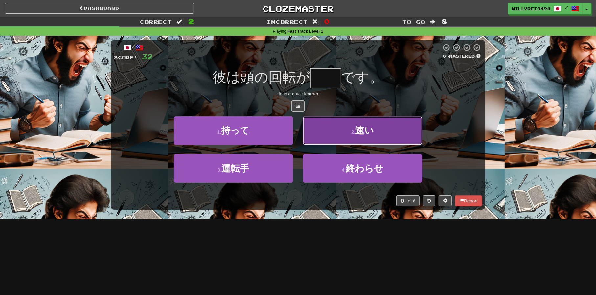
click at [342, 125] on button "2 . 速い" at bounding box center [362, 130] width 119 height 29
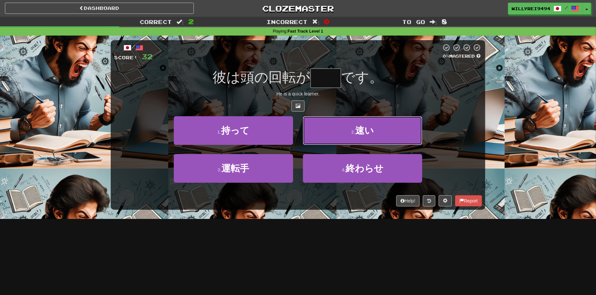
type input "**"
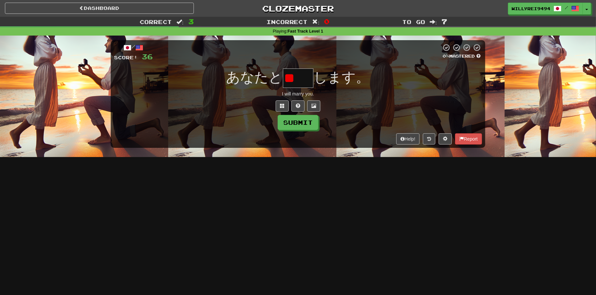
type input "*"
type input "**"
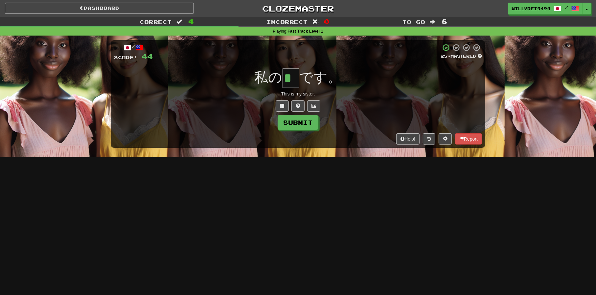
type input "*"
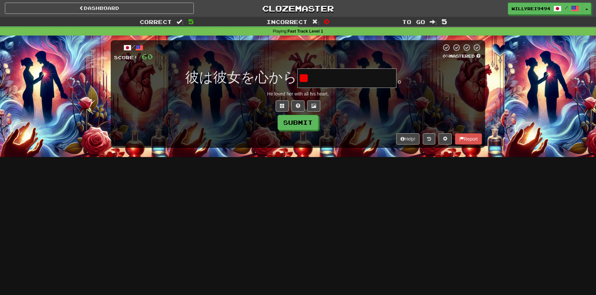
type input "*"
type input "*******"
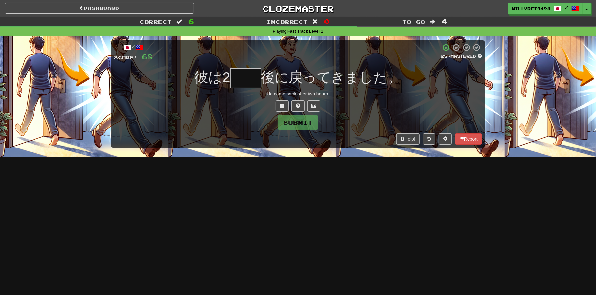
type input "*"
type input "**"
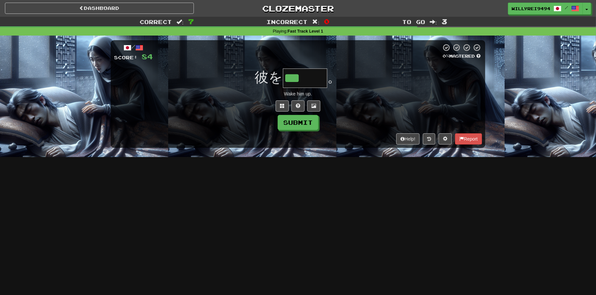
type input "***"
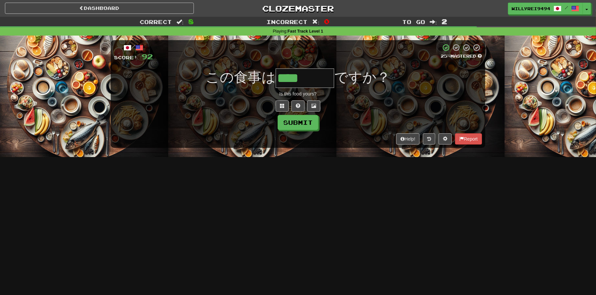
type input "****"
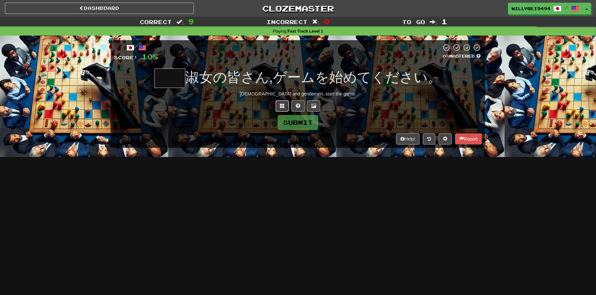
click at [281, 106] on span at bounding box center [282, 105] width 5 height 5
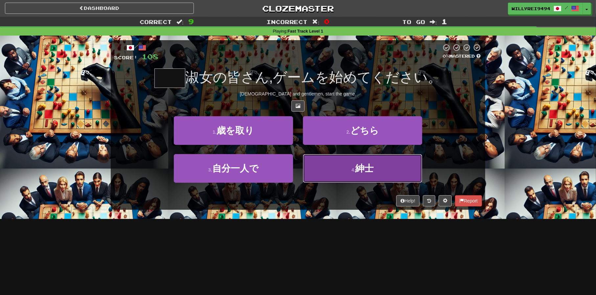
click at [346, 169] on button "4 . 紳士" at bounding box center [362, 168] width 119 height 29
type input "**"
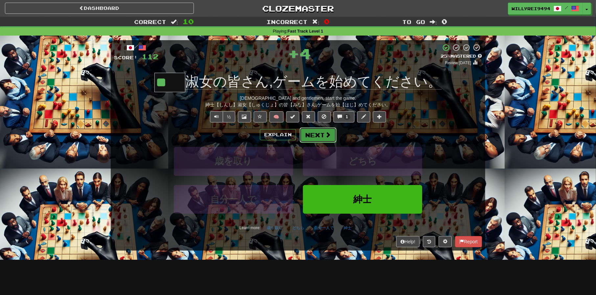
click at [317, 136] on button "Next" at bounding box center [318, 134] width 37 height 15
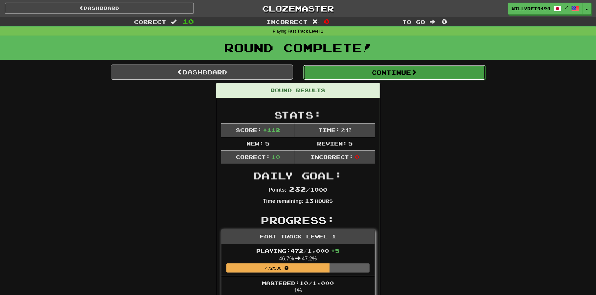
click at [342, 79] on button "Continue" at bounding box center [394, 72] width 182 height 15
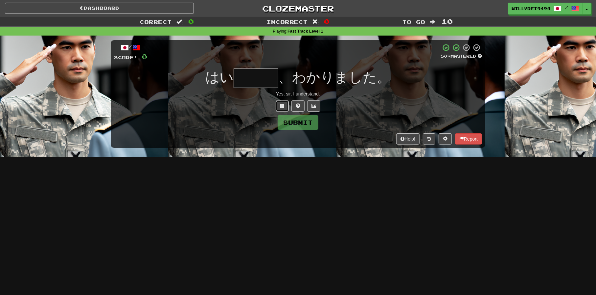
click at [279, 107] on button at bounding box center [282, 105] width 13 height 11
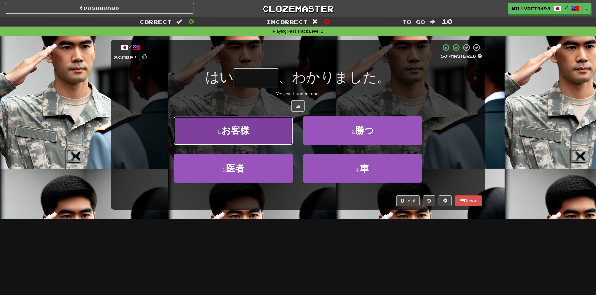
click at [253, 134] on button "1 . お客様" at bounding box center [233, 130] width 119 height 29
type input "***"
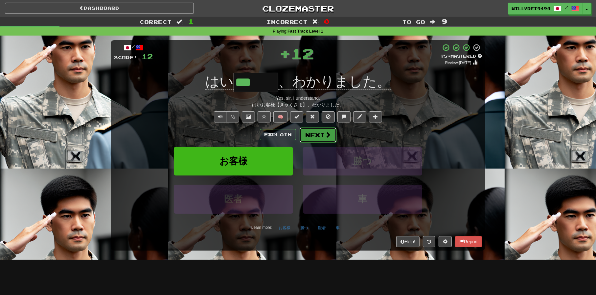
click at [309, 138] on button "Next" at bounding box center [318, 134] width 37 height 15
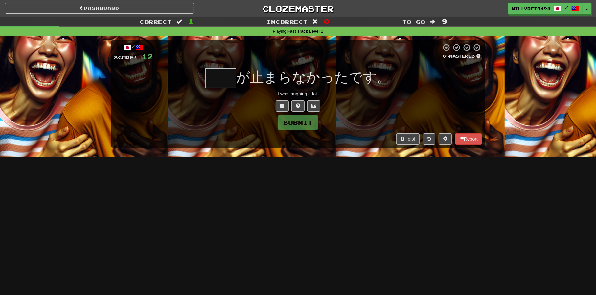
click at [229, 78] on input "text" at bounding box center [220, 77] width 31 height 19
drag, startPoint x: 243, startPoint y: 81, endPoint x: 295, endPoint y: 80, distance: 52.6
click at [295, 80] on span "が止まらなかったです。" at bounding box center [313, 76] width 155 height 15
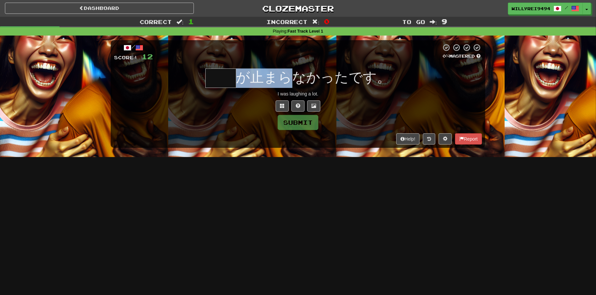
click at [295, 80] on span "が止まらなかったです。" at bounding box center [313, 76] width 155 height 15
click at [223, 85] on input "text" at bounding box center [220, 77] width 31 height 19
click at [228, 84] on input "text" at bounding box center [220, 77] width 31 height 19
click at [282, 105] on span at bounding box center [282, 105] width 5 height 5
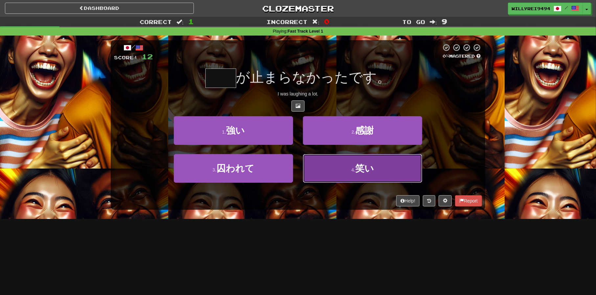
click at [370, 168] on span "笑い" at bounding box center [364, 168] width 19 height 10
type input "**"
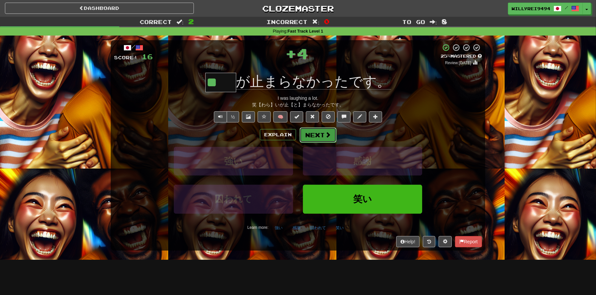
click at [315, 136] on button "Next" at bounding box center [318, 134] width 37 height 15
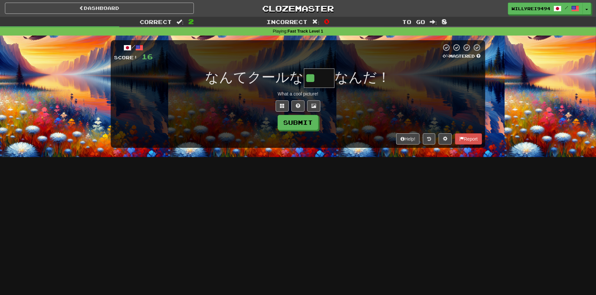
type input "**"
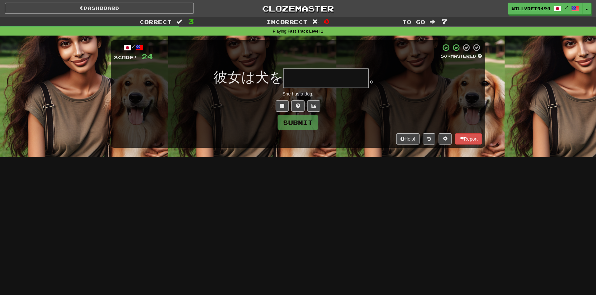
click at [348, 77] on input "text" at bounding box center [325, 77] width 85 height 19
type input "******"
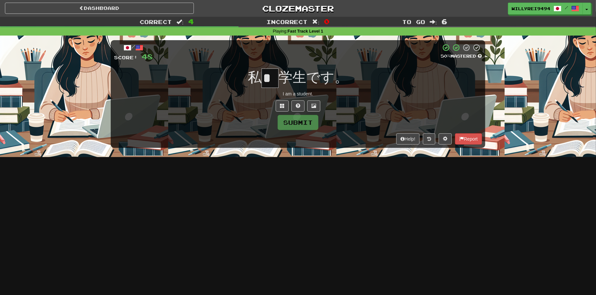
type input "*"
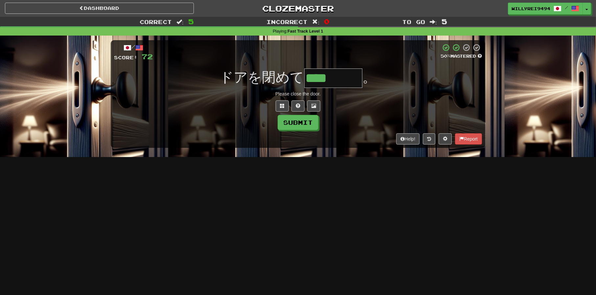
type input "****"
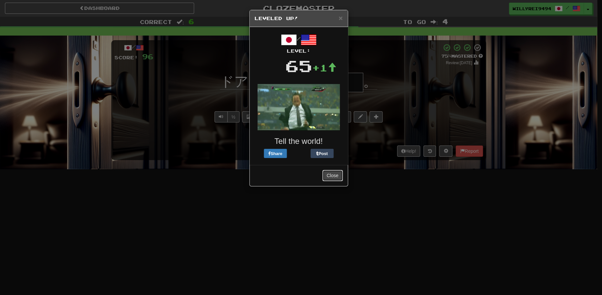
click at [329, 170] on button "Close" at bounding box center [332, 175] width 20 height 11
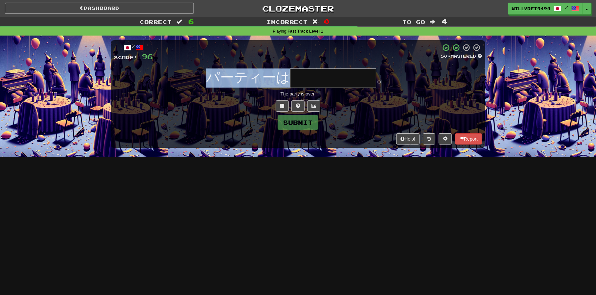
drag, startPoint x: 203, startPoint y: 80, endPoint x: 286, endPoint y: 71, distance: 84.2
click at [286, 71] on div "パーティーは 。" at bounding box center [298, 77] width 368 height 19
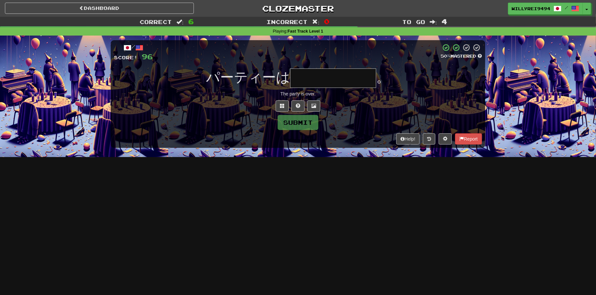
click at [318, 74] on input "text" at bounding box center [333, 77] width 86 height 19
type input "******"
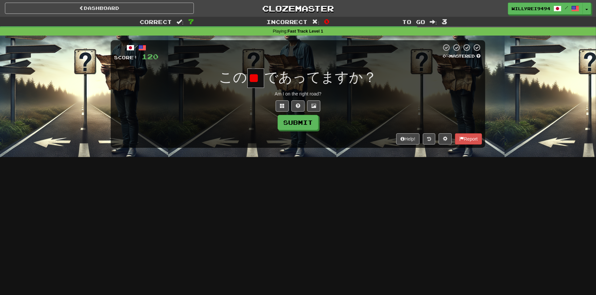
scroll to position [0, 13]
type input "*"
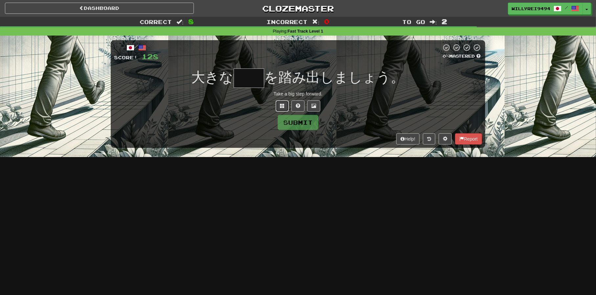
click at [278, 104] on button at bounding box center [282, 105] width 13 height 11
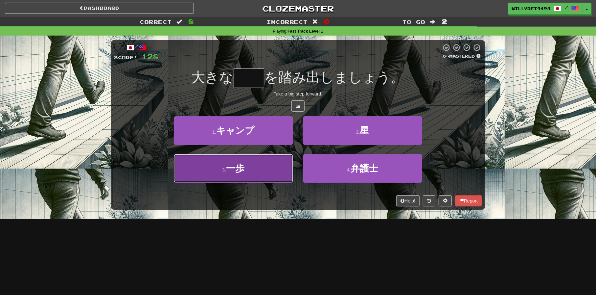
click at [257, 165] on button "3 . 一歩" at bounding box center [233, 168] width 119 height 29
type input "**"
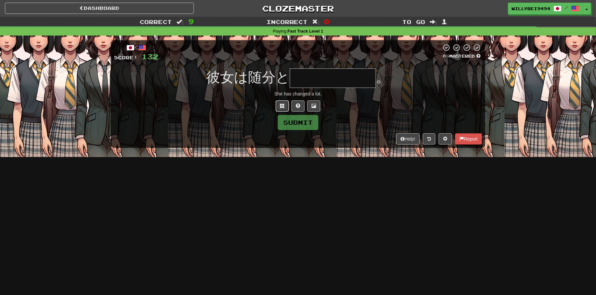
click at [281, 106] on span at bounding box center [282, 105] width 5 height 5
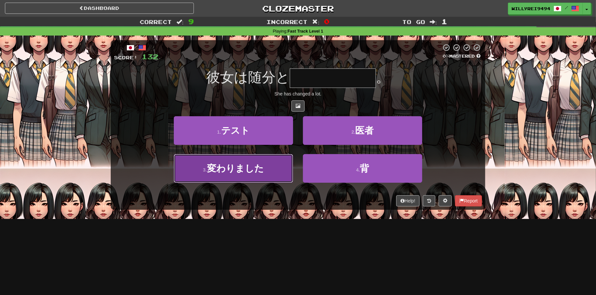
click at [263, 173] on span "変わりました" at bounding box center [235, 168] width 57 height 10
type input "******"
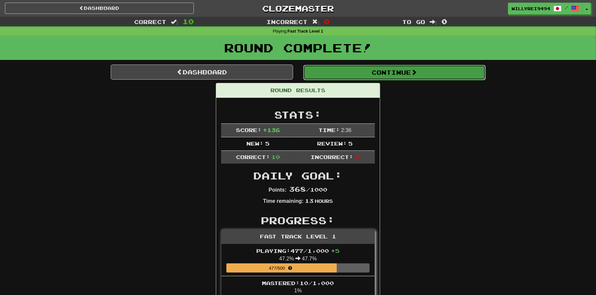
click at [326, 69] on button "Continue" at bounding box center [394, 72] width 182 height 15
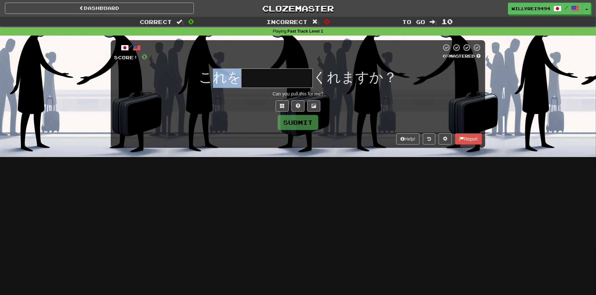
drag, startPoint x: 215, startPoint y: 84, endPoint x: 261, endPoint y: 79, distance: 46.4
click at [261, 79] on div "これを くれますか？" at bounding box center [298, 77] width 368 height 19
click at [274, 80] on input "text" at bounding box center [277, 77] width 72 height 19
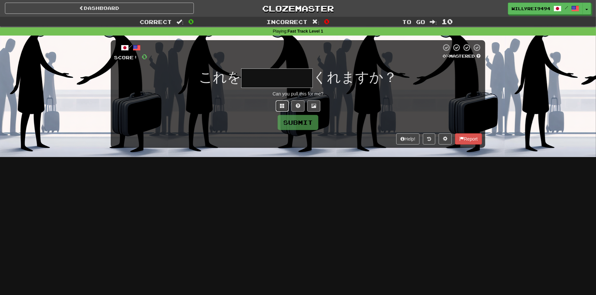
click at [282, 105] on span at bounding box center [282, 105] width 5 height 5
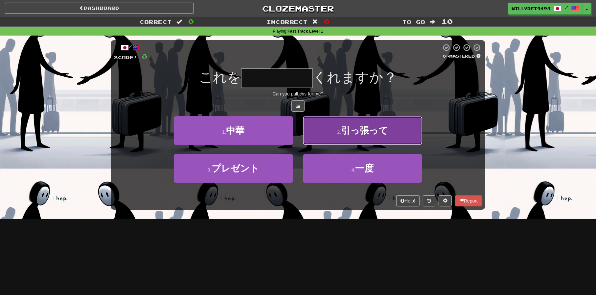
click at [344, 133] on span "引っ張って" at bounding box center [364, 130] width 47 height 10
type input "*****"
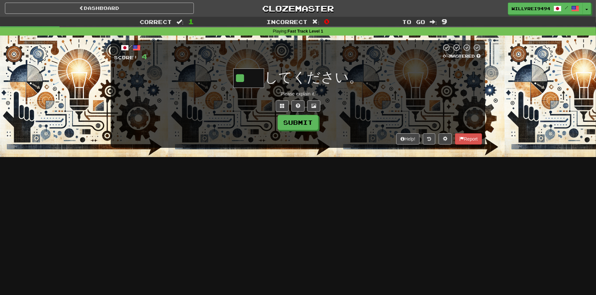
type input "**"
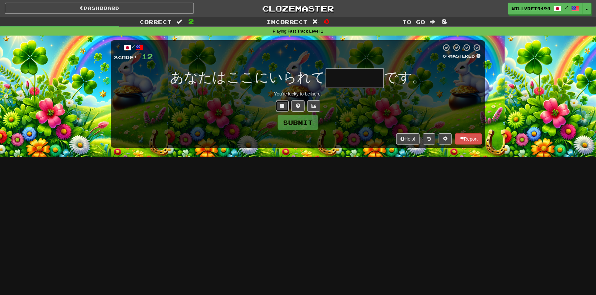
click at [282, 102] on button at bounding box center [282, 105] width 13 height 11
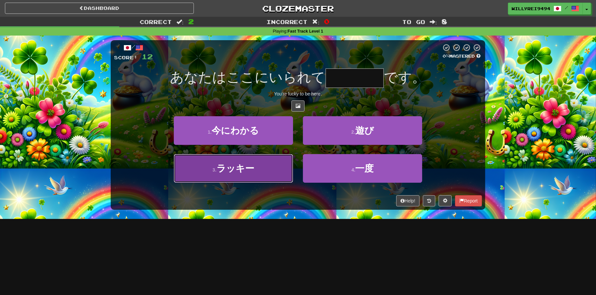
click at [256, 171] on button "3 . ラッキー" at bounding box center [233, 168] width 119 height 29
type input "****"
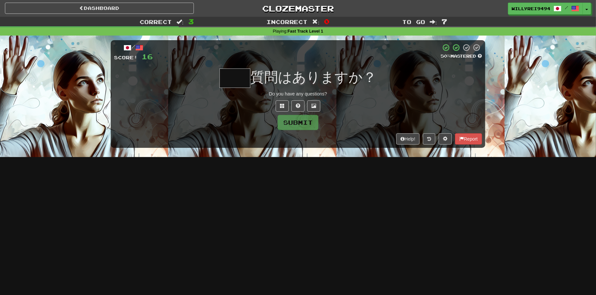
click at [228, 79] on input "text" at bounding box center [235, 77] width 31 height 19
type input "*"
type input "**"
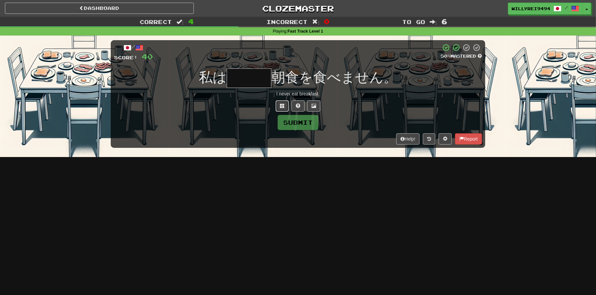
click at [277, 104] on button at bounding box center [282, 105] width 13 height 11
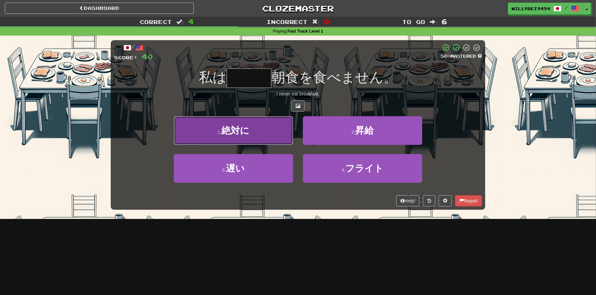
click at [268, 134] on button "1 . 絶対に" at bounding box center [233, 130] width 119 height 29
type input "***"
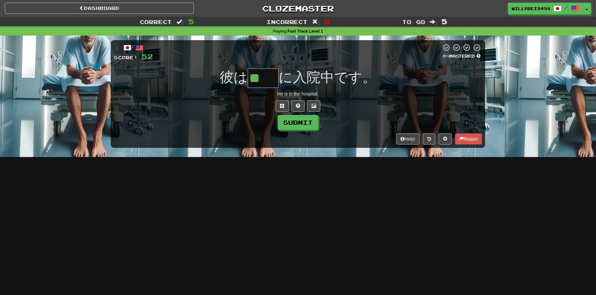
type input "**"
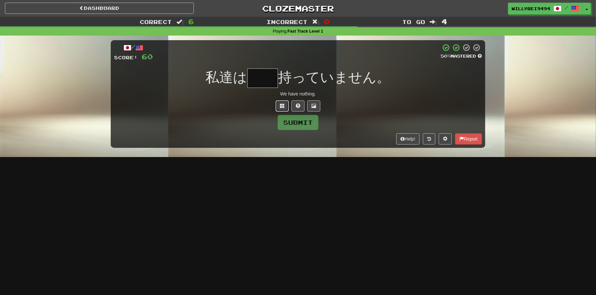
click at [277, 103] on button at bounding box center [282, 105] width 13 height 11
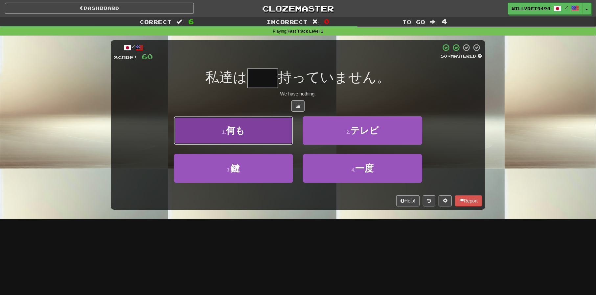
click at [269, 128] on button "1 . 何も" at bounding box center [233, 130] width 119 height 29
type input "**"
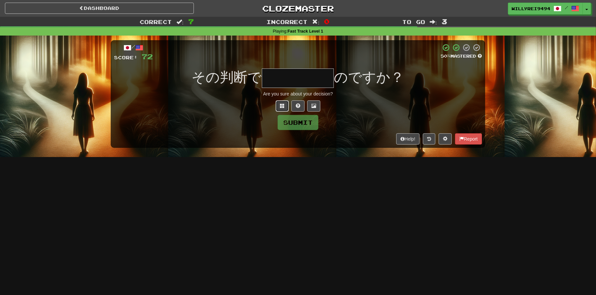
click at [281, 102] on button at bounding box center [282, 105] width 13 height 11
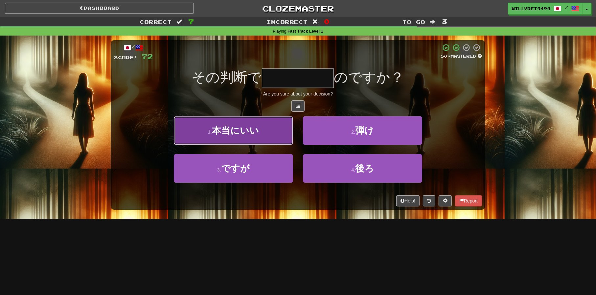
click at [260, 129] on button "1 . 本当にいい" at bounding box center [233, 130] width 119 height 29
type input "*****"
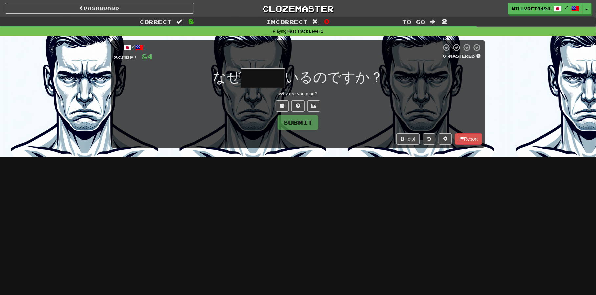
click at [257, 77] on input "text" at bounding box center [263, 77] width 44 height 19
click at [284, 113] on div "/ Score: 84 0 % Mastered なぜ いるのですか？ Why are you mad? Submit Help! Report" at bounding box center [298, 93] width 375 height 107
click at [283, 110] on button at bounding box center [282, 105] width 13 height 11
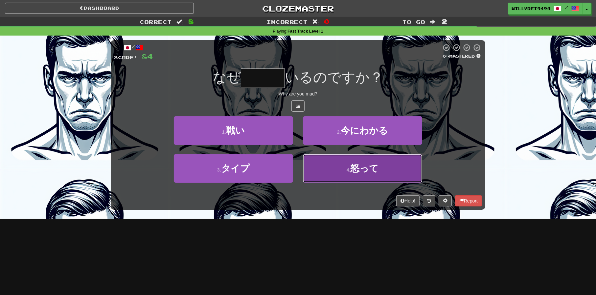
click at [337, 159] on button "4 . 怒って" at bounding box center [362, 168] width 119 height 29
type input "***"
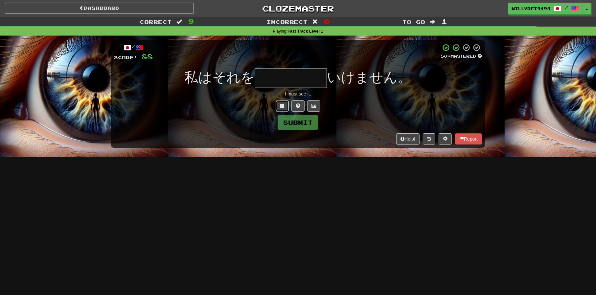
click at [282, 107] on span at bounding box center [282, 105] width 5 height 5
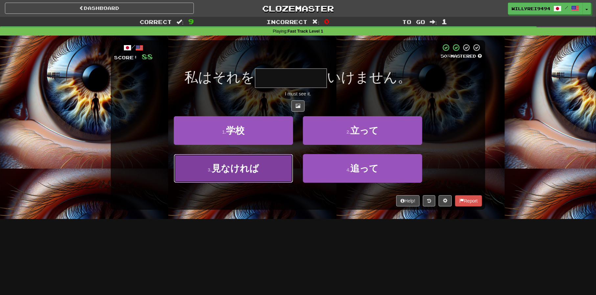
click at [251, 172] on span "見なければ" at bounding box center [235, 168] width 47 height 10
type input "*****"
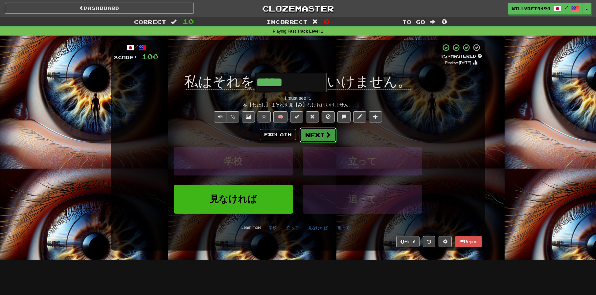
click at [311, 134] on button "Next" at bounding box center [318, 134] width 37 height 15
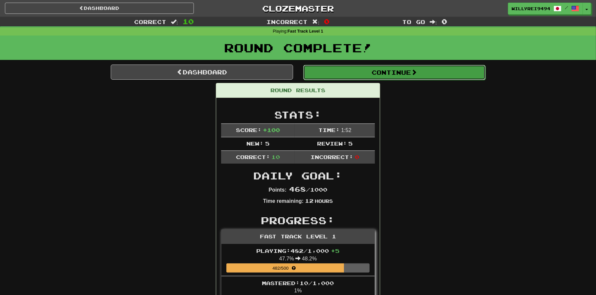
click at [329, 76] on button "Continue" at bounding box center [394, 72] width 182 height 15
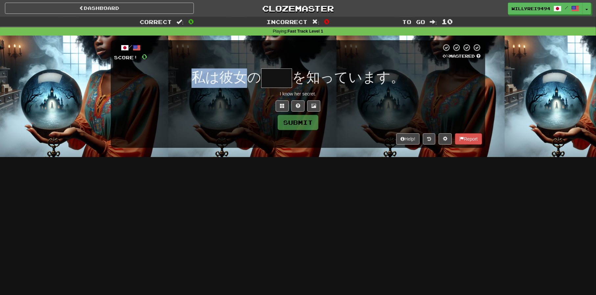
drag, startPoint x: 192, startPoint y: 81, endPoint x: 253, endPoint y: 77, distance: 61.3
click at [253, 77] on div "私は彼女の を知っています。" at bounding box center [298, 77] width 368 height 19
click at [253, 77] on span "私は彼女の" at bounding box center [227, 76] width 70 height 15
click at [280, 74] on input "text" at bounding box center [276, 77] width 31 height 19
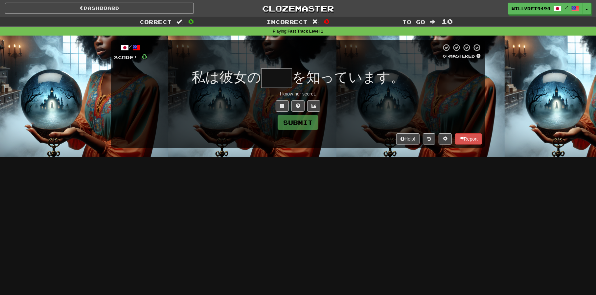
click at [280, 74] on input "text" at bounding box center [276, 77] width 31 height 19
type input "**"
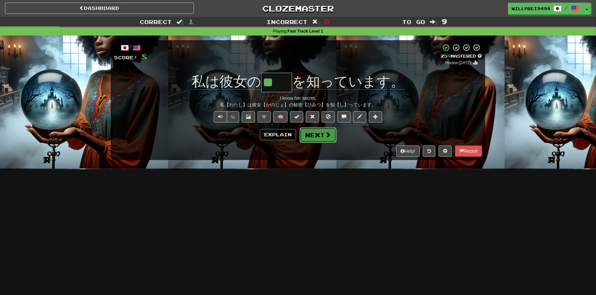
click at [324, 133] on button "Next" at bounding box center [318, 134] width 37 height 15
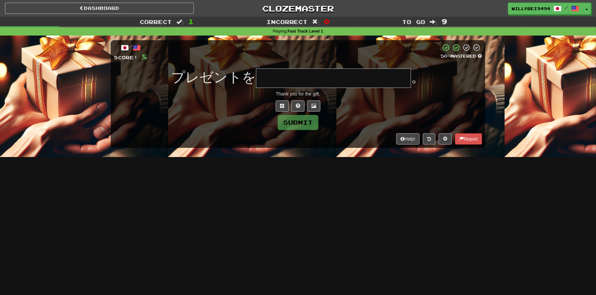
click at [345, 83] on input "text" at bounding box center [333, 77] width 155 height 19
type input "**********"
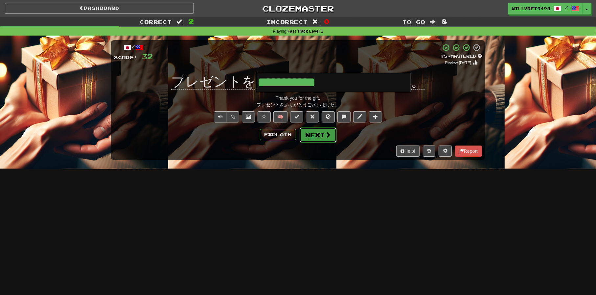
click at [328, 133] on span at bounding box center [328, 135] width 6 height 6
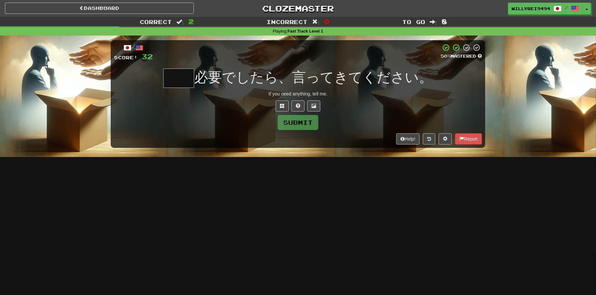
click at [194, 77] on input "text" at bounding box center [178, 77] width 31 height 19
click at [194, 76] on input "text" at bounding box center [178, 77] width 31 height 19
drag, startPoint x: 209, startPoint y: 77, endPoint x: 219, endPoint y: 77, distance: 10.2
click at [219, 77] on span "必要でしたら、言ってきてください。" at bounding box center [313, 76] width 239 height 15
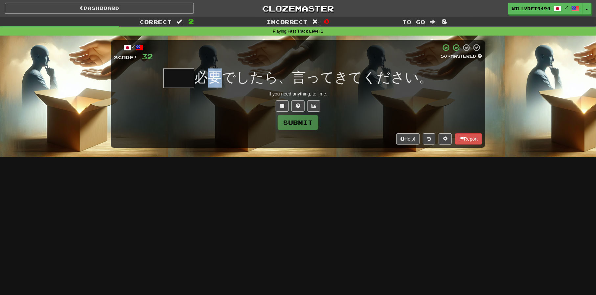
click at [219, 80] on span "必要でしたら、言ってきてください。" at bounding box center [313, 76] width 239 height 15
click at [172, 83] on input "text" at bounding box center [178, 77] width 31 height 19
click at [172, 81] on input "text" at bounding box center [178, 77] width 31 height 19
type input "**"
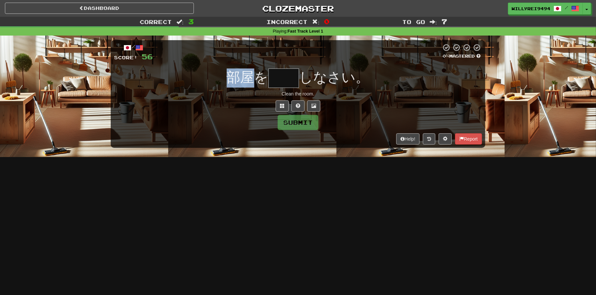
drag, startPoint x: 227, startPoint y: 74, endPoint x: 254, endPoint y: 78, distance: 26.9
click at [254, 78] on div "部屋を しなさい。" at bounding box center [298, 77] width 368 height 19
click at [254, 78] on span "部屋を" at bounding box center [248, 76] width 42 height 15
click at [288, 83] on input "text" at bounding box center [284, 77] width 31 height 19
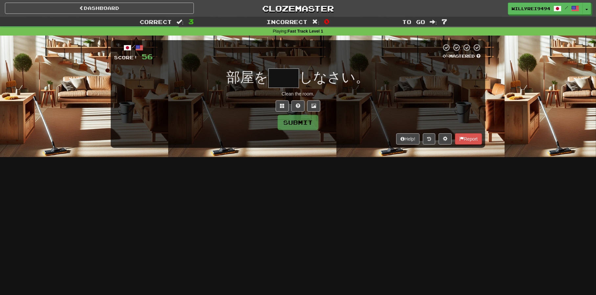
click at [288, 82] on input "text" at bounding box center [284, 77] width 31 height 19
type input "*"
type input "**"
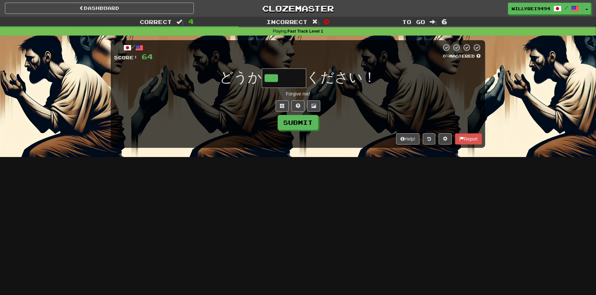
type input "***"
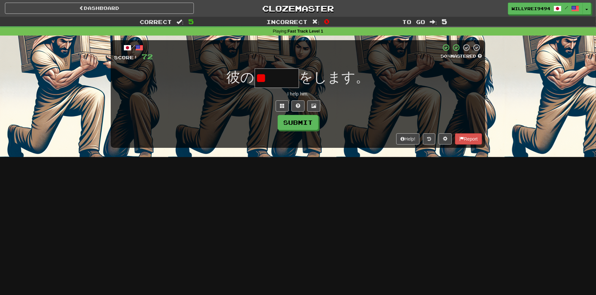
type input "*"
click at [287, 105] on button at bounding box center [282, 105] width 13 height 11
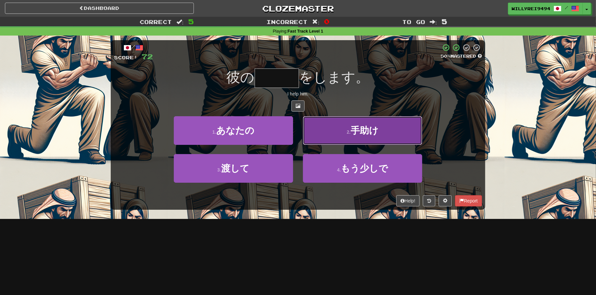
click at [363, 136] on button "2 . 手助け" at bounding box center [362, 130] width 119 height 29
type input "***"
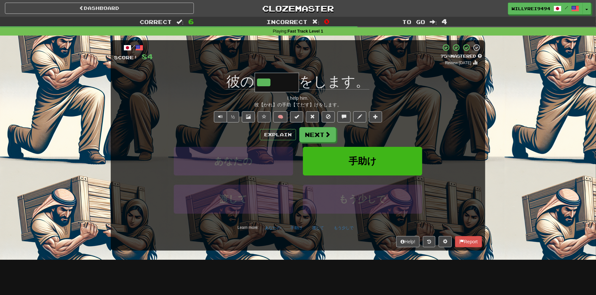
drag, startPoint x: 259, startPoint y: 79, endPoint x: 294, endPoint y: 78, distance: 34.9
click at [294, 78] on input "***" at bounding box center [277, 82] width 45 height 19
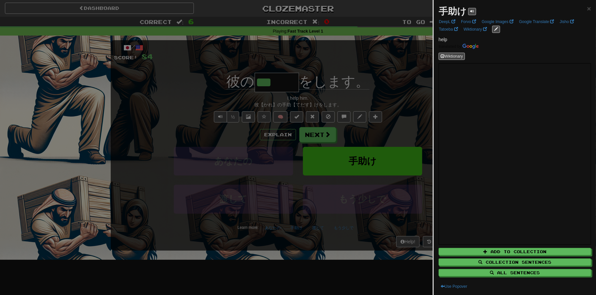
click at [385, 130] on div at bounding box center [298, 147] width 596 height 295
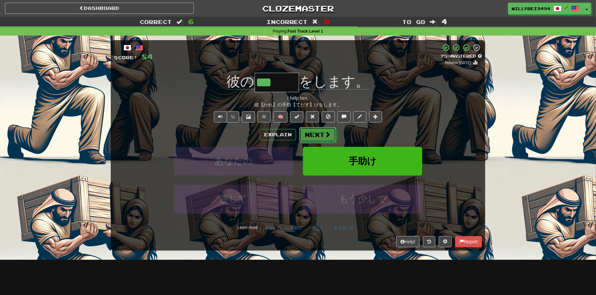
click at [328, 133] on span at bounding box center [328, 134] width 6 height 6
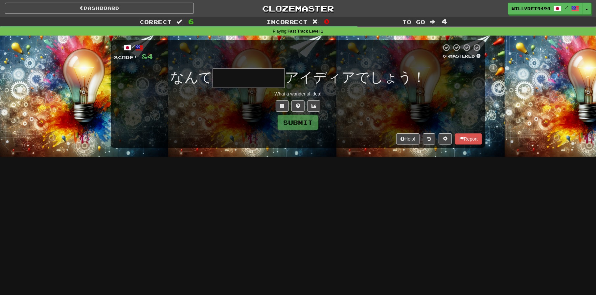
click at [275, 81] on input "text" at bounding box center [249, 77] width 72 height 19
type input "*****"
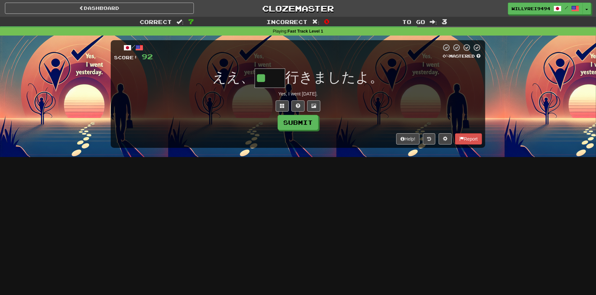
type input "**"
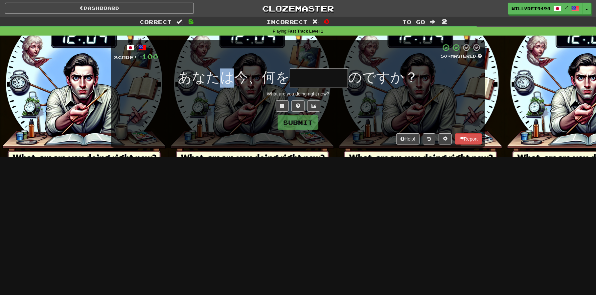
drag, startPoint x: 221, startPoint y: 75, endPoint x: 241, endPoint y: 76, distance: 20.1
click at [241, 76] on span "あなたは今、何を" at bounding box center [234, 76] width 112 height 15
click at [261, 78] on span "あなたは今、何を" at bounding box center [234, 76] width 112 height 15
click at [299, 78] on input "text" at bounding box center [319, 77] width 58 height 19
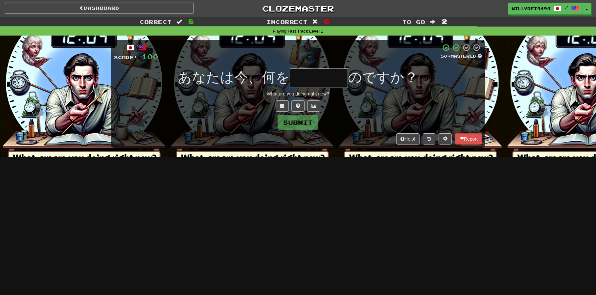
click at [299, 78] on input "text" at bounding box center [319, 77] width 58 height 19
type input "****"
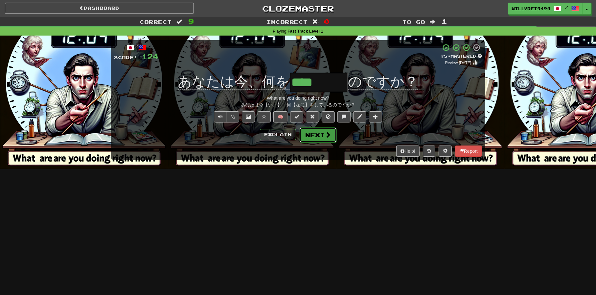
click at [304, 135] on button "Next" at bounding box center [318, 134] width 37 height 15
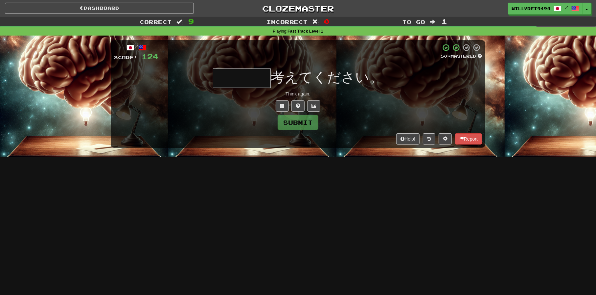
click at [244, 77] on input "text" at bounding box center [242, 77] width 58 height 19
drag, startPoint x: 274, startPoint y: 103, endPoint x: 279, endPoint y: 103, distance: 5.3
click at [279, 103] on div at bounding box center [298, 105] width 368 height 11
click at [279, 103] on button at bounding box center [282, 105] width 13 height 11
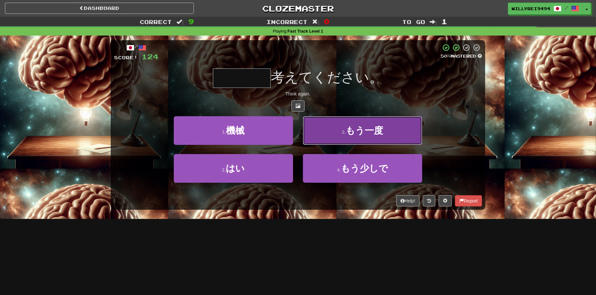
click at [349, 131] on span "もう一度" at bounding box center [364, 130] width 37 height 10
type input "****"
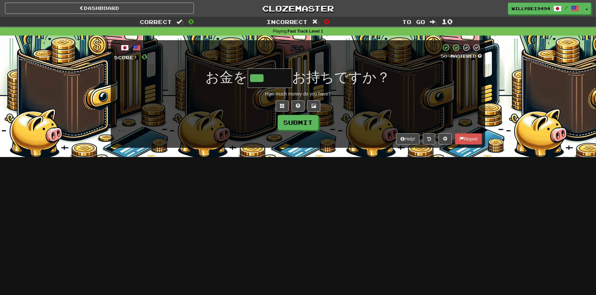
type input "***"
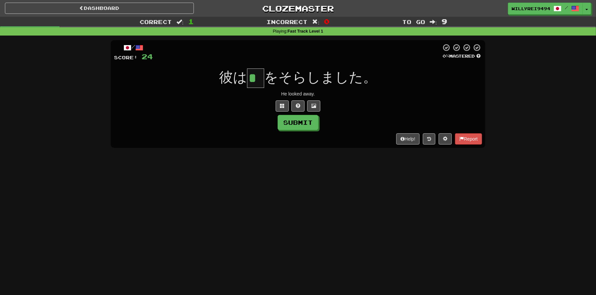
type input "*"
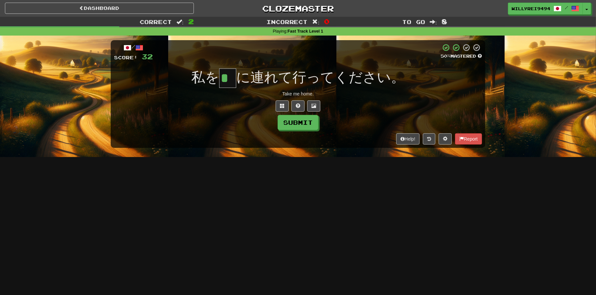
type input "*"
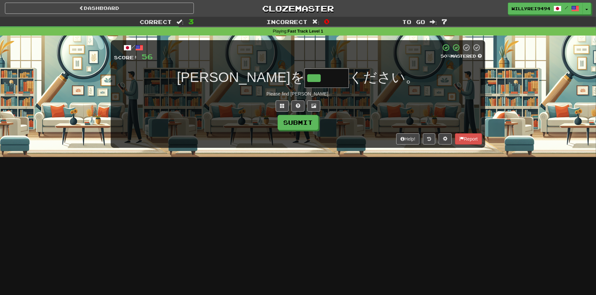
type input "***"
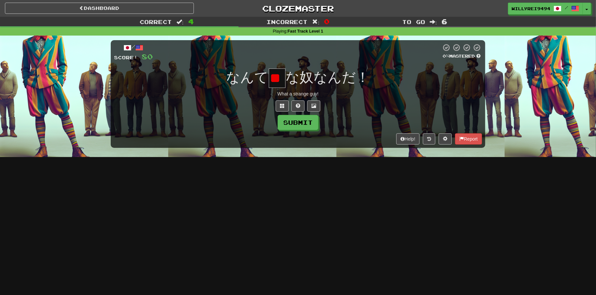
scroll to position [0, 13]
type input "*"
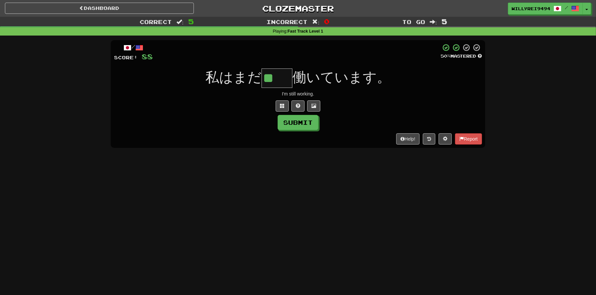
type input "**"
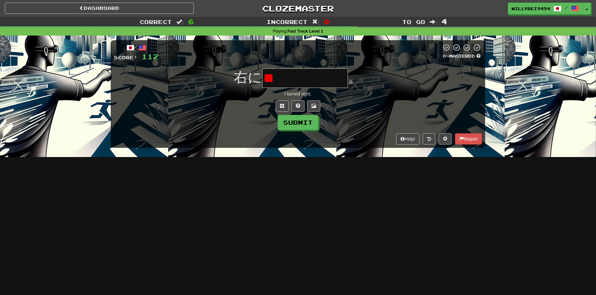
type input "*"
click at [282, 103] on span at bounding box center [282, 105] width 5 height 5
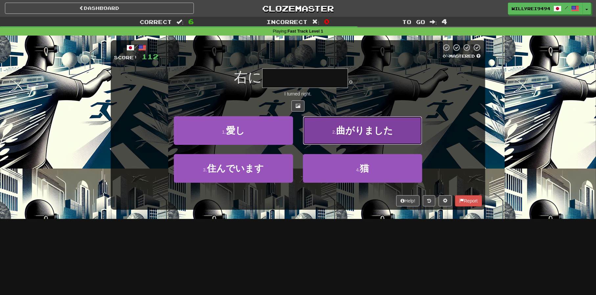
click at [348, 133] on span "曲がりました" at bounding box center [364, 130] width 57 height 10
type input "******"
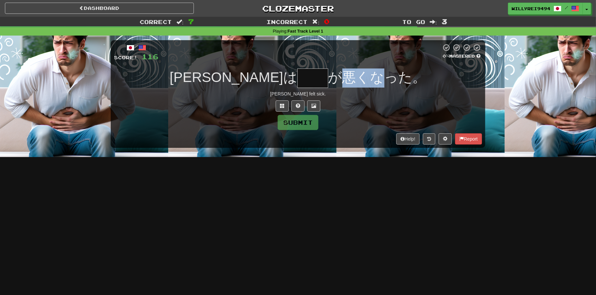
drag, startPoint x: 302, startPoint y: 77, endPoint x: 338, endPoint y: 79, distance: 35.9
click at [338, 79] on span "が悪くなった。" at bounding box center [377, 76] width 98 height 15
click at [298, 82] on input "text" at bounding box center [313, 77] width 31 height 19
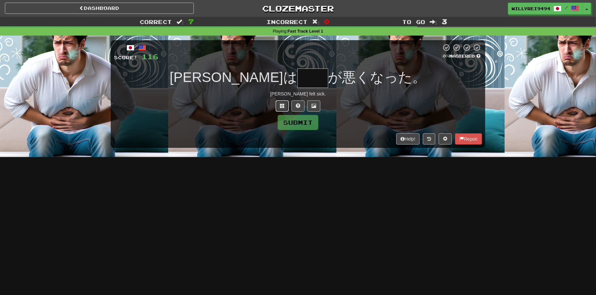
click at [278, 104] on button at bounding box center [282, 105] width 13 height 11
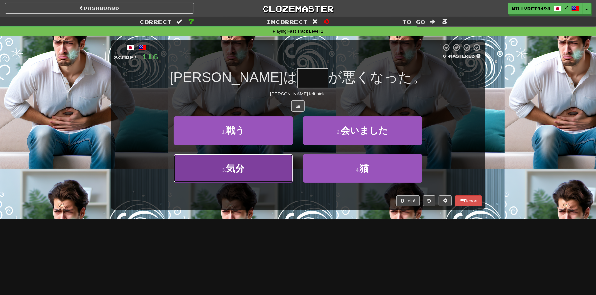
click at [272, 180] on button "3 . 気分" at bounding box center [233, 168] width 119 height 29
type input "**"
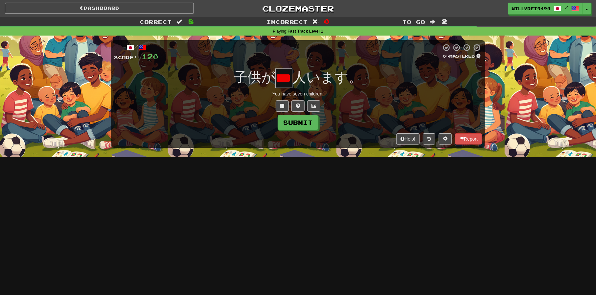
scroll to position [0, 27]
type input "*"
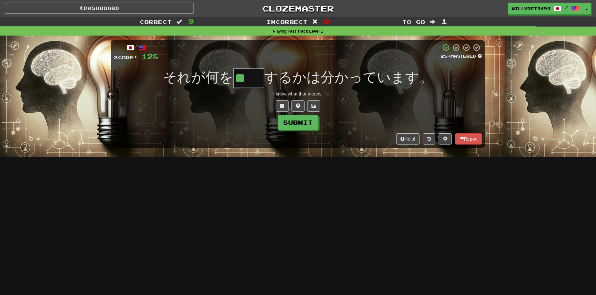
type input "**"
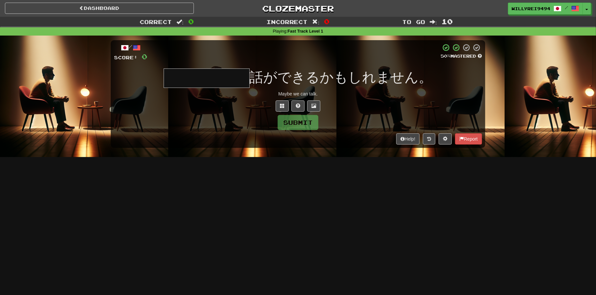
click at [230, 77] on input "text" at bounding box center [207, 77] width 86 height 19
click at [290, 108] on div at bounding box center [298, 105] width 368 height 11
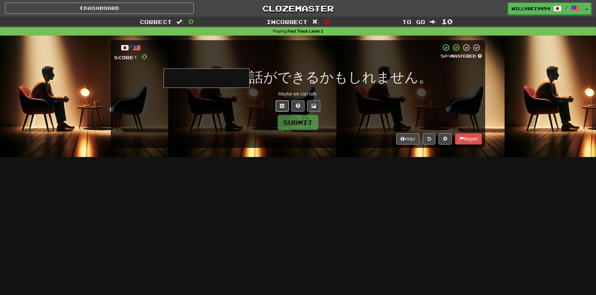
click at [287, 107] on button at bounding box center [282, 105] width 13 height 11
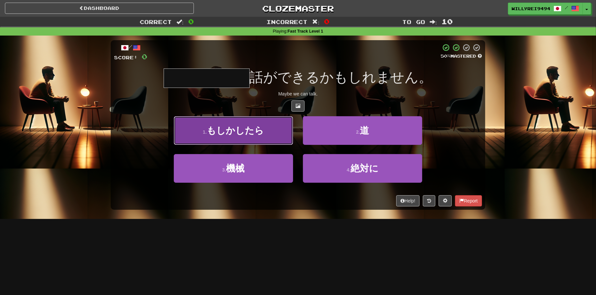
click at [269, 131] on button "1 . もしかしたら" at bounding box center [233, 130] width 119 height 29
type input "******"
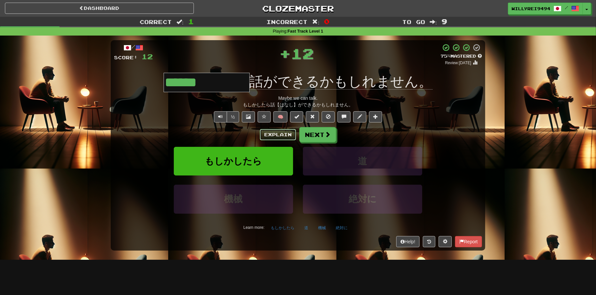
click at [270, 138] on button "Explain" at bounding box center [278, 134] width 36 height 11
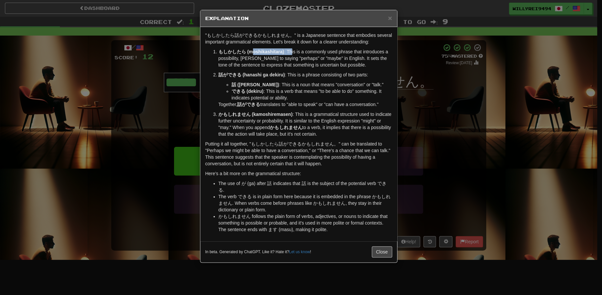
drag, startPoint x: 252, startPoint y: 52, endPoint x: 293, endPoint y: 53, distance: 41.1
click at [293, 53] on p "もしかしたら (moshikashitara) : This is a commonly used phrase that introduces a poss…" at bounding box center [305, 58] width 174 height 20
click at [408, 83] on div "× Explanation "もしかしたら話ができるかもしれません。" is a Japanese sentence that embodies severa…" at bounding box center [301, 147] width 602 height 295
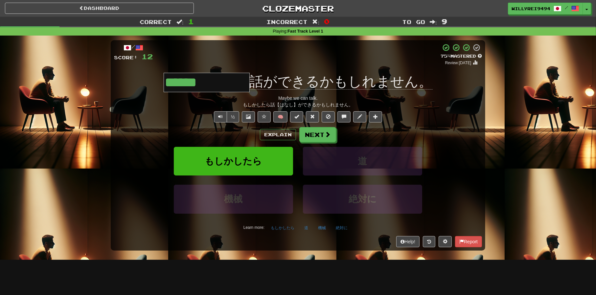
click at [299, 134] on div "Explain Next" at bounding box center [298, 134] width 368 height 15
click at [319, 134] on button "Next" at bounding box center [318, 134] width 37 height 15
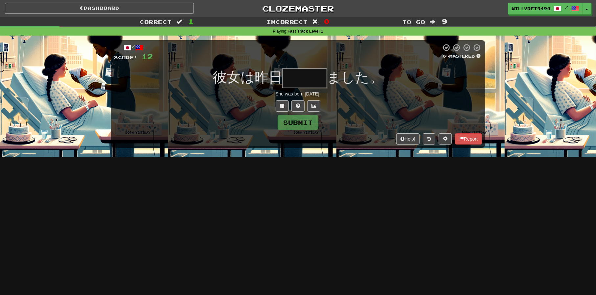
click at [242, 82] on span "彼女は昨日" at bounding box center [247, 76] width 69 height 15
click at [322, 76] on input "text" at bounding box center [304, 77] width 45 height 19
type input "***"
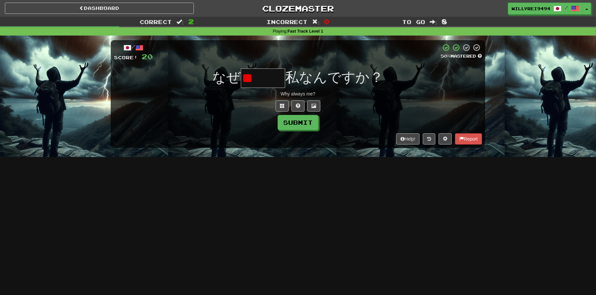
type input "*"
click at [288, 104] on button at bounding box center [282, 105] width 13 height 11
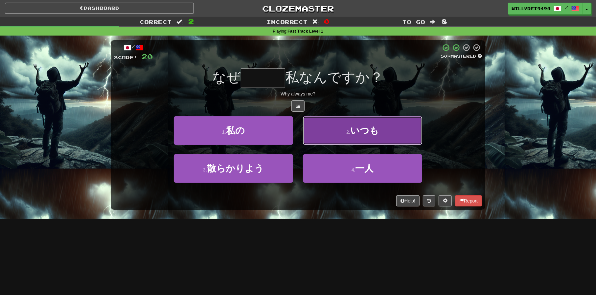
click at [328, 136] on button "2 . いつも" at bounding box center [362, 130] width 119 height 29
type input "***"
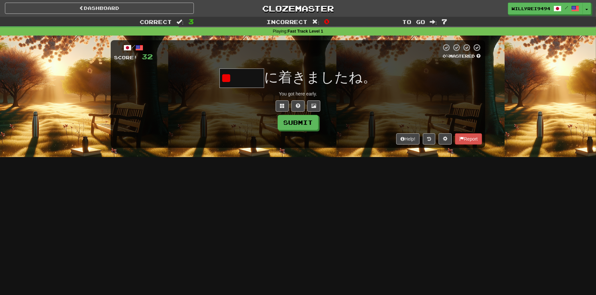
type input "*"
type input "***"
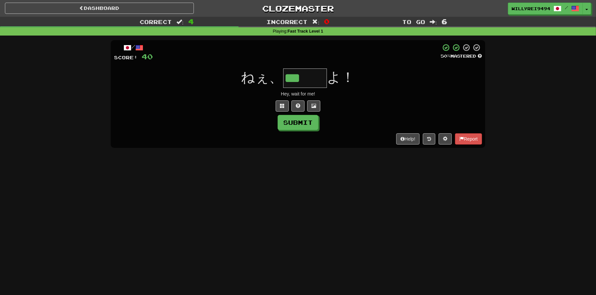
type input "***"
type input "*"
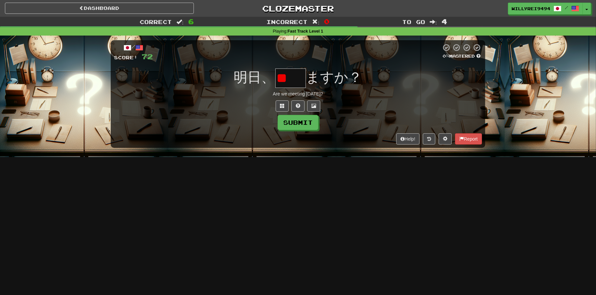
type input "*"
type input "**"
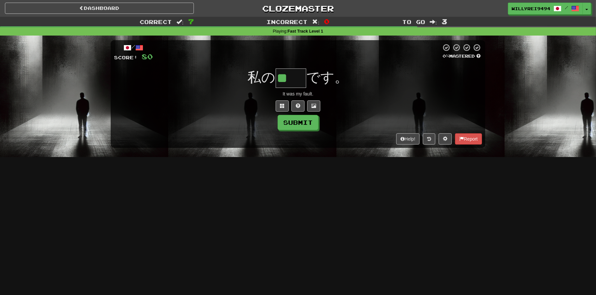
type input "**"
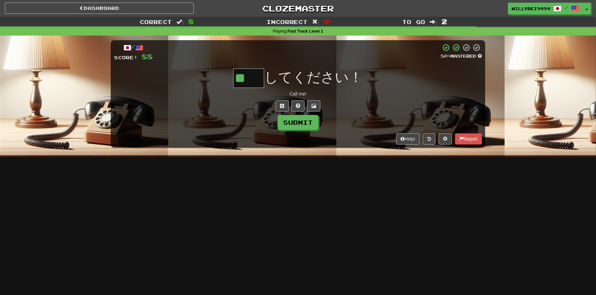
type input "**"
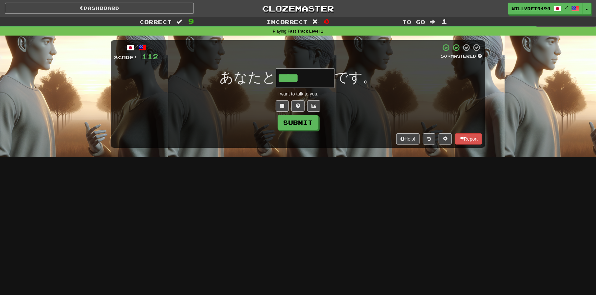
type input "****"
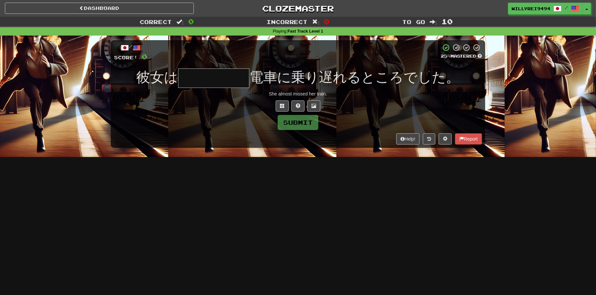
click at [279, 96] on div "She almost missed her train." at bounding box center [298, 93] width 368 height 7
click at [279, 102] on button at bounding box center [282, 105] width 13 height 11
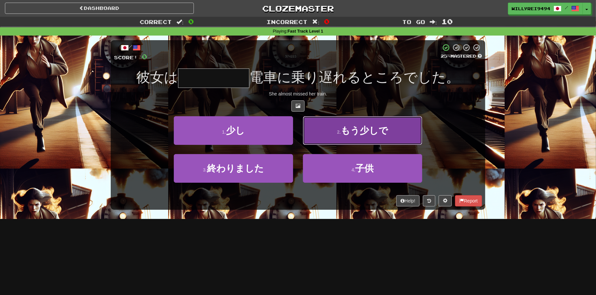
click at [329, 131] on button "2 . もう少しで" at bounding box center [362, 130] width 119 height 29
type input "*****"
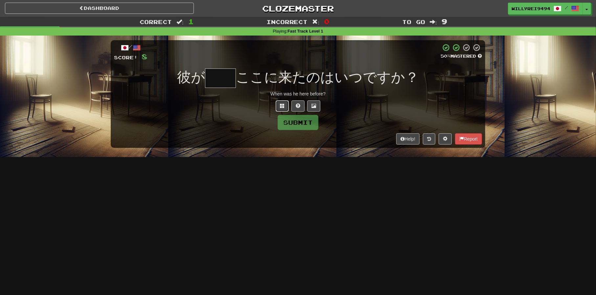
click at [287, 104] on button at bounding box center [282, 105] width 13 height 11
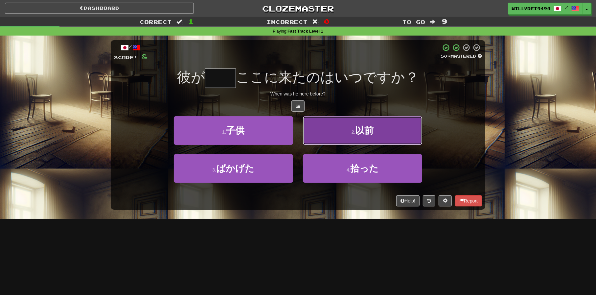
click at [326, 135] on button "2 . 以前" at bounding box center [362, 130] width 119 height 29
type input "**"
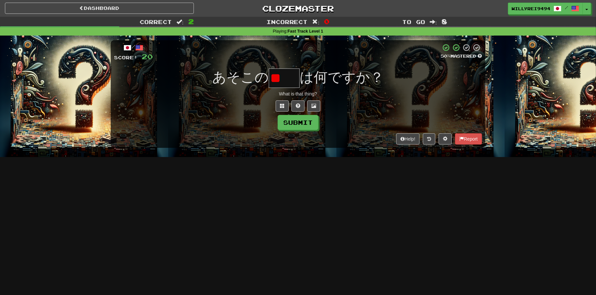
type input "*"
click at [278, 107] on button at bounding box center [282, 105] width 13 height 11
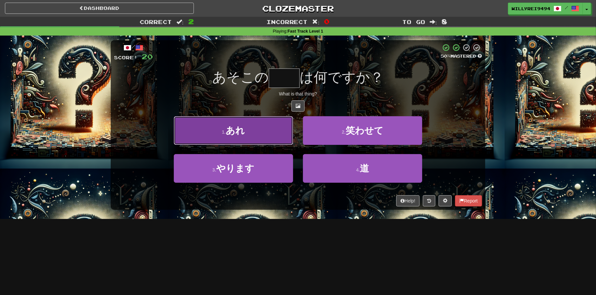
click at [265, 129] on button "1 . あれ" at bounding box center [233, 130] width 119 height 29
type input "**"
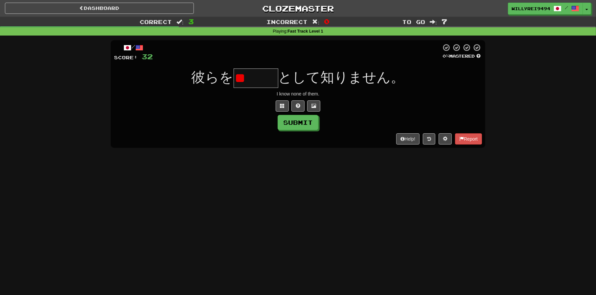
type input "*"
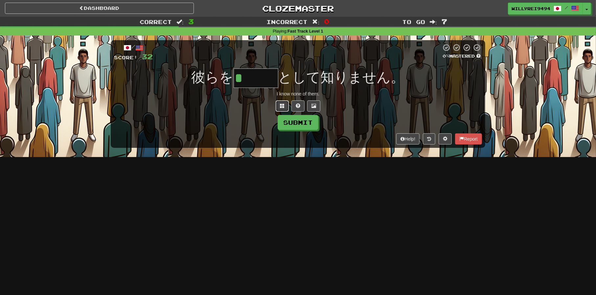
click at [279, 103] on button at bounding box center [282, 105] width 13 height 11
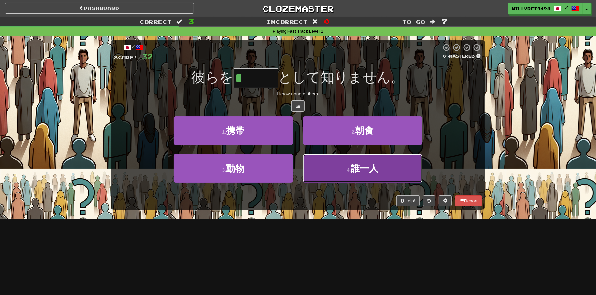
click at [333, 167] on button "4 . 誰一人" at bounding box center [362, 168] width 119 height 29
type input "***"
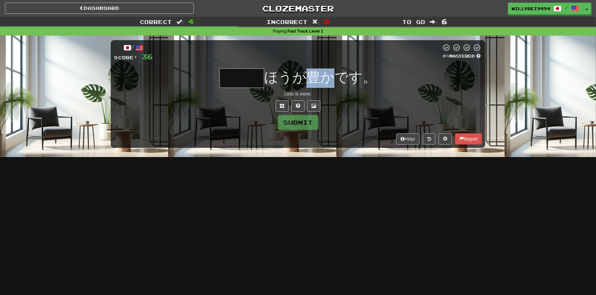
drag, startPoint x: 308, startPoint y: 84, endPoint x: 334, endPoint y: 80, distance: 26.4
click at [334, 80] on span "ほうが豊かです。" at bounding box center [320, 76] width 112 height 15
click at [231, 76] on input "text" at bounding box center [242, 77] width 45 height 19
click at [251, 82] on input "text" at bounding box center [242, 77] width 45 height 19
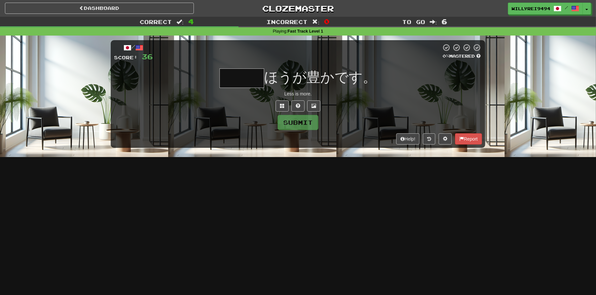
click at [251, 82] on input "text" at bounding box center [242, 77] width 45 height 19
click at [278, 102] on button at bounding box center [282, 105] width 13 height 11
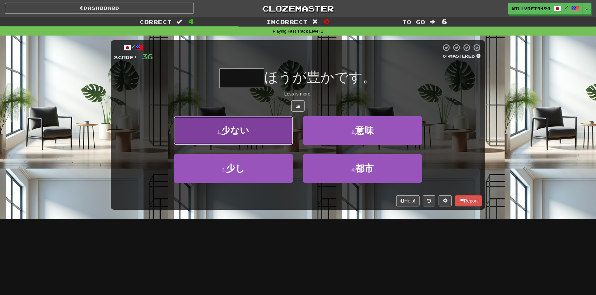
click at [272, 125] on button "1 . 少ない" at bounding box center [233, 130] width 119 height 29
type input "***"
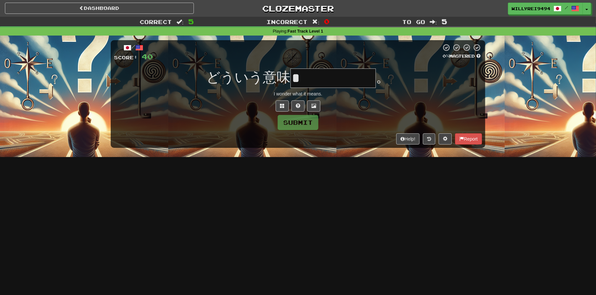
type input "*"
click at [277, 104] on button at bounding box center [282, 105] width 13 height 11
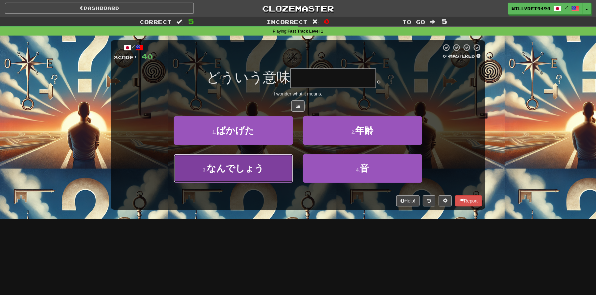
click at [274, 170] on button "3 . なんでしょう" at bounding box center [233, 168] width 119 height 29
type input "******"
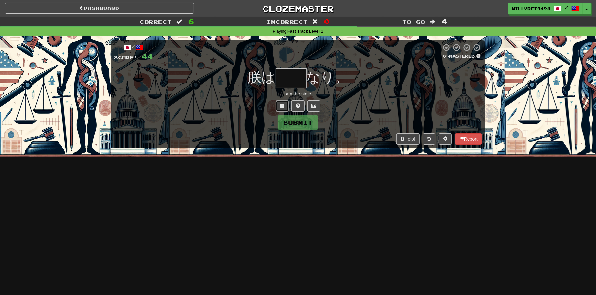
click at [281, 110] on button at bounding box center [282, 105] width 13 height 11
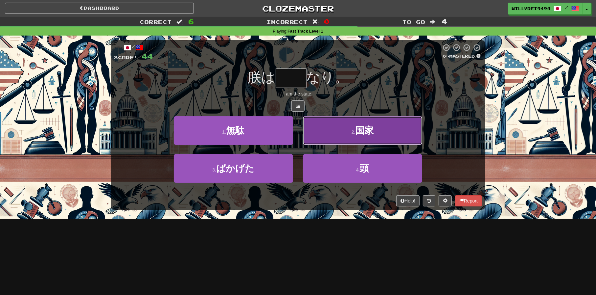
click at [330, 135] on button "2 . 国家" at bounding box center [362, 130] width 119 height 29
type input "**"
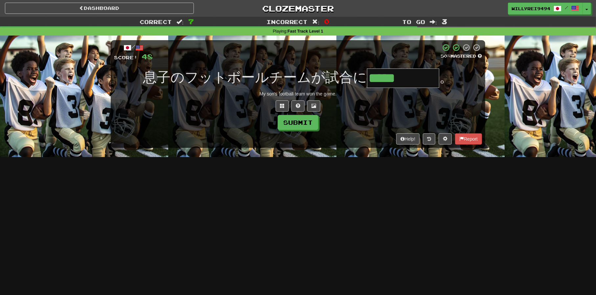
type input "*****"
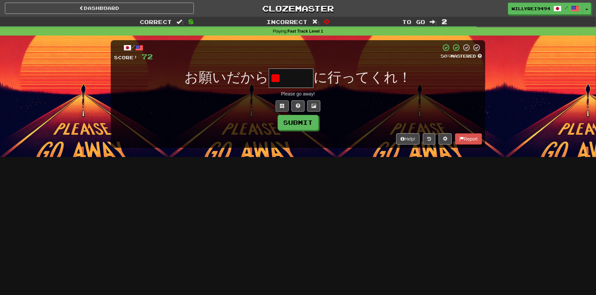
type input "*"
click at [287, 98] on div "/ Score: 72 50 % Mastered お願いだから に行ってくれ！ Please go away! Submit Help! Report" at bounding box center [298, 93] width 375 height 107
click at [277, 106] on button at bounding box center [282, 105] width 13 height 11
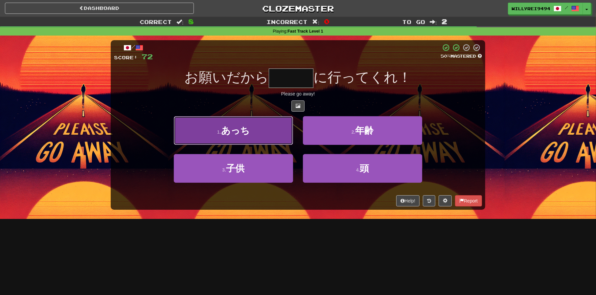
click at [269, 134] on button "1 . あっち" at bounding box center [233, 130] width 119 height 29
type input "***"
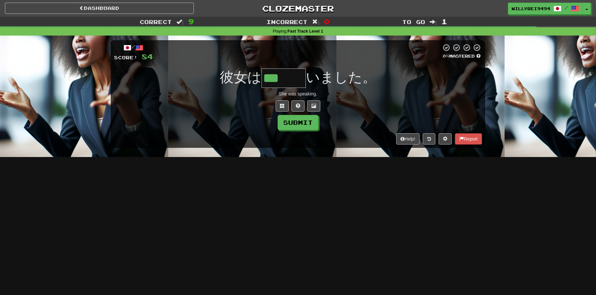
type input "***"
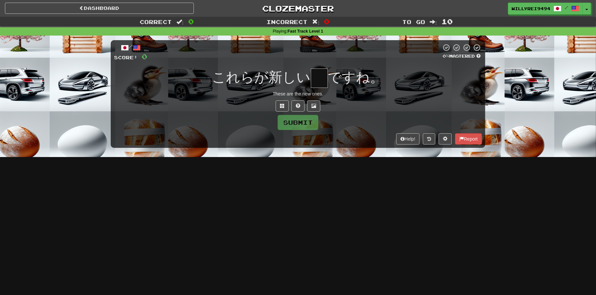
click at [266, 77] on span "これらが新しい" at bounding box center [261, 76] width 99 height 15
click at [324, 83] on input "text" at bounding box center [319, 77] width 17 height 19
type input "*"
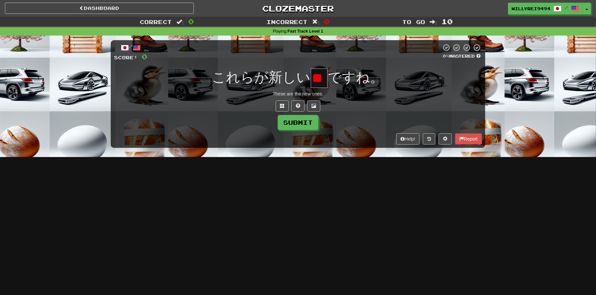
type input "*"
click at [284, 103] on span at bounding box center [282, 105] width 5 height 5
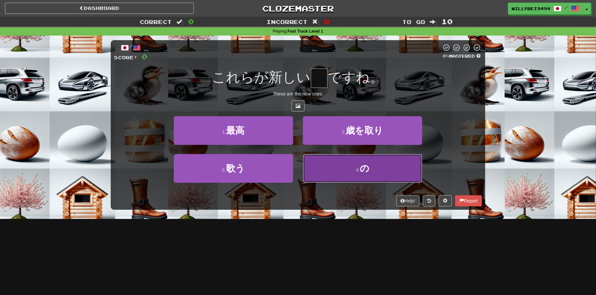
click at [347, 160] on button "4 . の" at bounding box center [362, 168] width 119 height 29
type input "*"
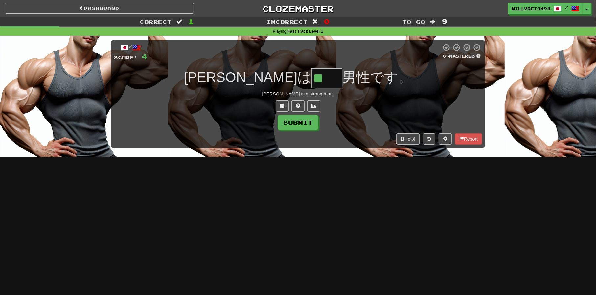
type input "**"
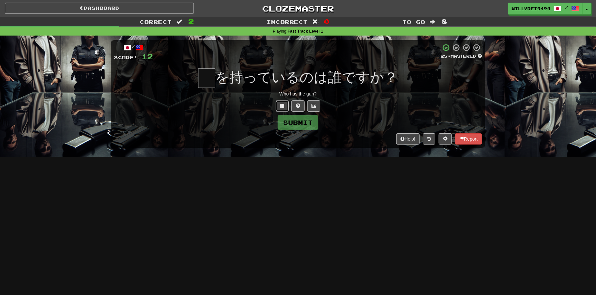
click at [279, 103] on button at bounding box center [282, 105] width 13 height 11
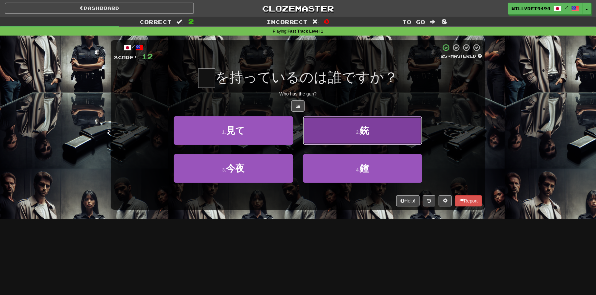
click at [334, 143] on button "2 . 銃" at bounding box center [362, 130] width 119 height 29
type input "*"
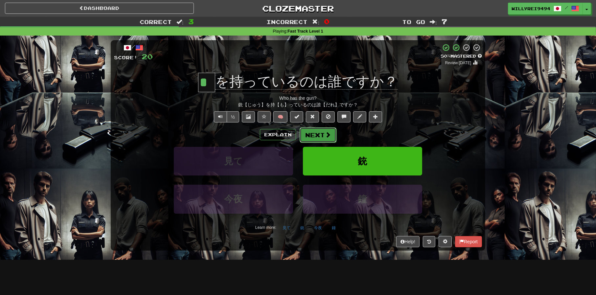
click at [322, 131] on button "Next" at bounding box center [318, 134] width 37 height 15
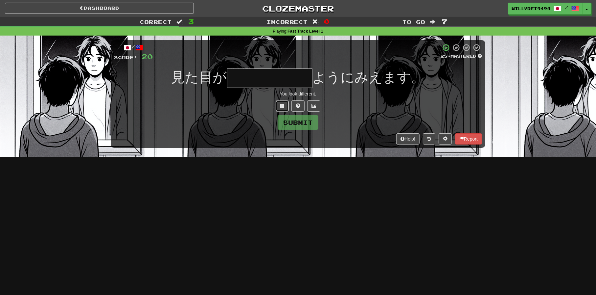
click at [283, 109] on button at bounding box center [282, 105] width 13 height 11
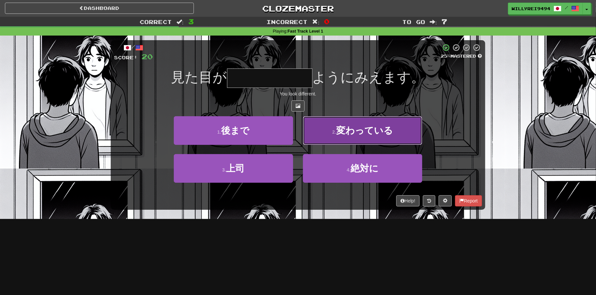
click at [359, 135] on span "変わっている" at bounding box center [364, 130] width 57 height 10
type input "******"
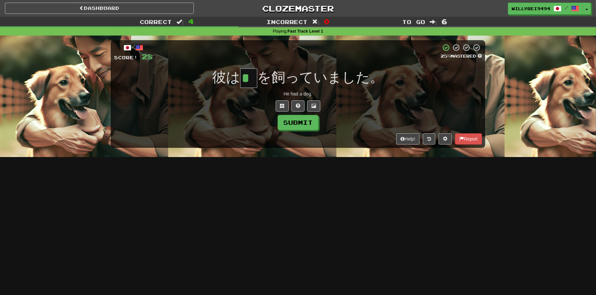
type input "*"
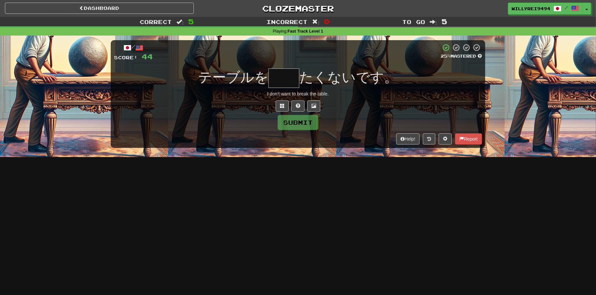
click at [286, 84] on input "text" at bounding box center [284, 77] width 31 height 19
type input "*"
click at [280, 107] on span at bounding box center [282, 105] width 5 height 5
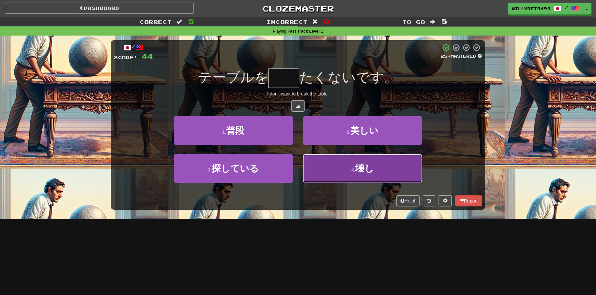
click at [352, 174] on button "4 . 壊し" at bounding box center [362, 168] width 119 height 29
type input "**"
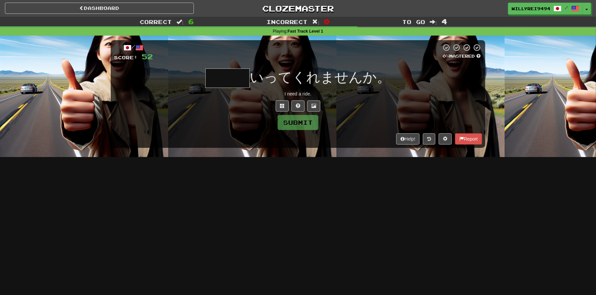
click at [220, 82] on input "text" at bounding box center [227, 77] width 45 height 19
click at [280, 106] on span at bounding box center [282, 105] width 5 height 5
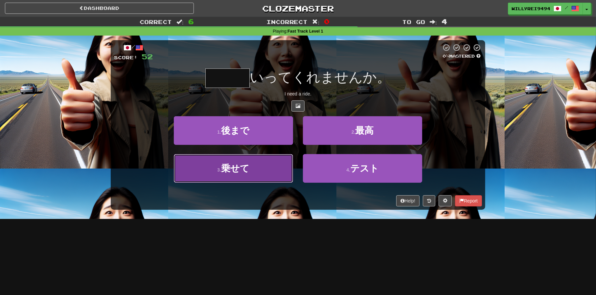
click at [277, 162] on button "3 . 乗せて" at bounding box center [233, 168] width 119 height 29
type input "***"
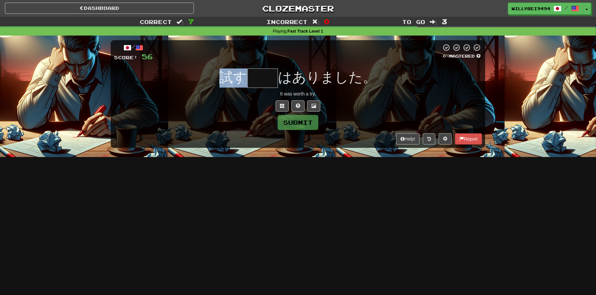
drag, startPoint x: 221, startPoint y: 75, endPoint x: 242, endPoint y: 79, distance: 22.1
click at [242, 79] on span "試す" at bounding box center [234, 76] width 28 height 15
click at [267, 76] on input "text" at bounding box center [263, 77] width 31 height 19
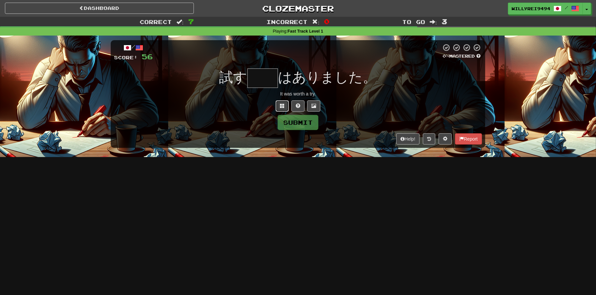
click at [281, 103] on span at bounding box center [282, 105] width 5 height 5
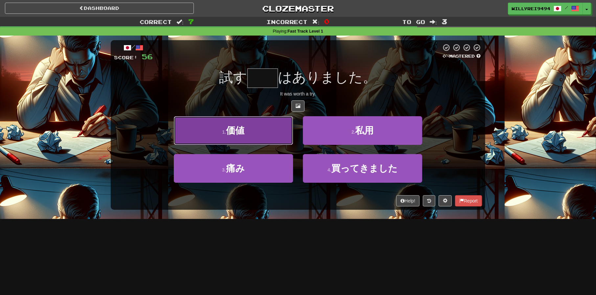
click at [275, 129] on button "1 . 価値" at bounding box center [233, 130] width 119 height 29
type input "**"
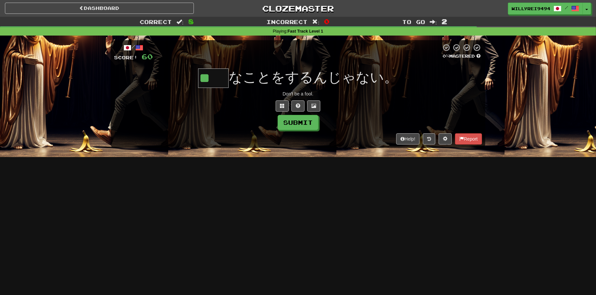
type input "**"
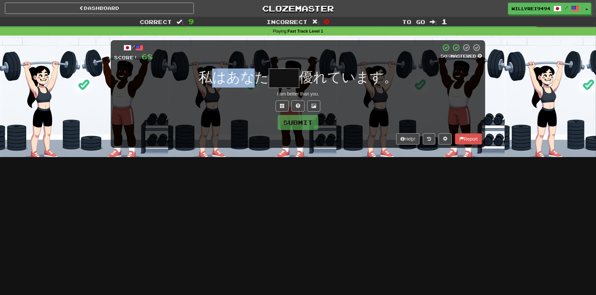
drag, startPoint x: 211, startPoint y: 79, endPoint x: 258, endPoint y: 76, distance: 47.8
click at [258, 76] on span "私はあなた" at bounding box center [234, 76] width 70 height 15
click at [294, 78] on input "text" at bounding box center [284, 77] width 31 height 19
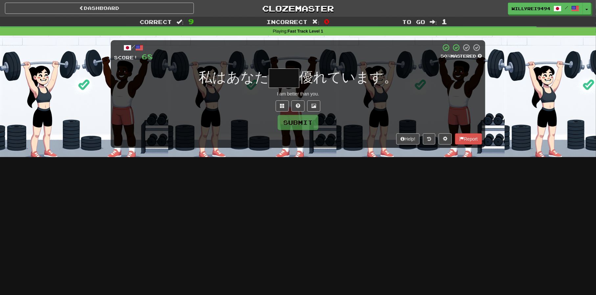
click at [294, 78] on input "text" at bounding box center [284, 77] width 31 height 19
type input "**"
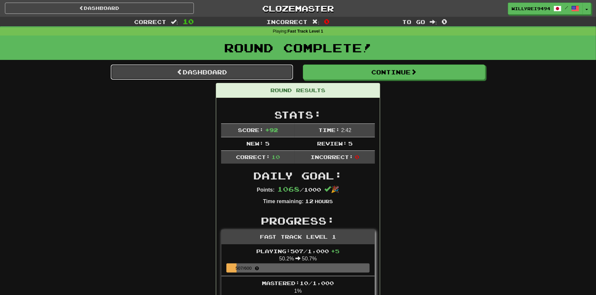
click at [259, 66] on link "Dashboard" at bounding box center [202, 71] width 182 height 15
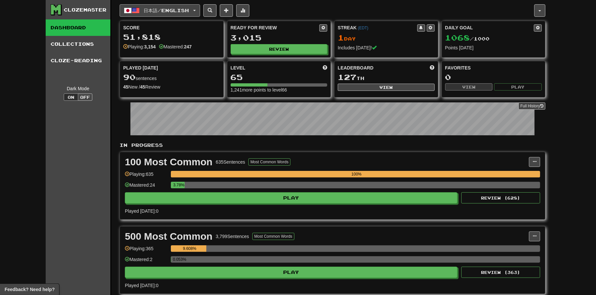
click at [185, 10] on span "日本語 / English" at bounding box center [166, 11] width 45 height 6
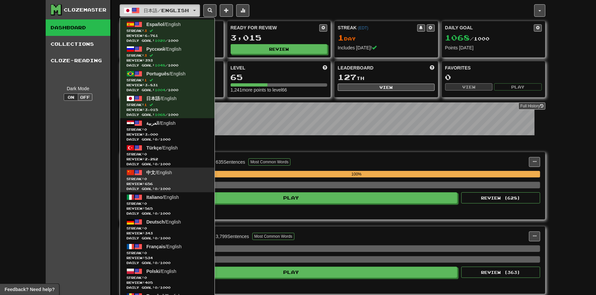
scroll to position [9, 0]
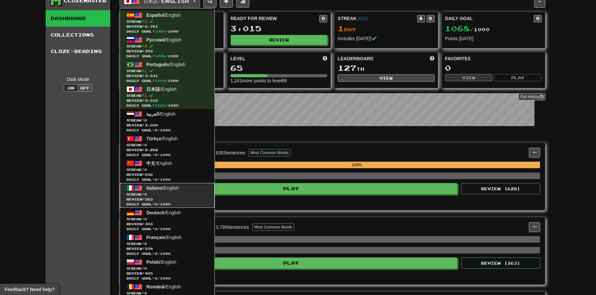
click at [165, 187] on span "Italiano / English" at bounding box center [163, 187] width 33 height 5
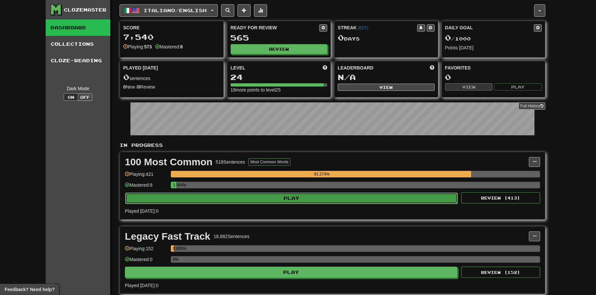
click at [304, 198] on button "Play" at bounding box center [291, 197] width 333 height 11
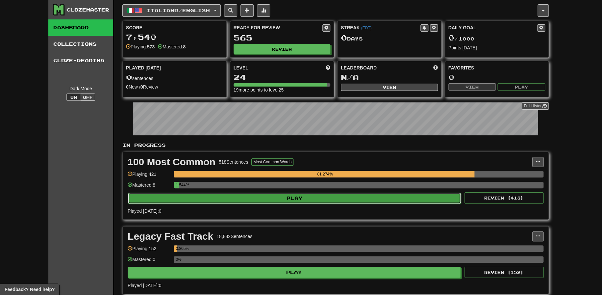
select select "**"
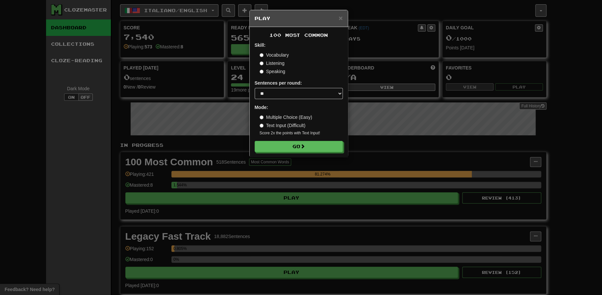
click at [283, 116] on label "Multiple Choice (Easy)" at bounding box center [285, 117] width 53 height 7
click at [289, 141] on form "Skill: Vocabulary Listening Speaking Sentences per round: * ** ** ** ** ** *** …" at bounding box center [298, 97] width 88 height 110
click at [286, 144] on button "Go" at bounding box center [299, 146] width 88 height 11
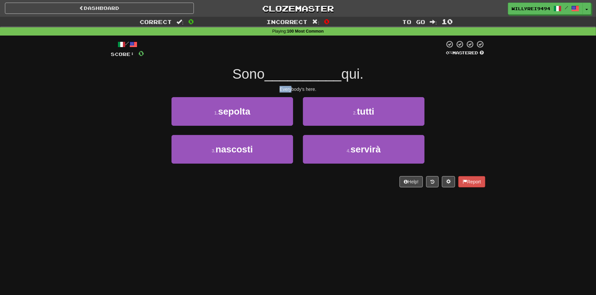
drag, startPoint x: 246, startPoint y: 87, endPoint x: 305, endPoint y: 85, distance: 59.5
click at [305, 86] on div "Everybody's here." at bounding box center [298, 89] width 375 height 7
click at [306, 85] on div "/ Score: 0 0 % Mastered Sono __________ qui. Everybody's here. 1 . sepolta 2 . …" at bounding box center [298, 113] width 375 height 147
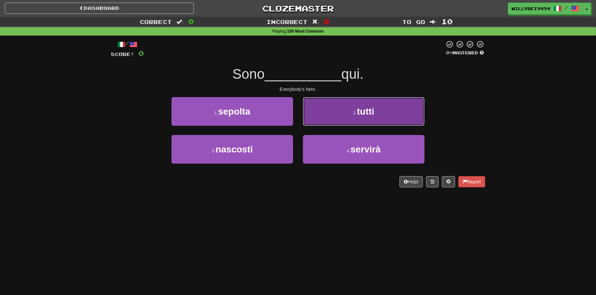
click at [347, 106] on button "2 . tutti" at bounding box center [364, 111] width 122 height 29
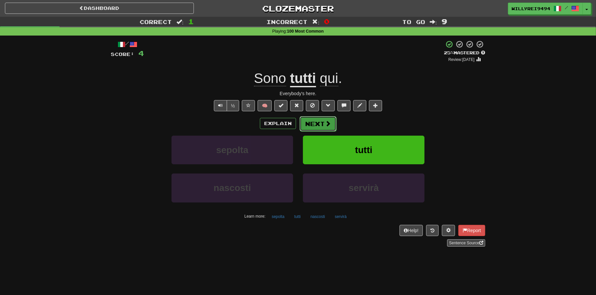
click at [317, 124] on button "Next" at bounding box center [318, 123] width 37 height 15
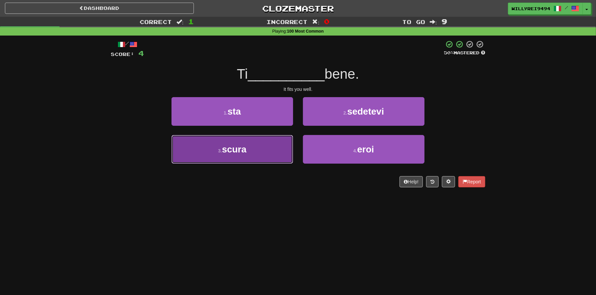
click at [272, 143] on button "3 . [GEOGRAPHIC_DATA]" at bounding box center [233, 149] width 122 height 29
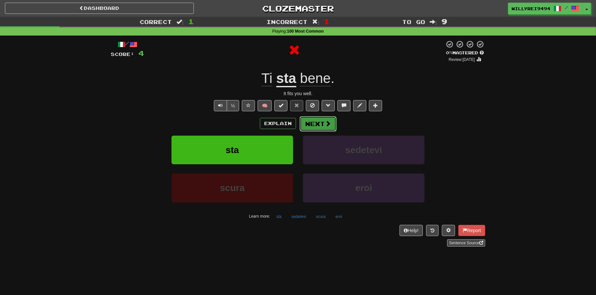
click at [312, 119] on button "Next" at bounding box center [318, 123] width 37 height 15
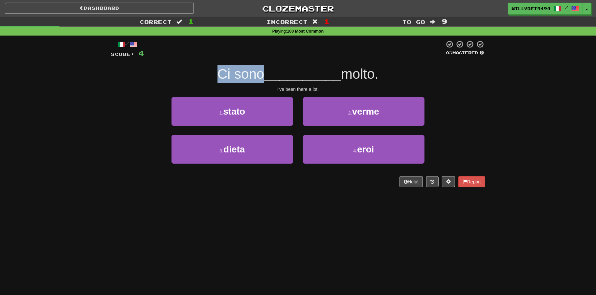
drag, startPoint x: 216, startPoint y: 60, endPoint x: 259, endPoint y: 64, distance: 42.6
click at [259, 64] on div "/ Score: 4 0 % Mastered Ci sono __________ molto. I've been there a lot. 1 . st…" at bounding box center [298, 113] width 375 height 147
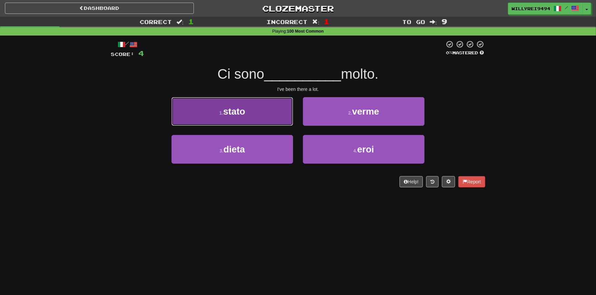
click at [260, 107] on button "1 . stato" at bounding box center [233, 111] width 122 height 29
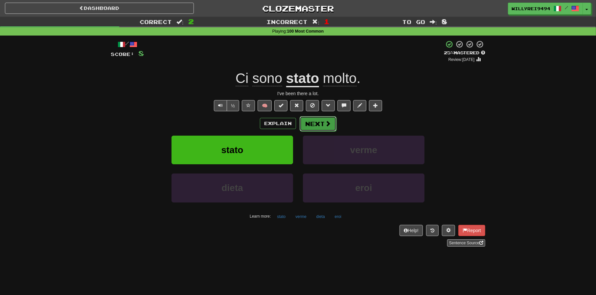
click at [321, 121] on button "Next" at bounding box center [318, 123] width 37 height 15
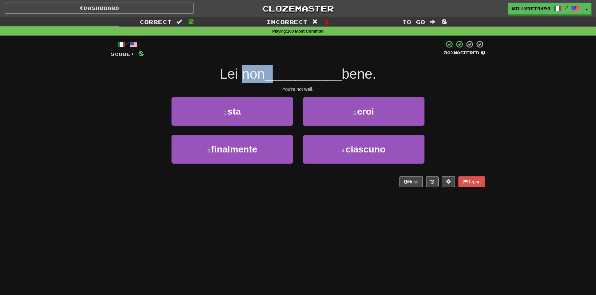
drag, startPoint x: 237, startPoint y: 72, endPoint x: 278, endPoint y: 77, distance: 41.4
click at [278, 77] on div "Lei non __________ bene." at bounding box center [298, 74] width 375 height 18
click at [278, 77] on span "__________" at bounding box center [303, 73] width 77 height 15
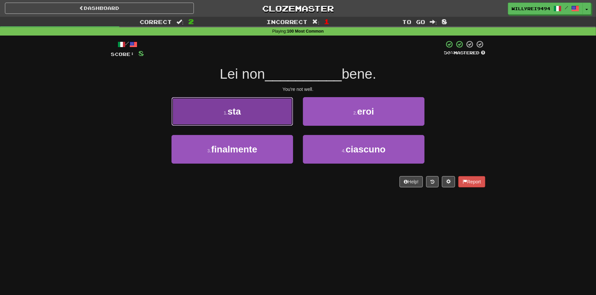
click at [282, 111] on button "1 . sta" at bounding box center [233, 111] width 122 height 29
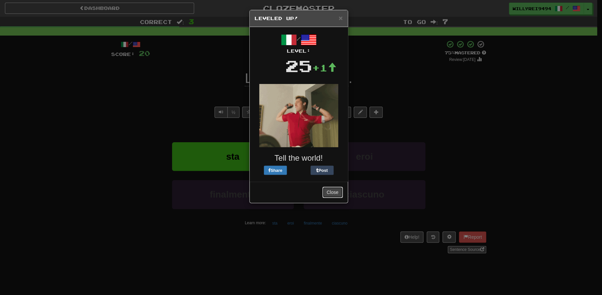
click at [330, 189] on button "Close" at bounding box center [332, 191] width 20 height 11
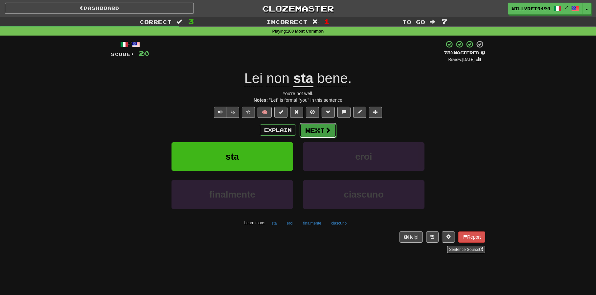
click at [314, 129] on button "Next" at bounding box center [318, 130] width 37 height 15
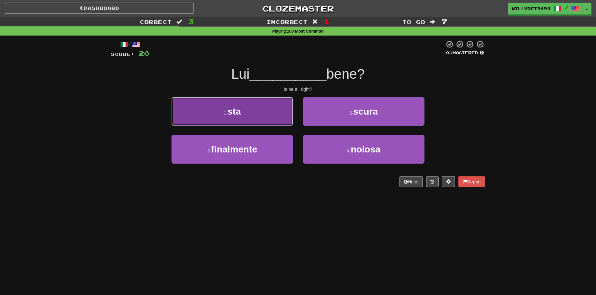
click at [279, 110] on button "1 . sta" at bounding box center [233, 111] width 122 height 29
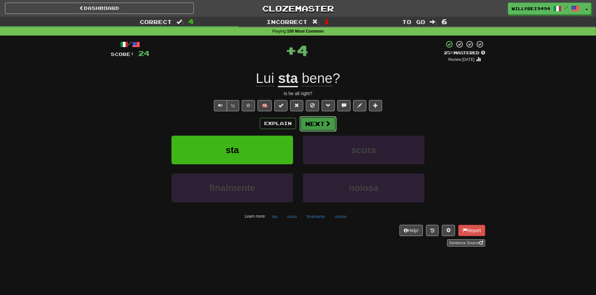
click at [330, 125] on button "Next" at bounding box center [318, 123] width 37 height 15
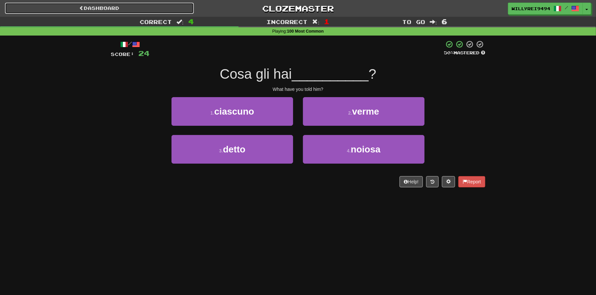
click at [187, 12] on link "Dashboard" at bounding box center [99, 8] width 189 height 11
